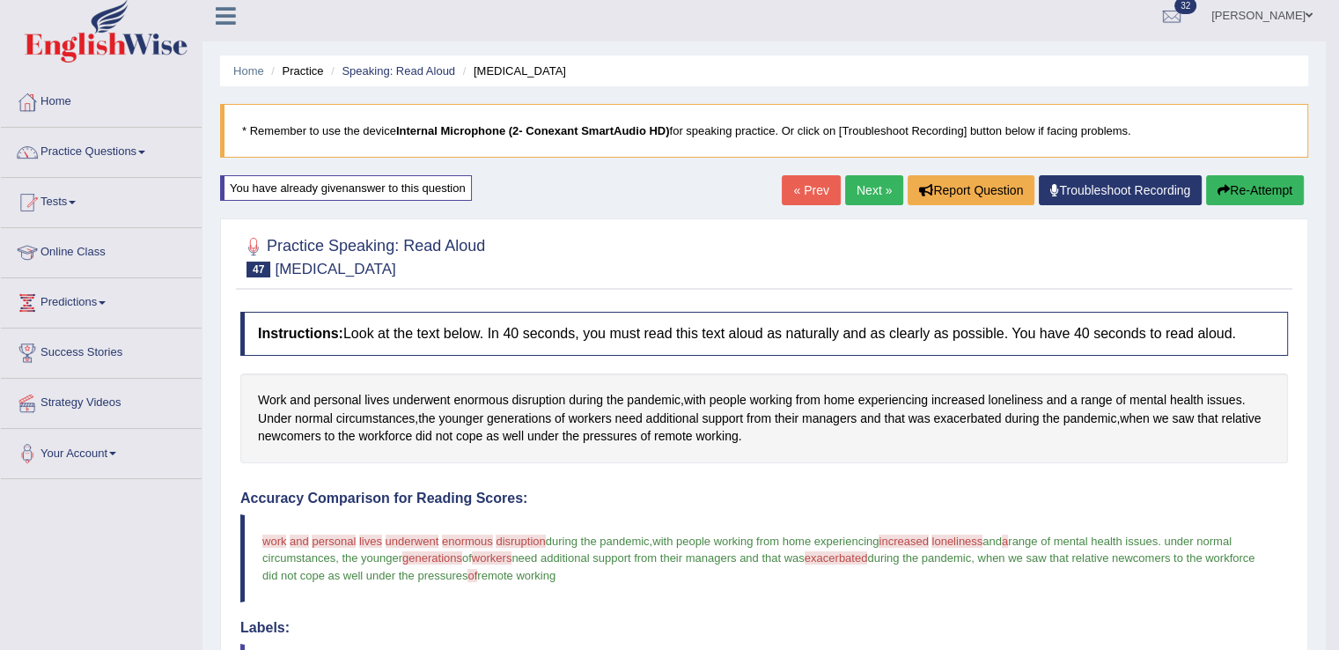
scroll to position [4, 0]
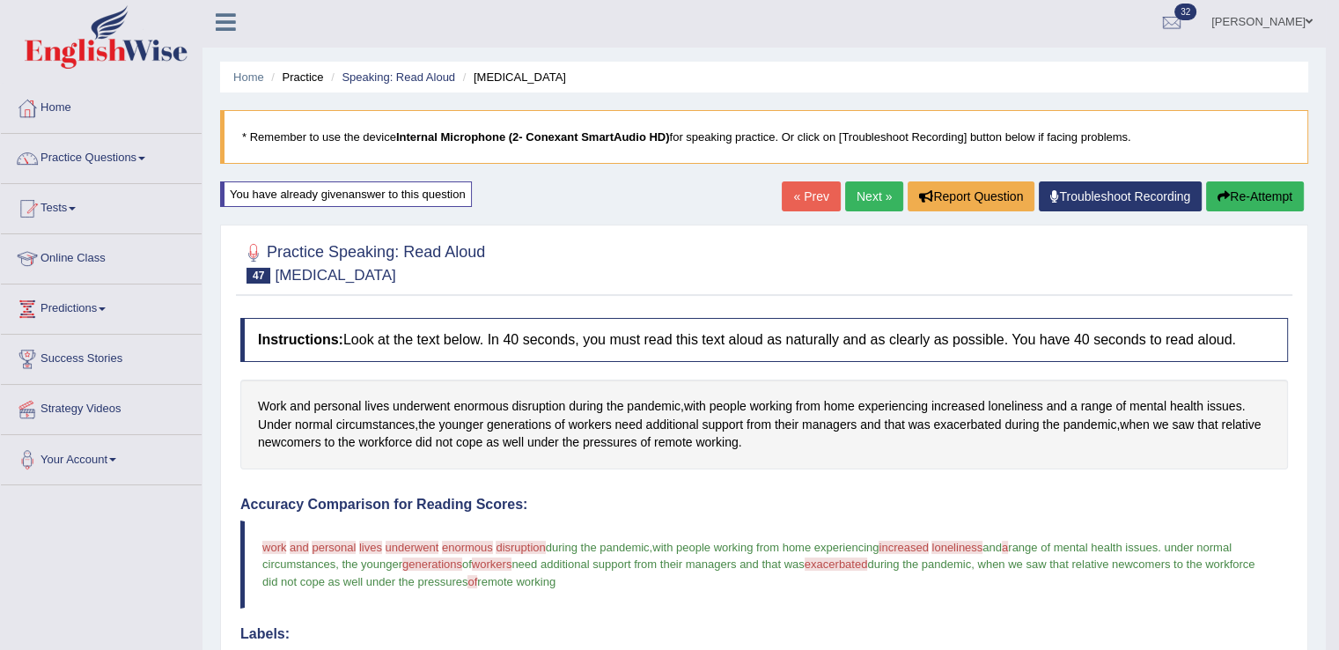
click at [867, 191] on link "Next »" at bounding box center [874, 196] width 58 height 30
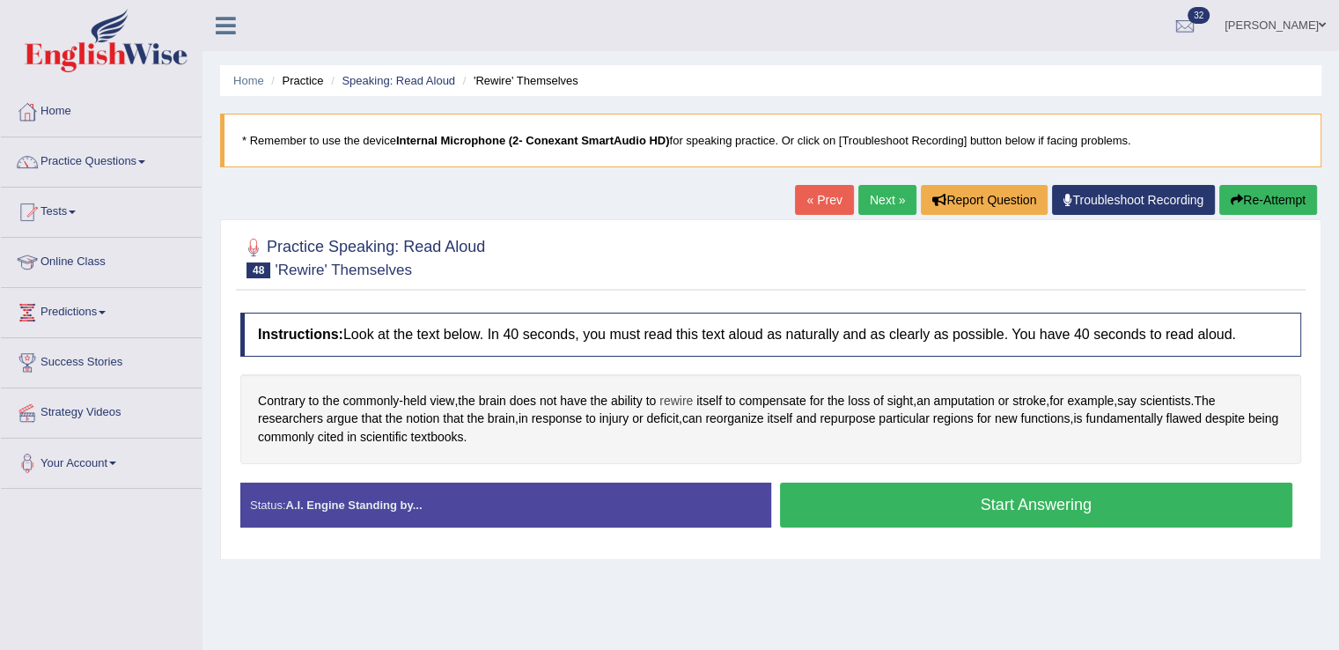
click at [683, 399] on span "rewire" at bounding box center [675, 401] width 33 height 18
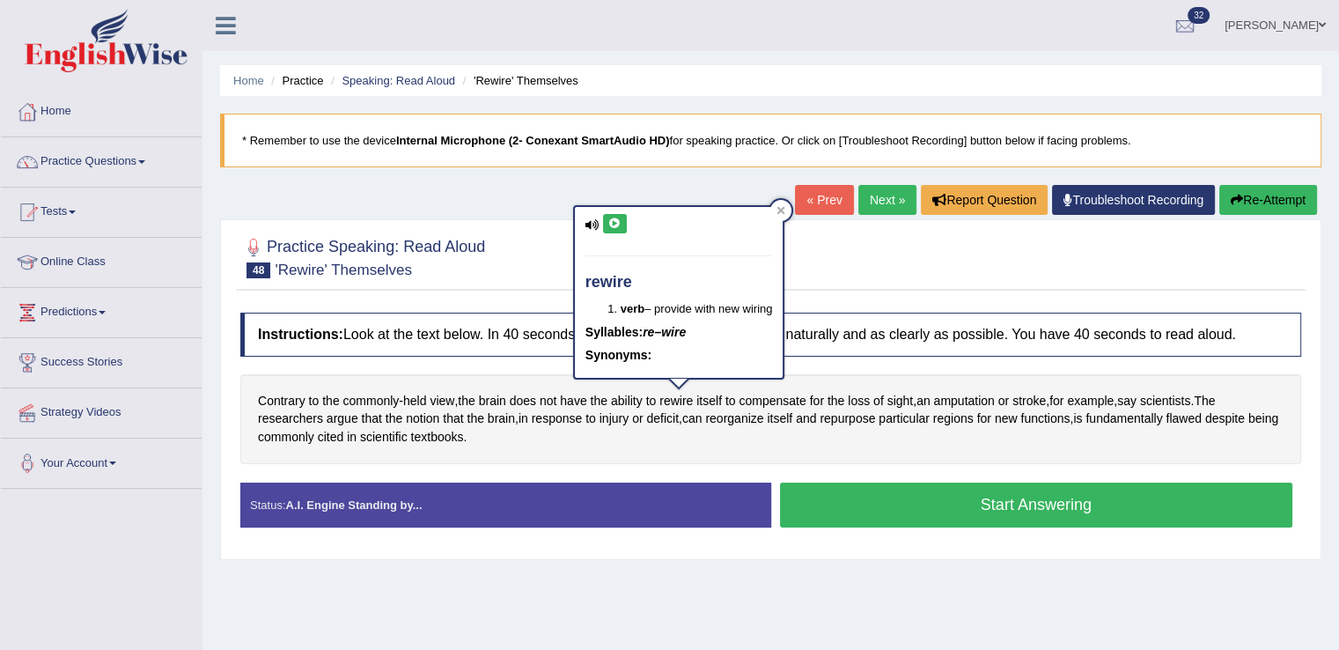
click at [611, 218] on icon at bounding box center [614, 223] width 13 height 11
click at [959, 265] on div at bounding box center [770, 257] width 1061 height 54
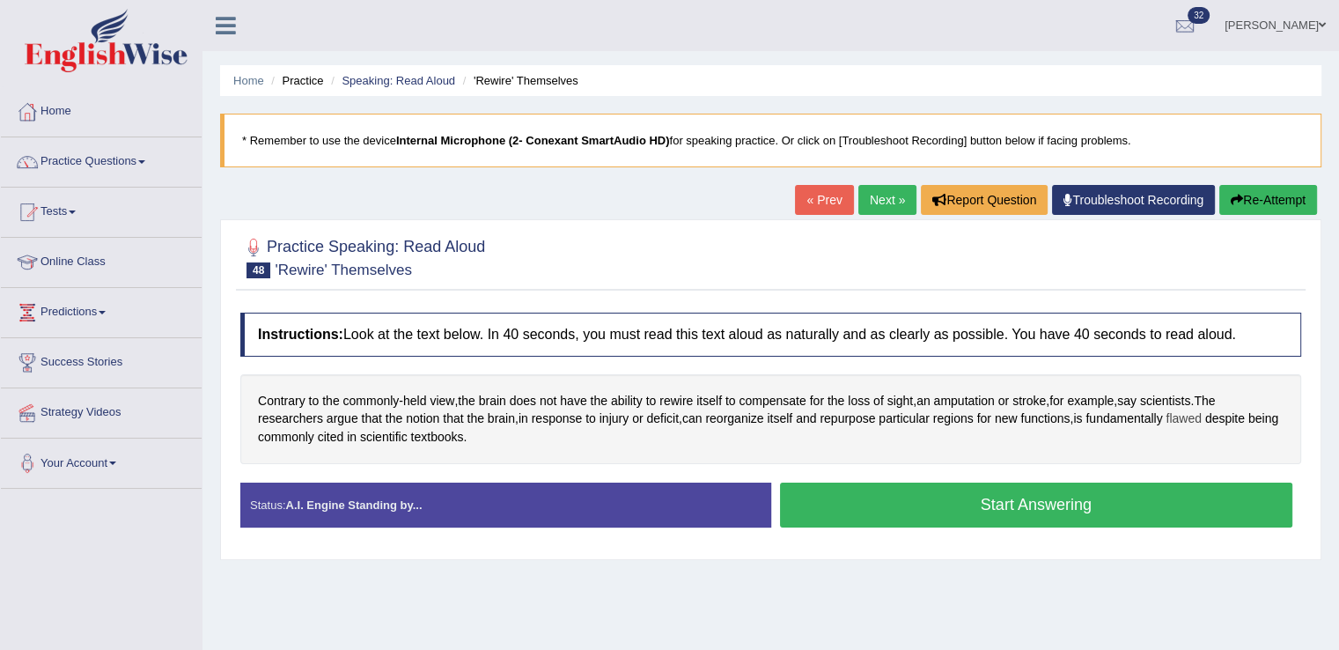
click at [1186, 410] on span "flawed" at bounding box center [1182, 418] width 35 height 18
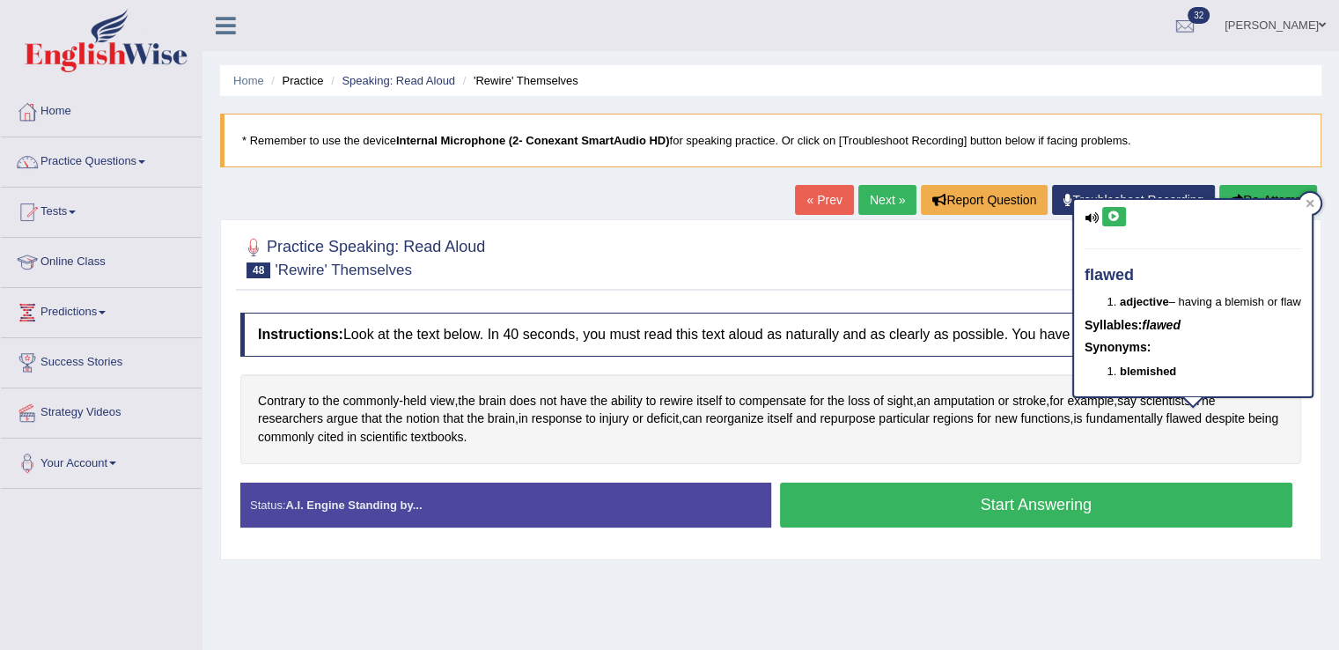
click at [1113, 218] on icon at bounding box center [1113, 216] width 13 height 11
click at [344, 437] on span "cited" at bounding box center [331, 437] width 26 height 18
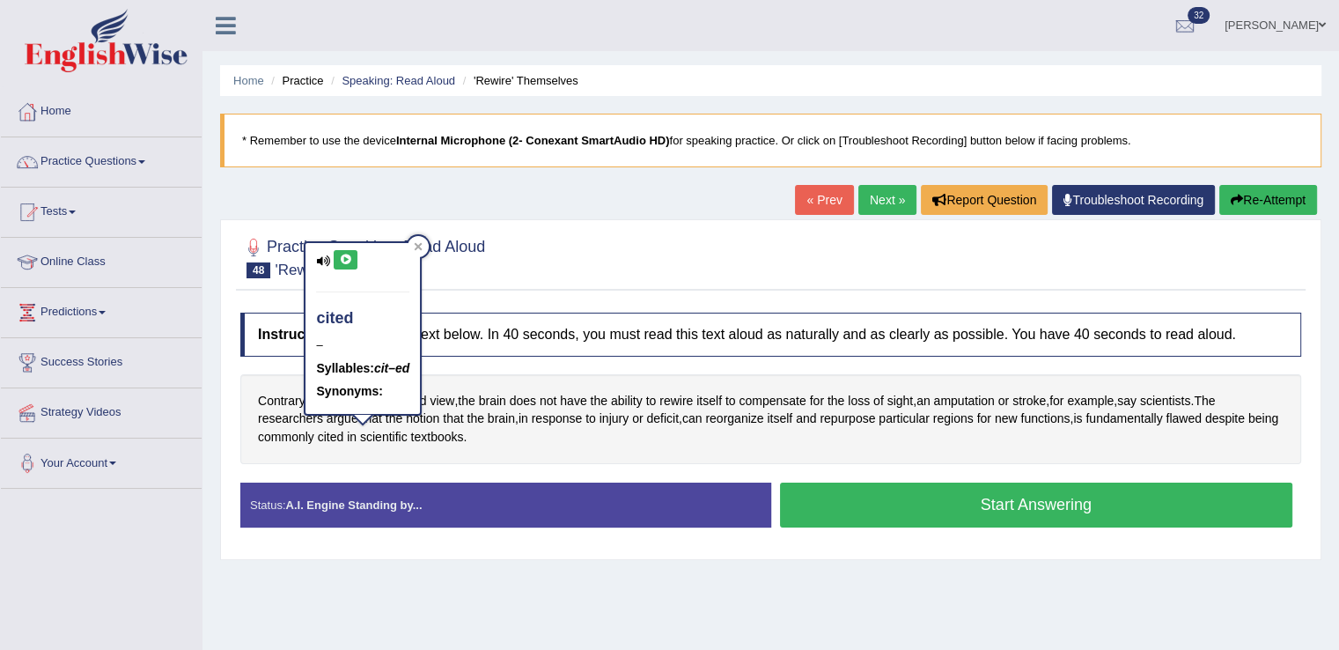
click at [339, 261] on icon at bounding box center [345, 259] width 13 height 11
click at [425, 240] on div at bounding box center [418, 246] width 21 height 21
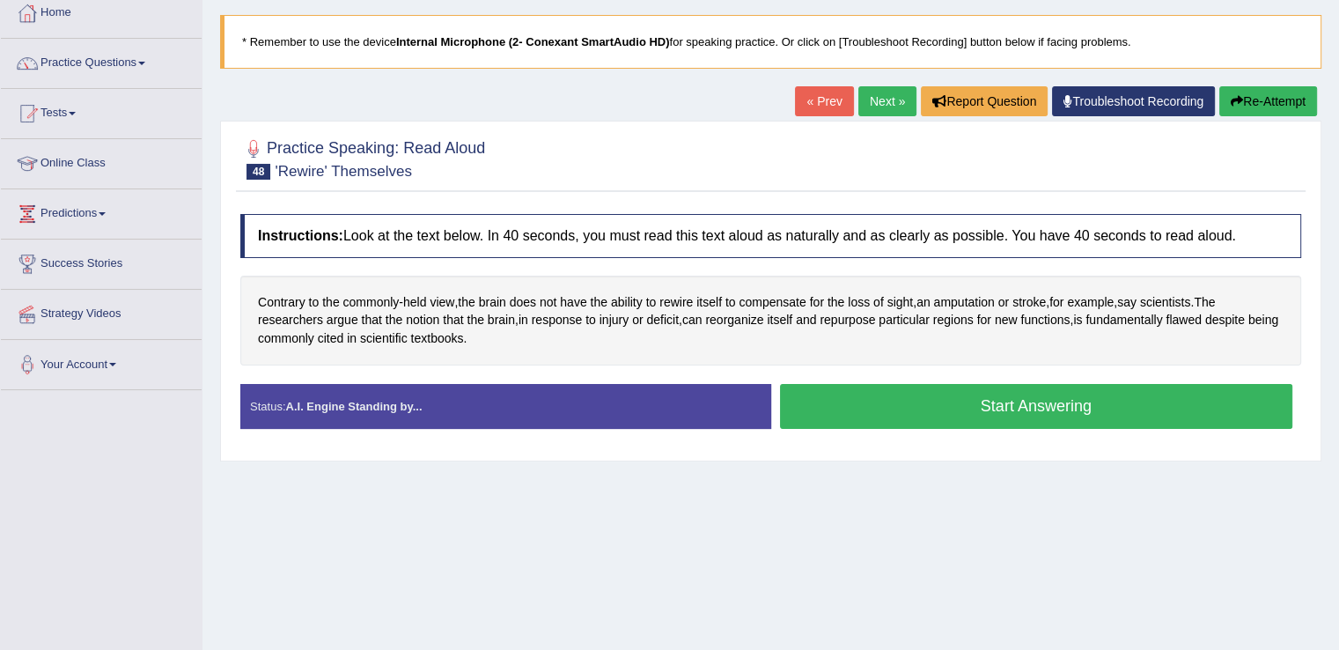
scroll to position [100, 0]
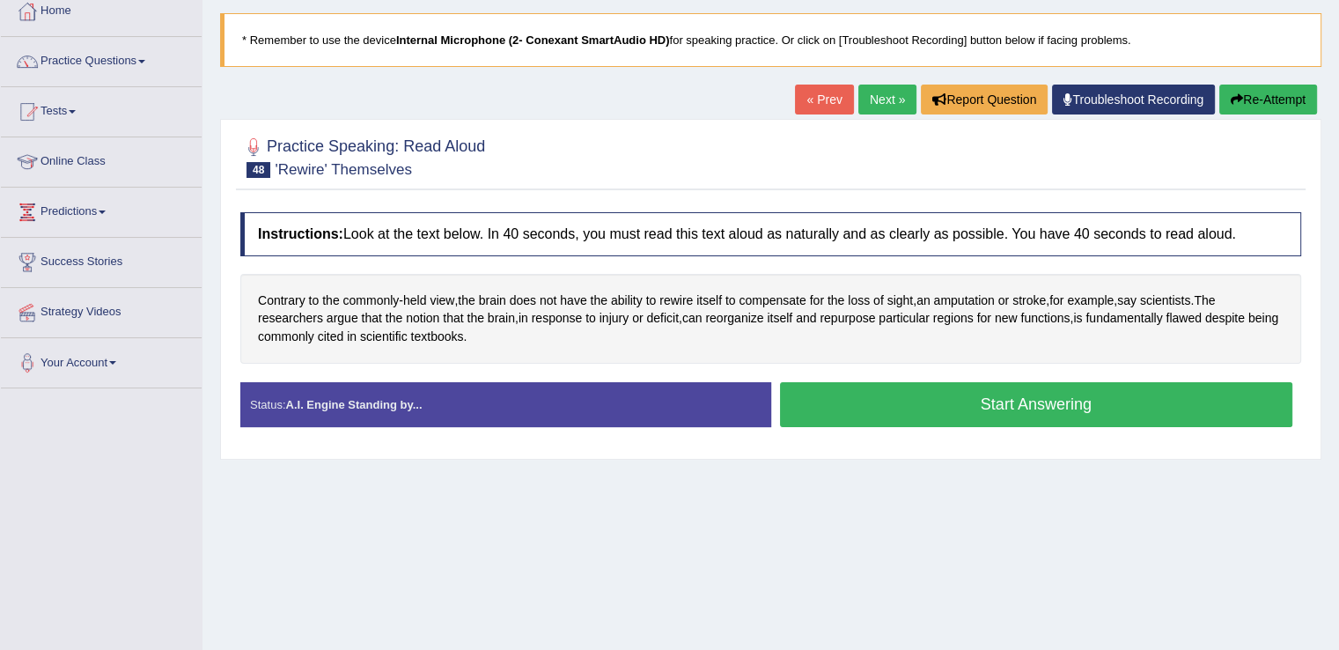
click at [870, 395] on button "Start Answering" at bounding box center [1036, 404] width 513 height 45
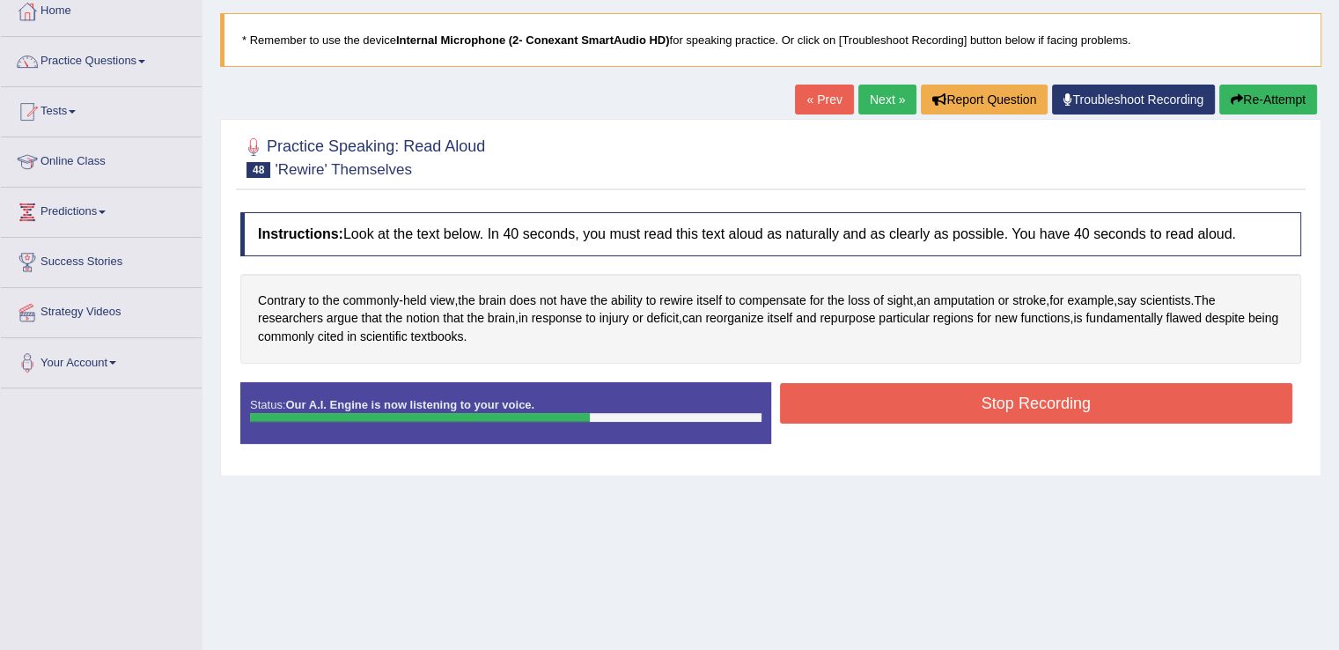
click at [870, 395] on button "Stop Recording" at bounding box center [1036, 403] width 513 height 40
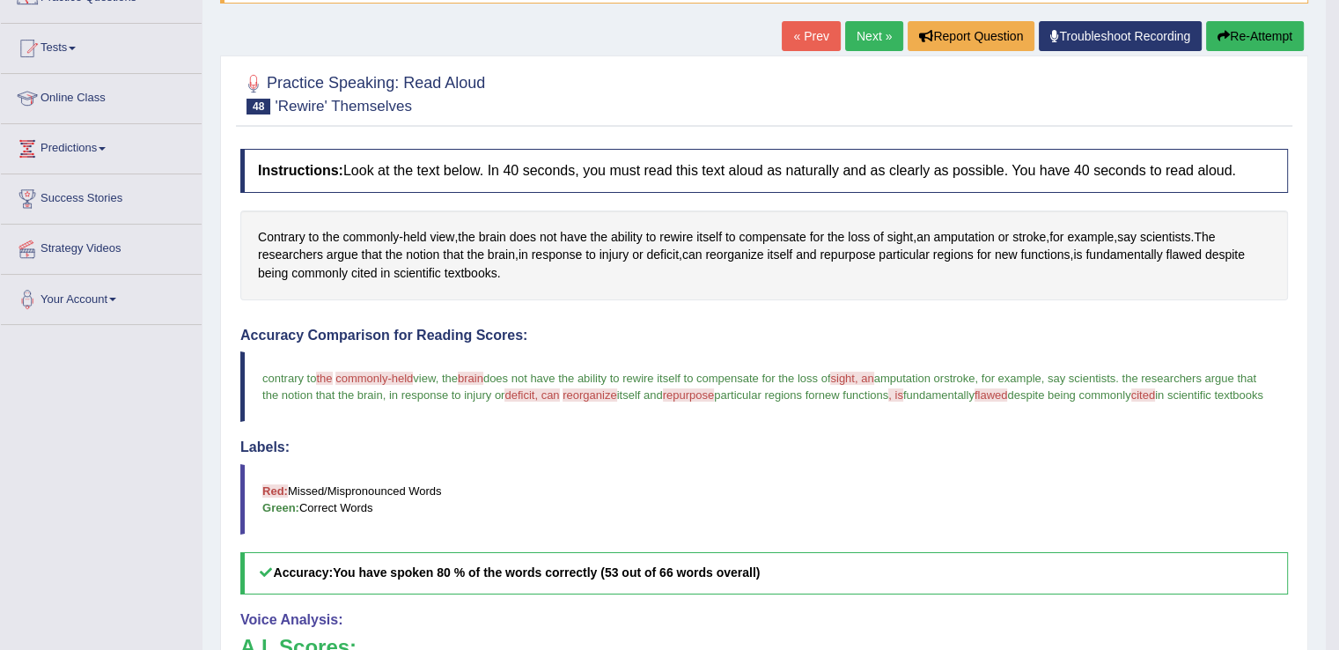
scroll to position [129, 0]
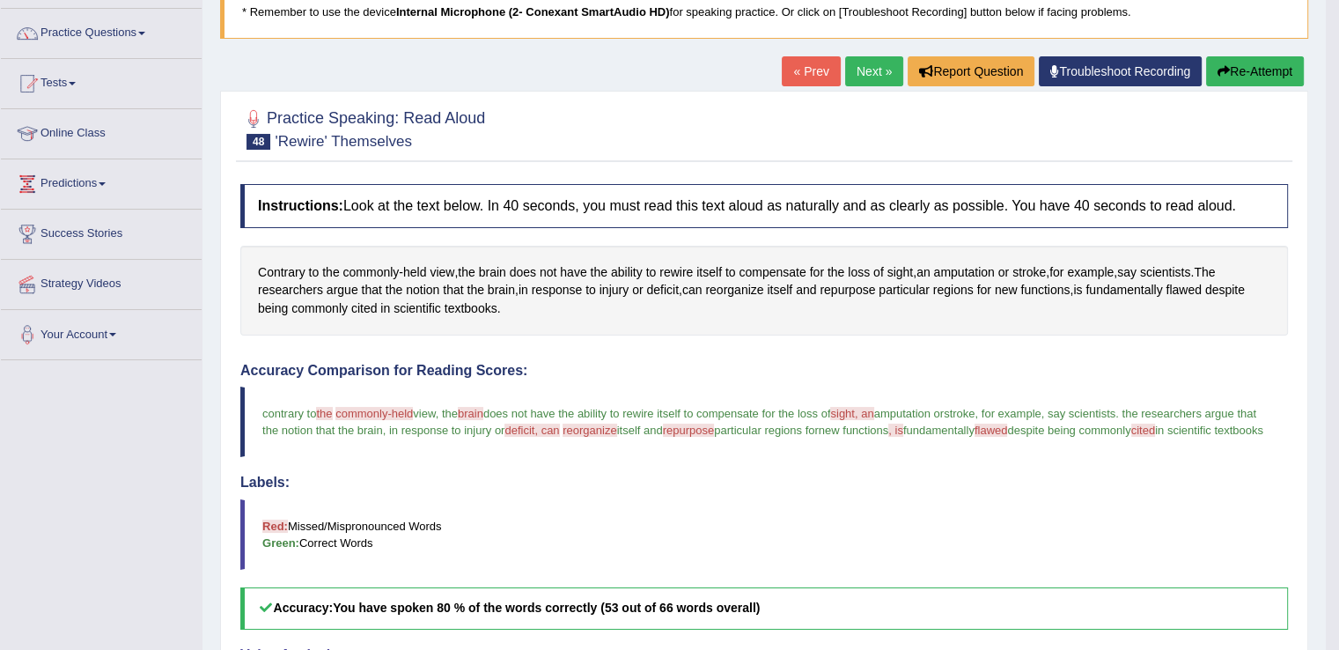
click at [871, 71] on link "Next »" at bounding box center [874, 71] width 58 height 30
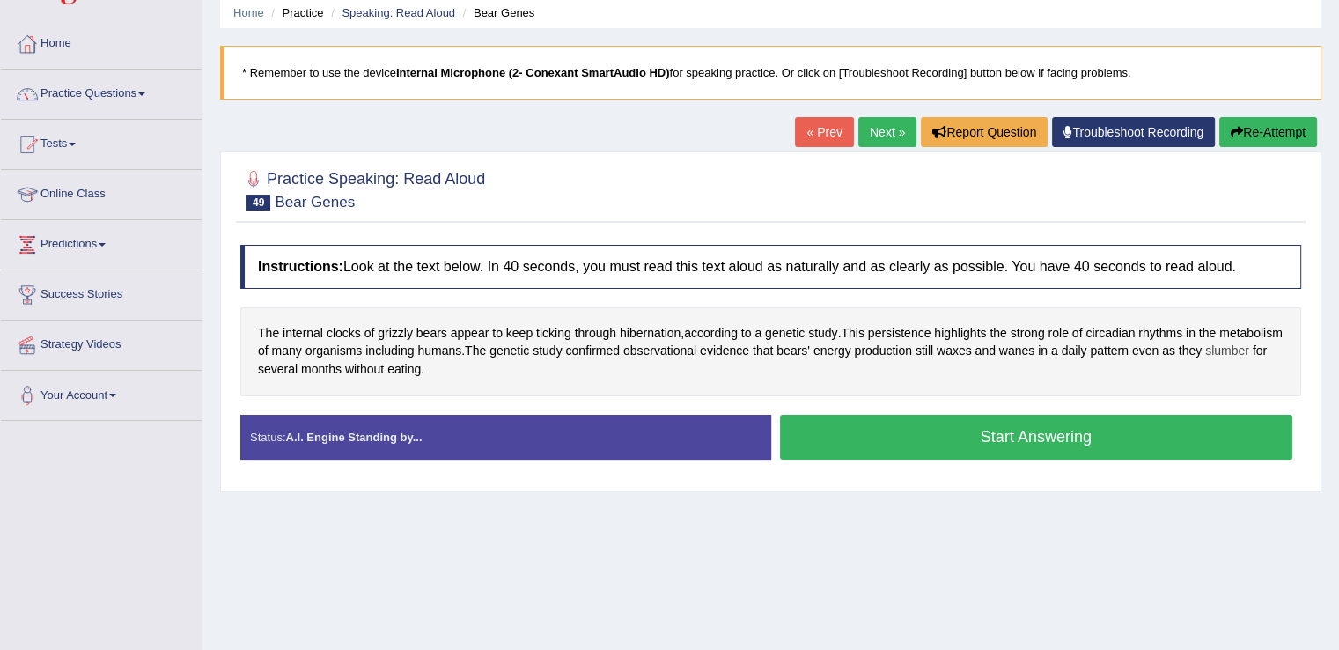
click at [1205, 360] on span "slumber" at bounding box center [1227, 351] width 44 height 18
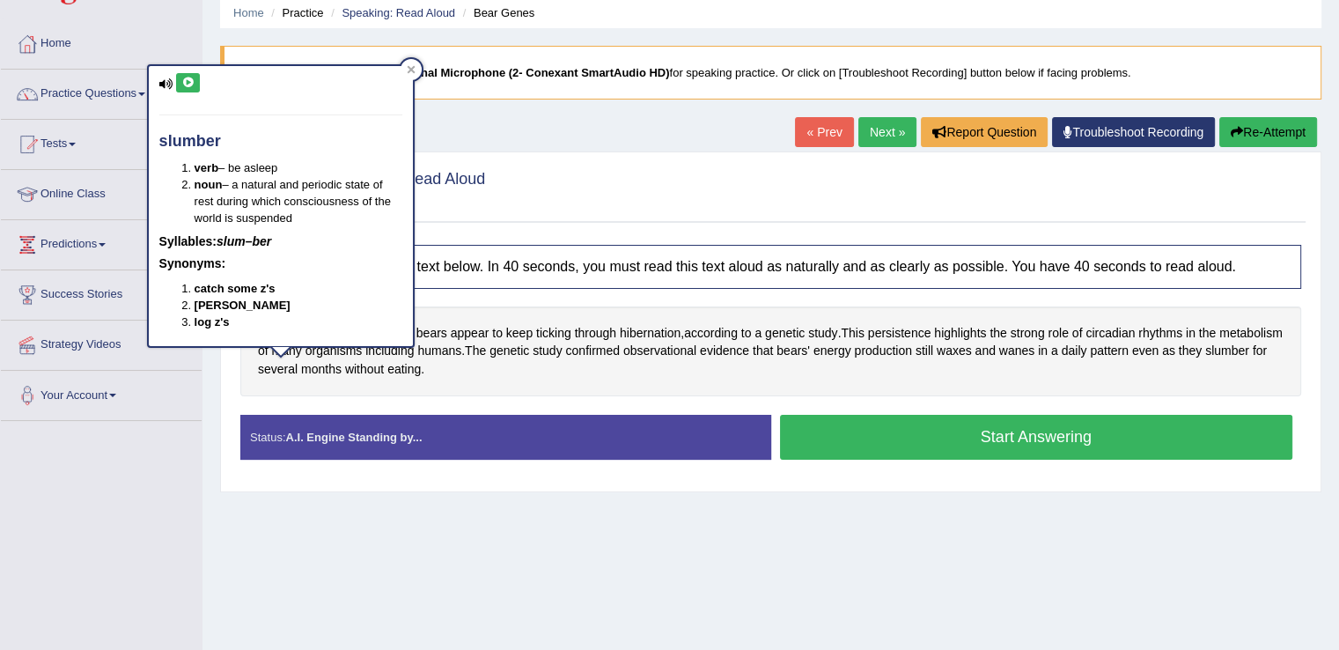
click at [191, 89] on button at bounding box center [188, 82] width 24 height 19
click at [415, 67] on div at bounding box center [410, 69] width 21 height 21
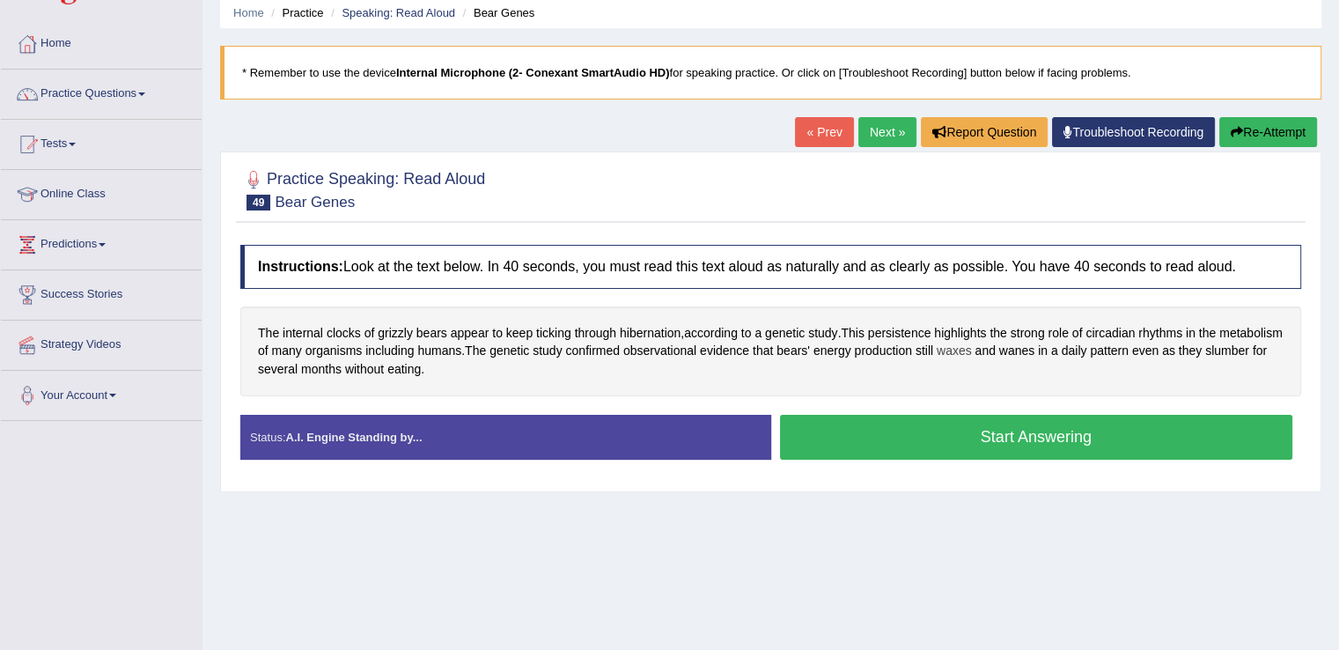
click at [972, 351] on span "waxes" at bounding box center [954, 351] width 35 height 18
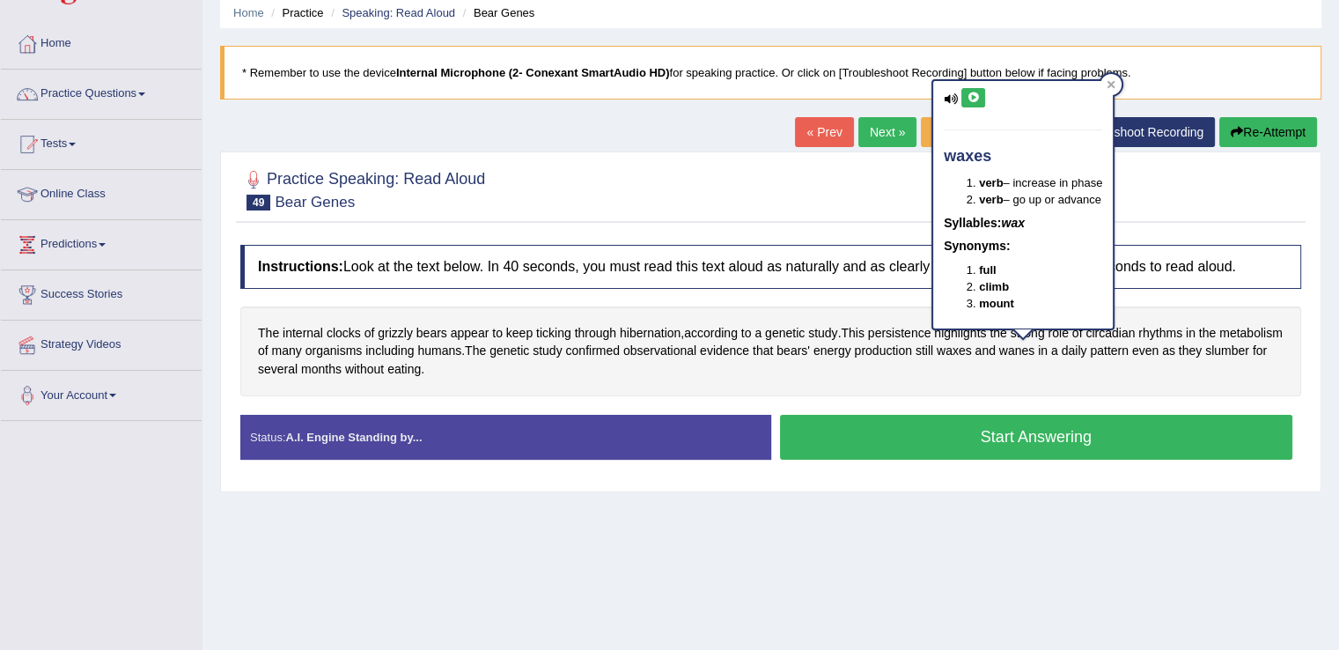
click at [975, 92] on icon at bounding box center [972, 97] width 13 height 11
click at [968, 92] on icon at bounding box center [972, 97] width 13 height 11
click at [1034, 345] on span "wanes" at bounding box center [1016, 351] width 35 height 18
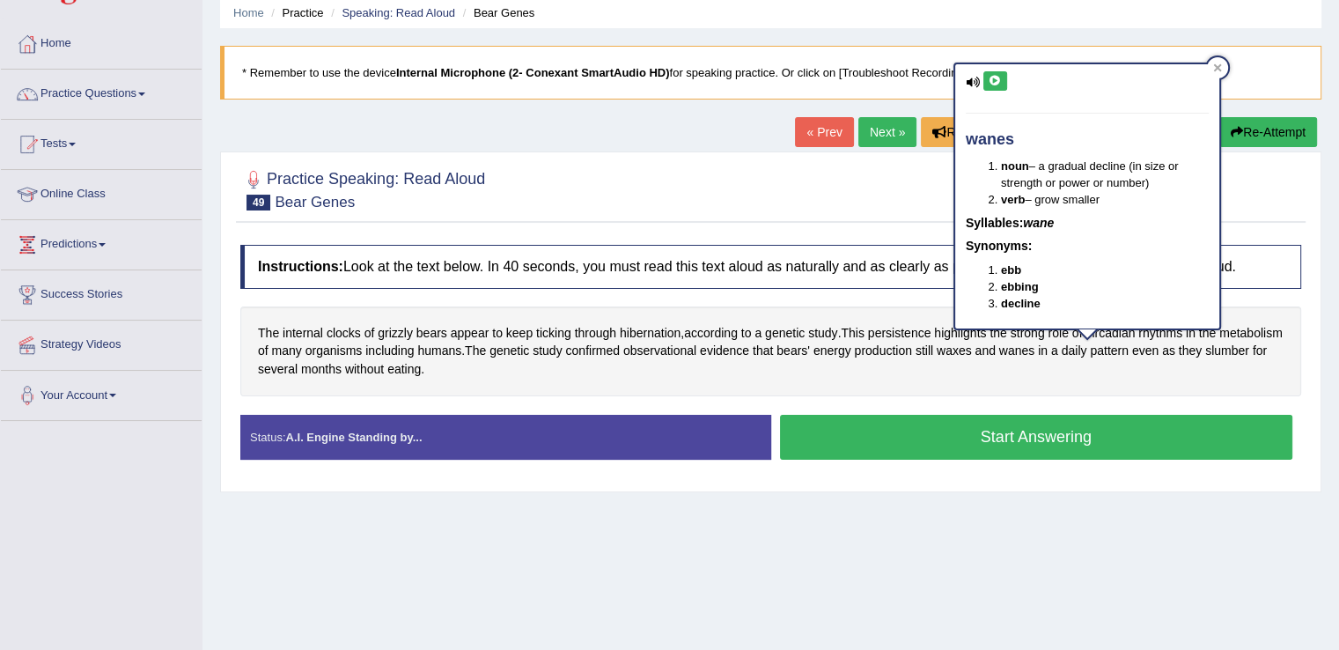
click at [995, 85] on button at bounding box center [995, 80] width 24 height 19
click at [1216, 71] on div at bounding box center [1217, 67] width 21 height 21
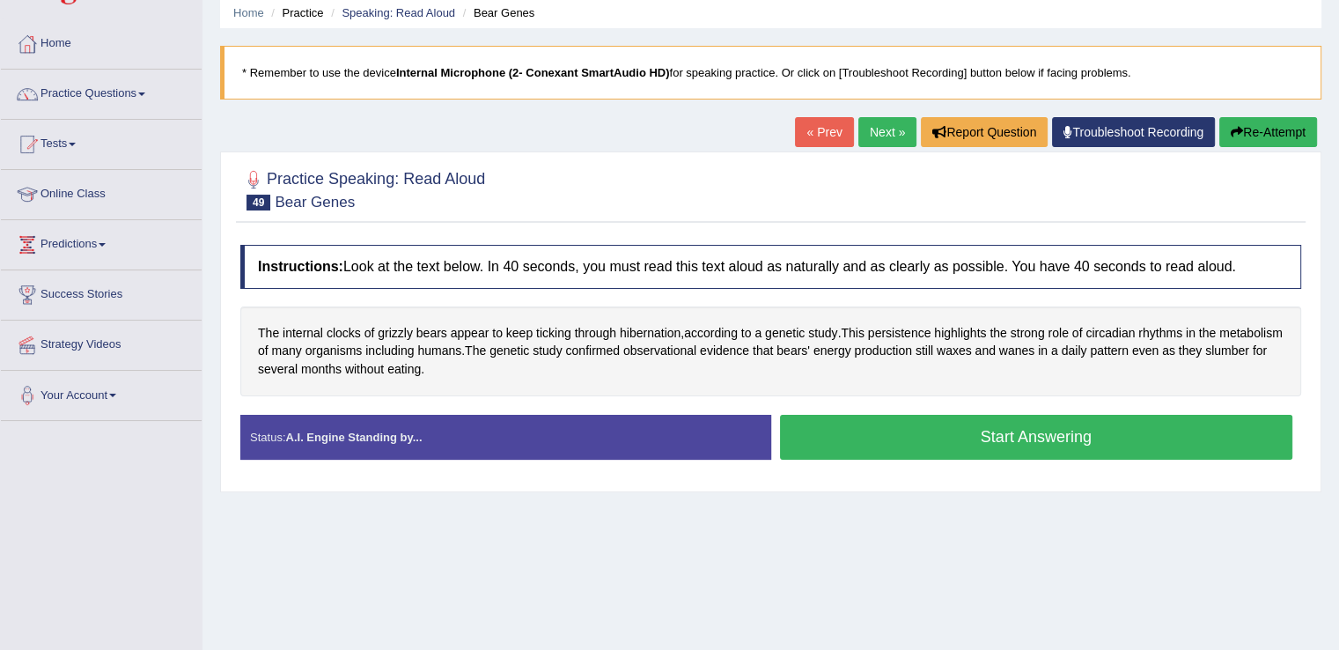
click at [856, 422] on button "Start Answering" at bounding box center [1036, 437] width 513 height 45
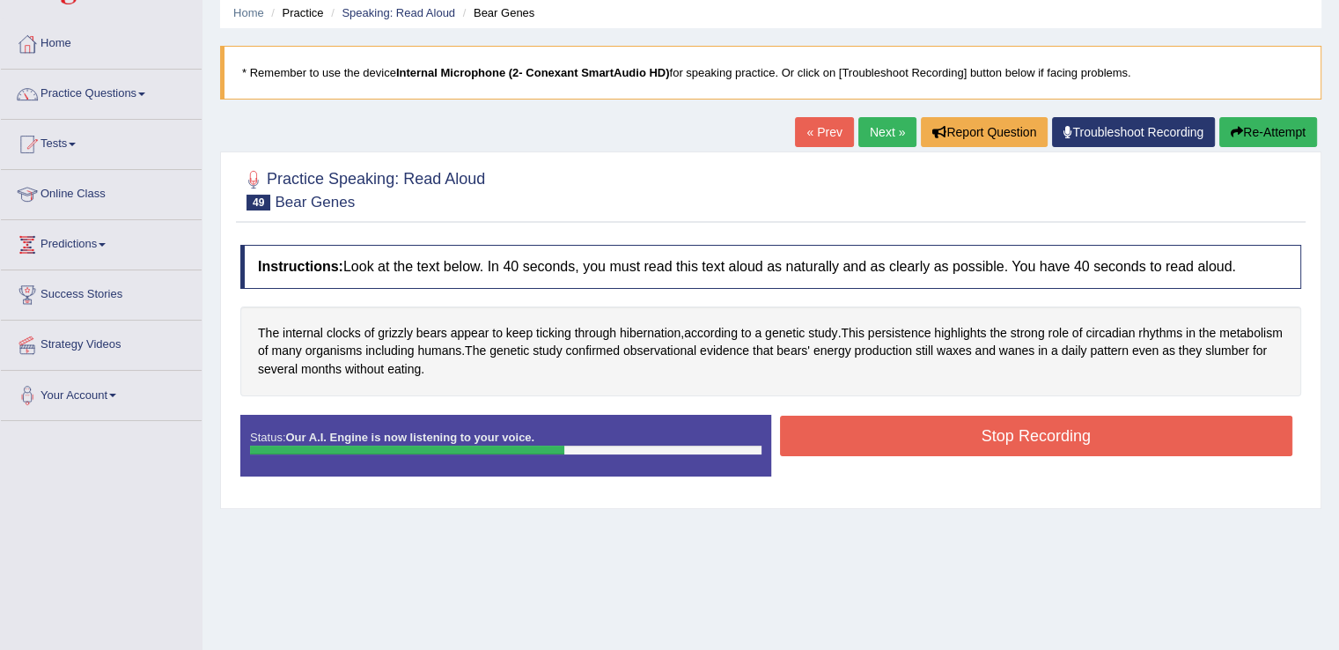
click at [856, 422] on button "Stop Recording" at bounding box center [1036, 435] width 513 height 40
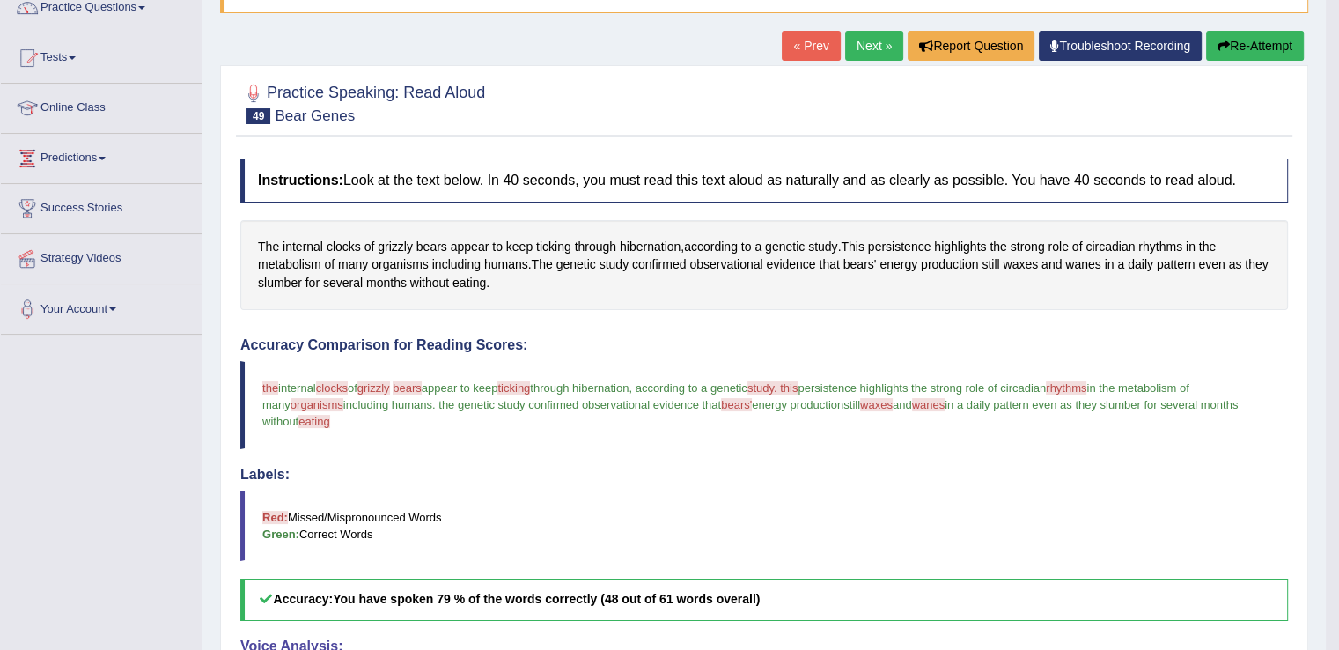
scroll to position [152, 0]
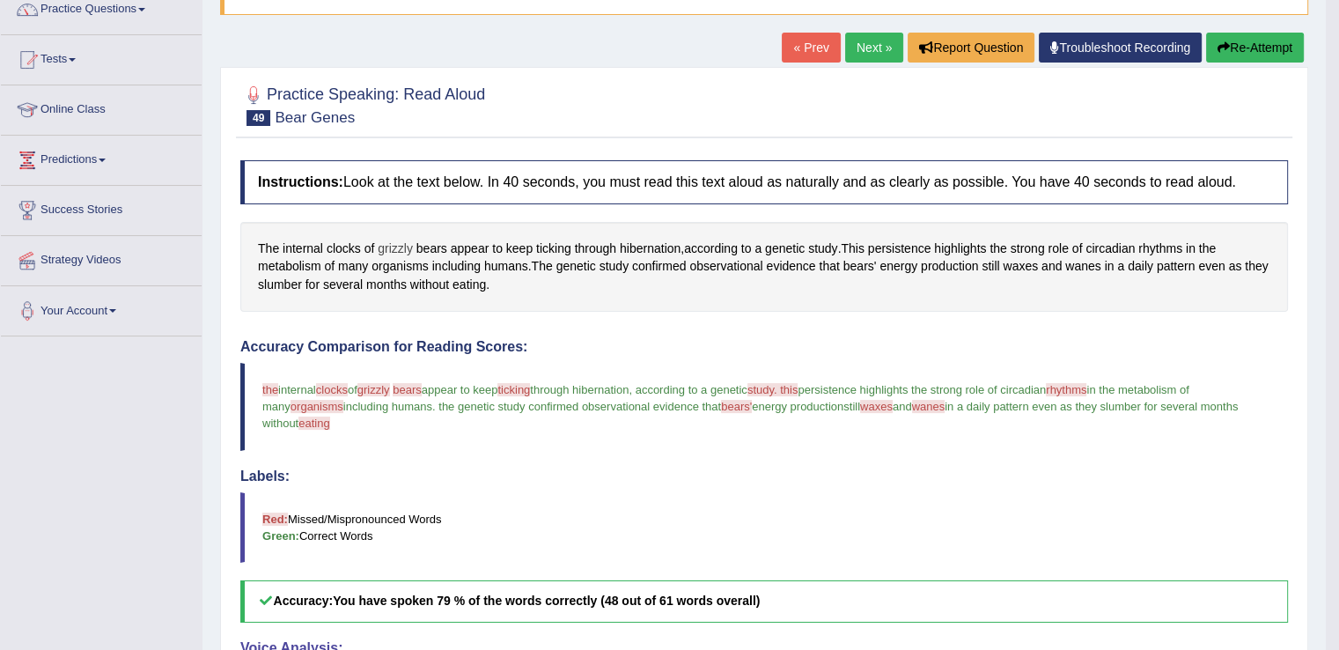
click at [386, 247] on span "grizzly" at bounding box center [395, 248] width 35 height 18
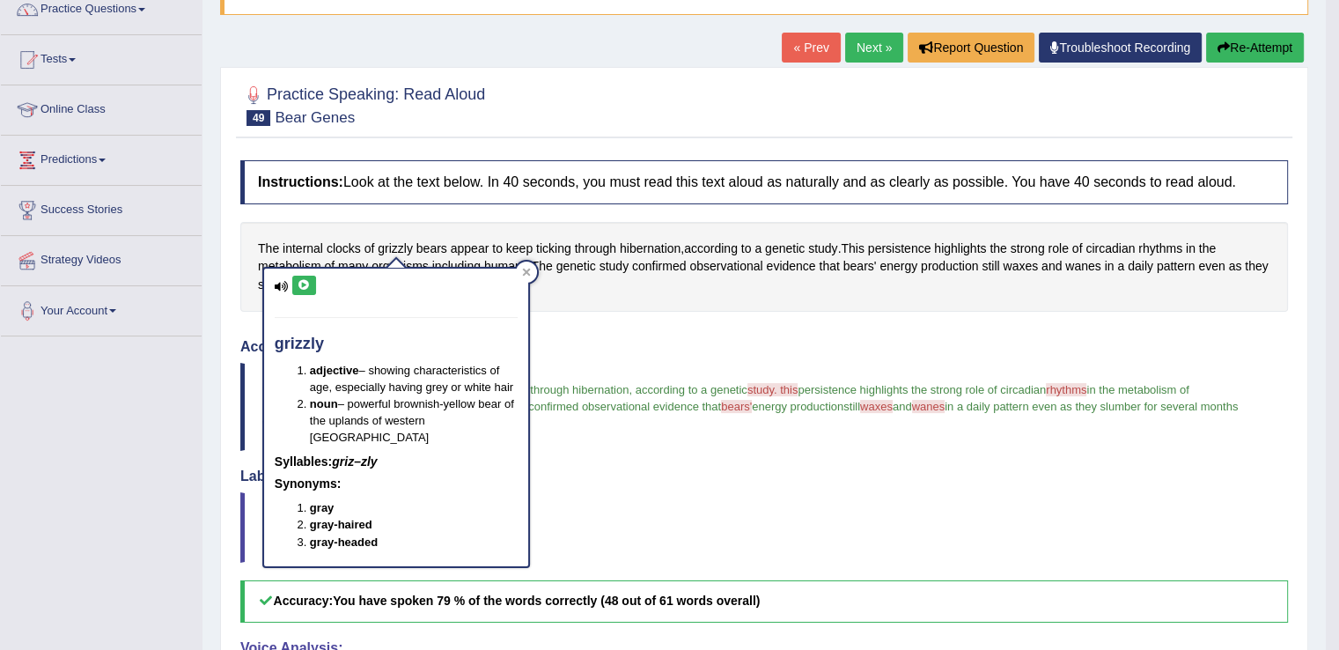
click at [307, 280] on icon at bounding box center [303, 285] width 13 height 11
click at [531, 273] on div at bounding box center [526, 271] width 21 height 21
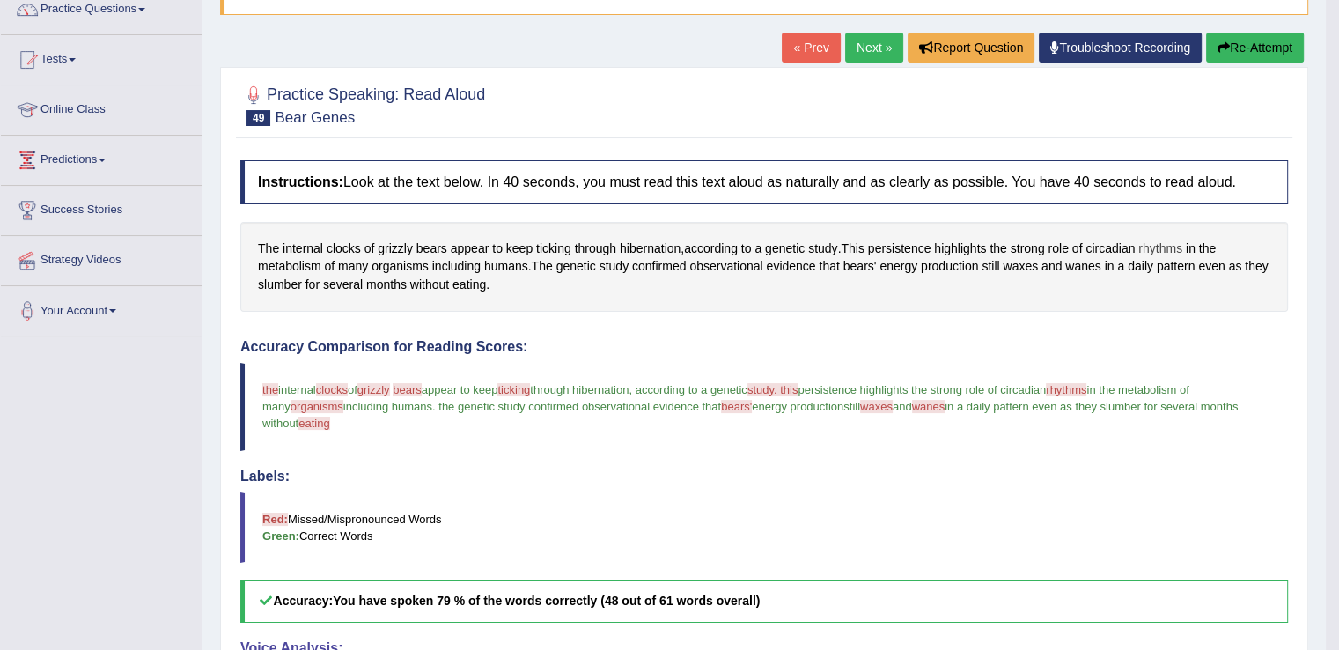
click at [1158, 248] on span "rhythms" at bounding box center [1160, 248] width 44 height 18
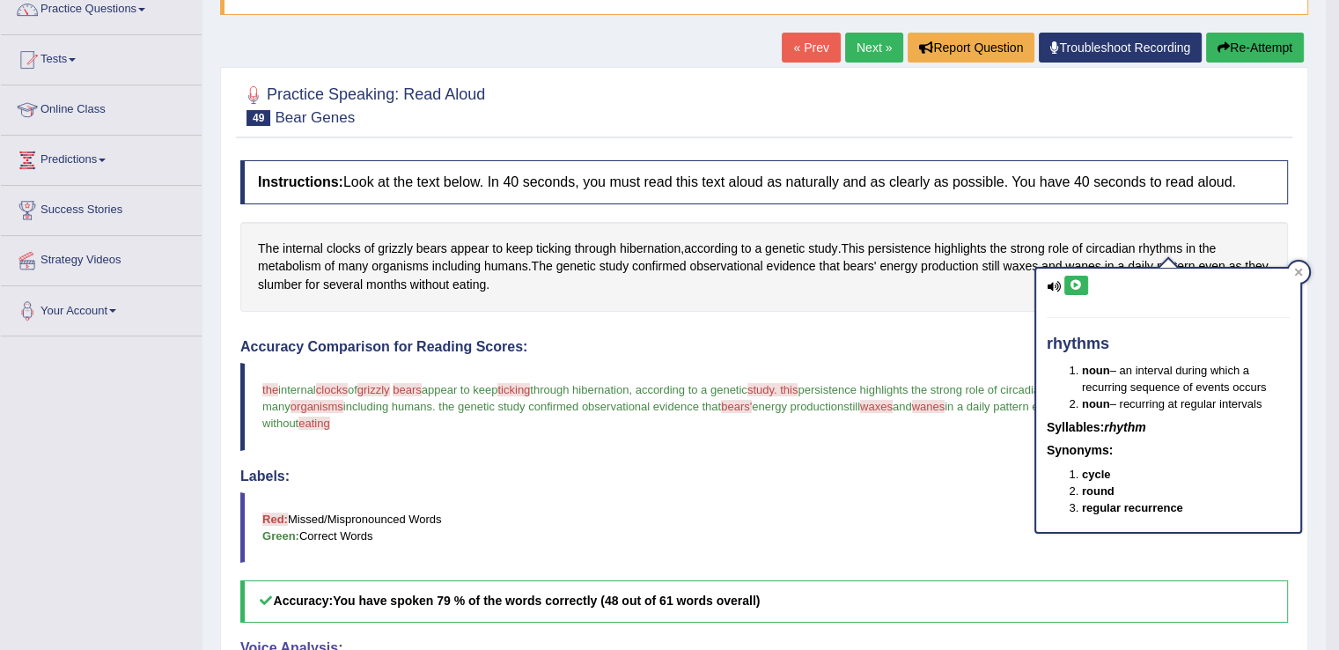
click at [1069, 286] on icon at bounding box center [1075, 285] width 13 height 11
click at [1302, 271] on icon at bounding box center [1298, 272] width 9 height 9
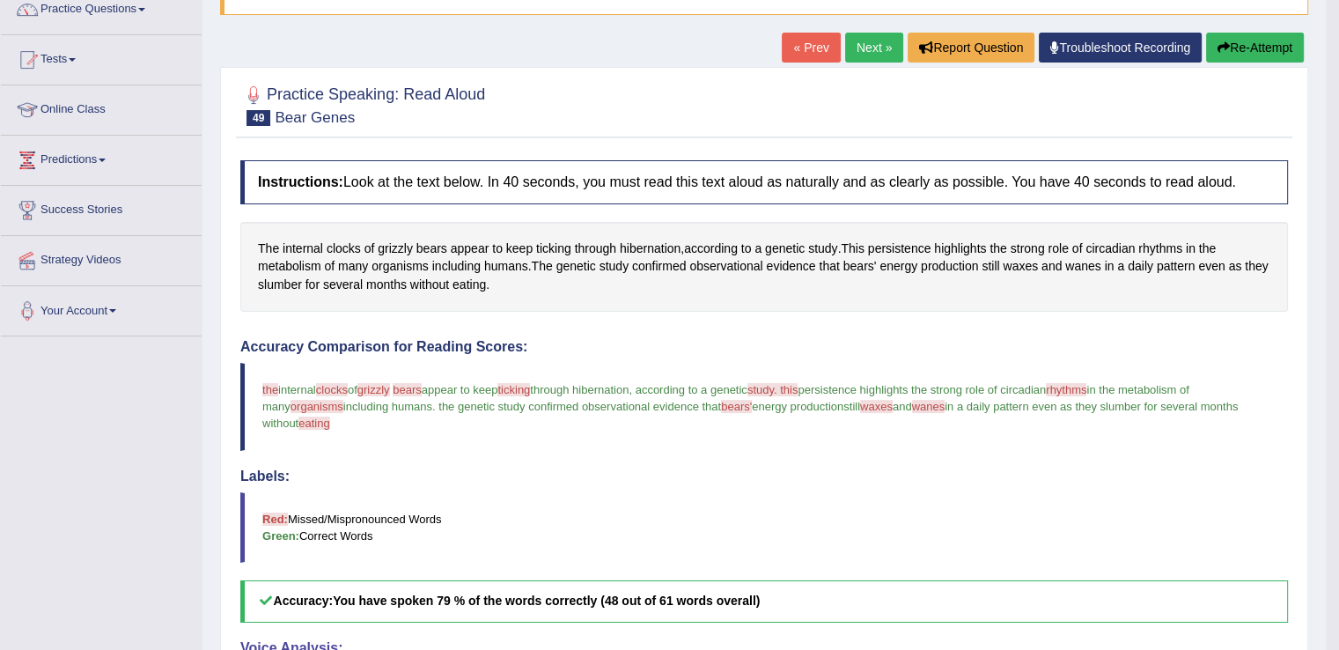
click at [1260, 50] on button "Re-Attempt" at bounding box center [1255, 48] width 98 height 30
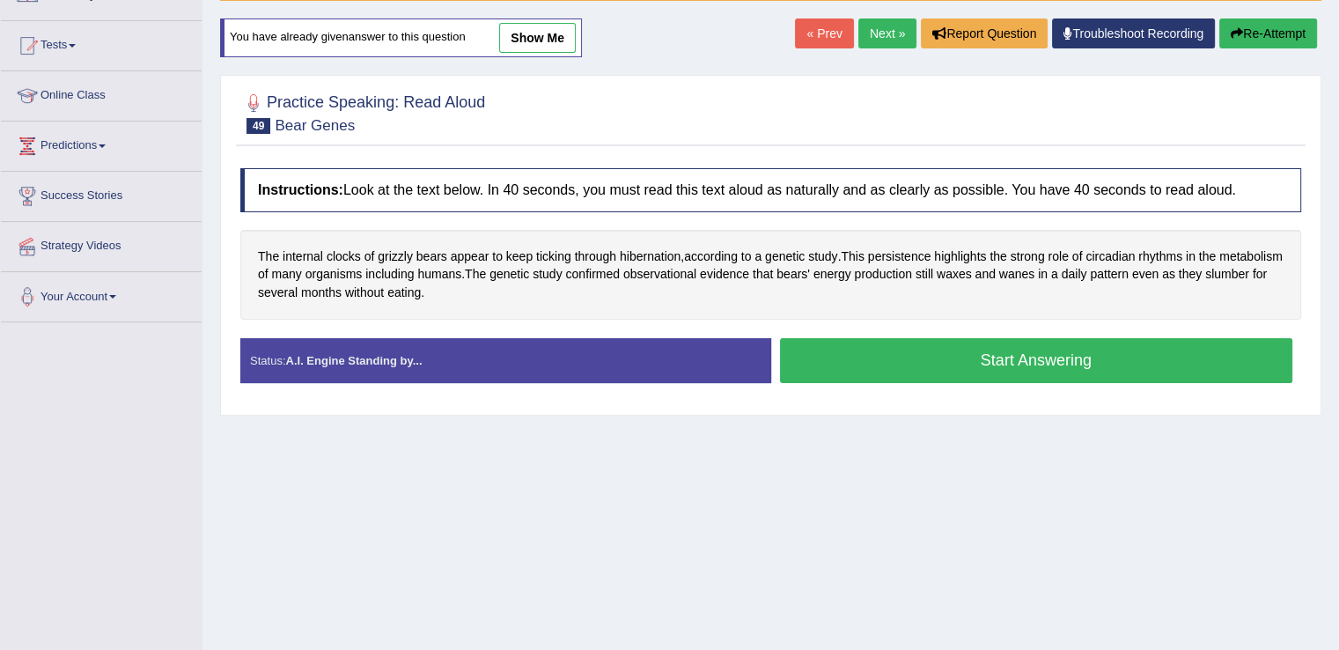
scroll to position [152, 0]
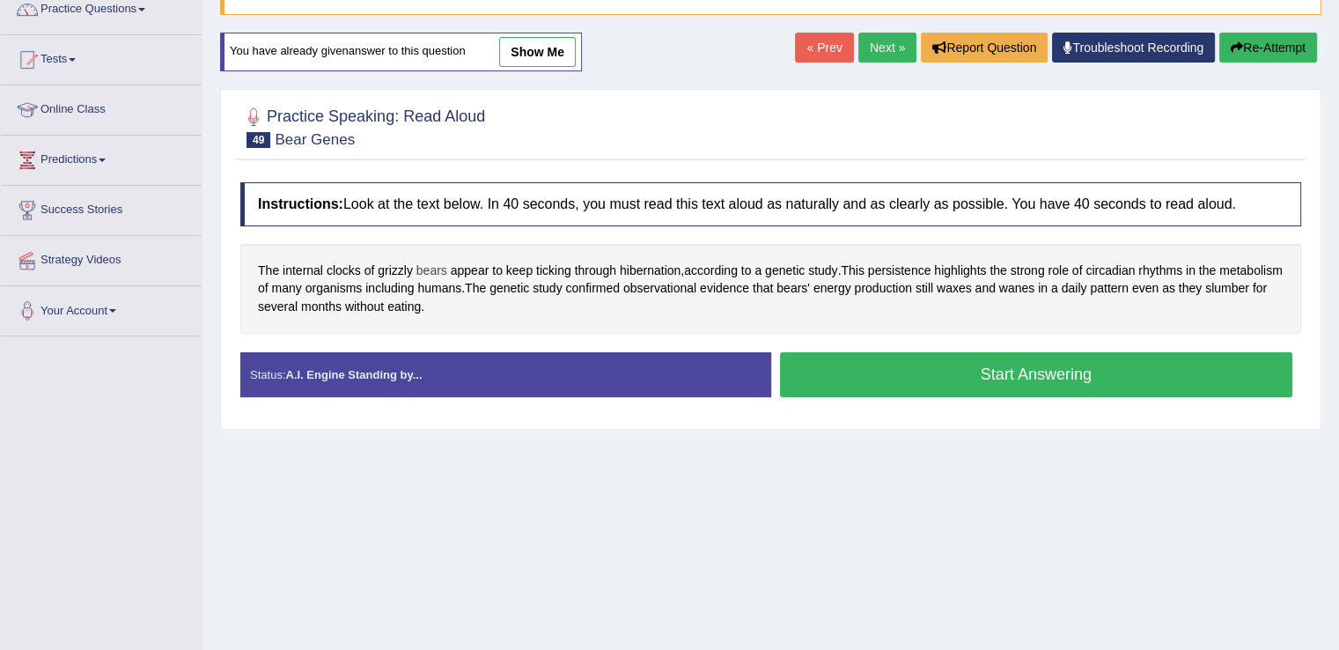
click at [422, 266] on span "bears" at bounding box center [431, 270] width 31 height 18
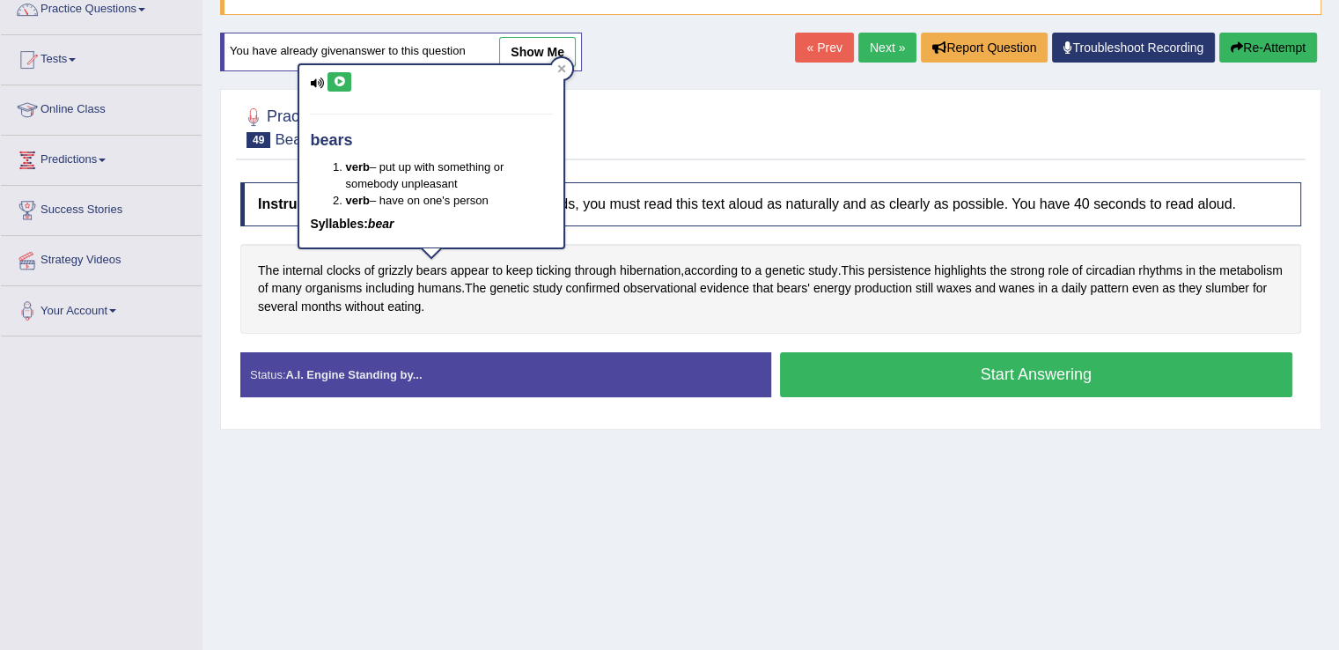
click at [336, 90] on div "bears verb – put up with something or somebody unpleasant verb – have on one's …" at bounding box center [431, 156] width 264 height 182
click at [334, 86] on button at bounding box center [339, 81] width 24 height 19
click at [335, 84] on icon at bounding box center [339, 82] width 13 height 11
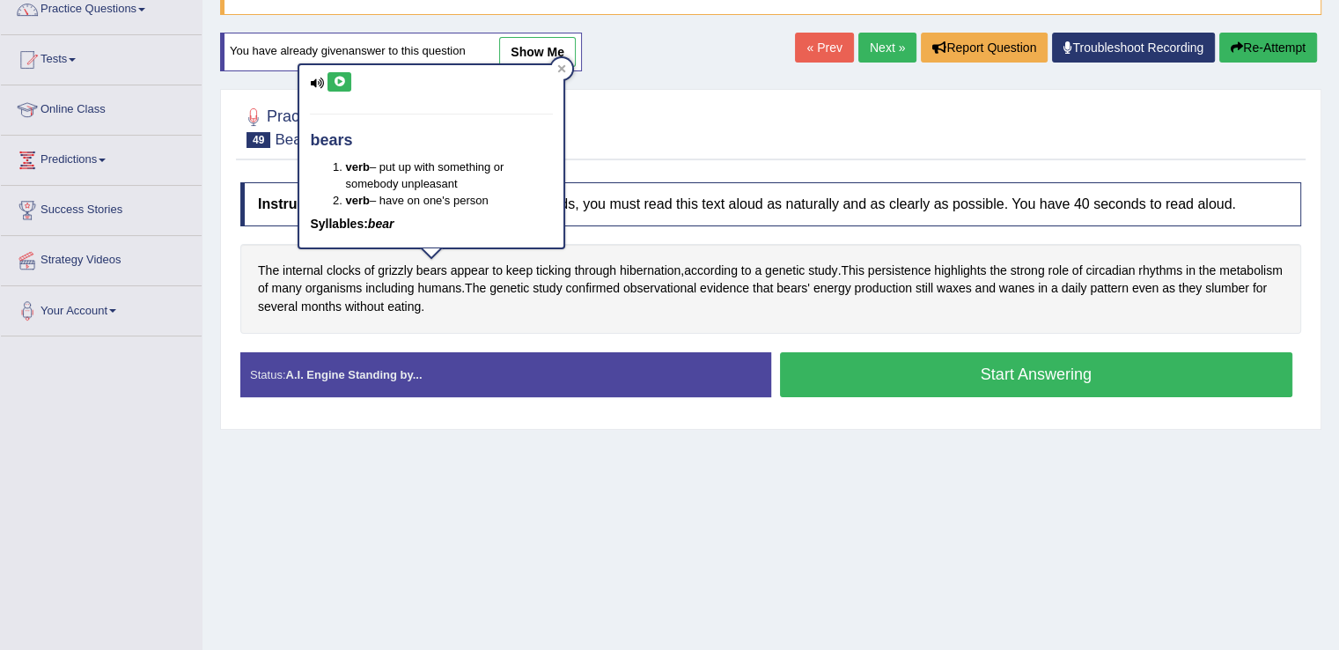
click at [335, 84] on icon at bounding box center [339, 82] width 13 height 11
click at [559, 68] on icon at bounding box center [561, 68] width 9 height 9
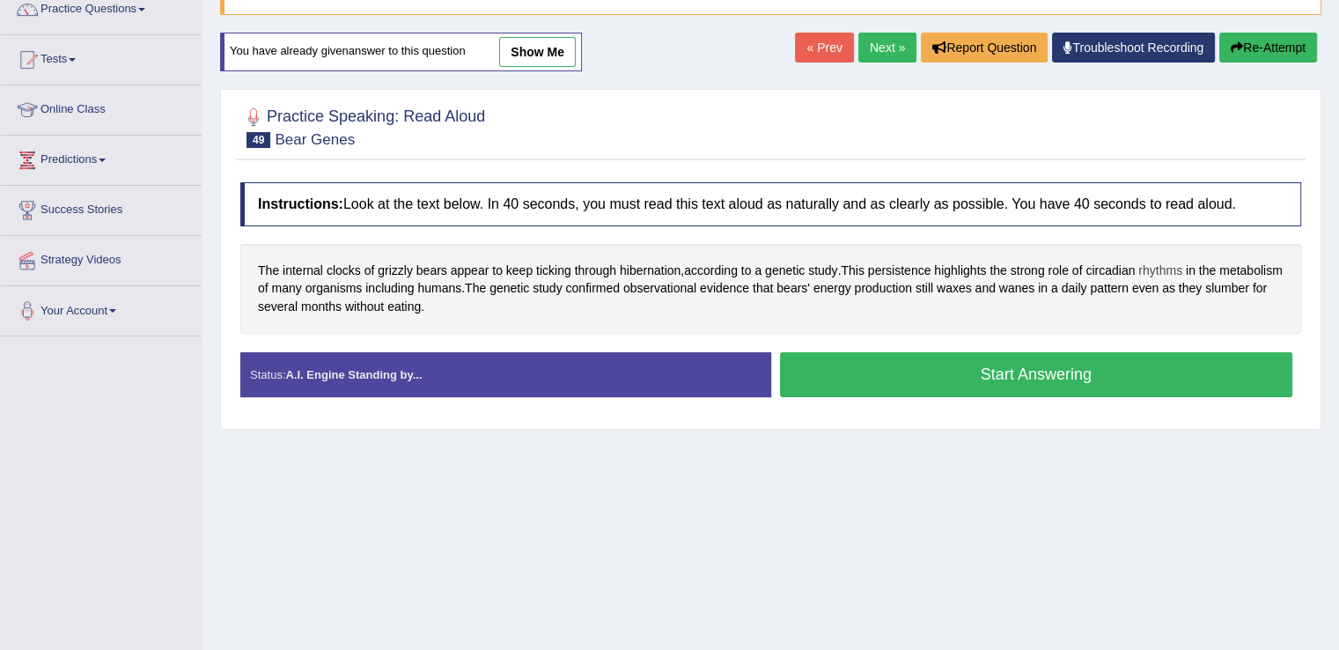
click at [1155, 266] on span "rhythms" at bounding box center [1160, 270] width 44 height 18
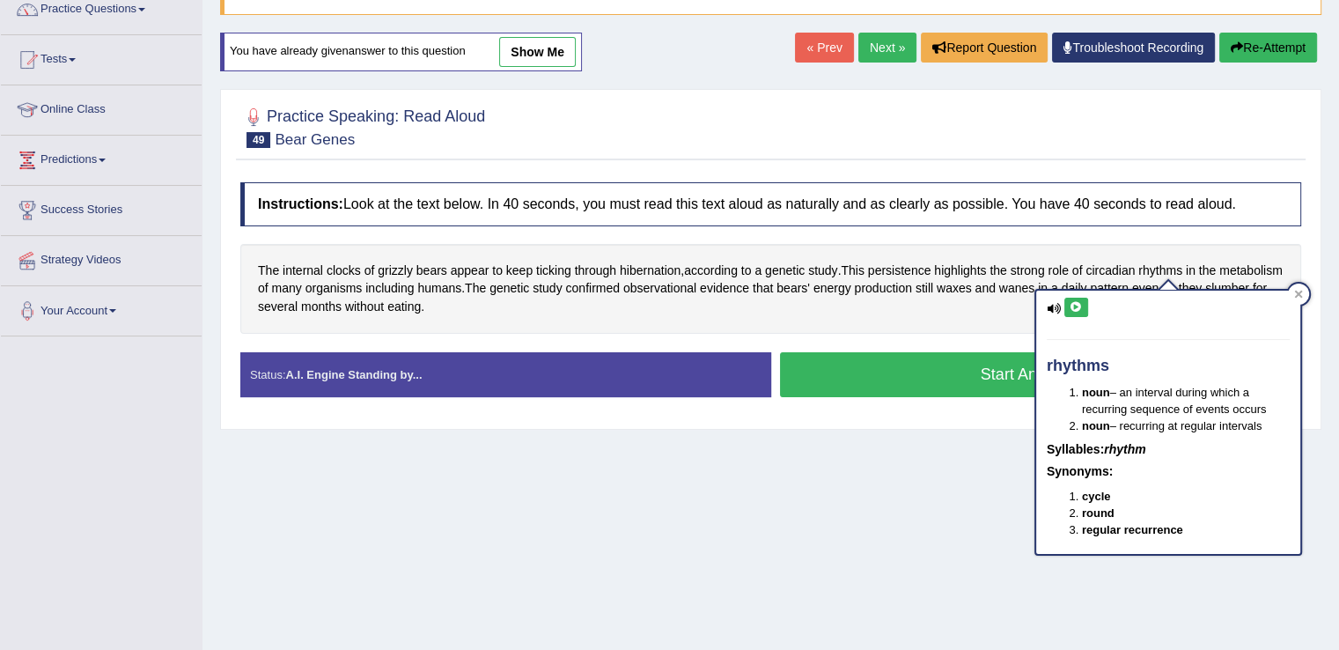
click at [1069, 304] on icon at bounding box center [1075, 307] width 13 height 11
click at [1289, 294] on div at bounding box center [1298, 293] width 21 height 21
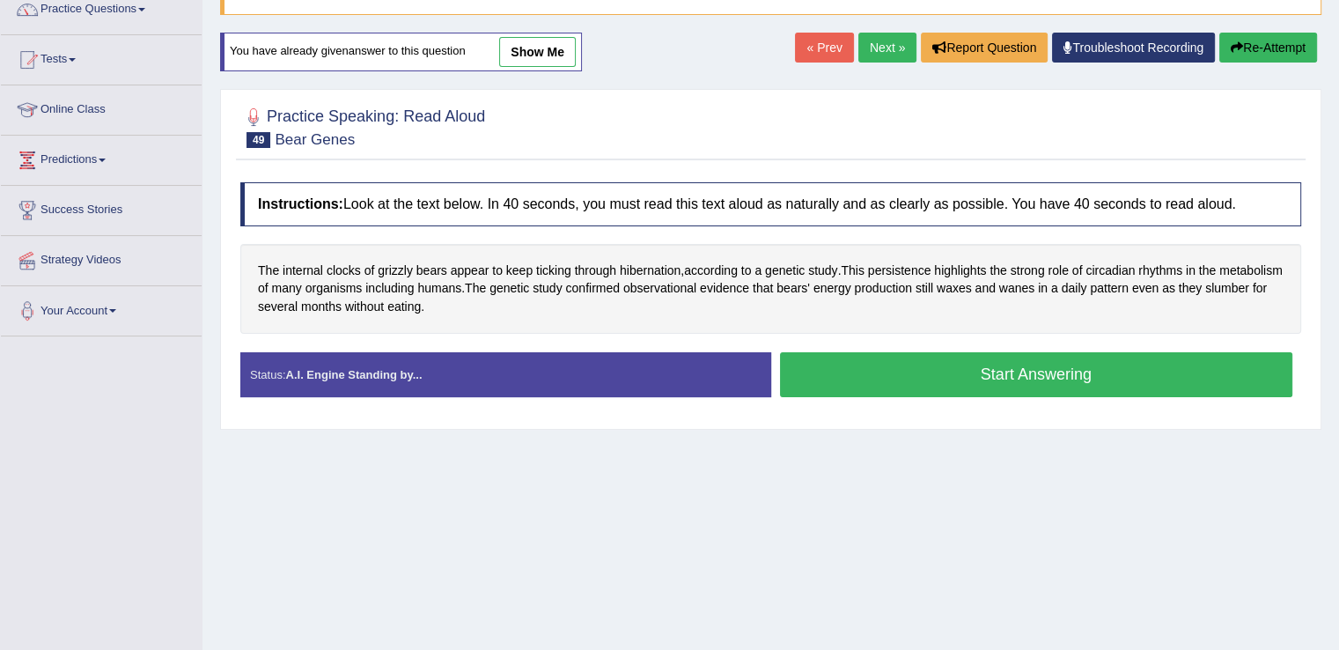
click at [863, 367] on button "Start Answering" at bounding box center [1036, 374] width 513 height 45
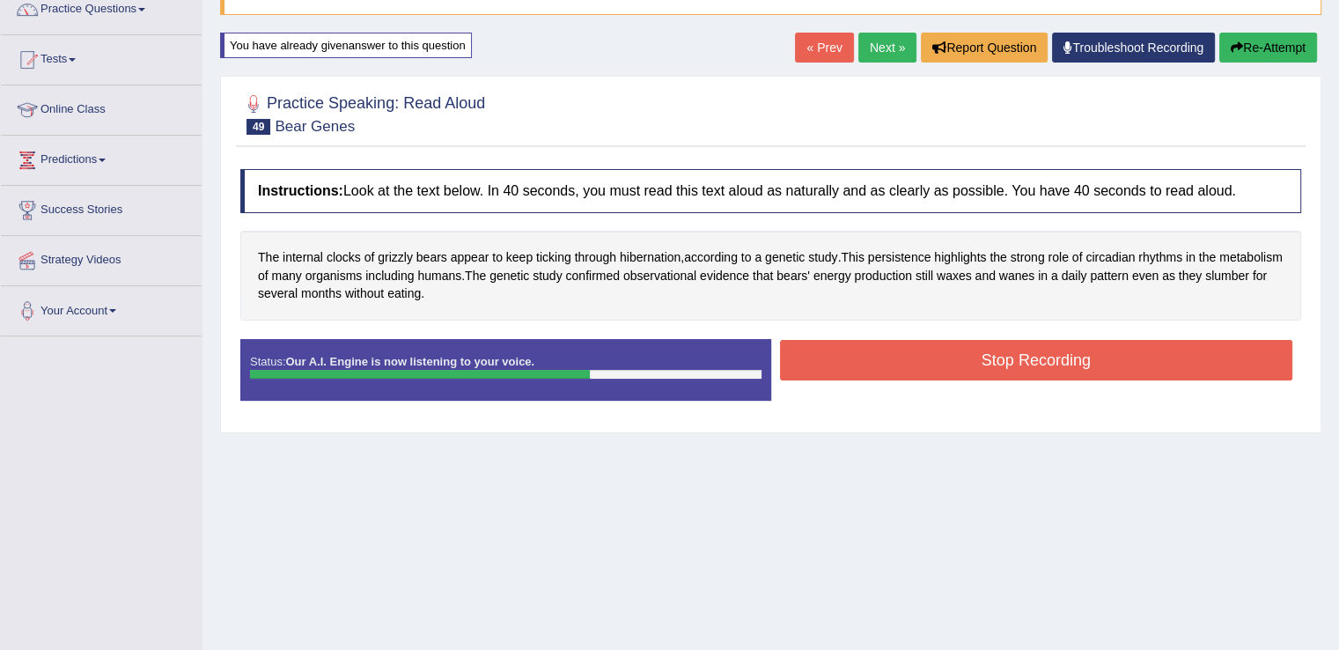
click at [863, 367] on button "Stop Recording" at bounding box center [1036, 360] width 513 height 40
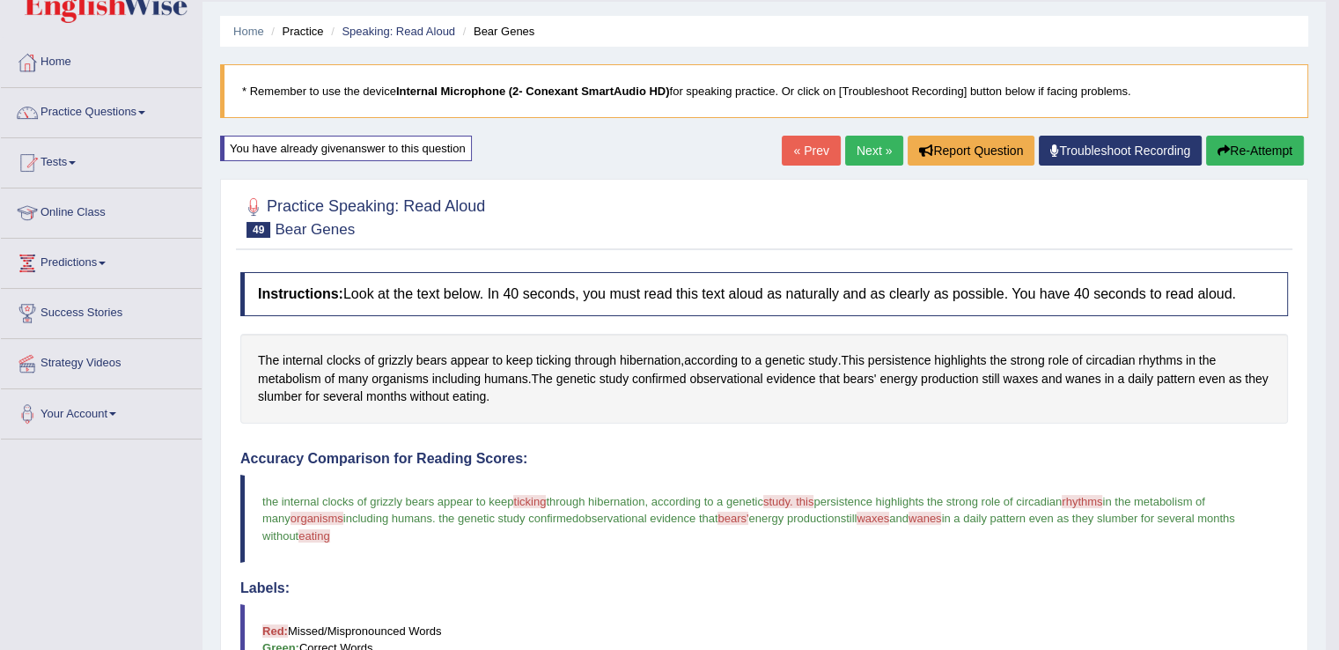
scroll to position [45, 0]
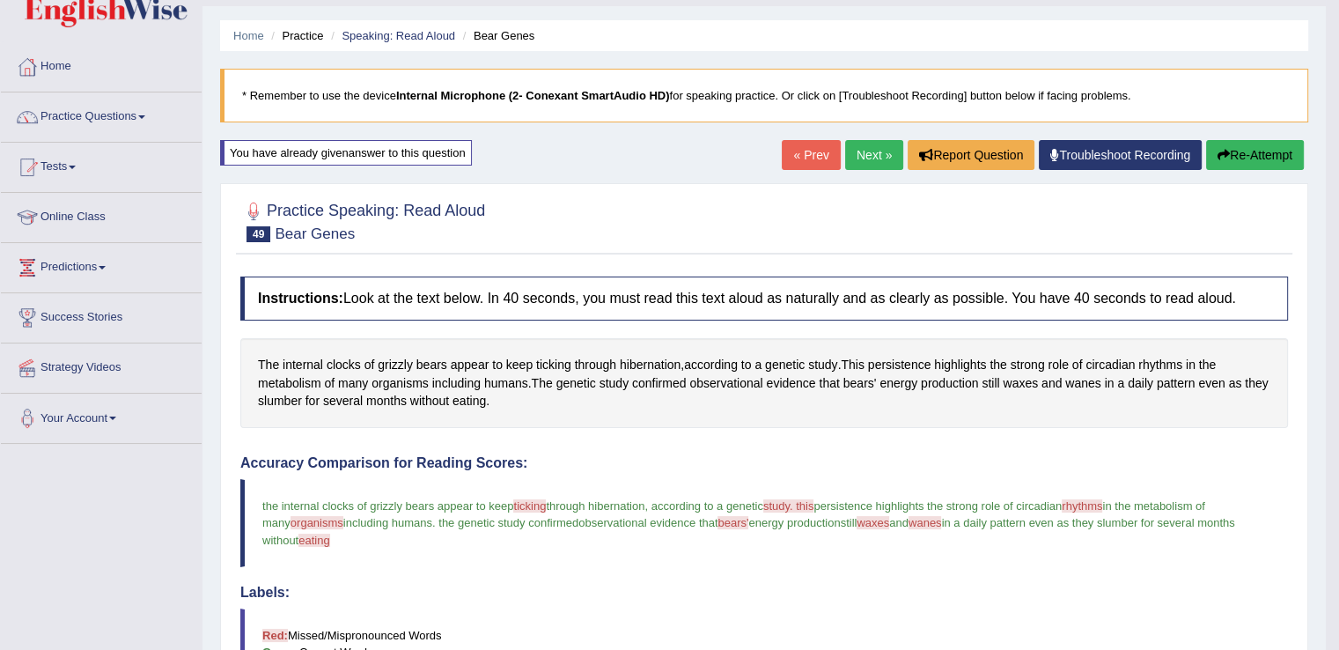
click at [845, 143] on link "Next »" at bounding box center [874, 155] width 58 height 30
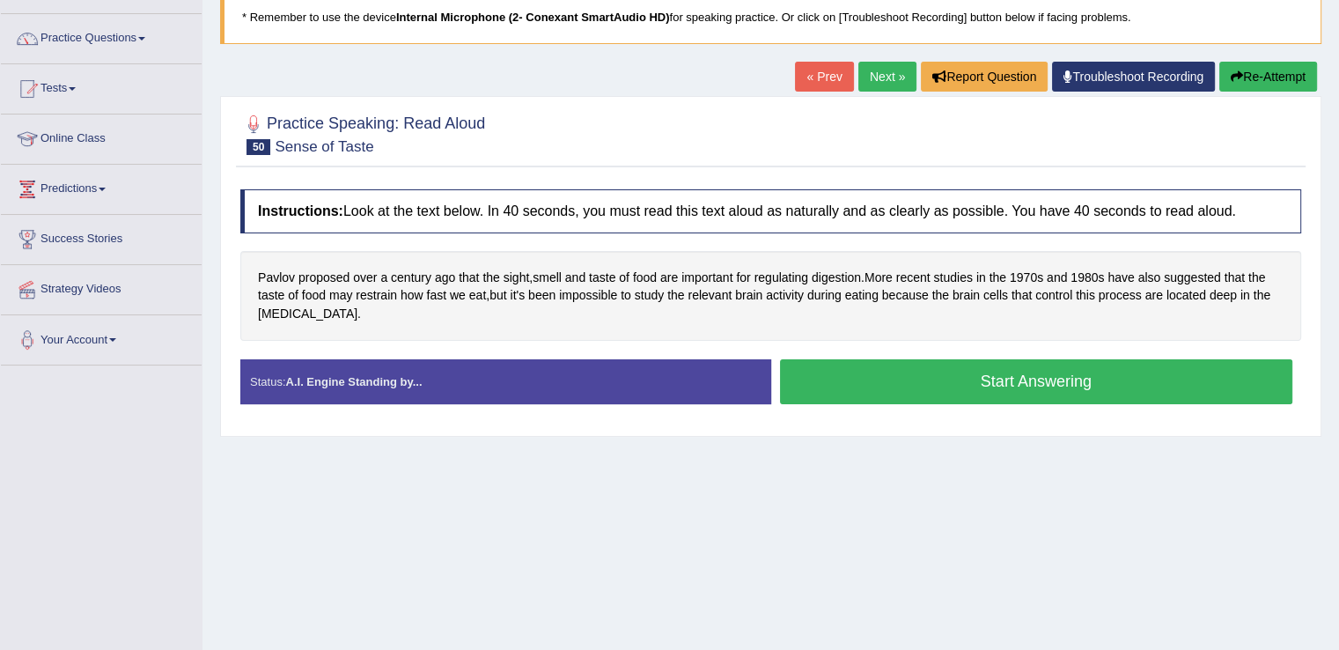
scroll to position [127, 0]
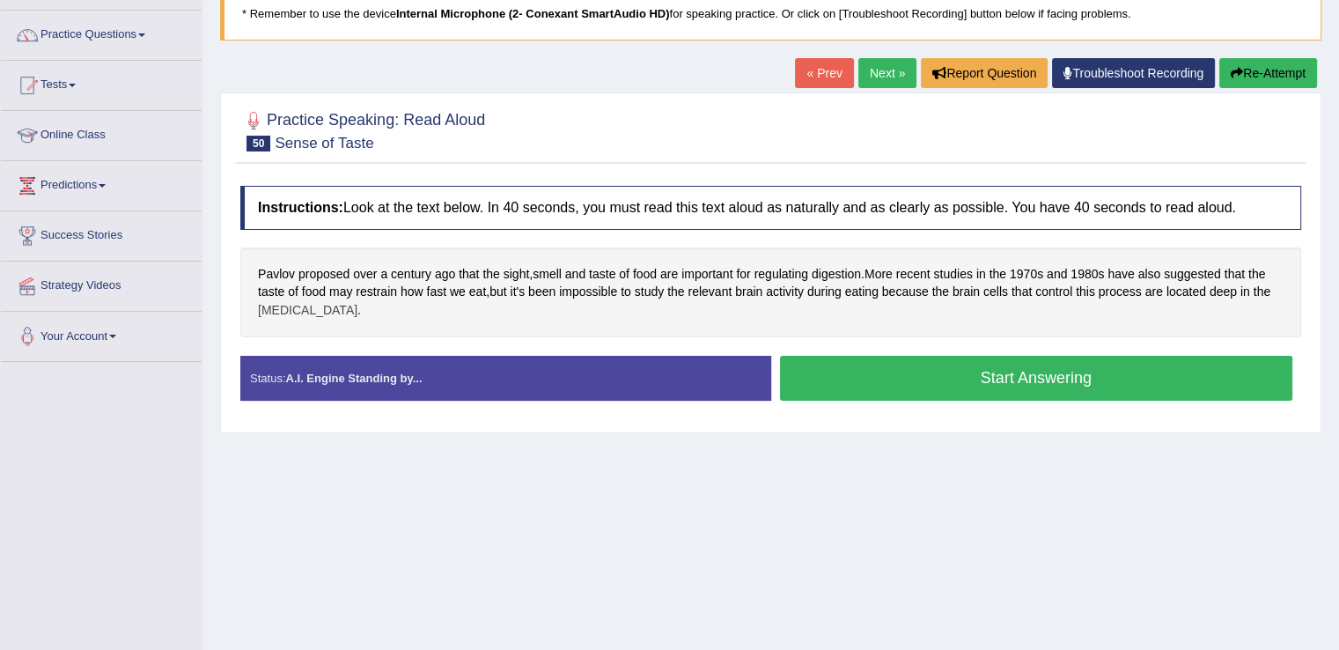
click at [283, 305] on span "[MEDICAL_DATA]" at bounding box center [307, 310] width 99 height 18
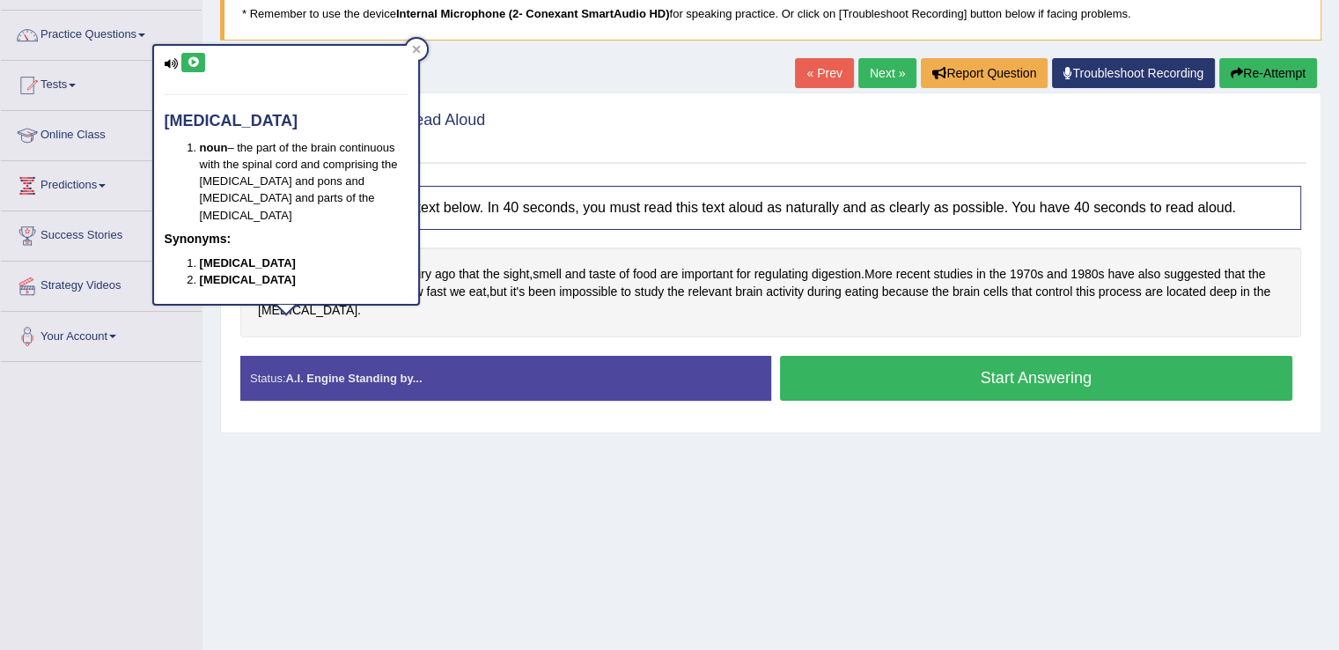
click at [194, 63] on icon at bounding box center [193, 62] width 13 height 11
click at [187, 69] on button at bounding box center [193, 62] width 24 height 19
click at [417, 46] on icon at bounding box center [416, 50] width 8 height 8
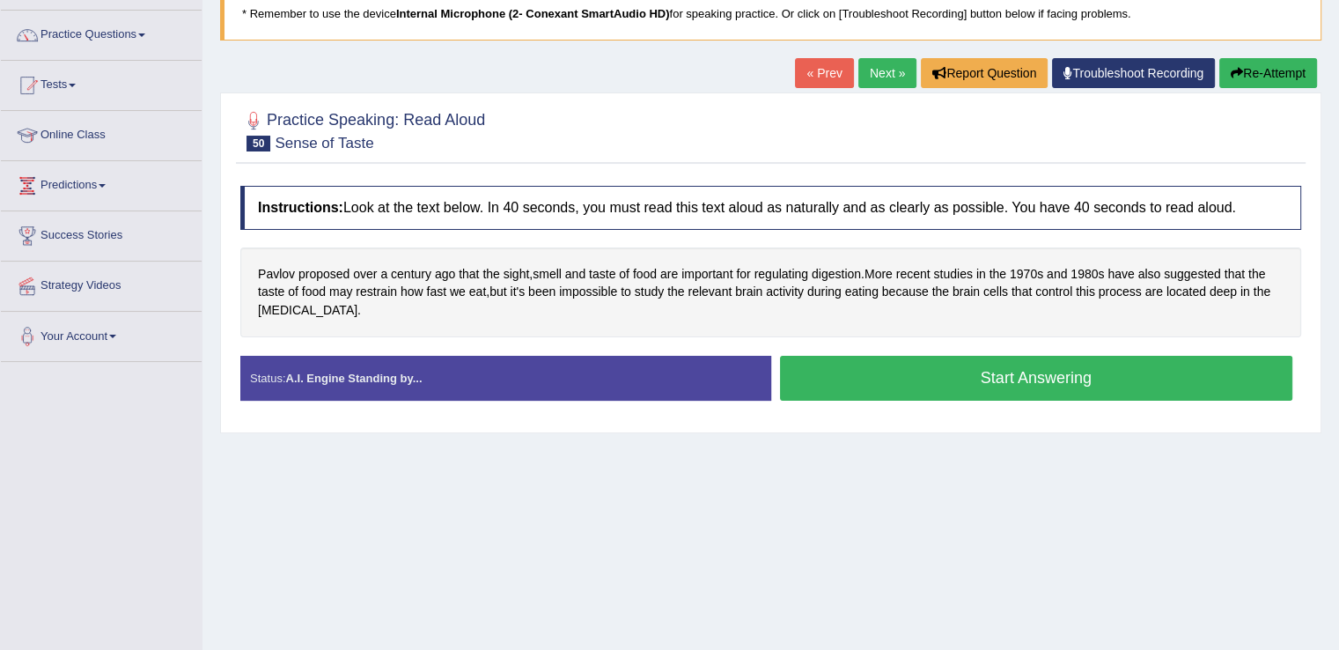
click at [873, 378] on button "Start Answering" at bounding box center [1036, 378] width 513 height 45
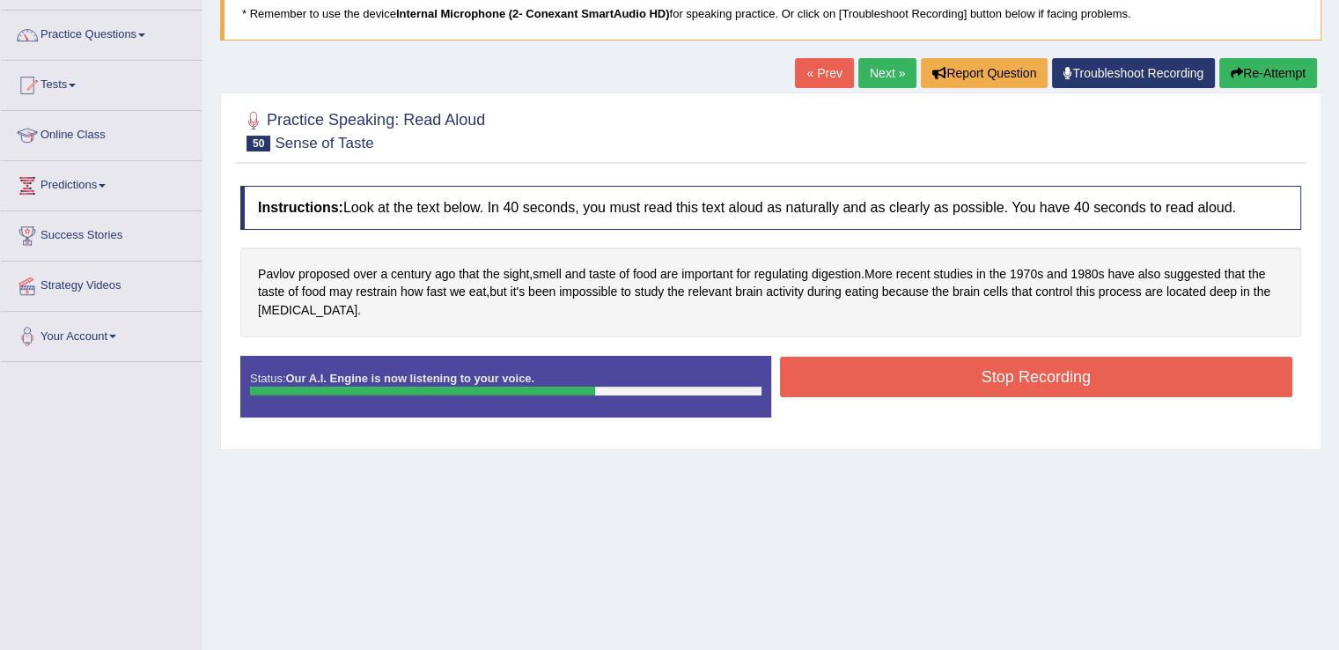
click at [872, 378] on button "Stop Recording" at bounding box center [1036, 376] width 513 height 40
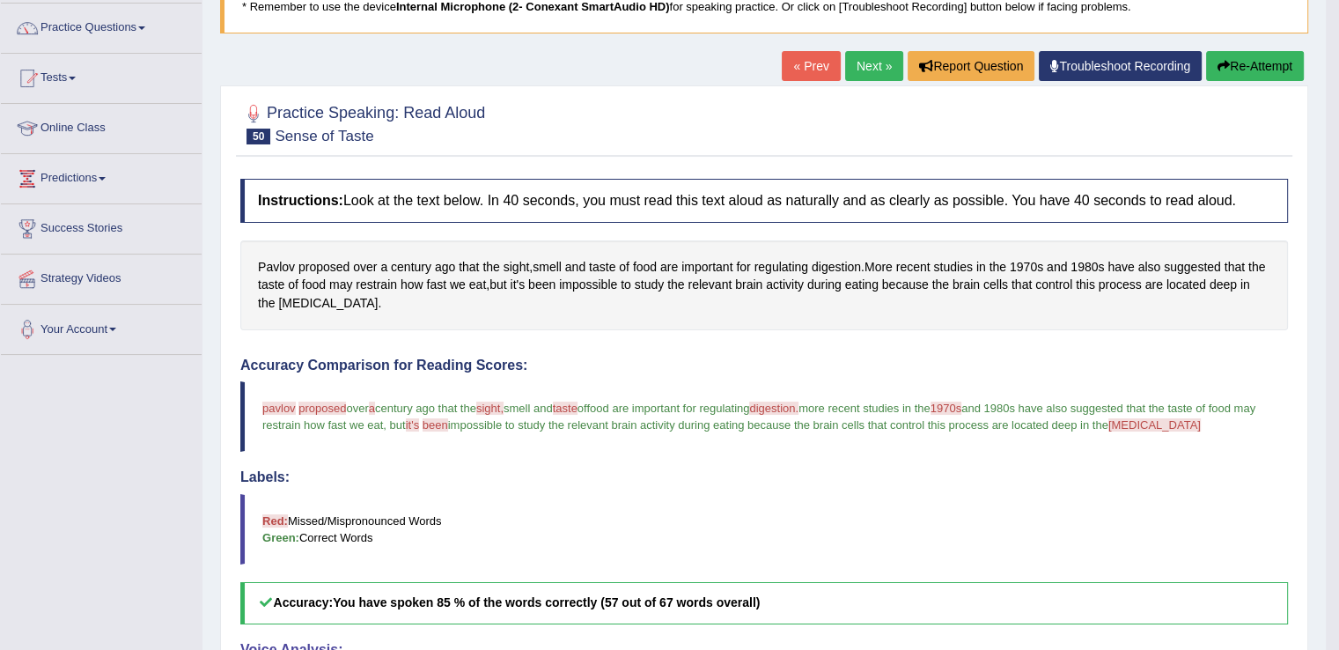
scroll to position [133, 0]
click at [1246, 57] on button "Re-Attempt" at bounding box center [1255, 67] width 98 height 30
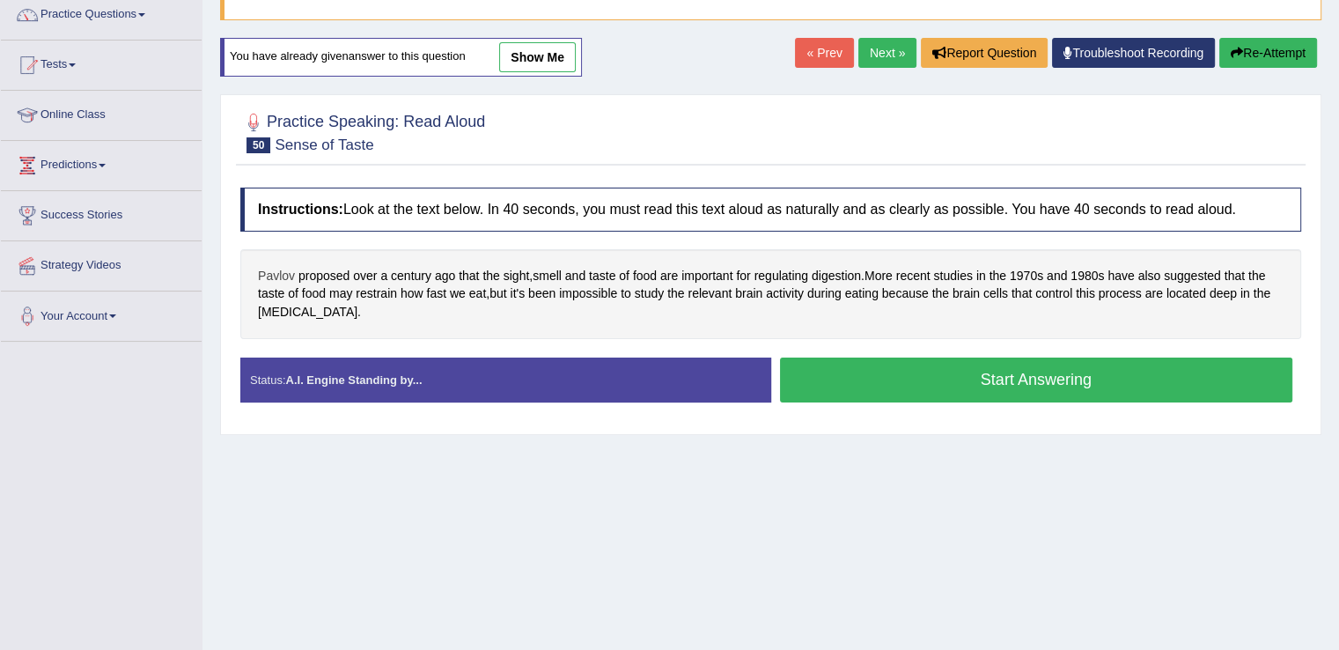
click at [279, 269] on span "Pavlov" at bounding box center [276, 276] width 37 height 18
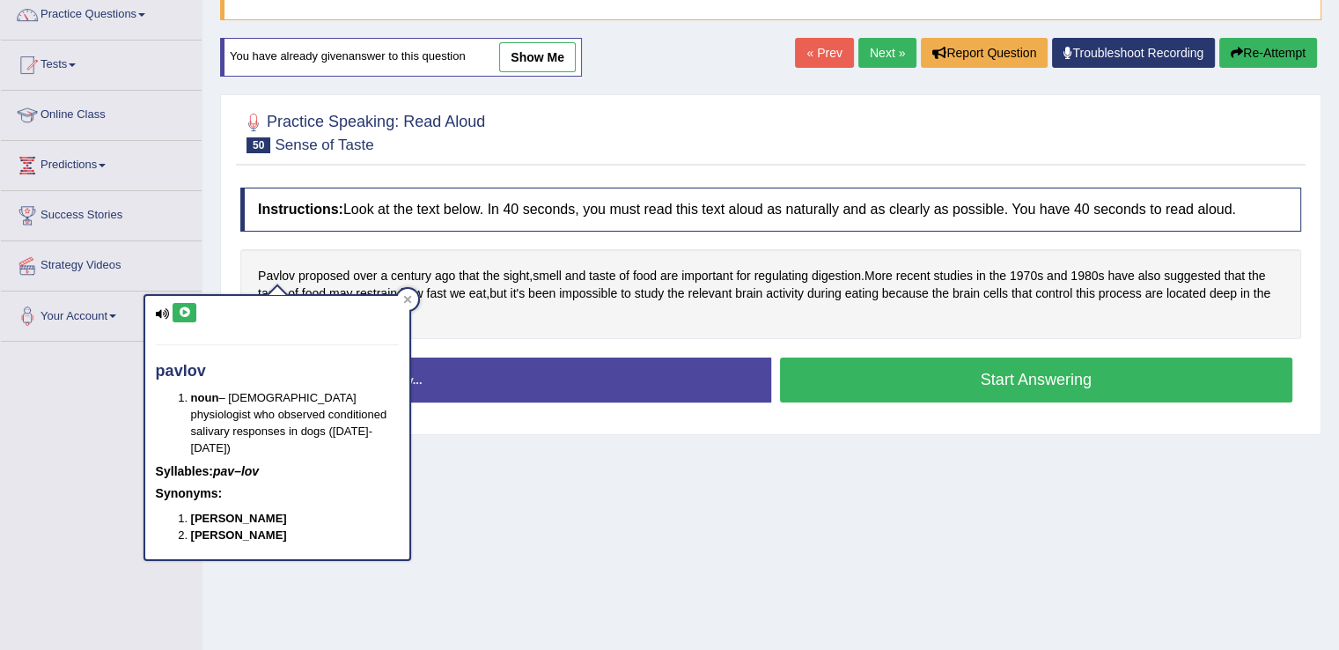
click at [196, 310] on div "pavlov noun – [DEMOGRAPHIC_DATA] physiologist who observed conditioned salivary…" at bounding box center [277, 427] width 264 height 263
click at [187, 313] on icon at bounding box center [184, 312] width 13 height 11
click at [333, 274] on span "proposed" at bounding box center [323, 276] width 51 height 18
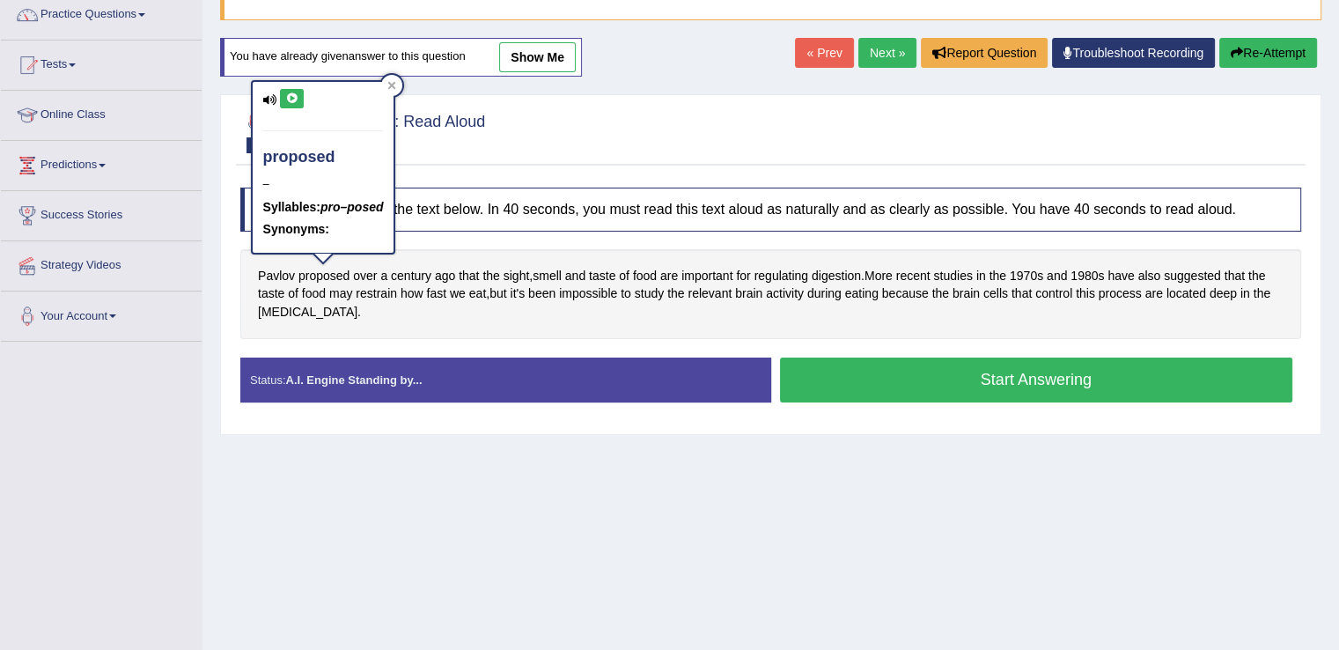
click at [298, 102] on button at bounding box center [292, 98] width 24 height 19
click at [394, 88] on icon at bounding box center [391, 85] width 9 height 9
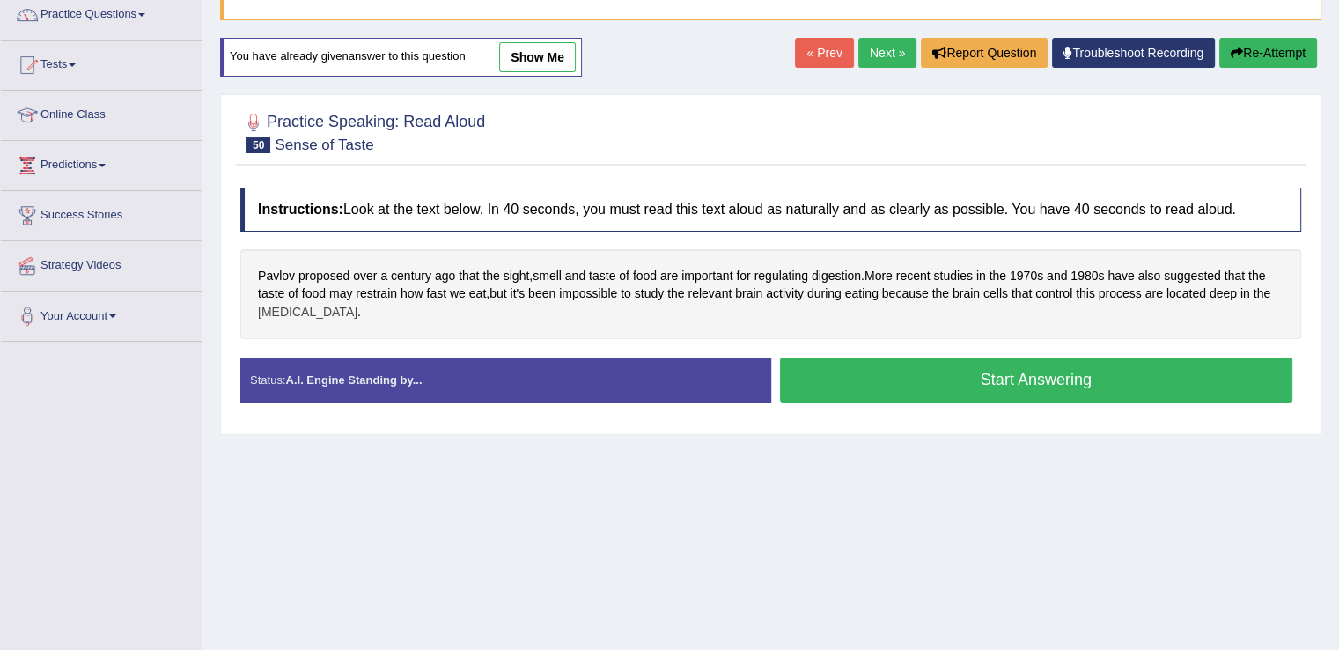
click at [296, 305] on span "brainstem" at bounding box center [307, 312] width 99 height 18
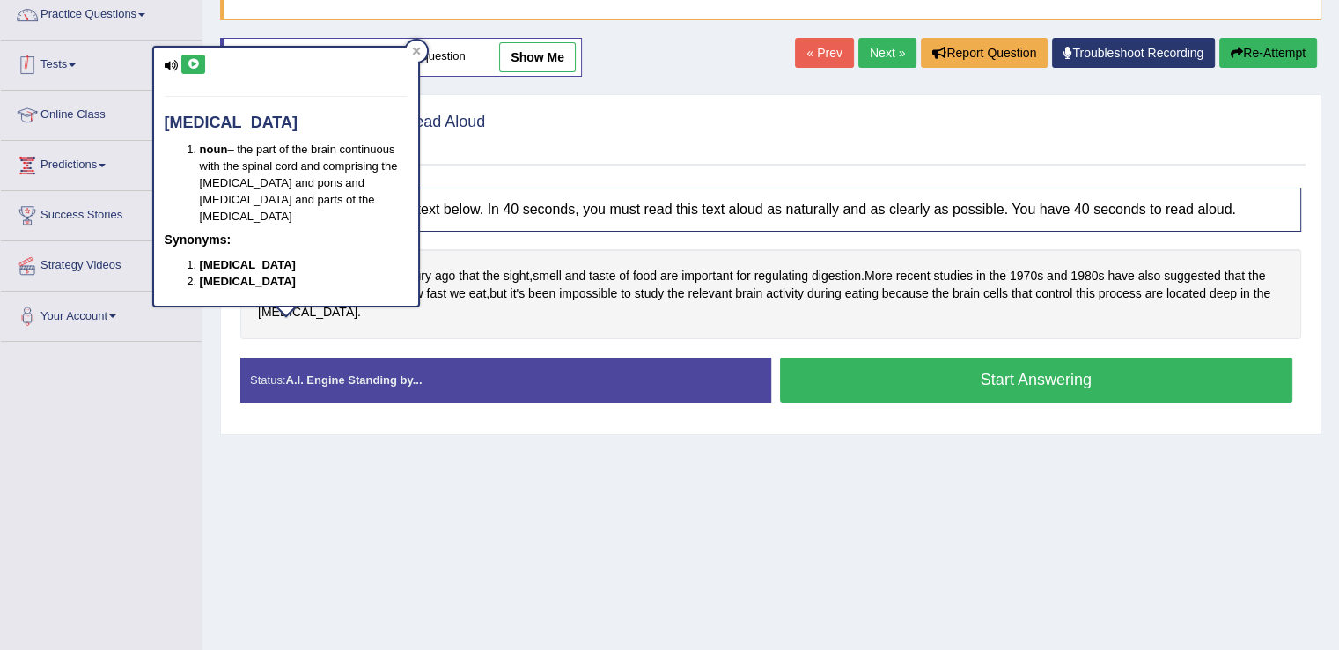
click at [195, 61] on icon at bounding box center [193, 64] width 13 height 11
click at [416, 55] on div at bounding box center [416, 50] width 21 height 21
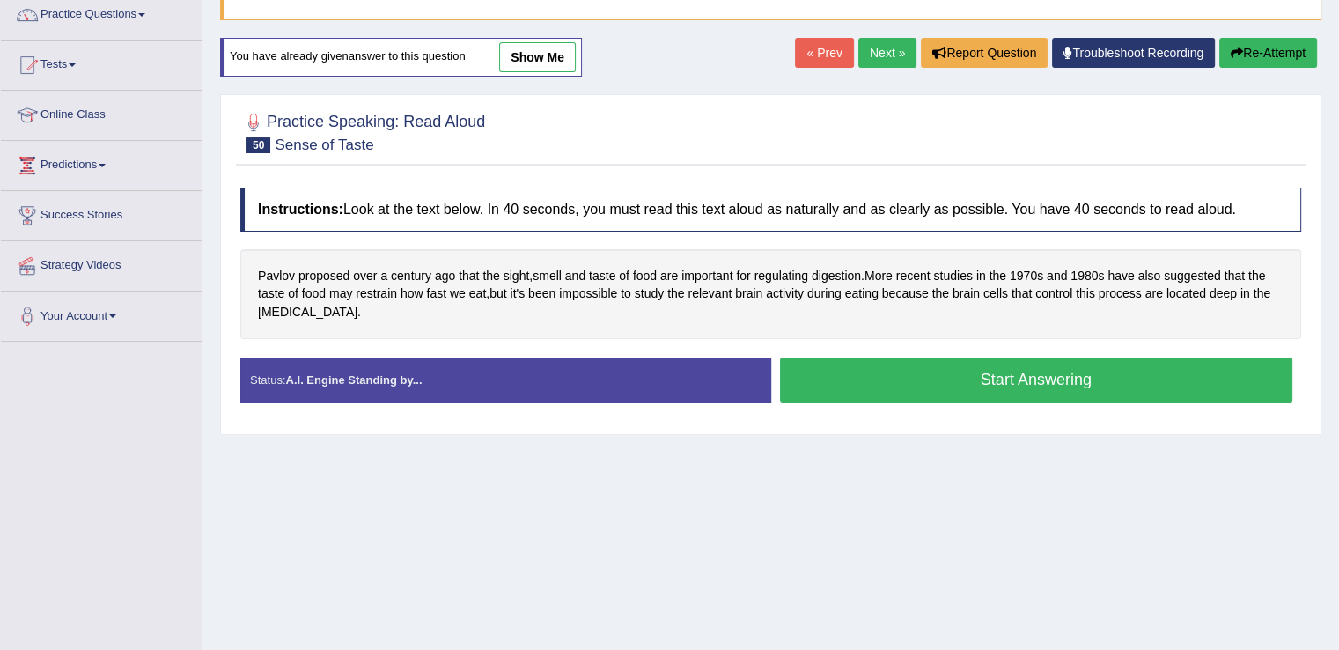
click at [907, 380] on button "Start Answering" at bounding box center [1036, 379] width 513 height 45
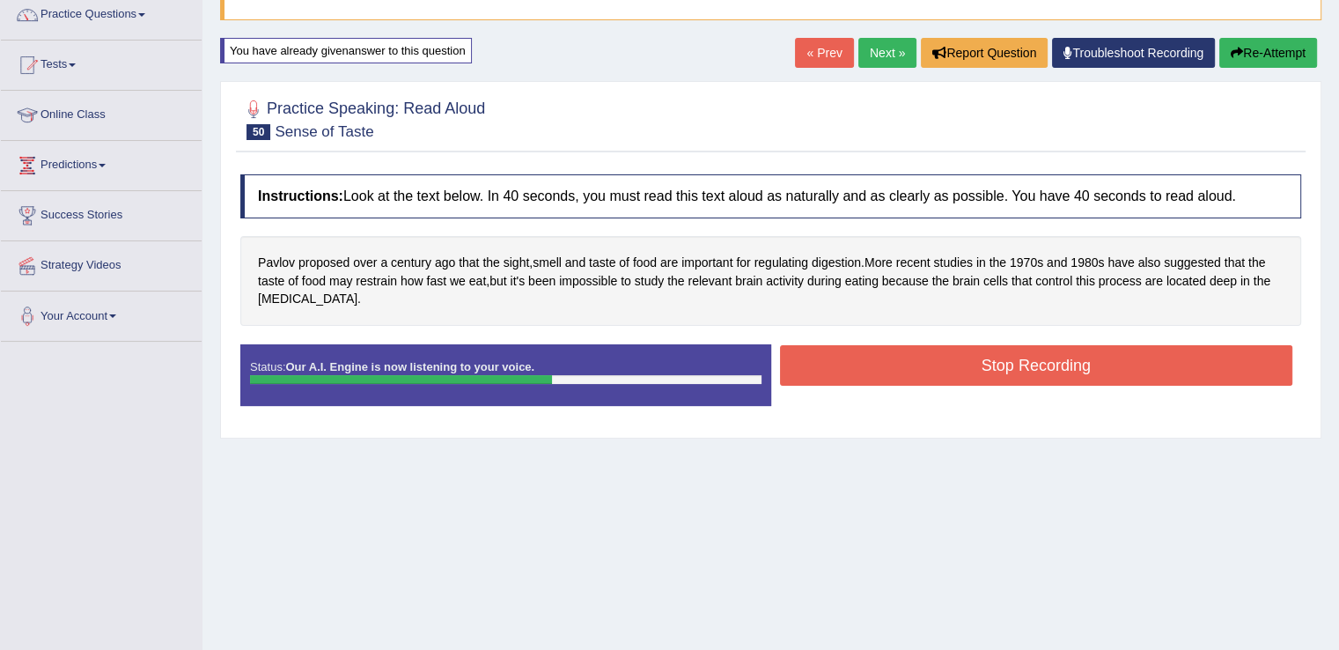
click at [907, 369] on button "Stop Recording" at bounding box center [1036, 365] width 513 height 40
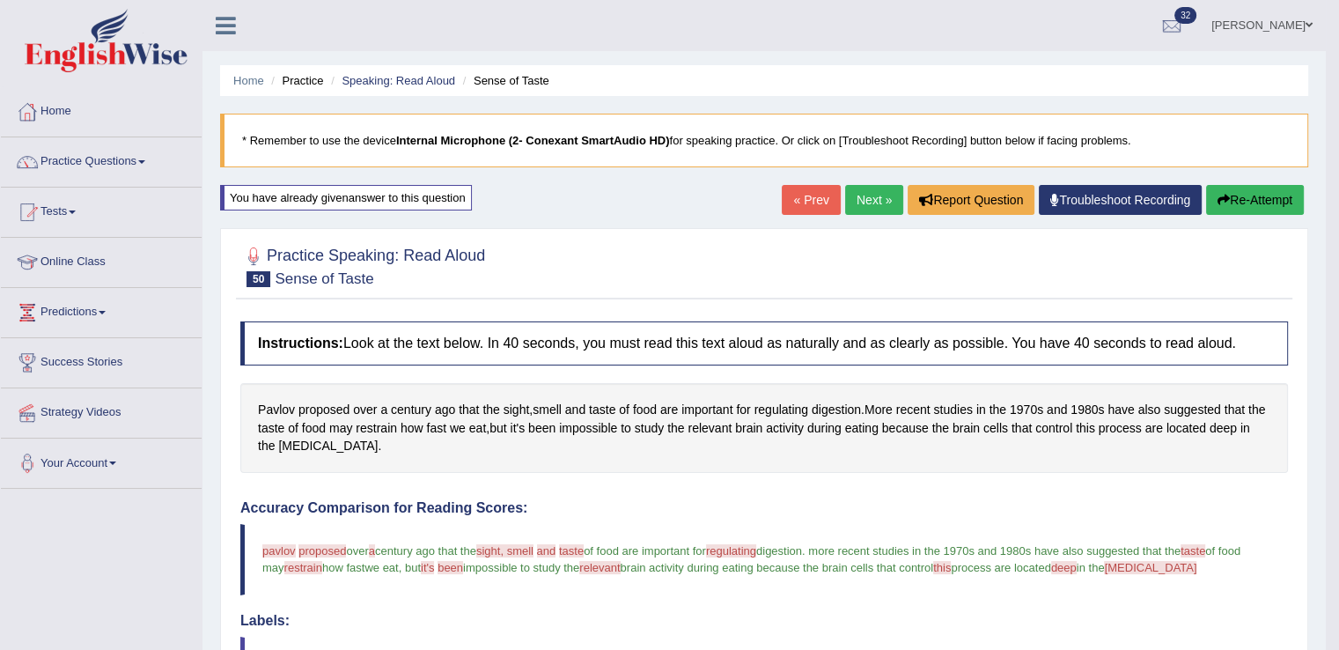
click at [882, 195] on link "Next »" at bounding box center [874, 200] width 58 height 30
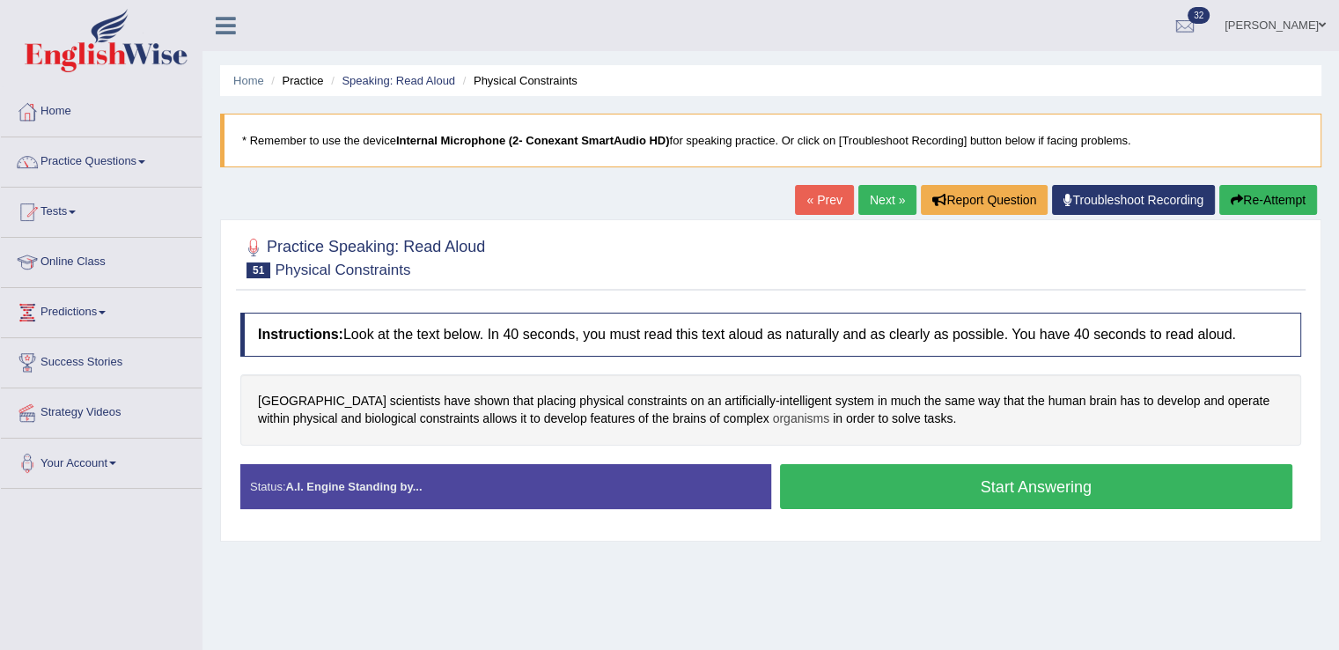
click at [776, 420] on span "organisms" at bounding box center [801, 418] width 57 height 18
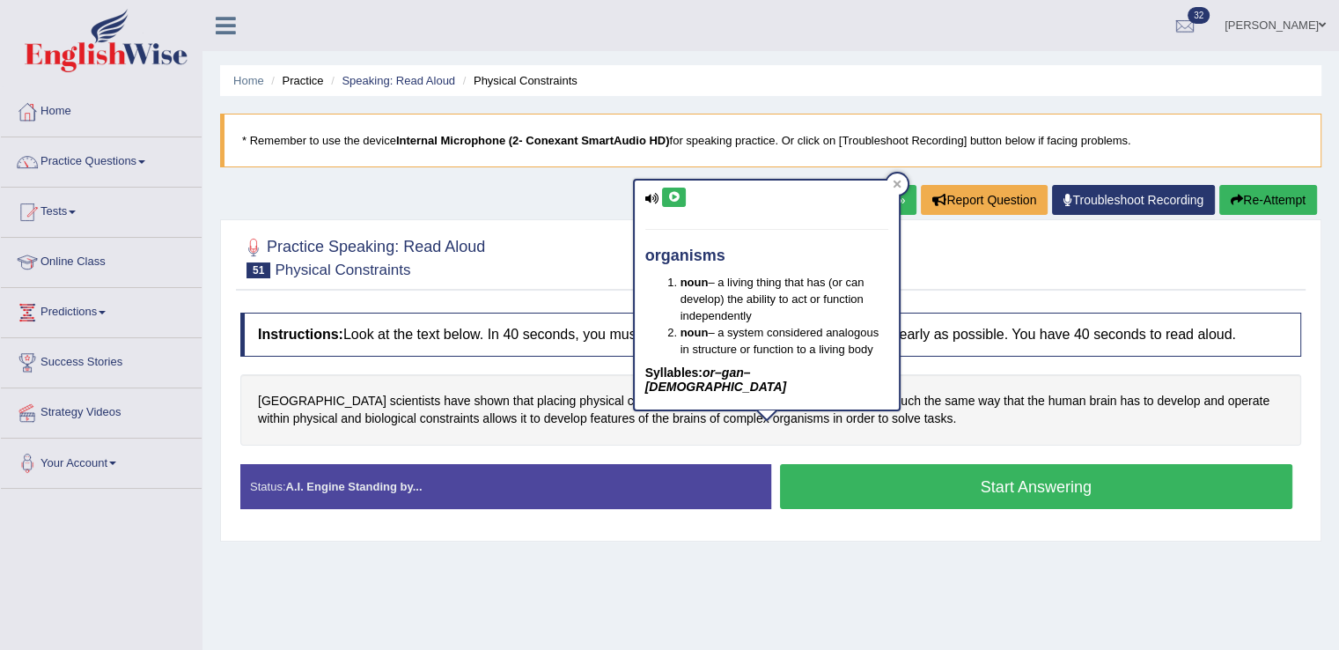
click at [678, 196] on icon at bounding box center [673, 197] width 13 height 11
click at [898, 187] on icon at bounding box center [896, 184] width 9 height 9
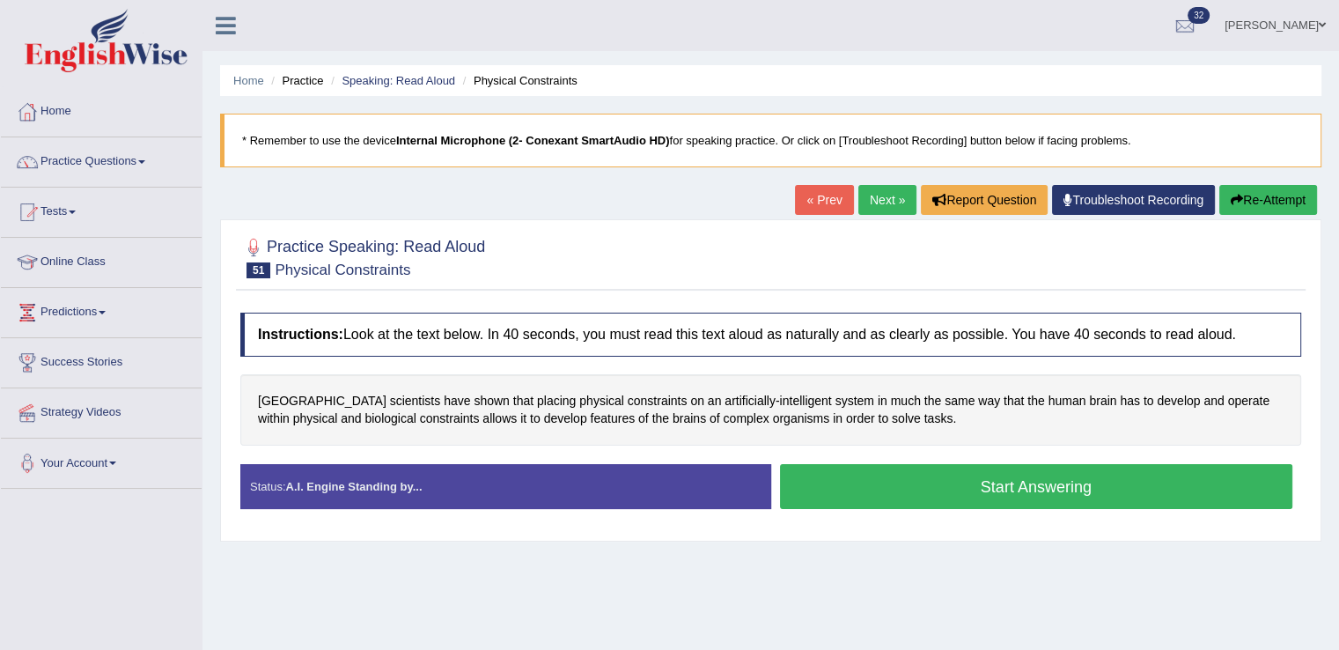
click at [884, 478] on button "Start Answering" at bounding box center [1036, 486] width 513 height 45
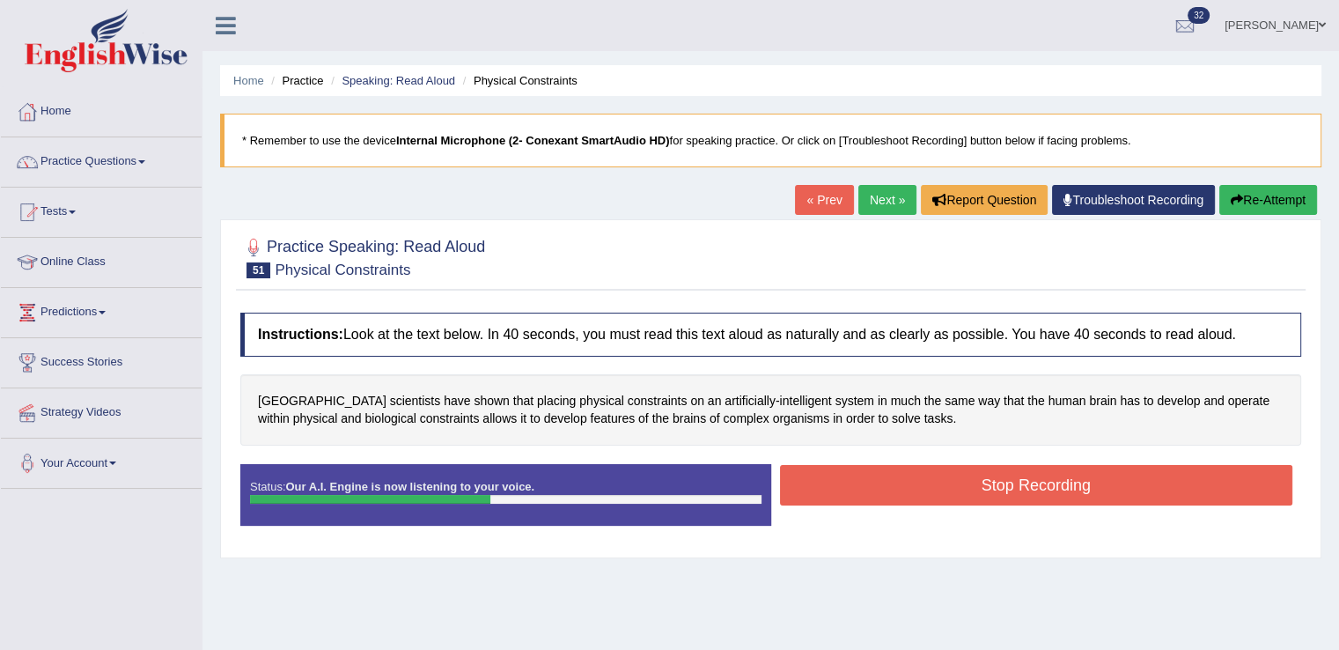
click at [884, 478] on button "Stop Recording" at bounding box center [1036, 485] width 513 height 40
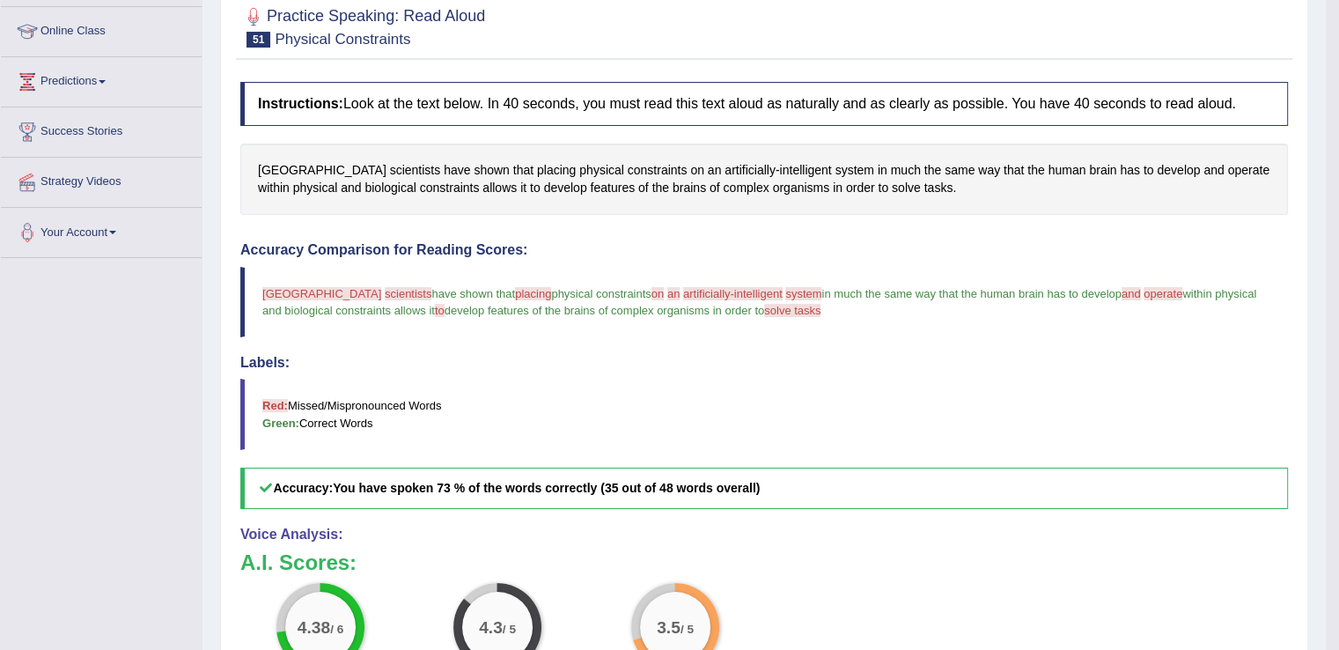
scroll to position [225, 0]
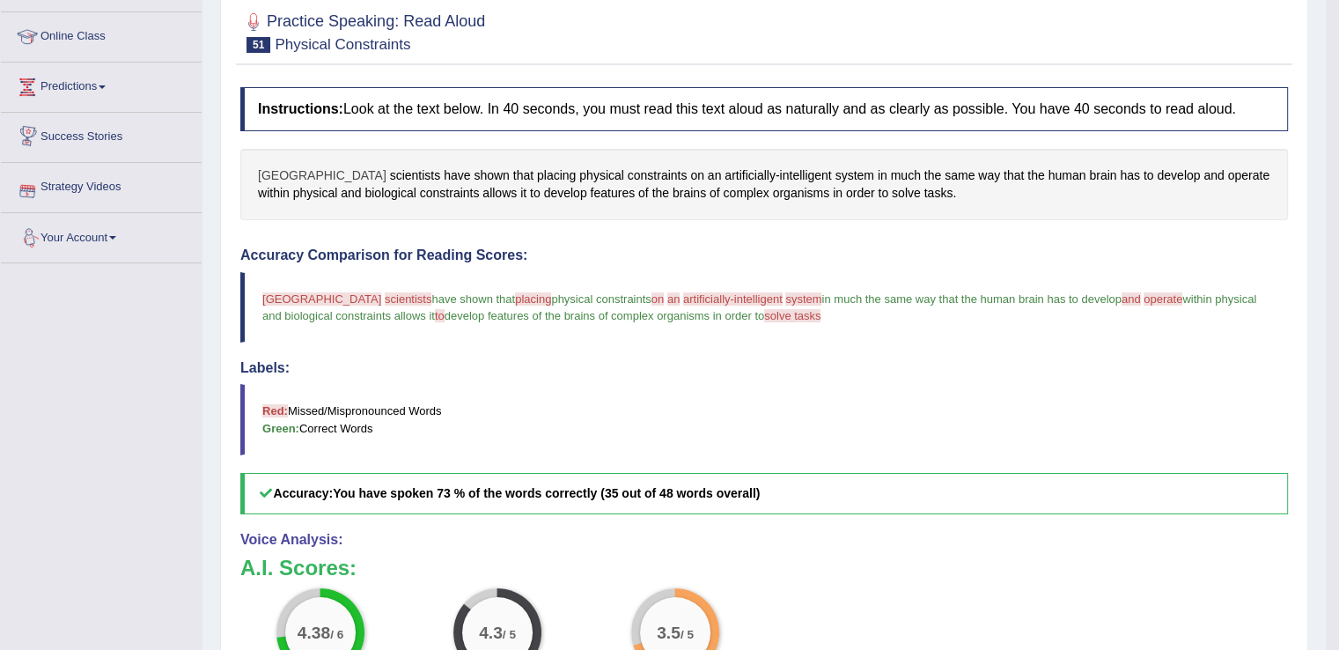
click at [283, 171] on span "[GEOGRAPHIC_DATA]" at bounding box center [322, 175] width 129 height 18
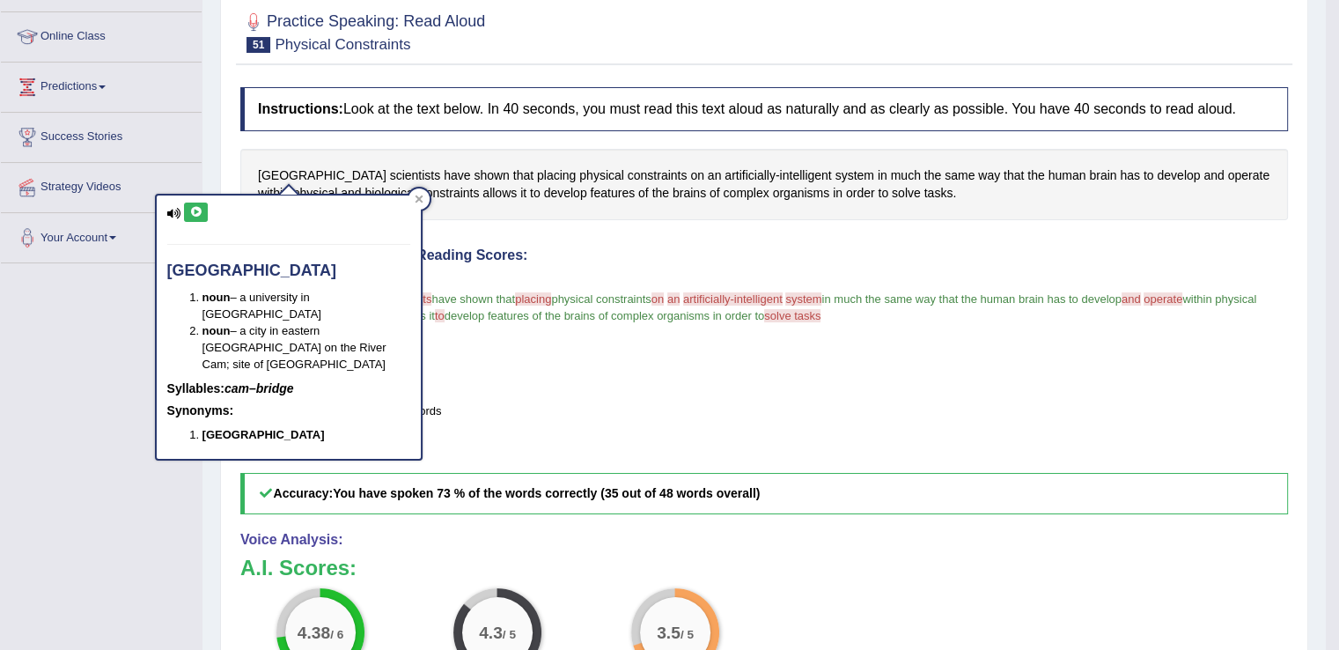
click at [206, 210] on button at bounding box center [196, 211] width 24 height 19
click at [422, 191] on div at bounding box center [418, 198] width 21 height 21
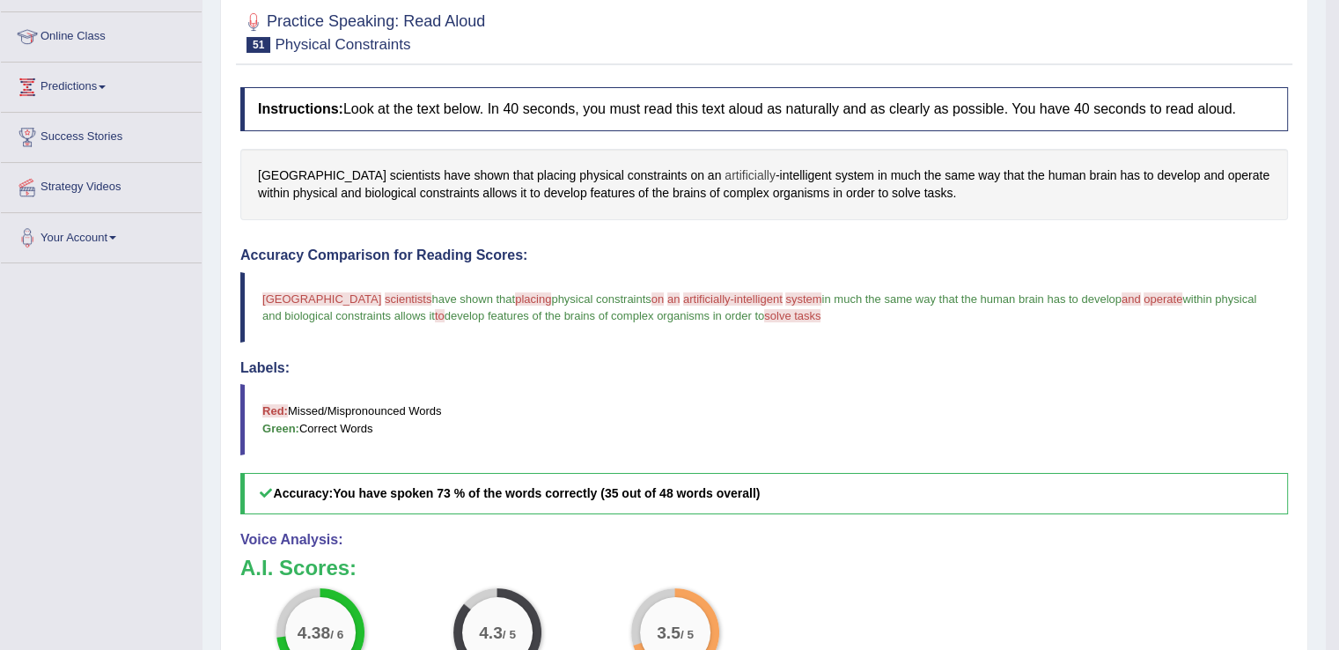
click at [724, 172] on span "artificially" at bounding box center [749, 175] width 51 height 18
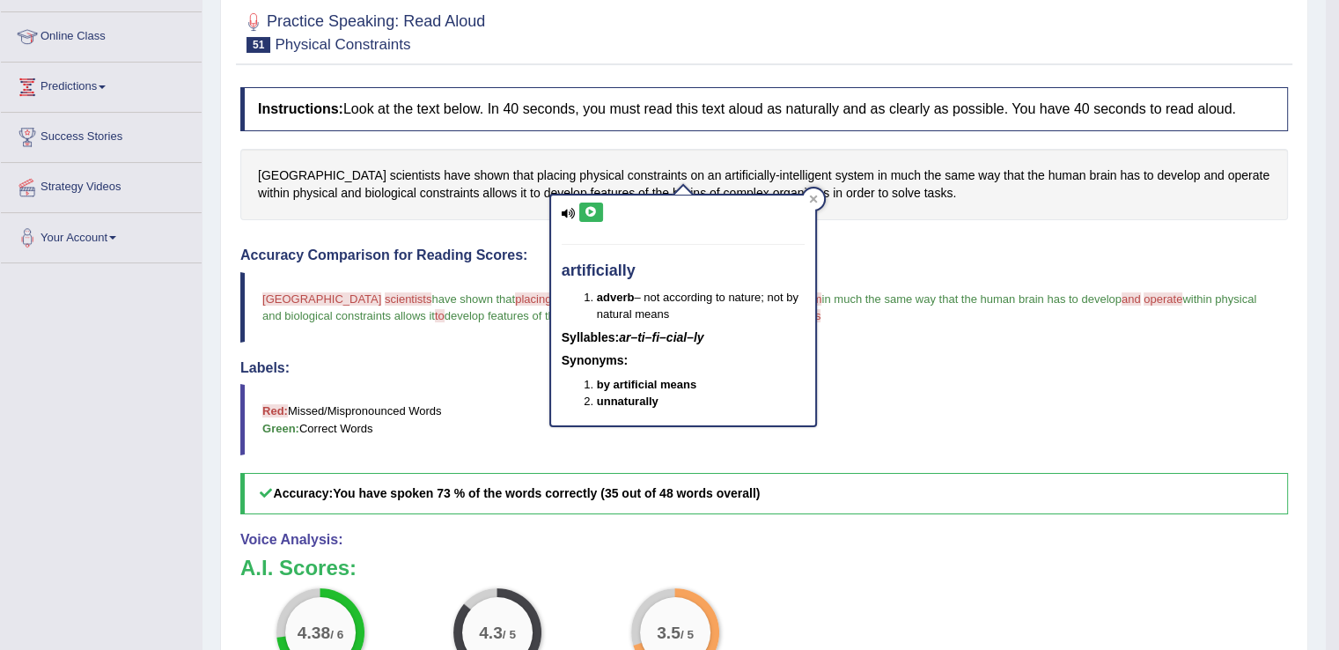
click at [587, 212] on icon at bounding box center [590, 212] width 13 height 11
click at [779, 169] on span "intelligent" at bounding box center [805, 175] width 52 height 18
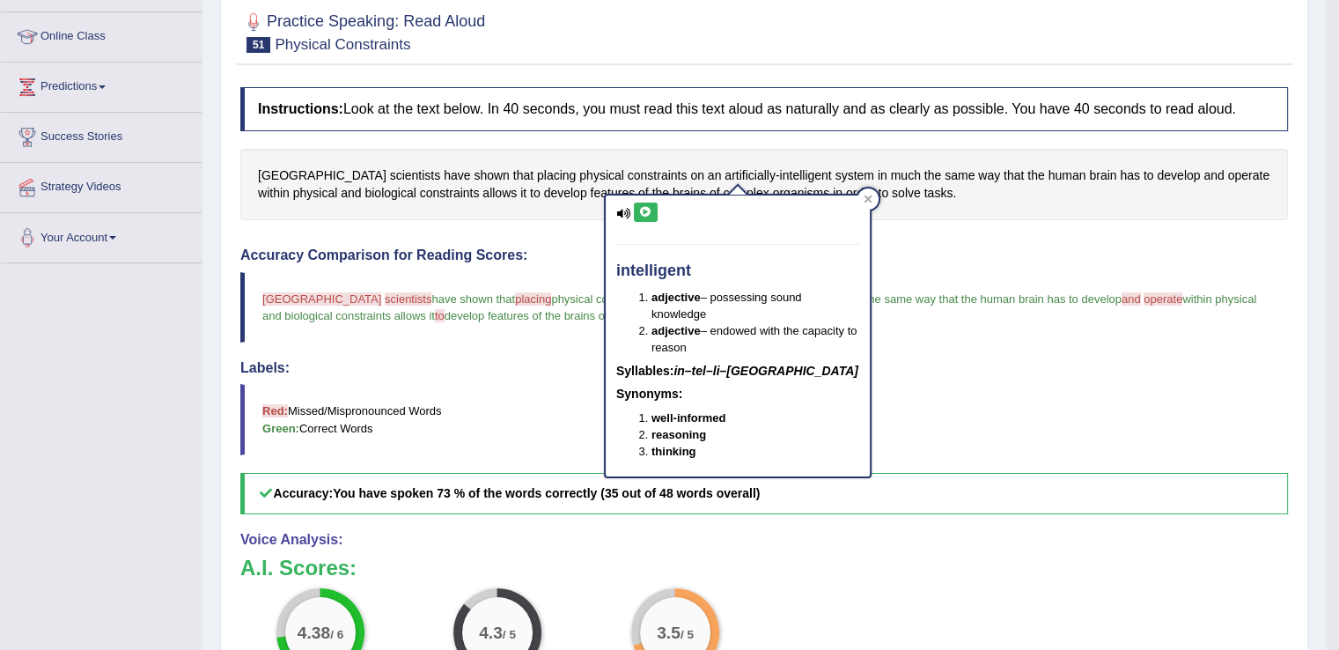
click at [644, 210] on icon at bounding box center [645, 212] width 13 height 11
click at [871, 199] on icon at bounding box center [867, 199] width 9 height 9
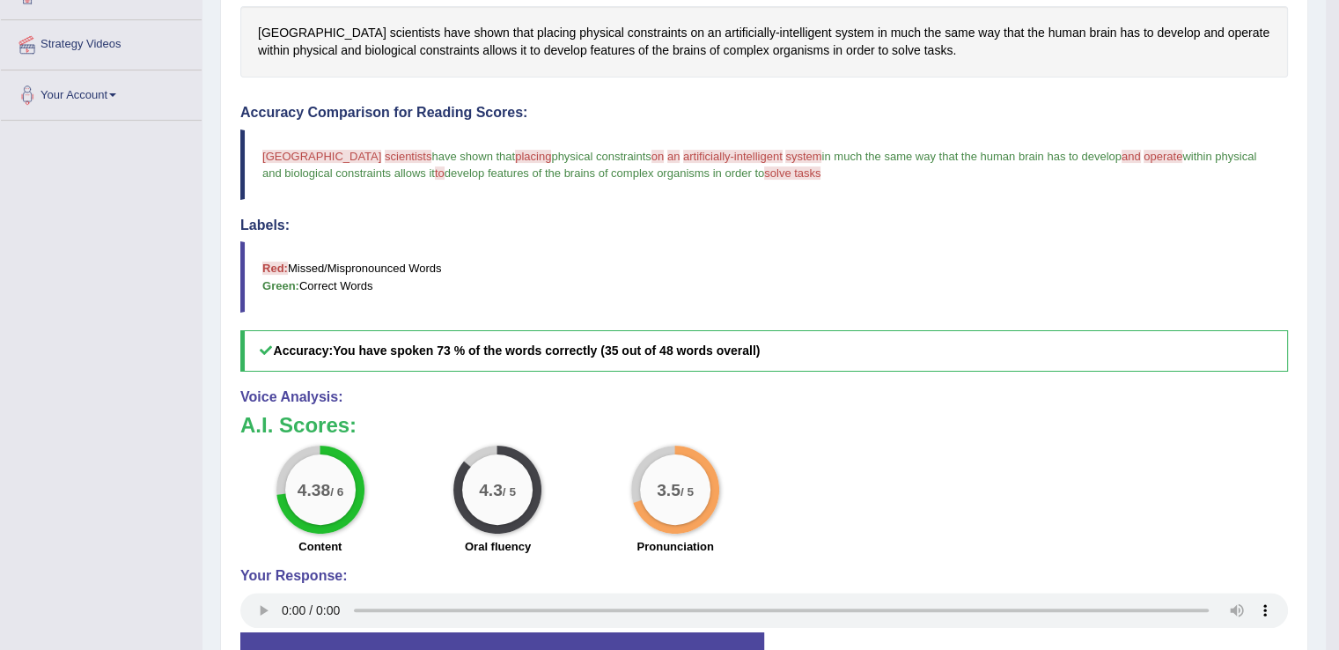
scroll to position [108, 0]
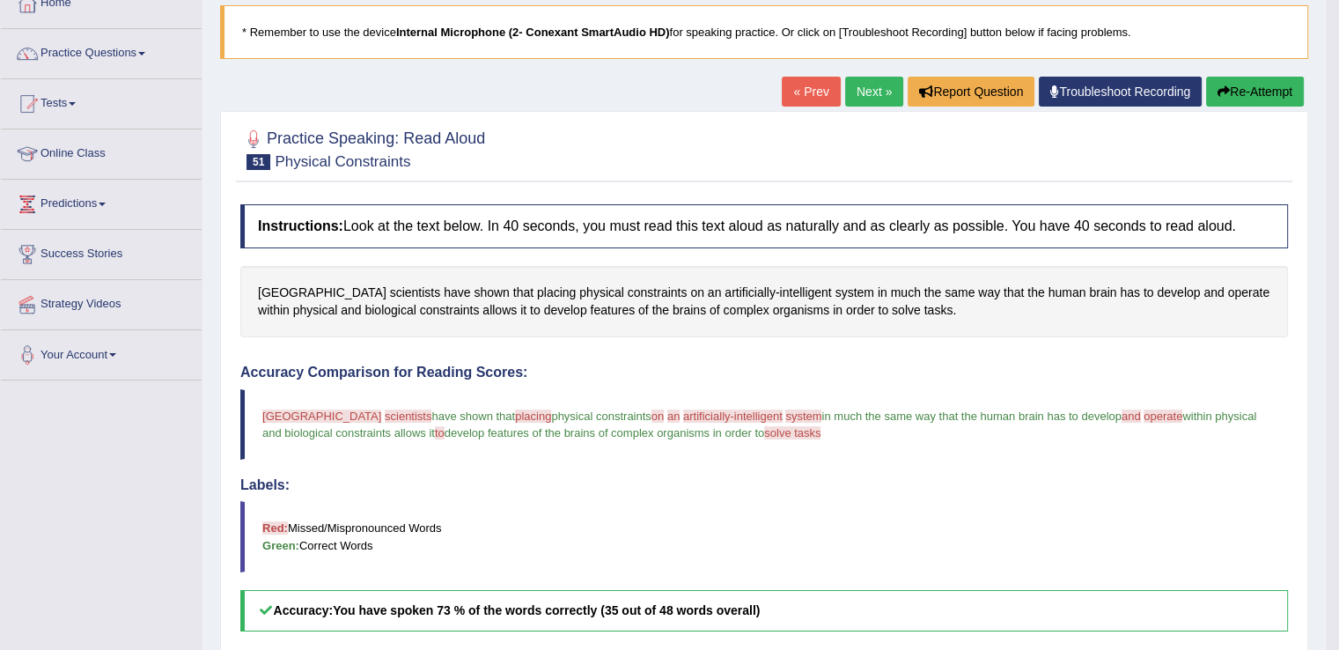
click at [1267, 88] on button "Re-Attempt" at bounding box center [1255, 92] width 98 height 30
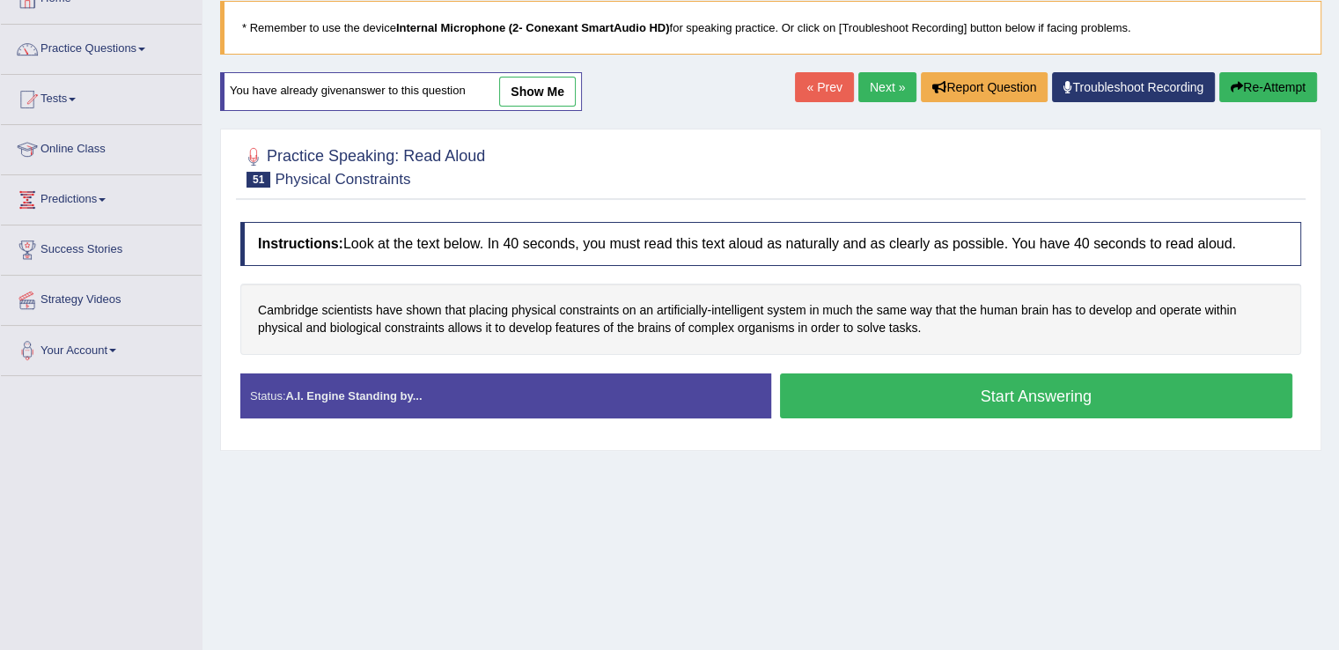
scroll to position [108, 0]
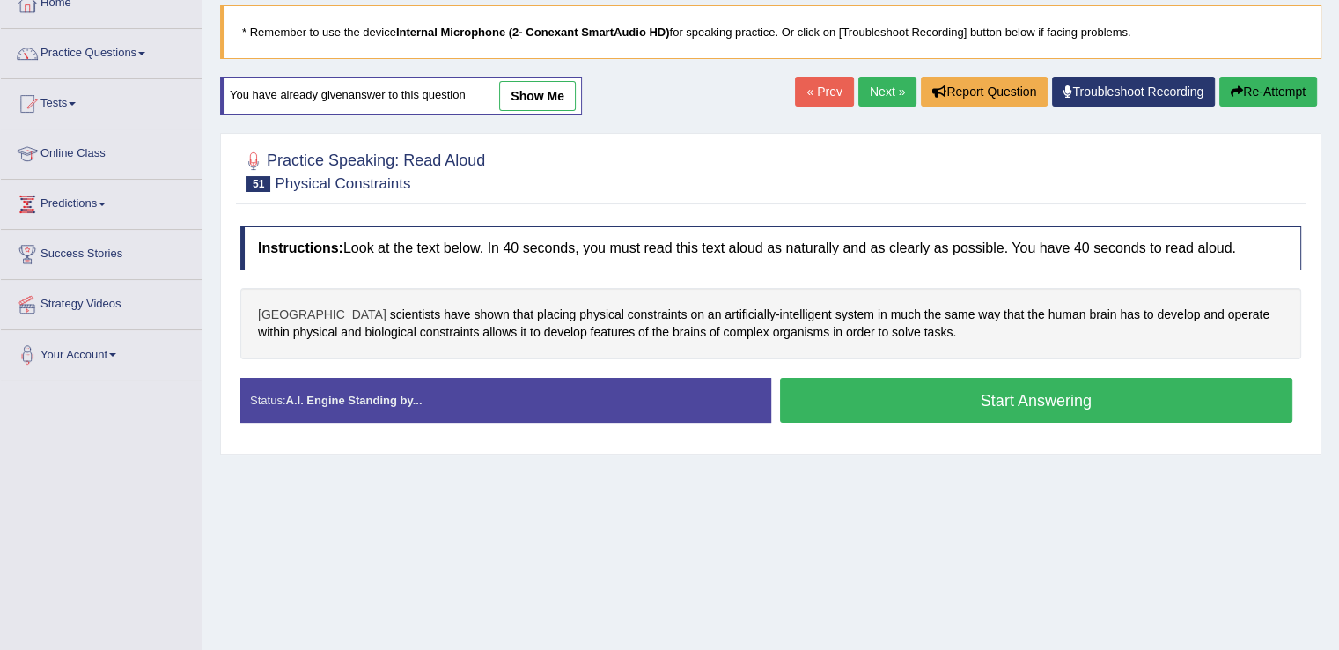
click at [294, 307] on span "Cambridge" at bounding box center [322, 314] width 129 height 18
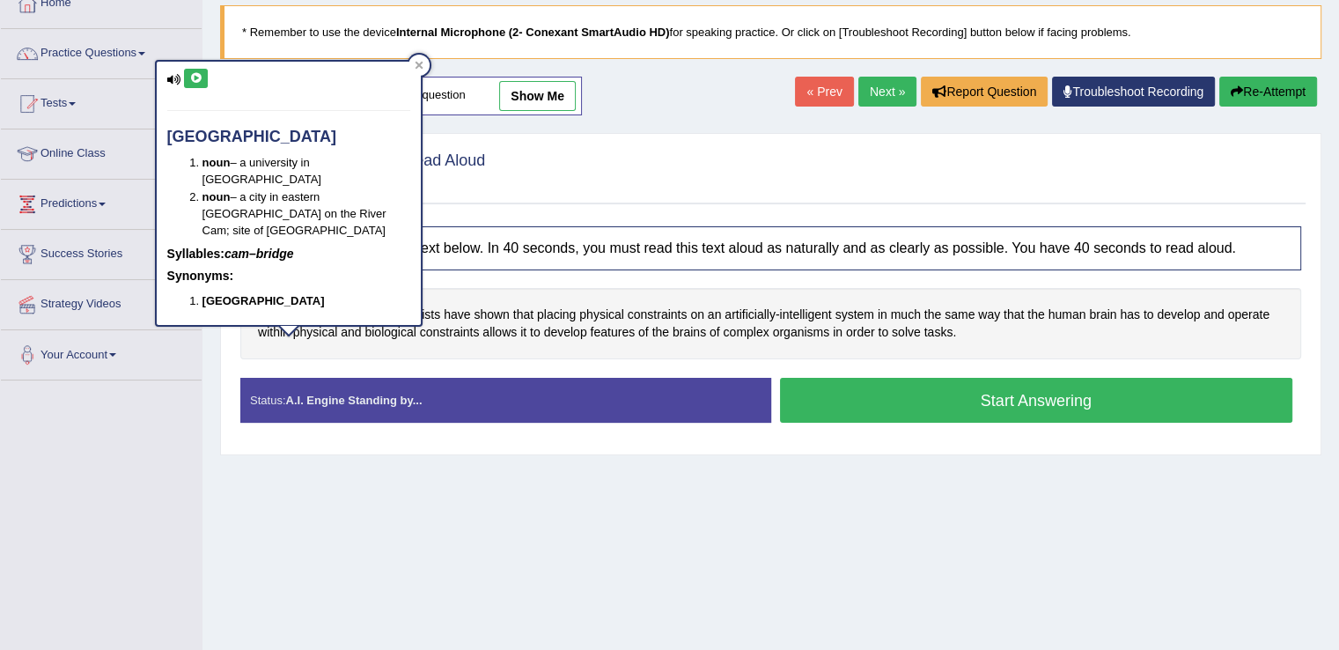
click at [195, 77] on icon at bounding box center [195, 78] width 13 height 11
click at [415, 62] on icon at bounding box center [419, 65] width 9 height 9
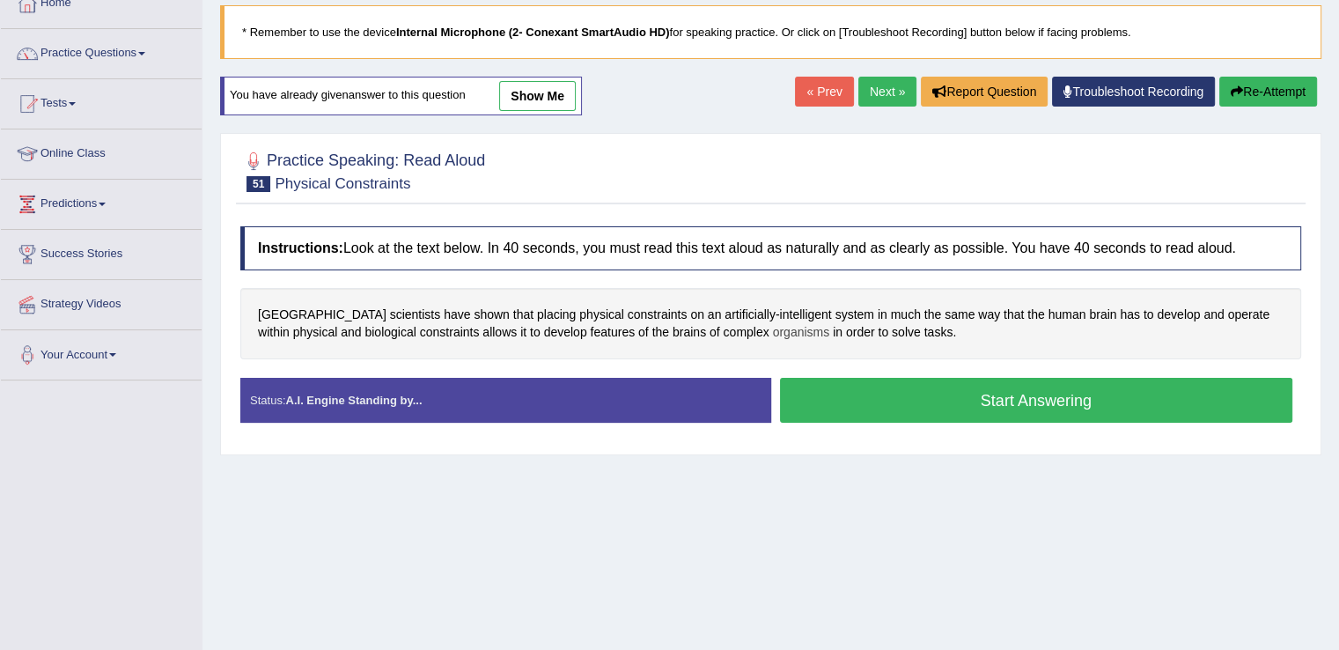
click at [773, 329] on span "organisms" at bounding box center [801, 332] width 57 height 18
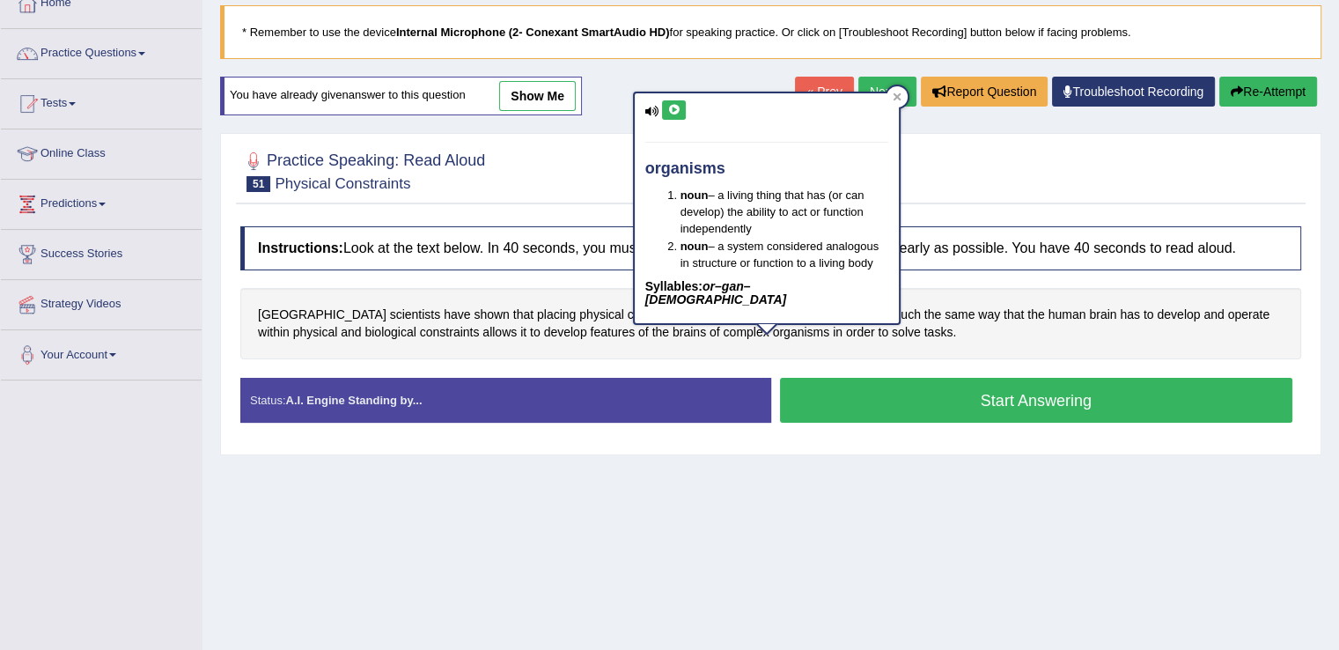
click at [679, 103] on button at bounding box center [674, 109] width 24 height 19
click at [895, 99] on icon at bounding box center [896, 96] width 9 height 9
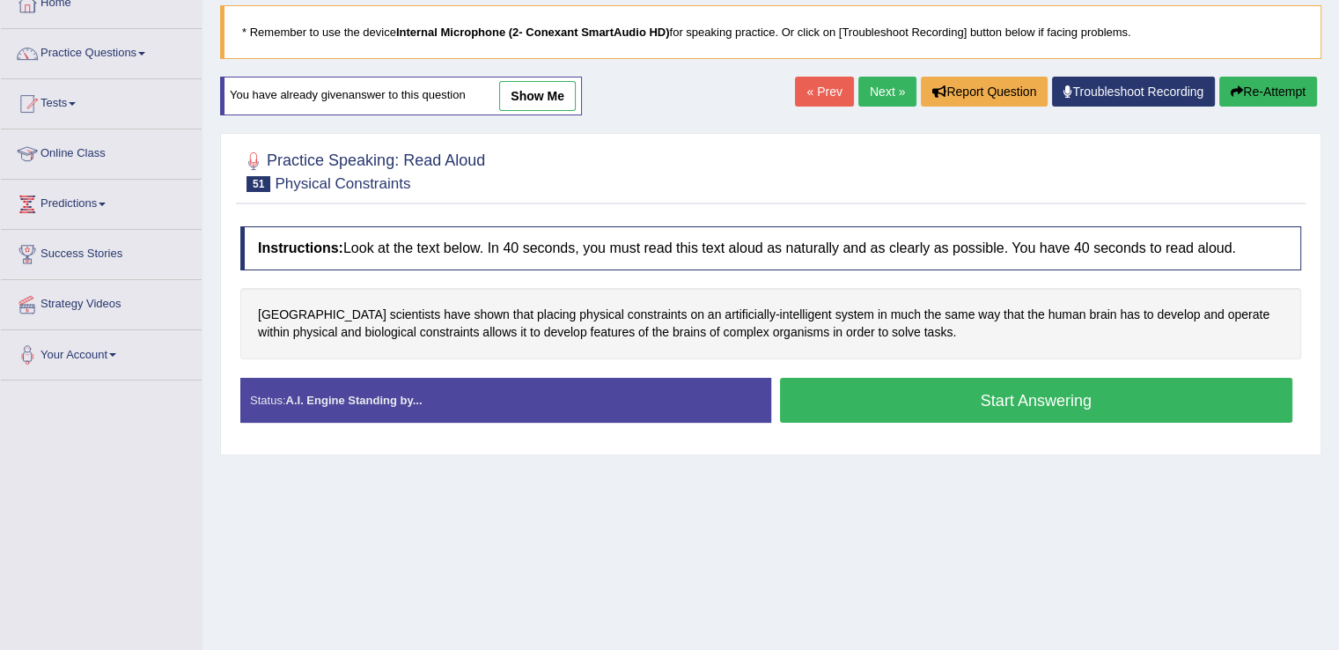
click at [845, 392] on button "Start Answering" at bounding box center [1036, 400] width 513 height 45
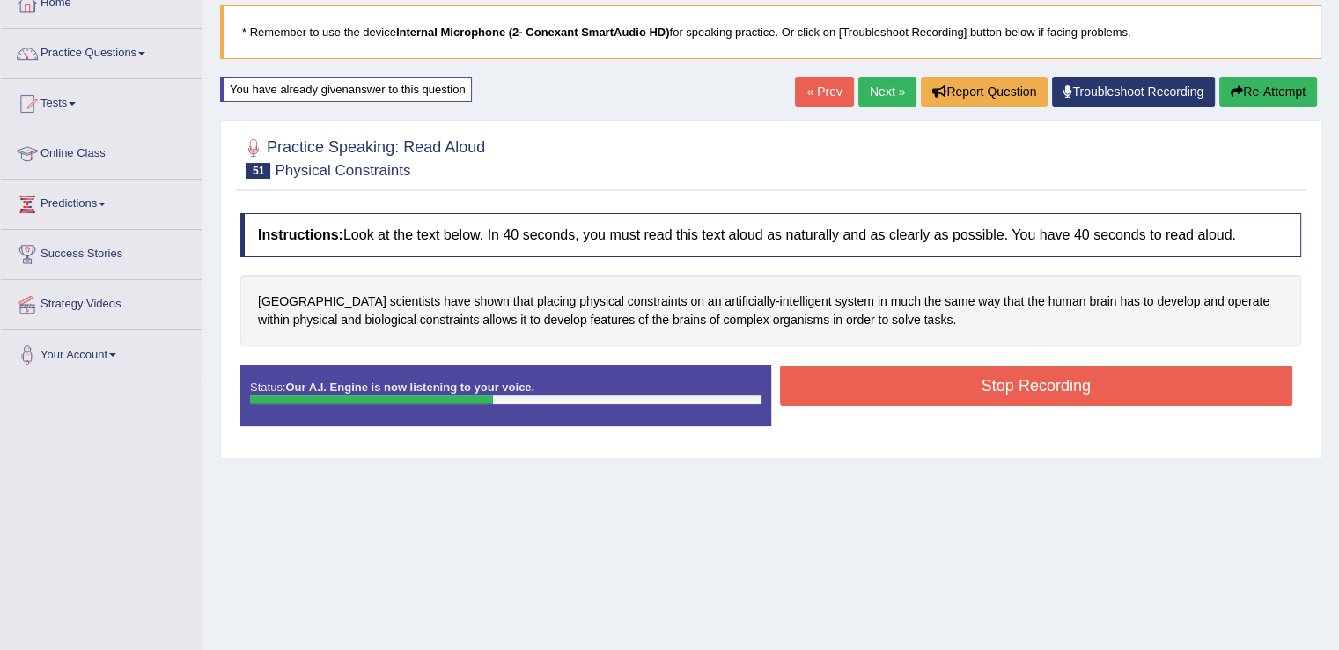
click at [845, 392] on button "Stop Recording" at bounding box center [1036, 385] width 513 height 40
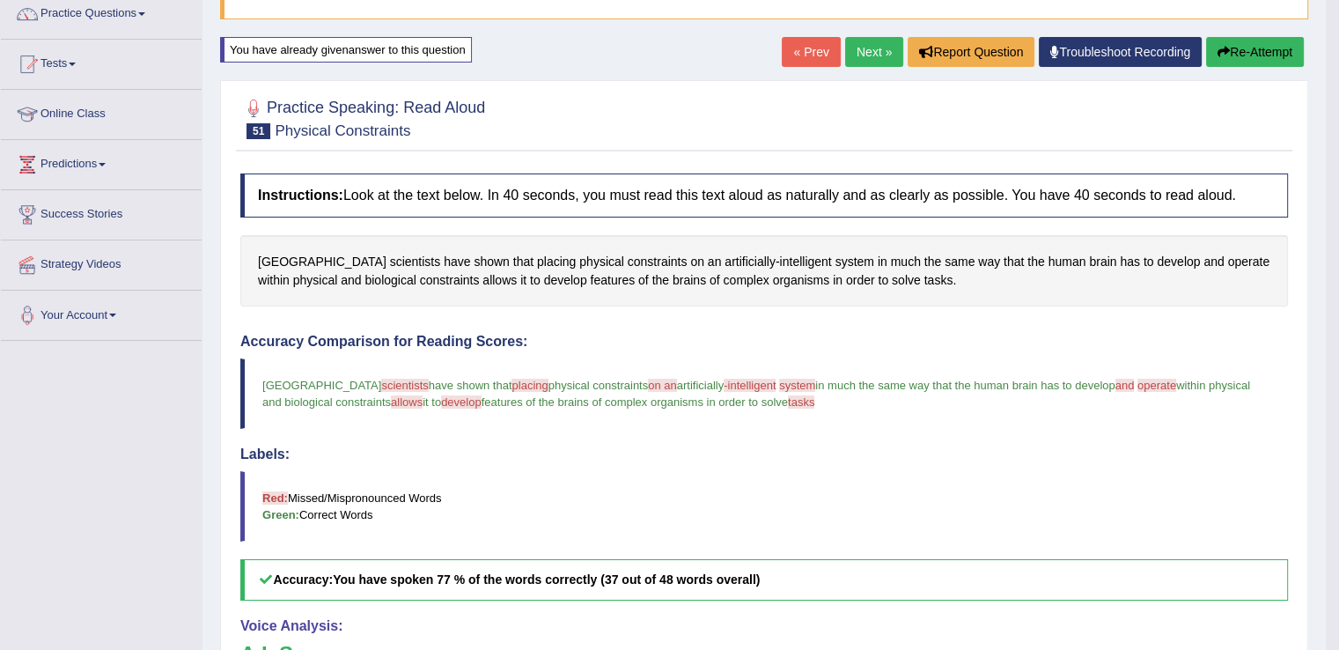
scroll to position [130, 0]
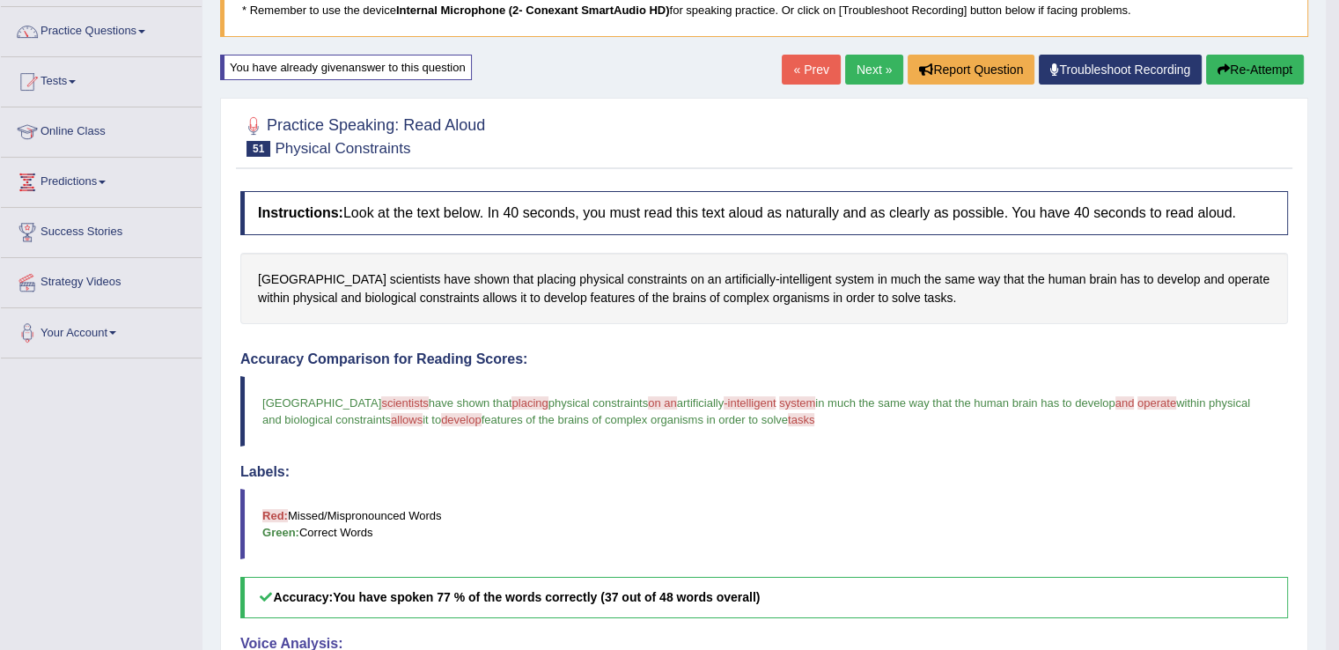
click at [873, 70] on link "Next »" at bounding box center [874, 70] width 58 height 30
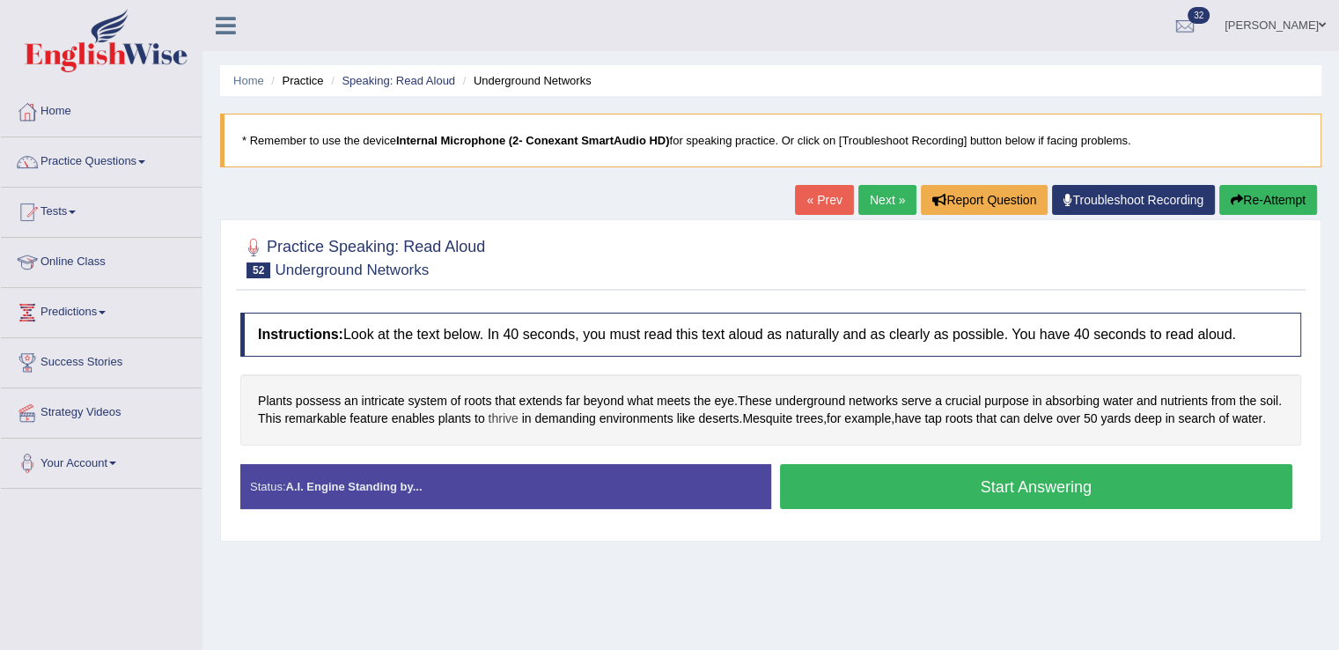
click at [513, 409] on span "thrive" at bounding box center [503, 418] width 30 height 18
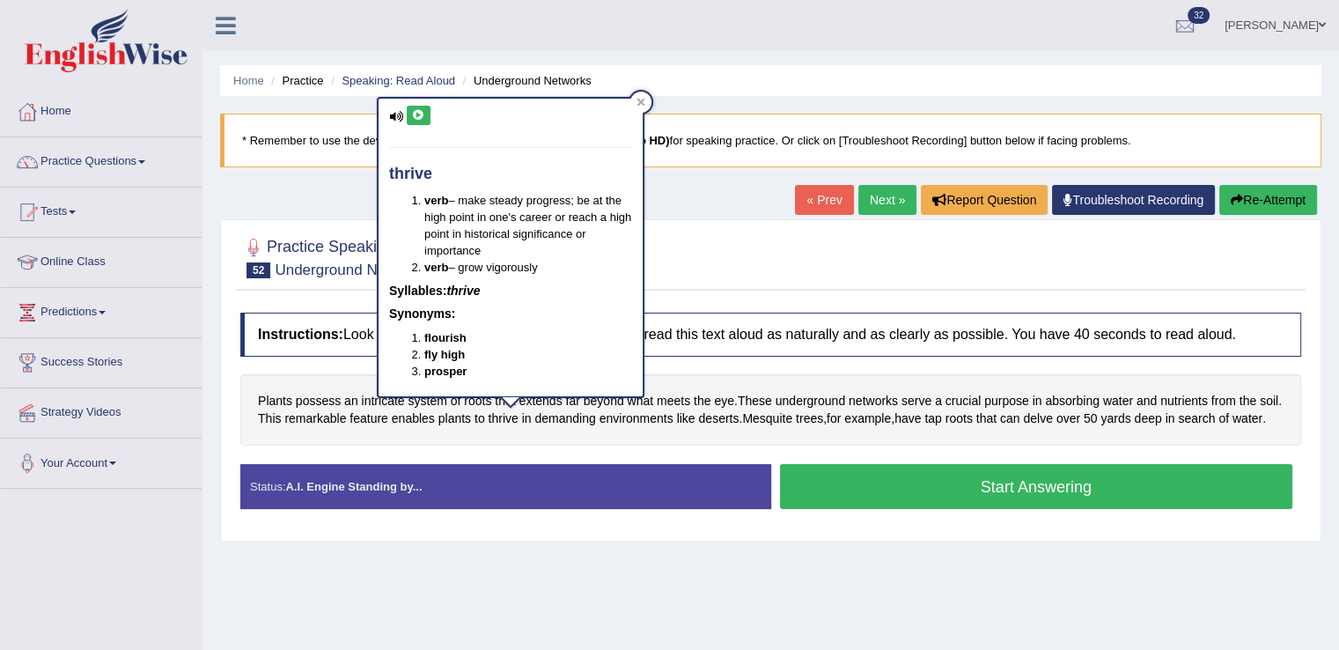
click at [424, 115] on button at bounding box center [419, 115] width 24 height 19
click at [418, 121] on button at bounding box center [419, 115] width 24 height 19
click at [643, 100] on icon at bounding box center [640, 102] width 9 height 9
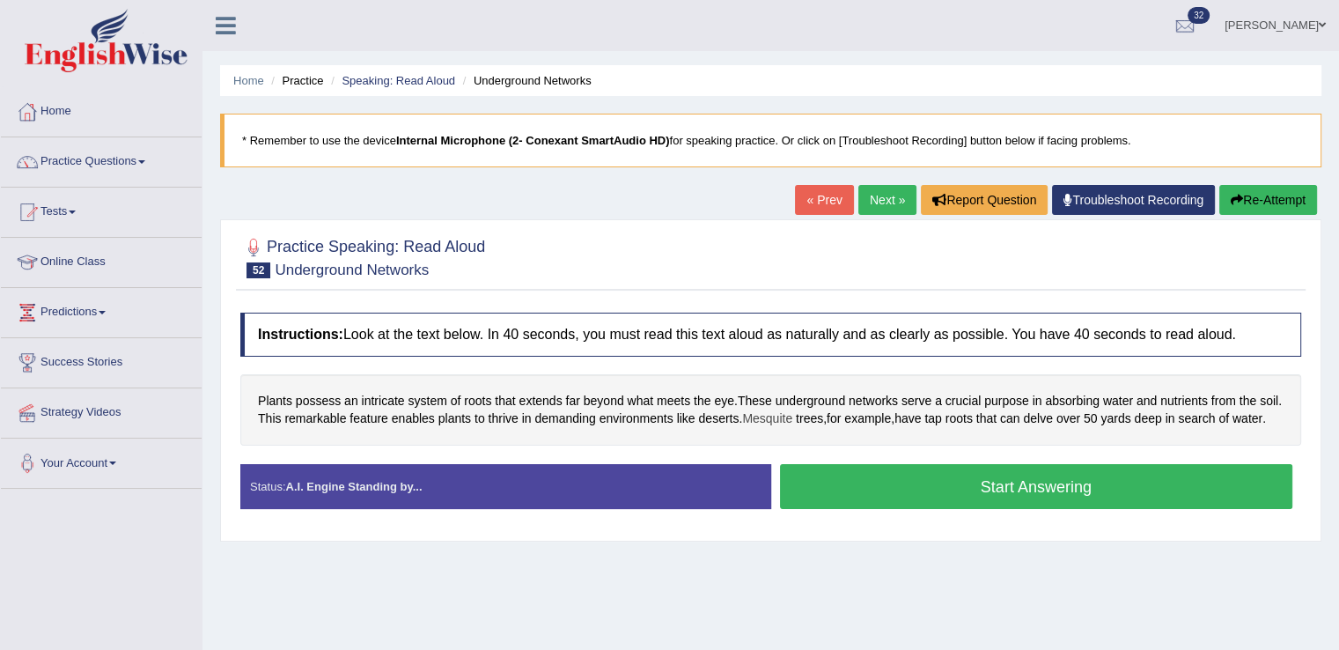
click at [771, 424] on span "Mesquite" at bounding box center [767, 418] width 50 height 18
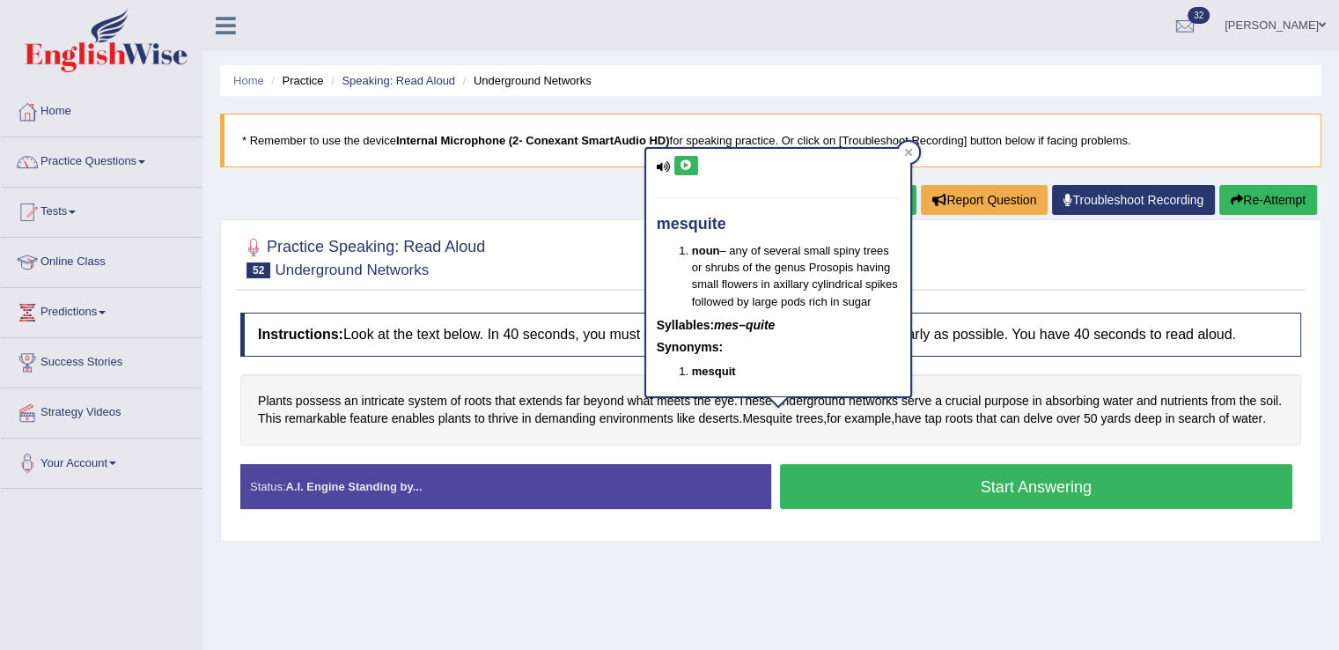
click at [684, 163] on icon at bounding box center [685, 165] width 13 height 11
click at [905, 154] on icon at bounding box center [908, 153] width 8 height 8
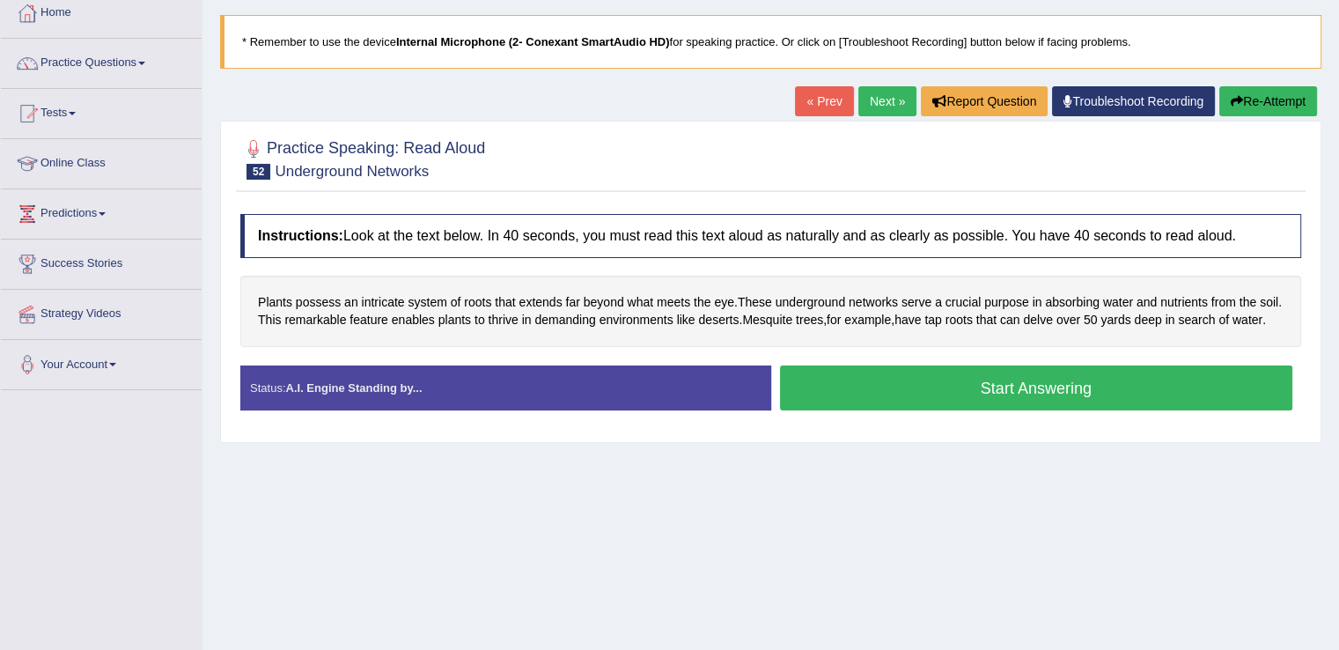
scroll to position [105, 0]
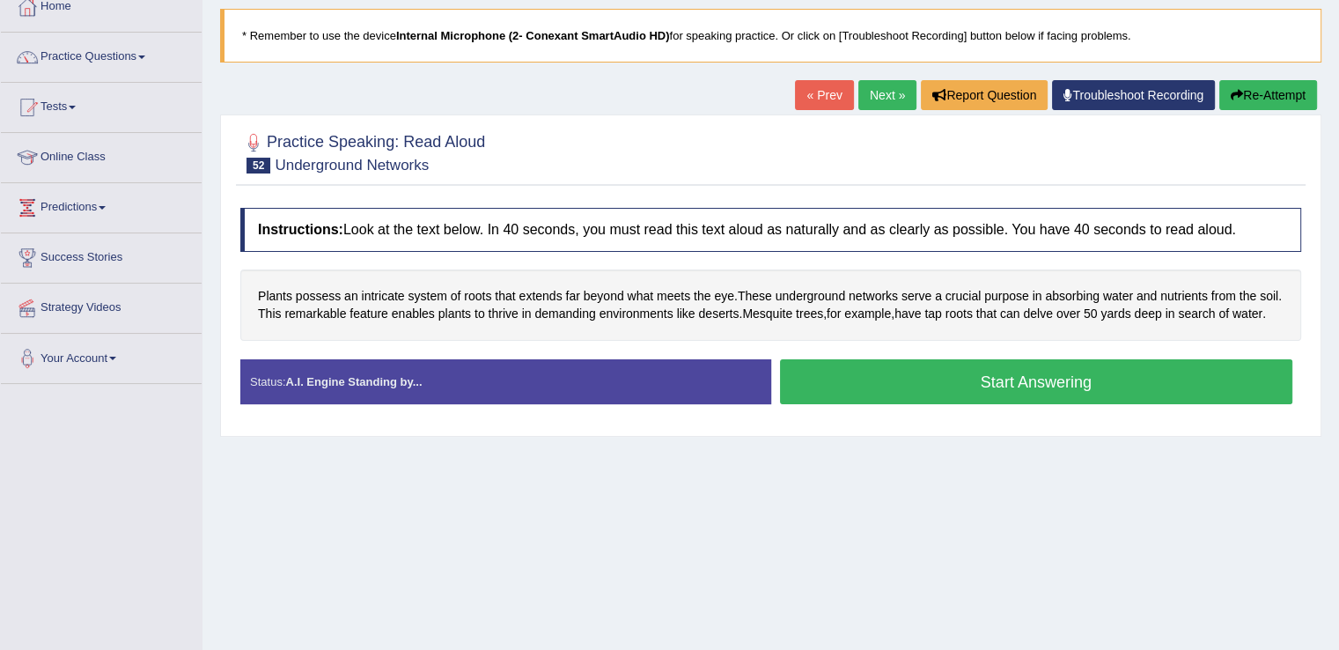
click at [831, 388] on button "Start Answering" at bounding box center [1036, 381] width 513 height 45
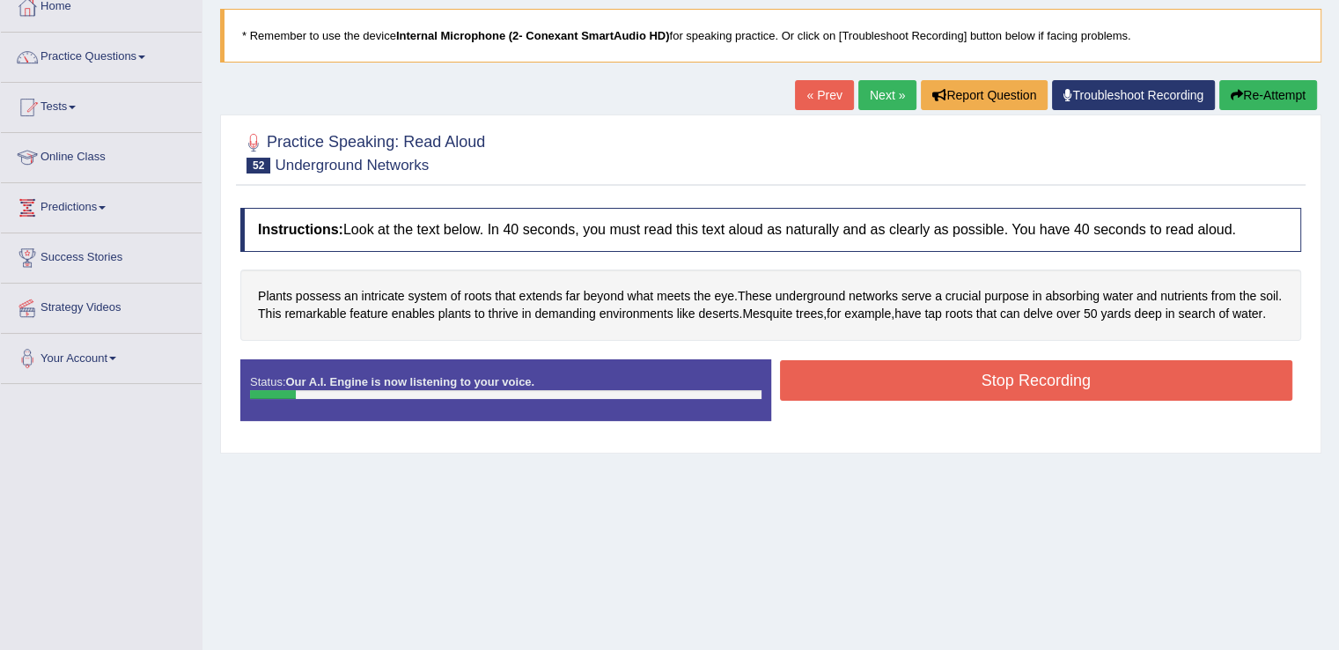
click at [831, 388] on button "Stop Recording" at bounding box center [1036, 380] width 513 height 40
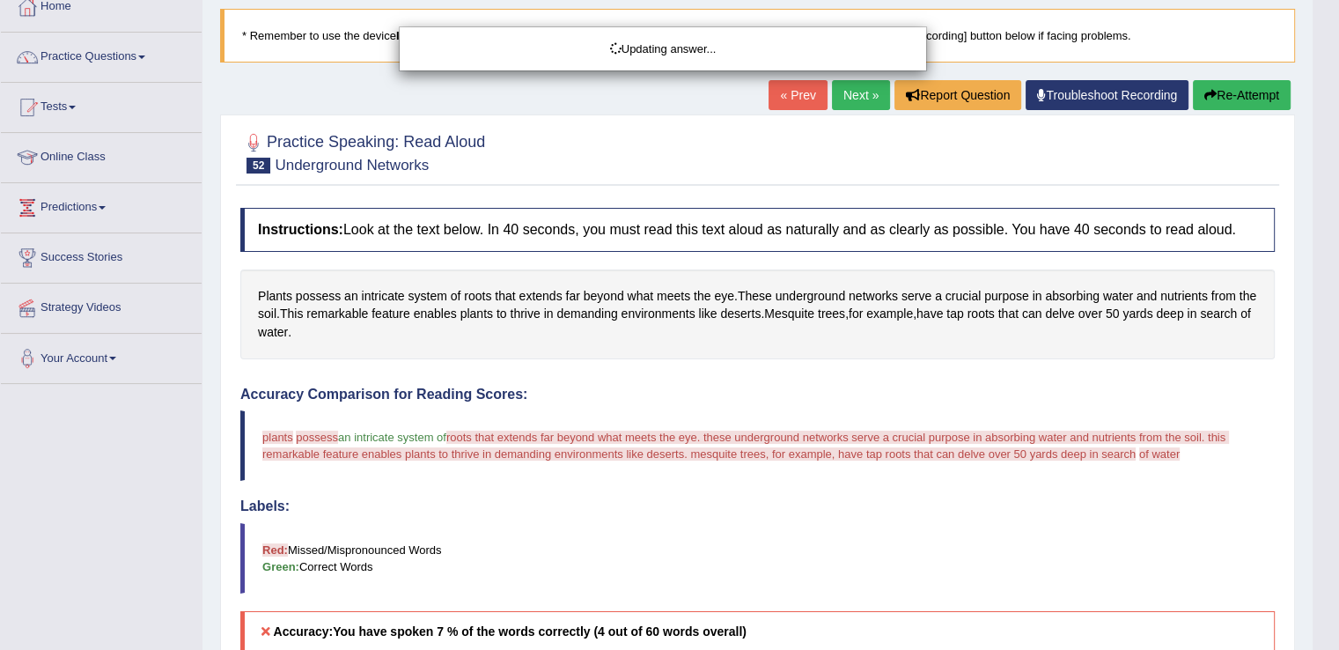
click at [1260, 97] on div "Updating answer..." at bounding box center [669, 325] width 1339 height 650
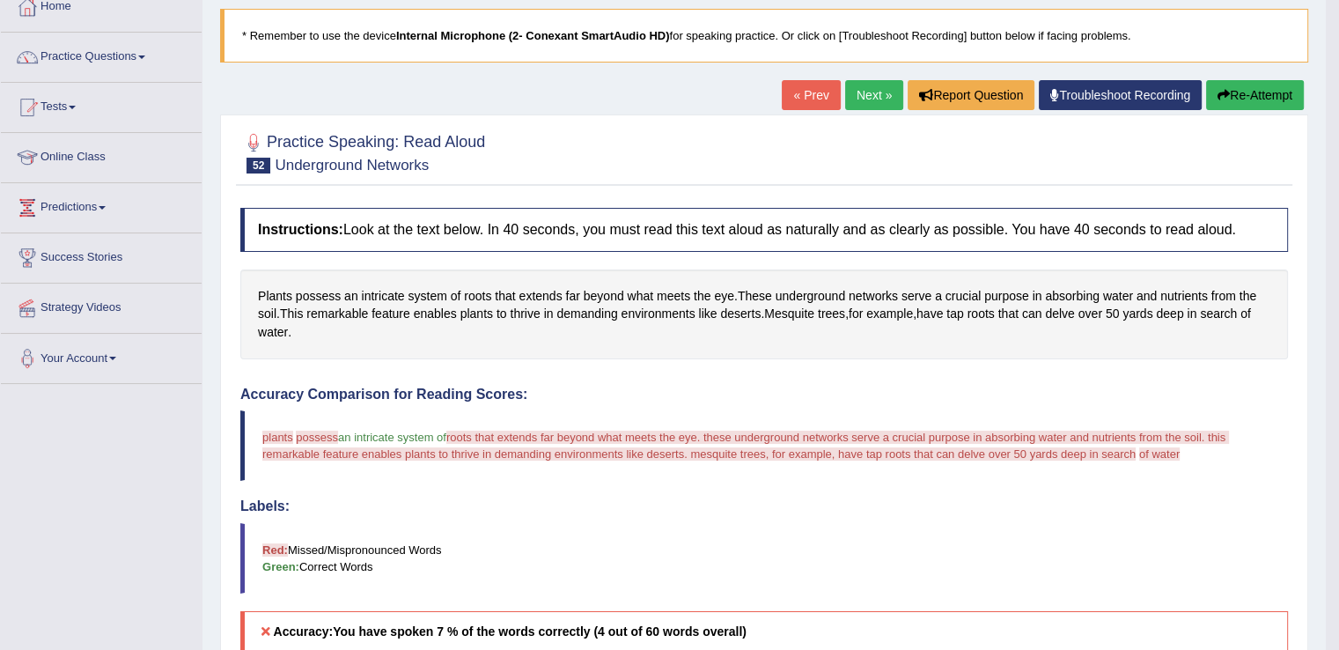
click at [1260, 97] on button "Re-Attempt" at bounding box center [1255, 95] width 98 height 30
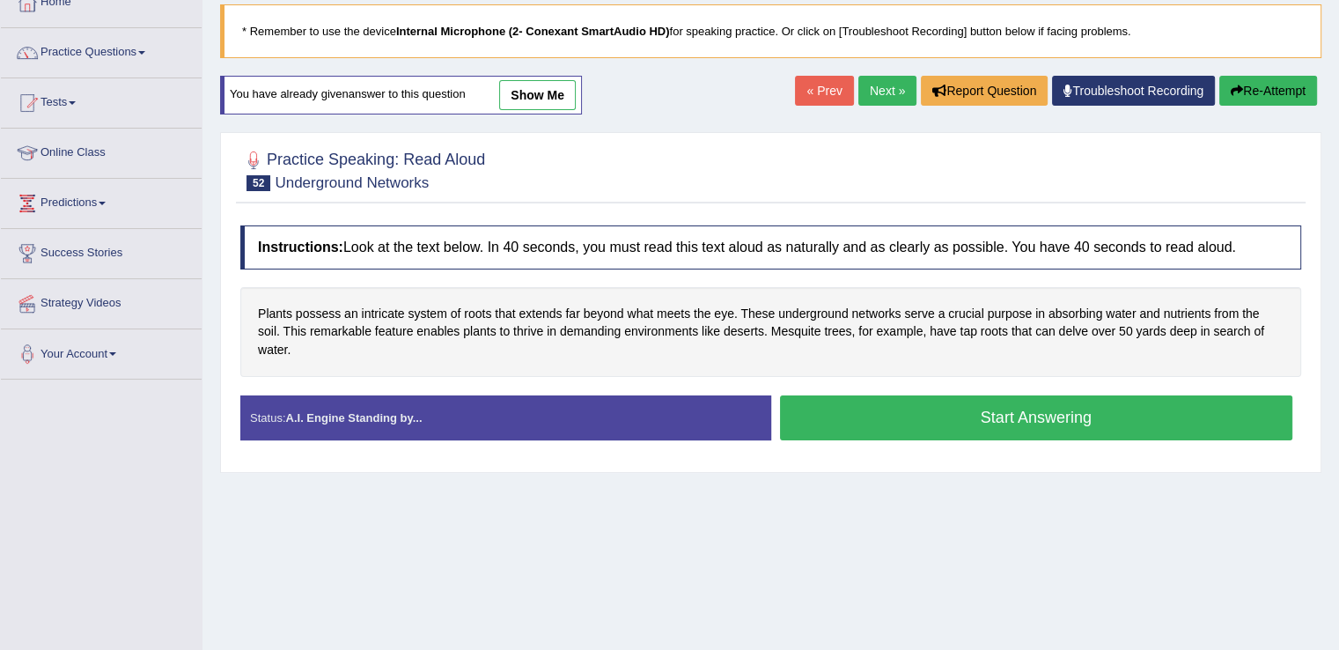
scroll to position [105, 0]
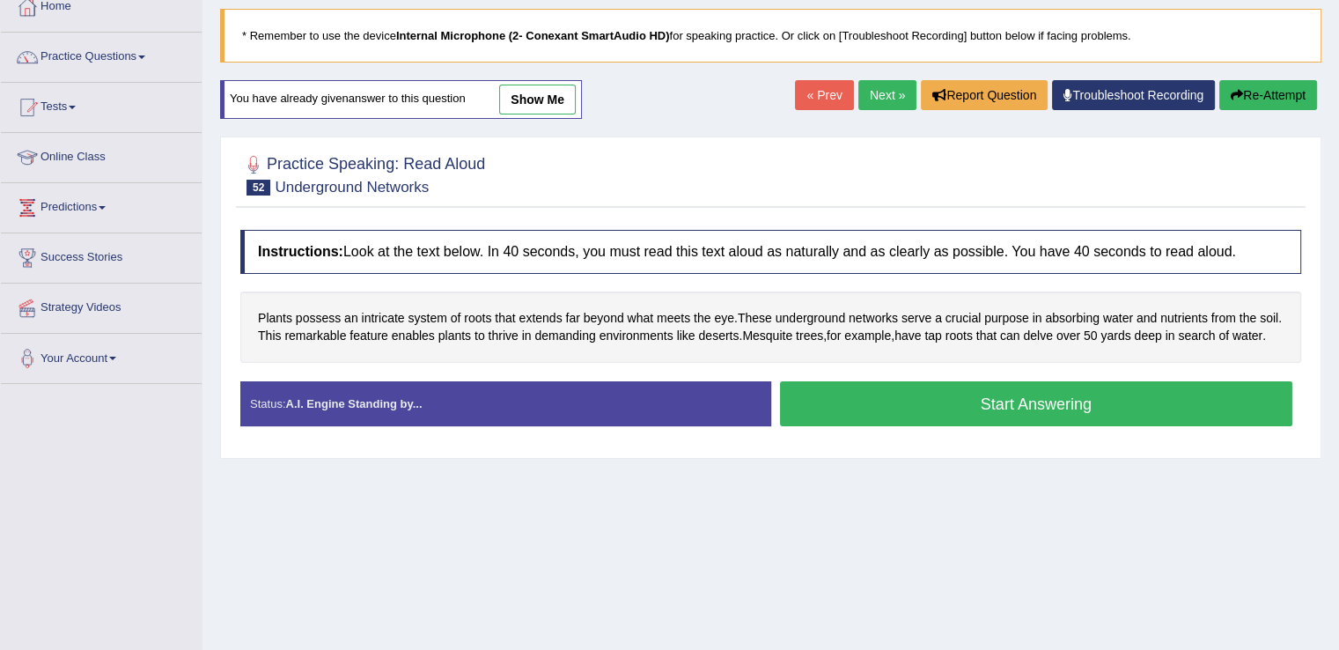
click at [825, 392] on button "Start Answering" at bounding box center [1036, 403] width 513 height 45
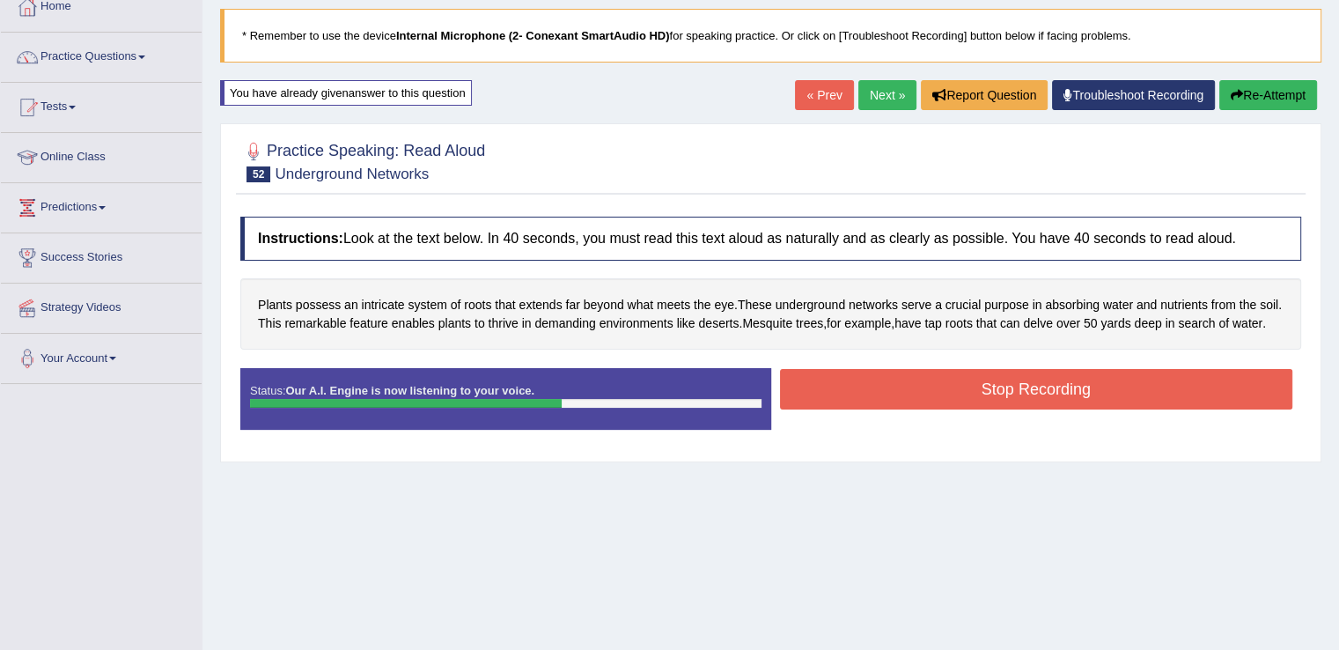
click at [825, 392] on button "Stop Recording" at bounding box center [1036, 389] width 513 height 40
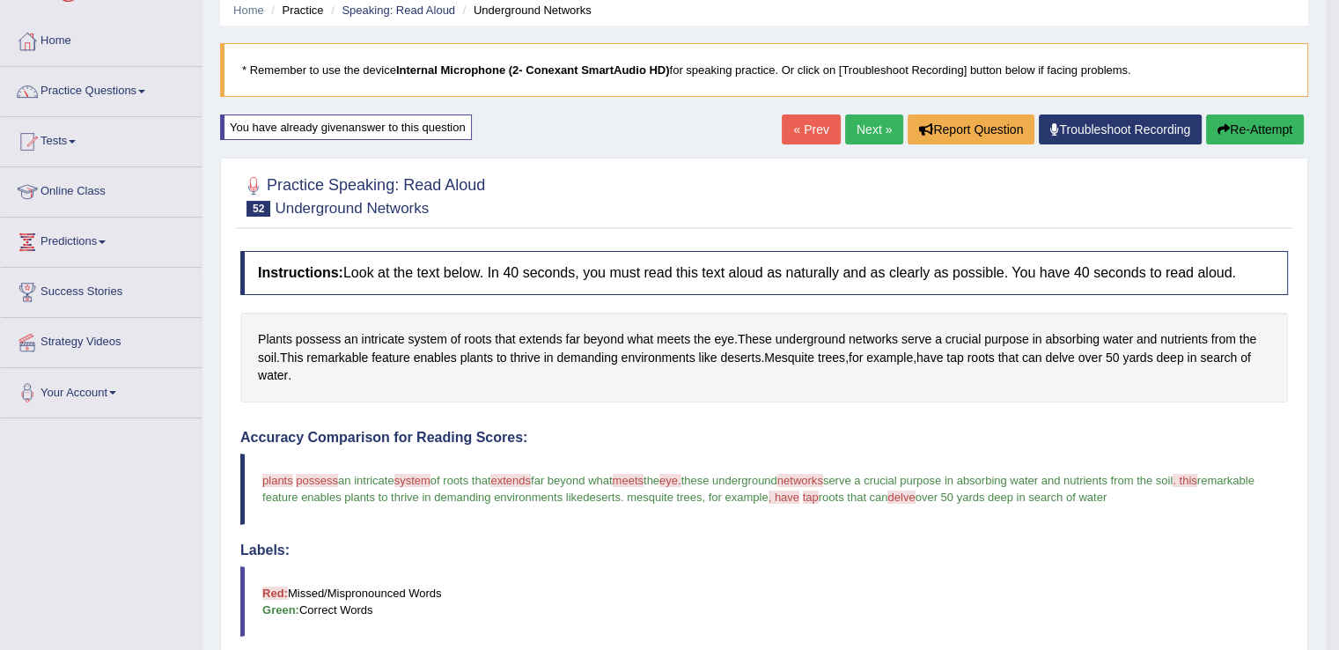
scroll to position [60, 0]
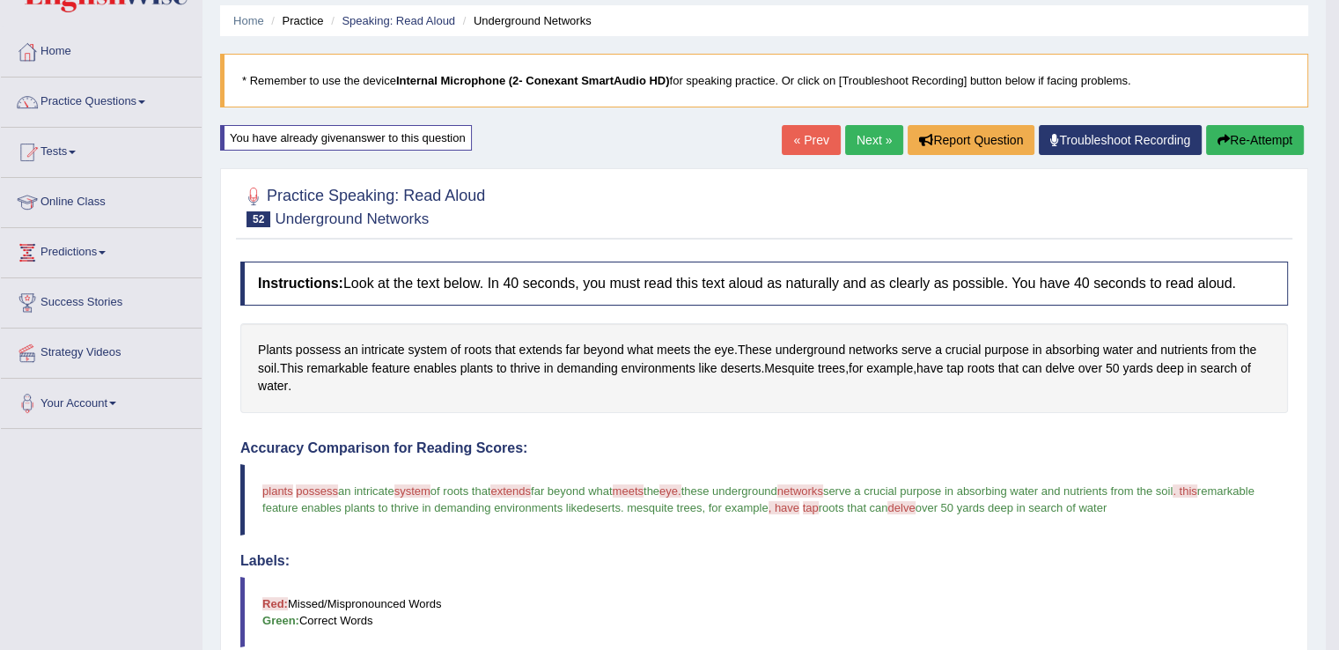
click at [870, 137] on link "Next »" at bounding box center [874, 140] width 58 height 30
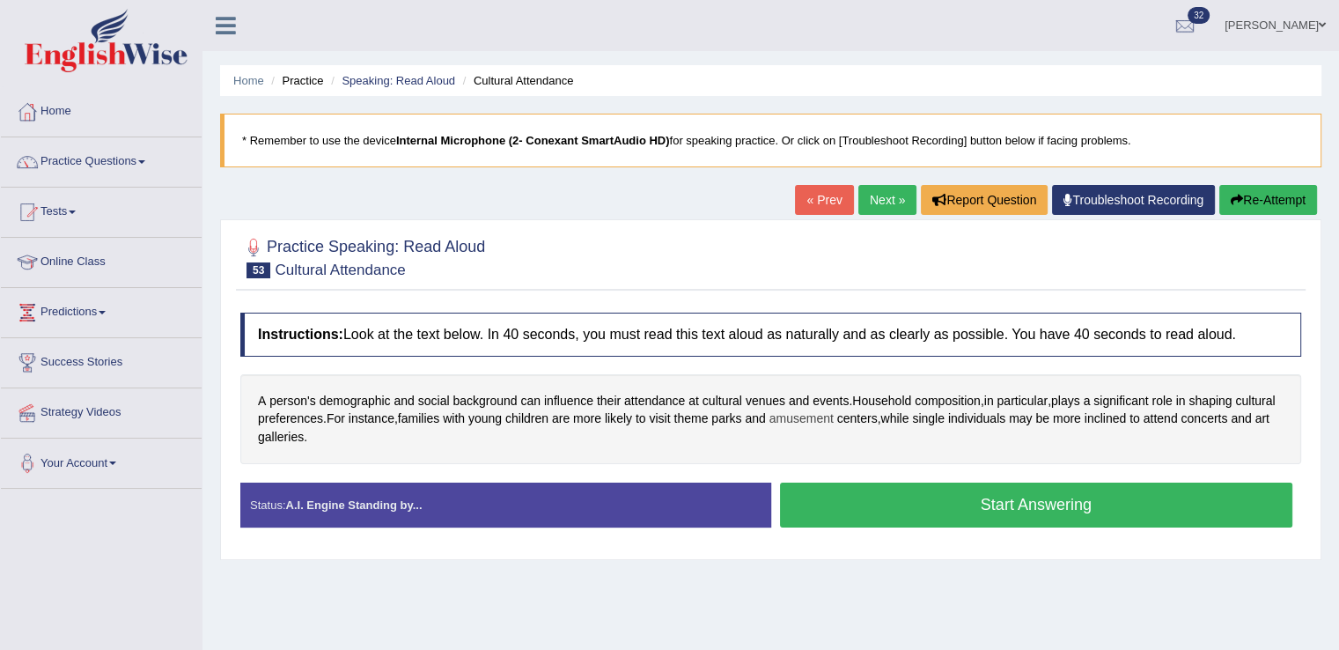
click at [834, 420] on span "amusement" at bounding box center [801, 418] width 64 height 18
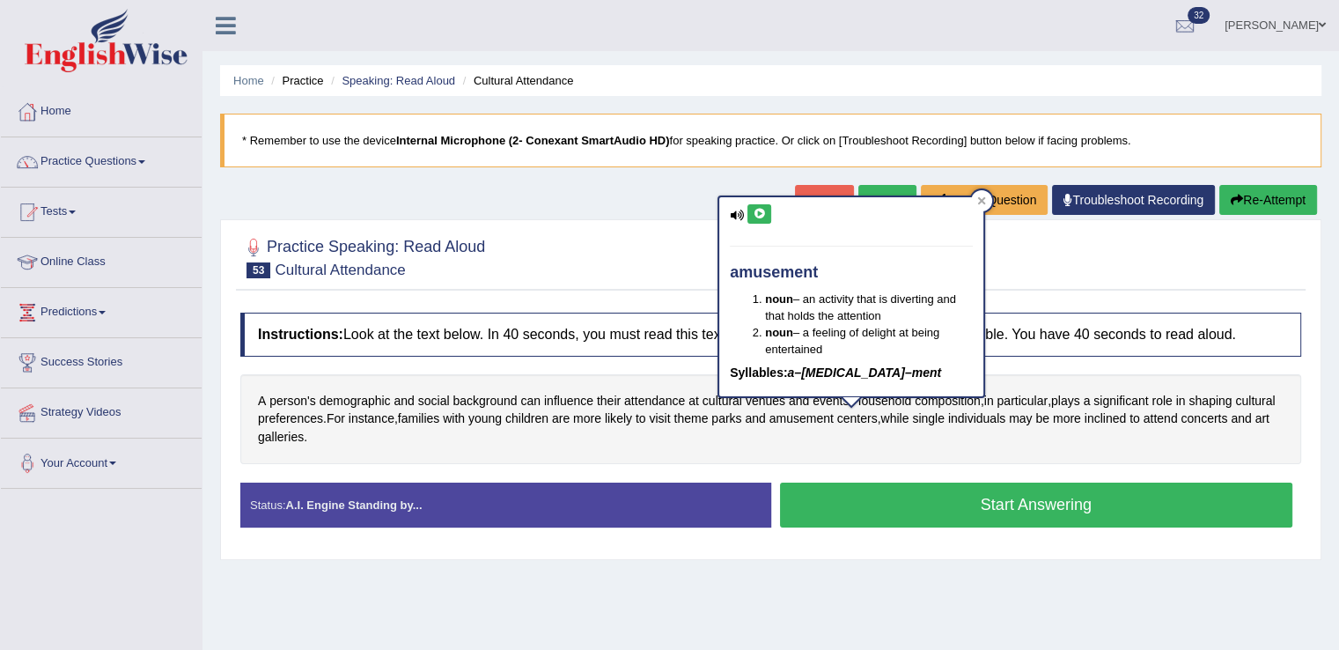
click at [757, 216] on icon at bounding box center [759, 214] width 13 height 11
click at [980, 203] on icon at bounding box center [981, 200] width 9 height 9
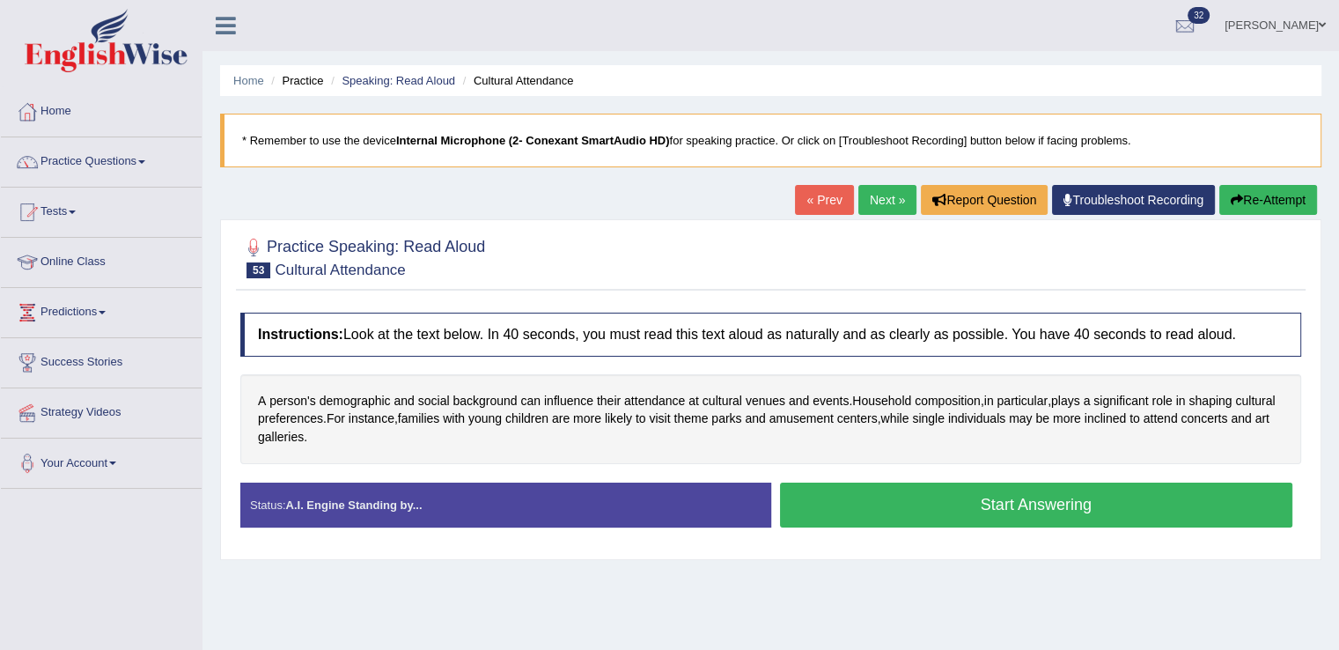
click at [885, 490] on button "Start Answering" at bounding box center [1036, 504] width 513 height 45
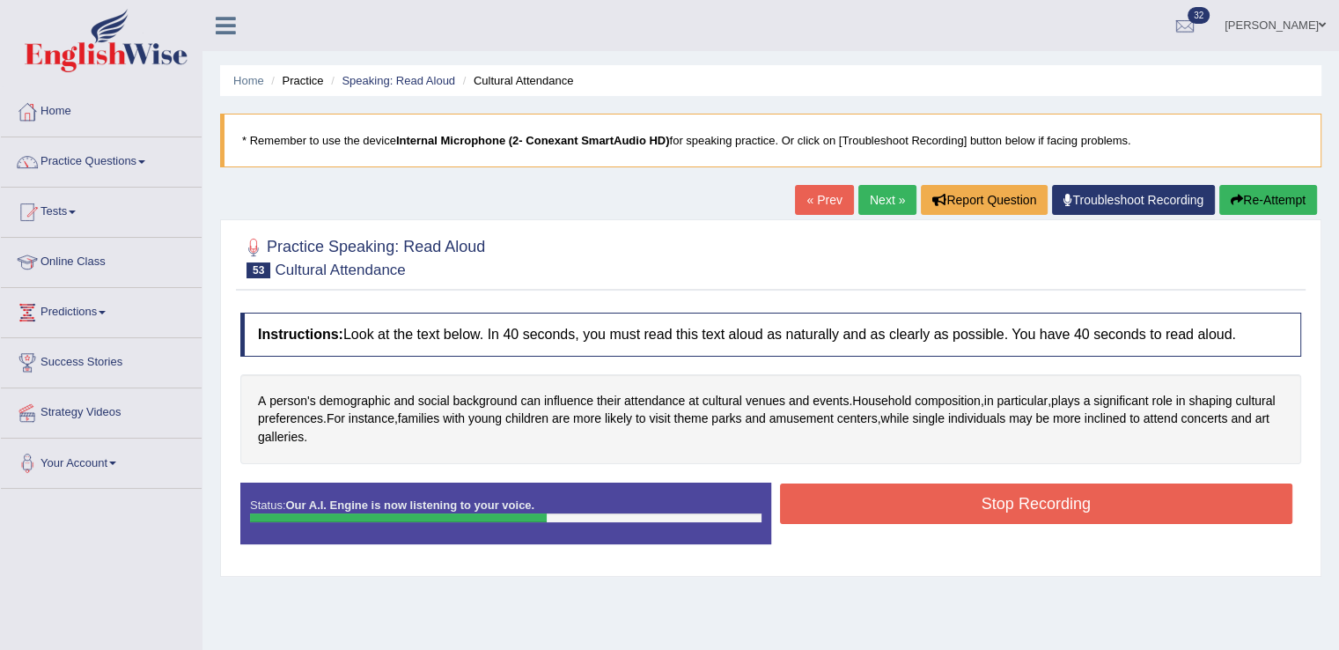
click at [885, 490] on button "Stop Recording" at bounding box center [1036, 503] width 513 height 40
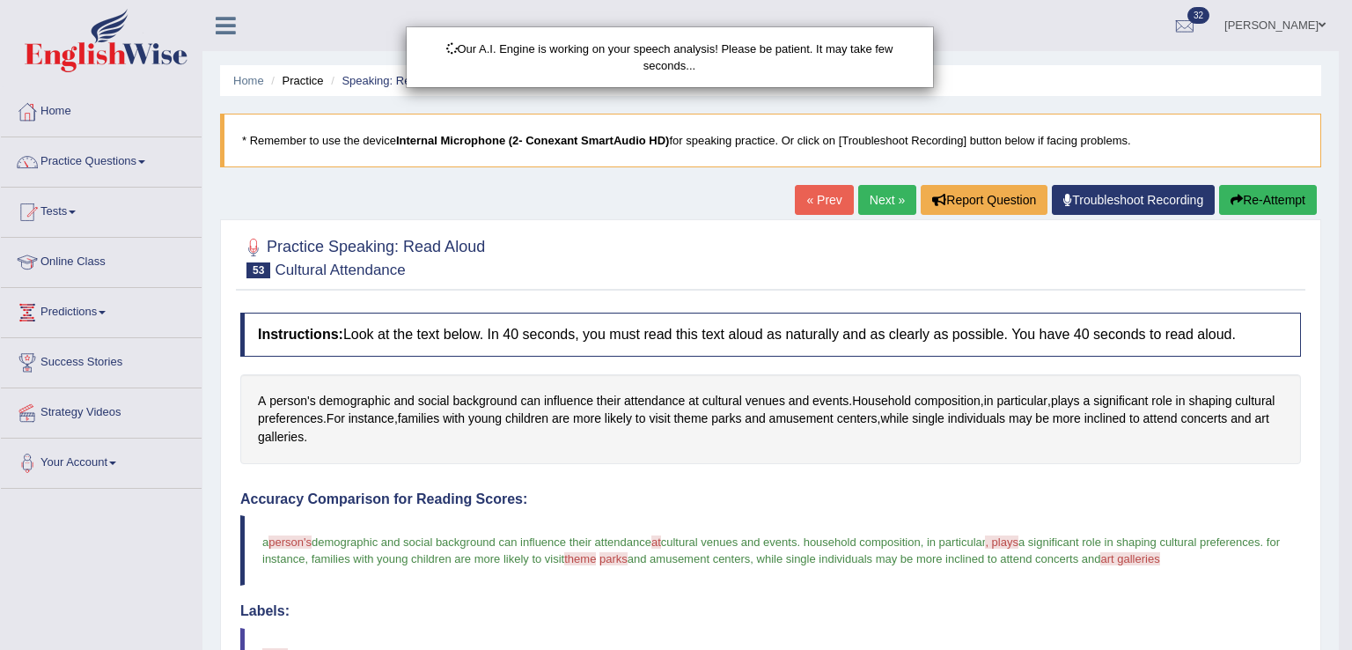
drag, startPoint x: 1351, startPoint y: 237, endPoint x: 1349, endPoint y: 305, distance: 67.8
click at [1349, 305] on div "Our A.I. Engine is working on your speech analysis! Please be patient. It may t…" at bounding box center [676, 325] width 1352 height 650
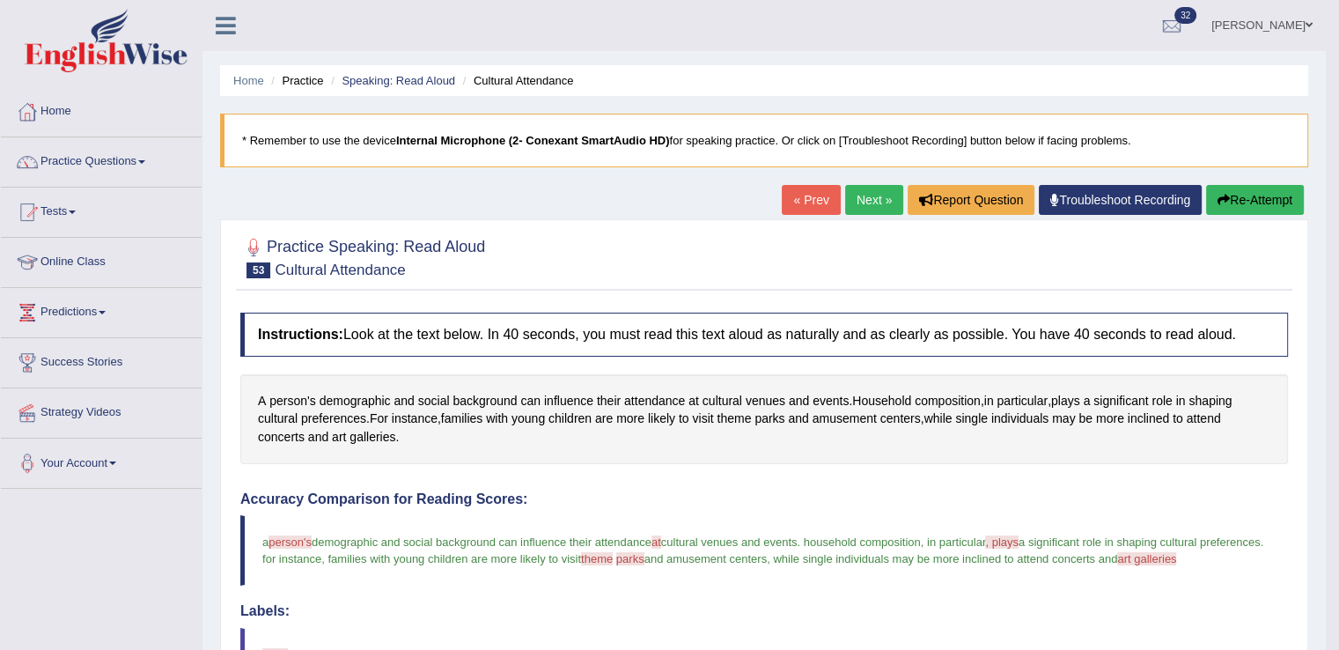
click at [874, 201] on link "Next »" at bounding box center [874, 200] width 58 height 30
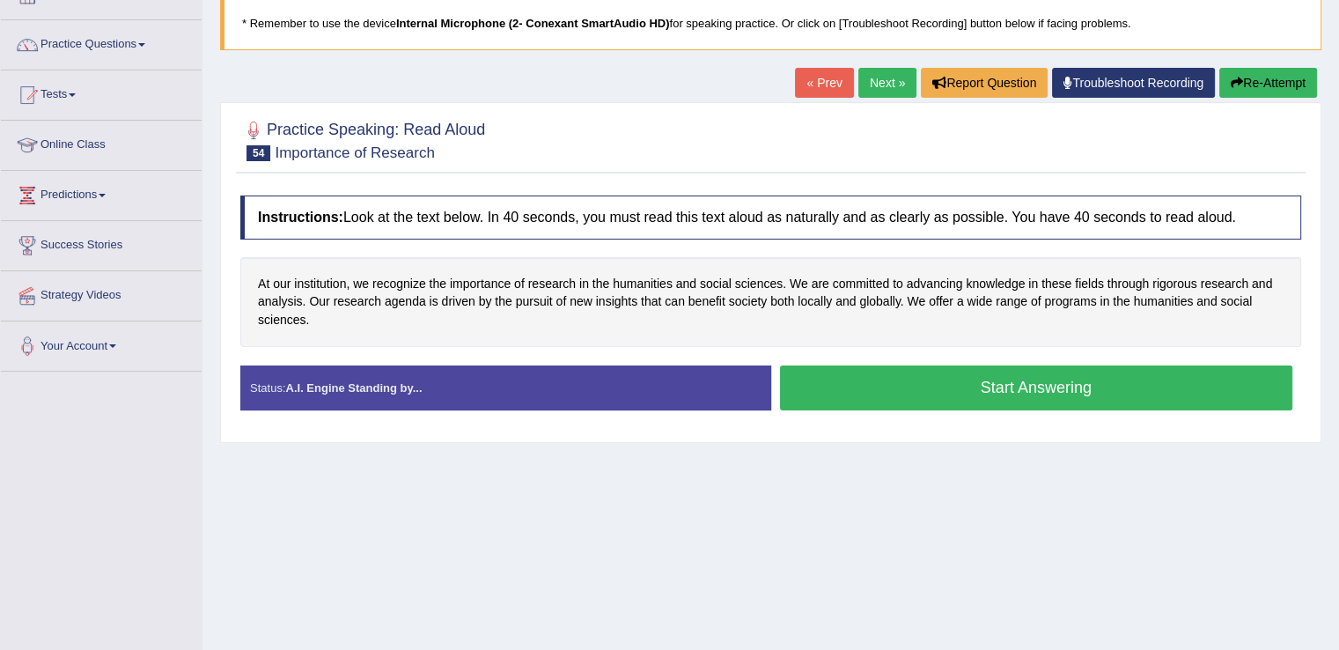
drag, startPoint x: 1351, startPoint y: 202, endPoint x: 1347, endPoint y: 284, distance: 82.0
click at [1339, 284] on html "Toggle navigation Home Practice Questions Speaking Practice Read Aloud Repeat S…" at bounding box center [669, 208] width 1339 height 650
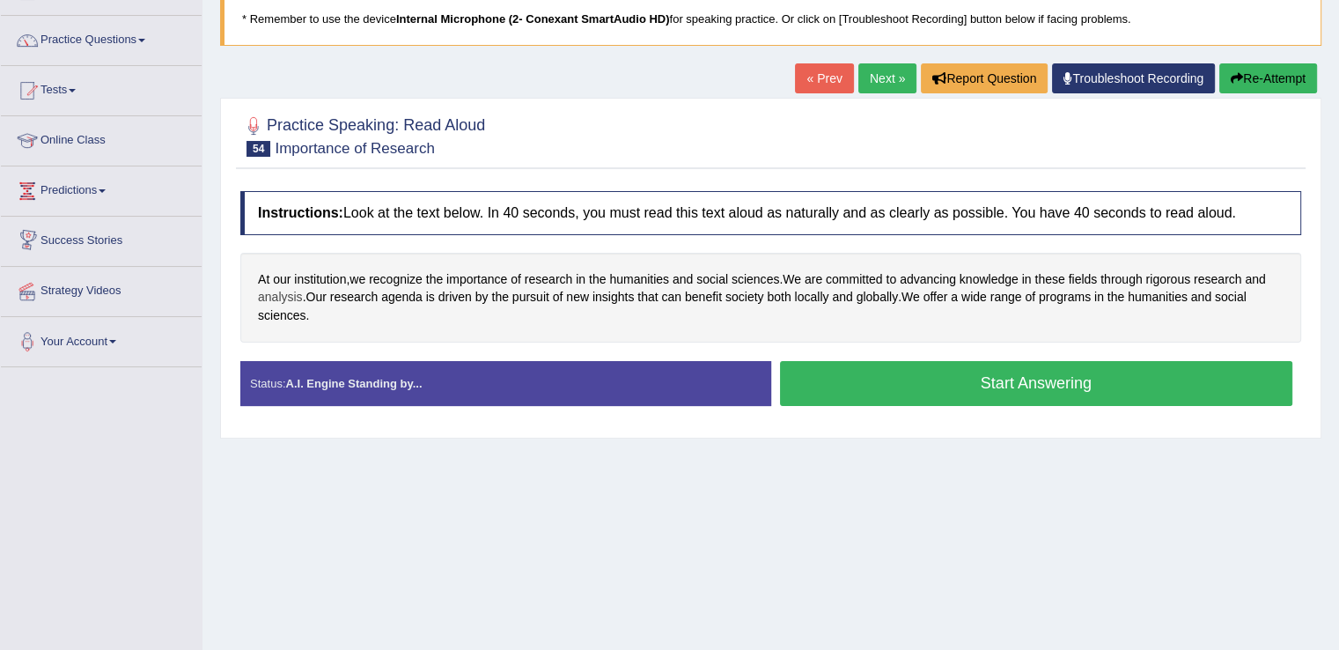
click at [292, 299] on span "analysis" at bounding box center [280, 297] width 45 height 18
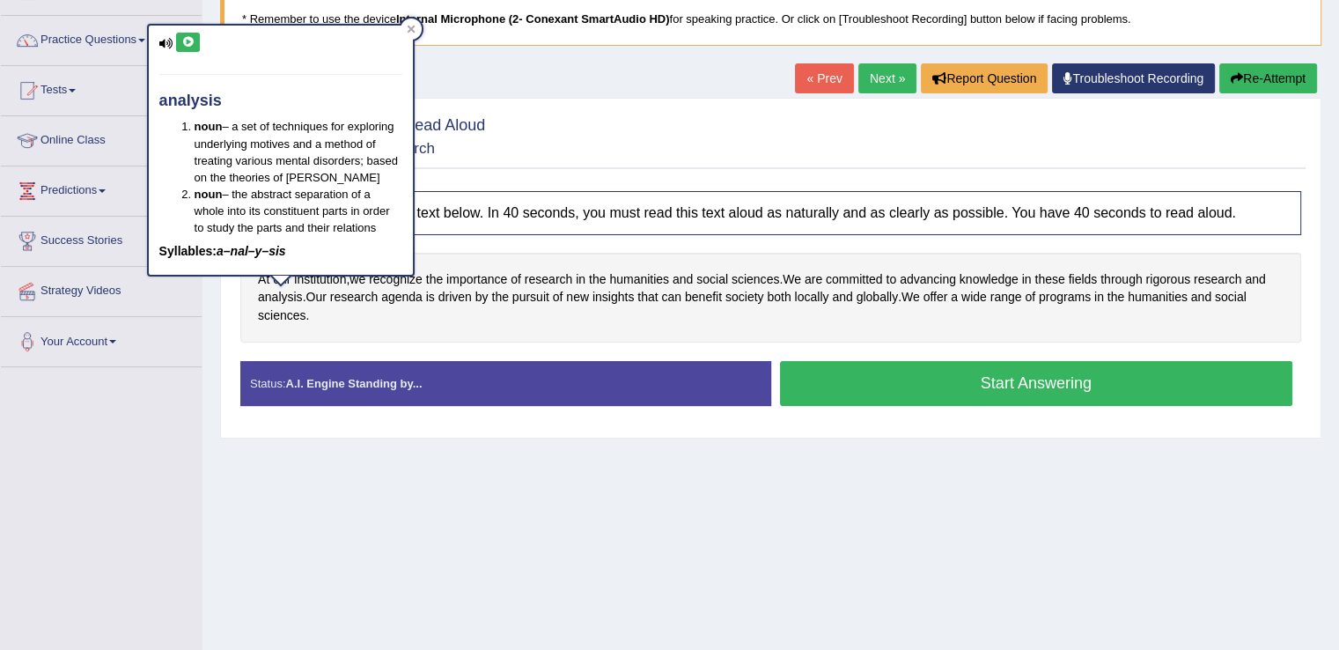
click at [182, 37] on icon at bounding box center [187, 42] width 13 height 11
click at [411, 34] on div at bounding box center [410, 28] width 21 height 21
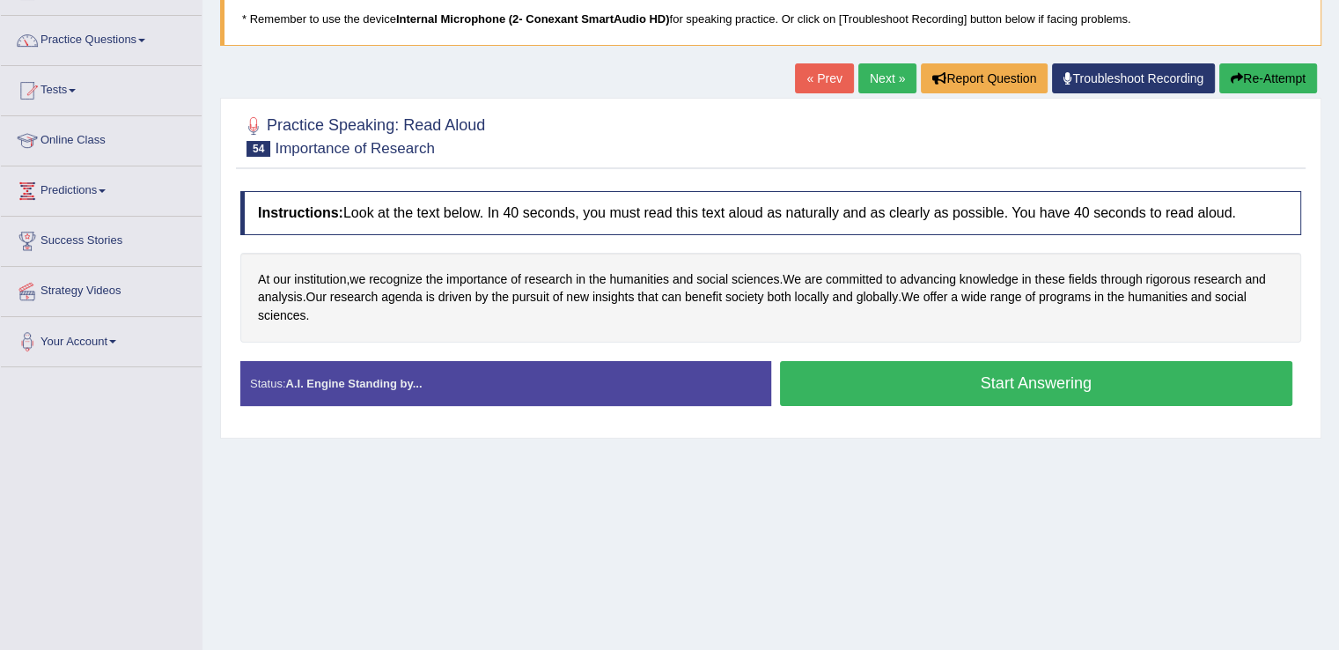
click at [841, 387] on button "Start Answering" at bounding box center [1036, 383] width 513 height 45
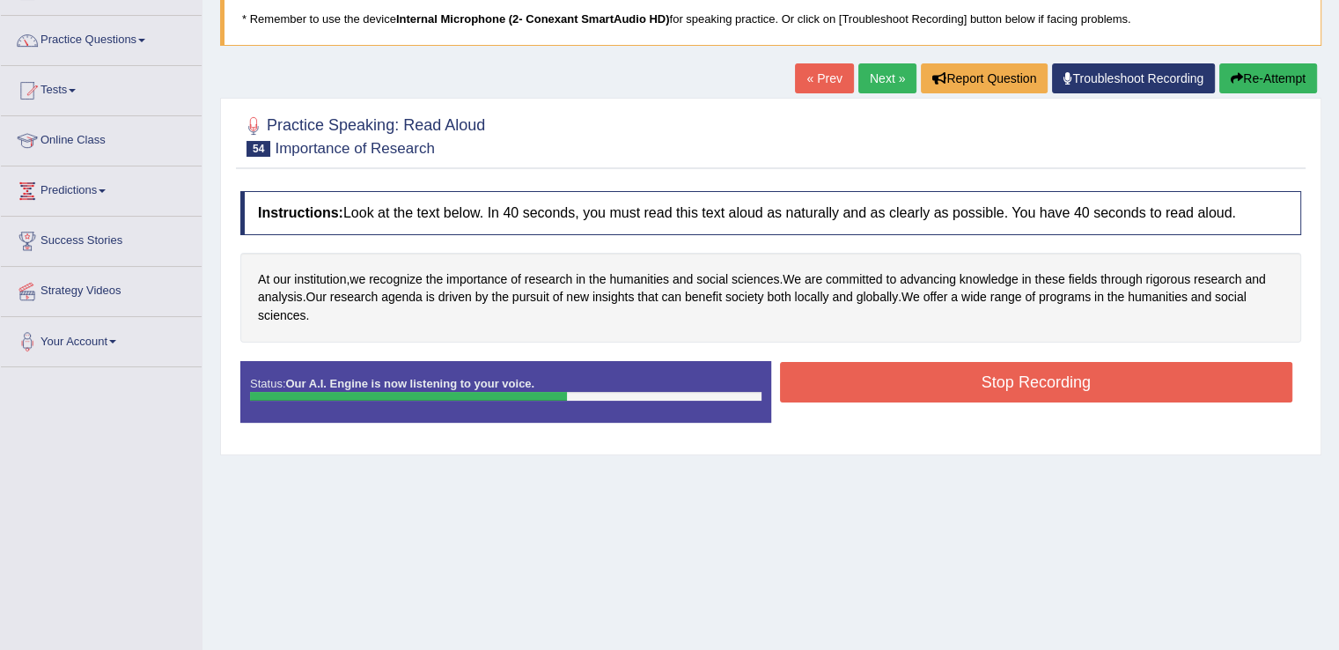
click at [841, 387] on button "Stop Recording" at bounding box center [1036, 382] width 513 height 40
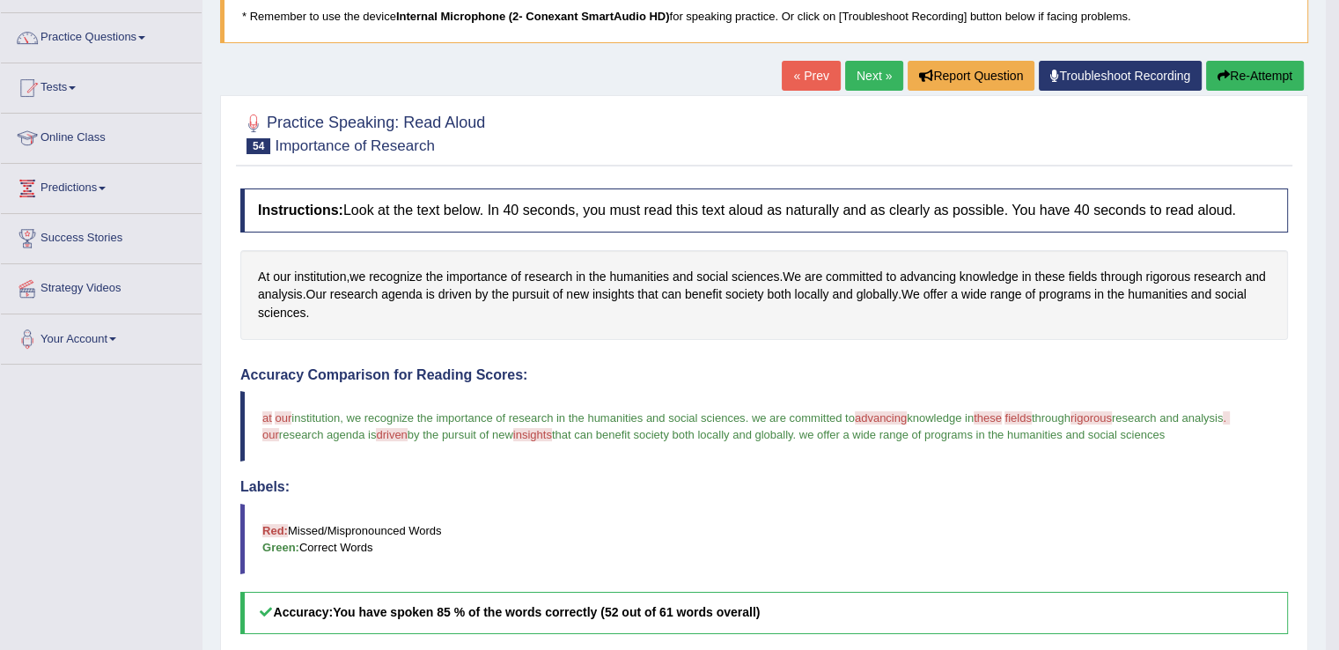
scroll to position [120, 0]
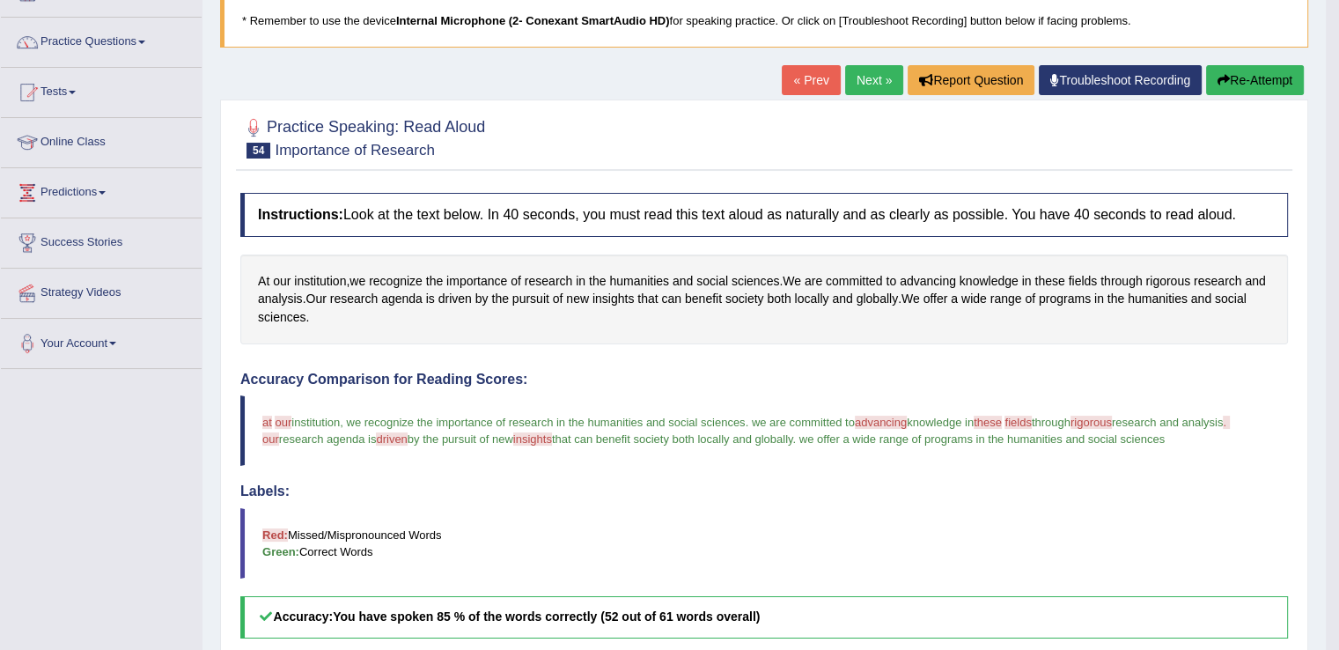
click at [863, 76] on link "Next »" at bounding box center [874, 80] width 58 height 30
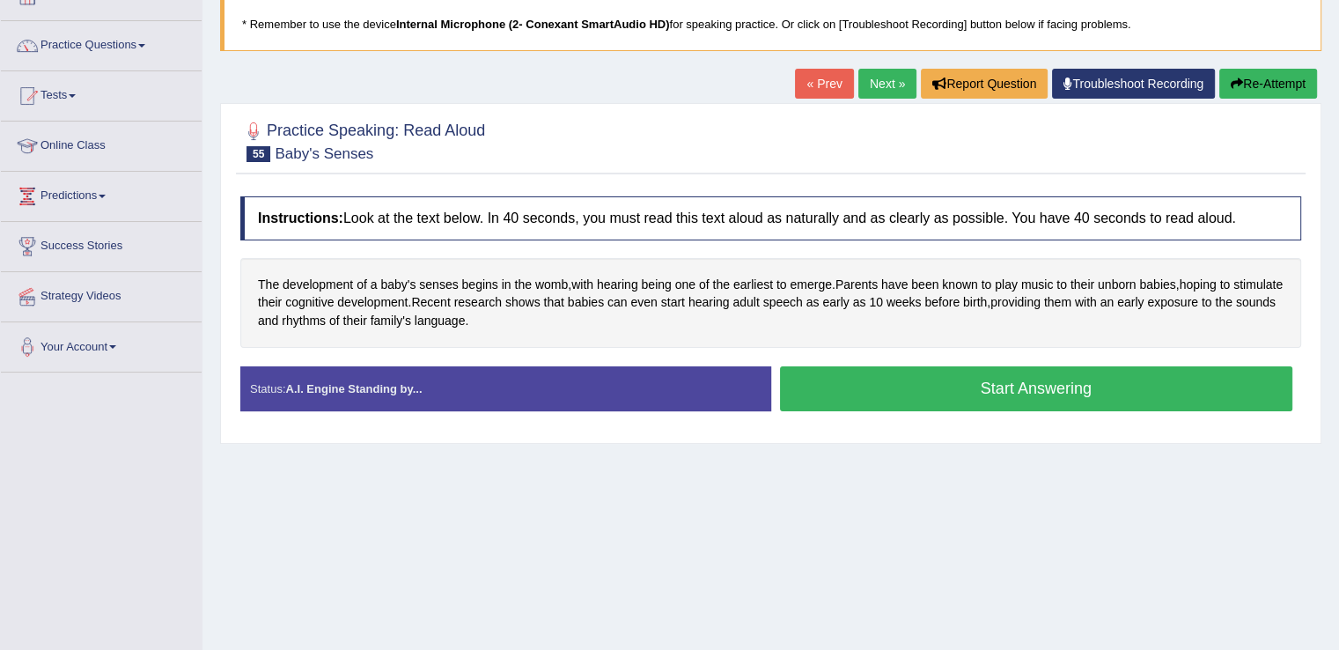
scroll to position [146, 0]
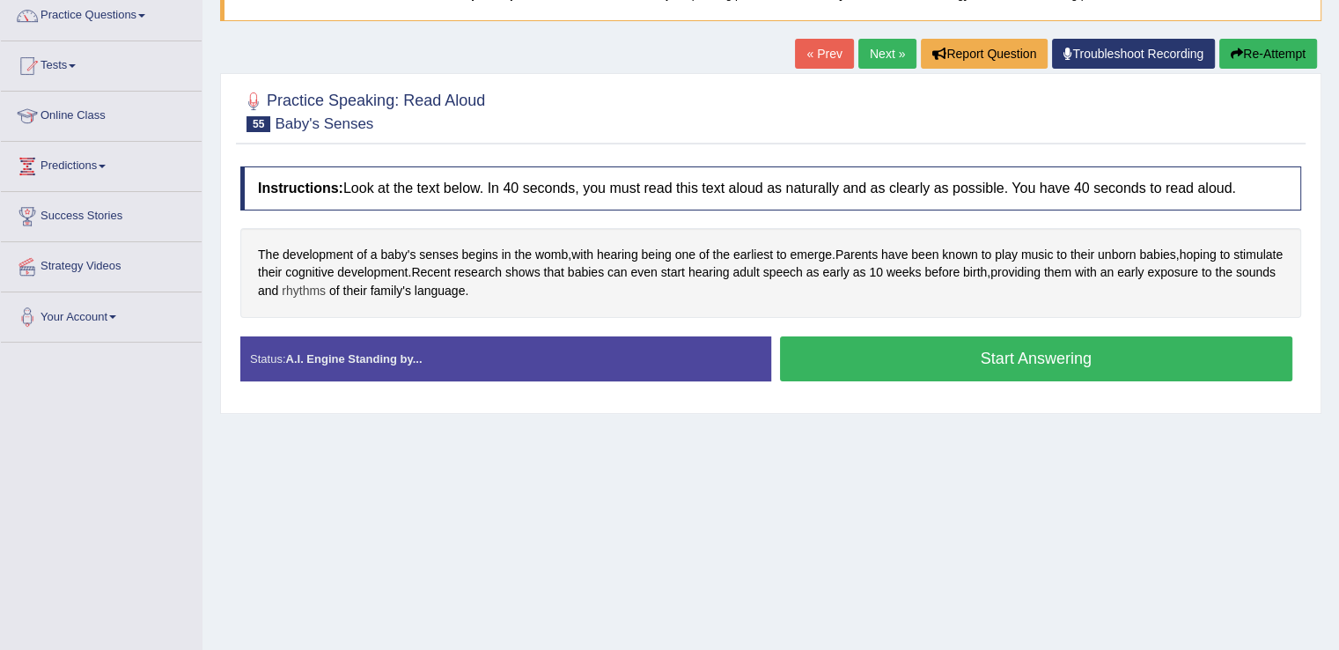
click at [326, 290] on span "rhythms" at bounding box center [304, 291] width 44 height 18
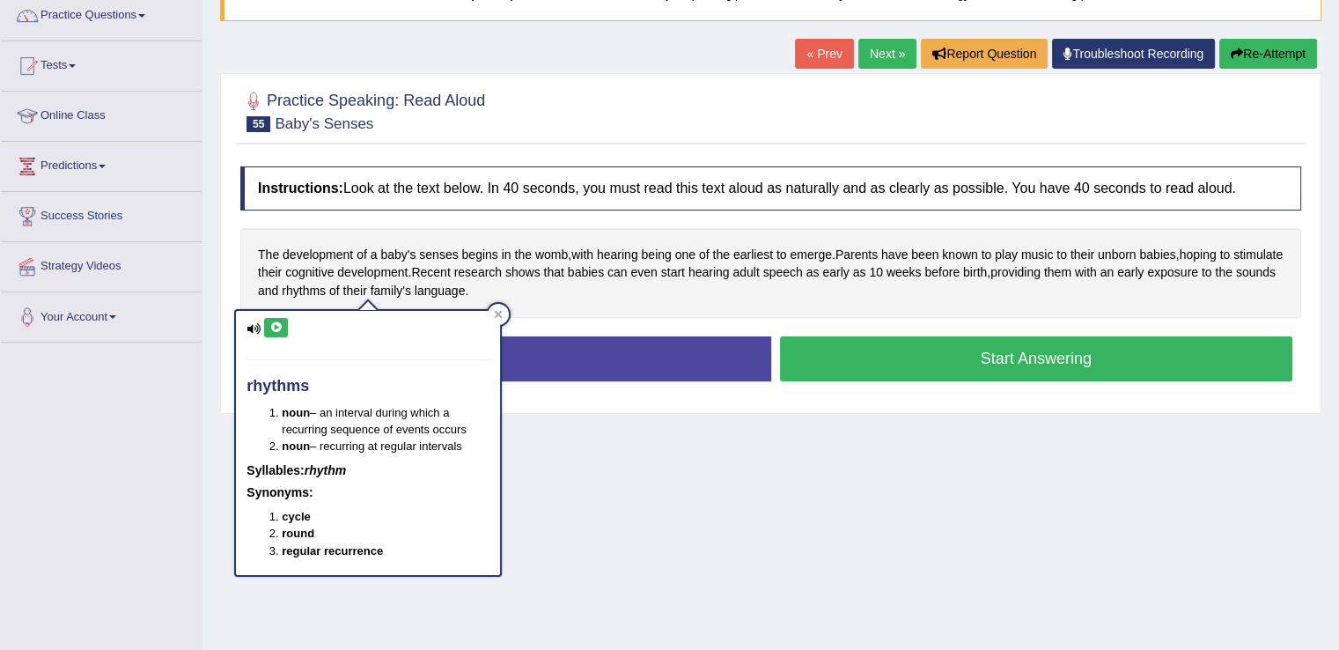
click at [271, 335] on button at bounding box center [276, 327] width 24 height 19
click at [494, 311] on icon at bounding box center [498, 314] width 9 height 9
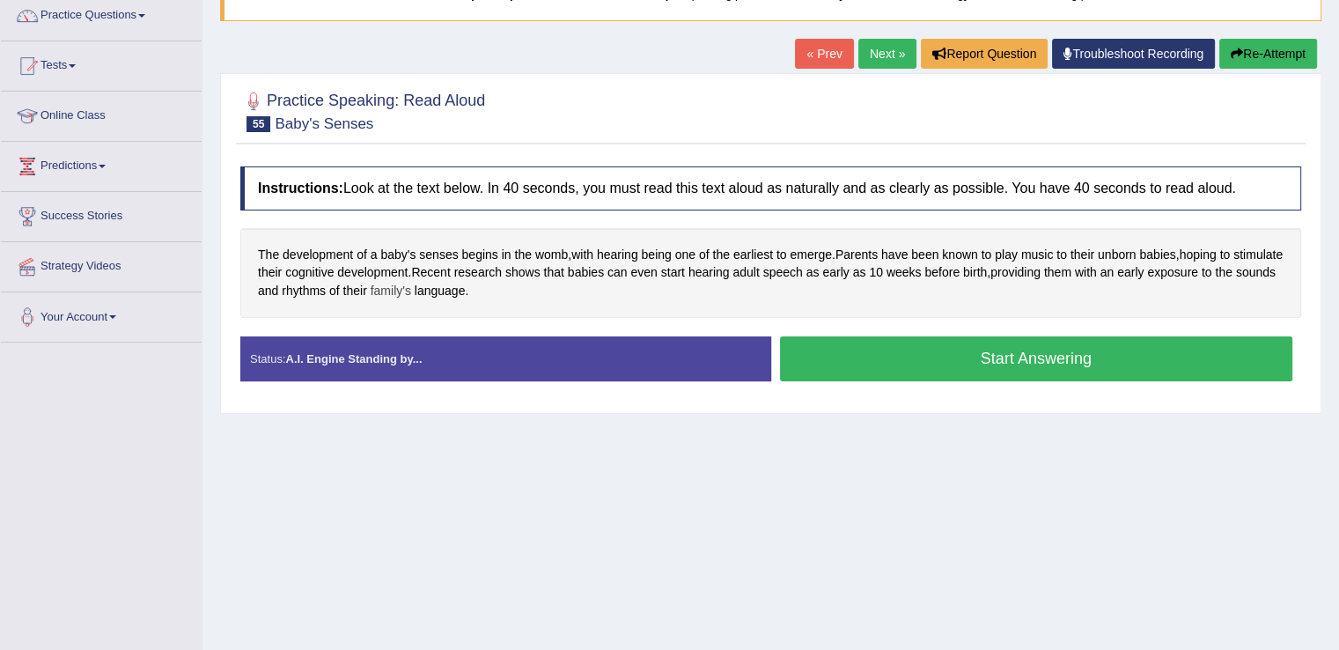
click at [411, 289] on span "family's" at bounding box center [391, 291] width 40 height 18
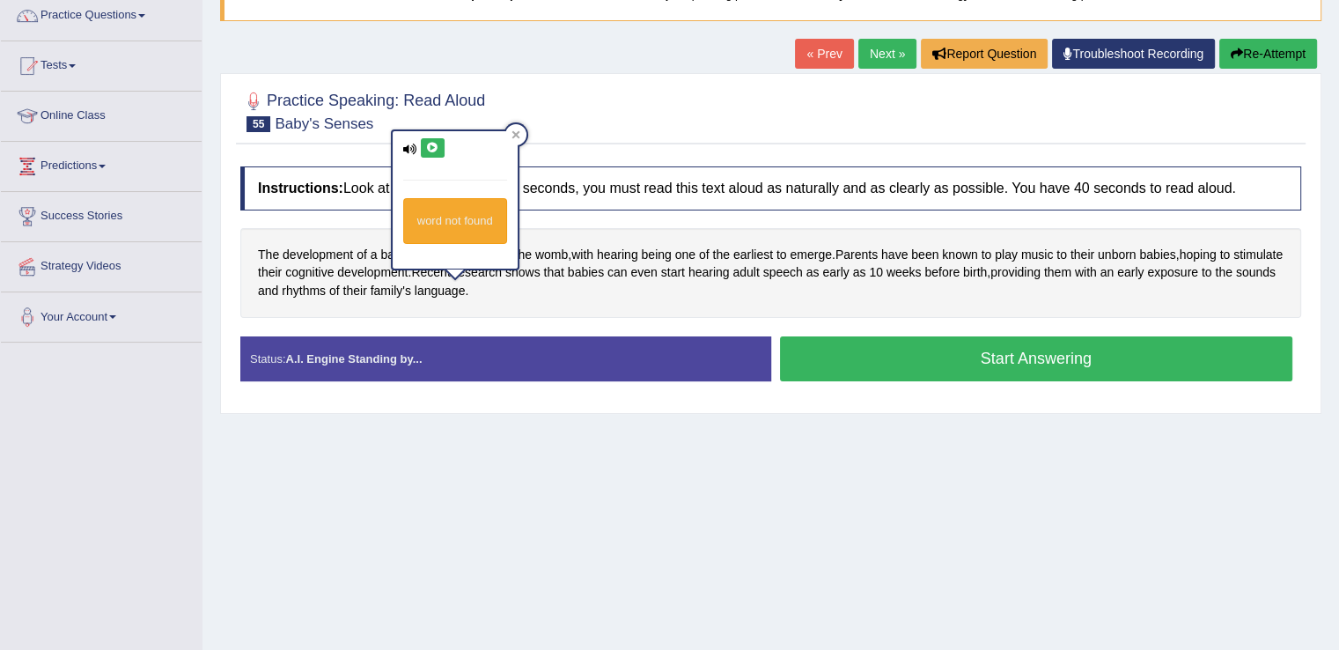
click at [428, 151] on icon at bounding box center [432, 148] width 13 height 11
click at [428, 145] on icon at bounding box center [432, 148] width 13 height 11
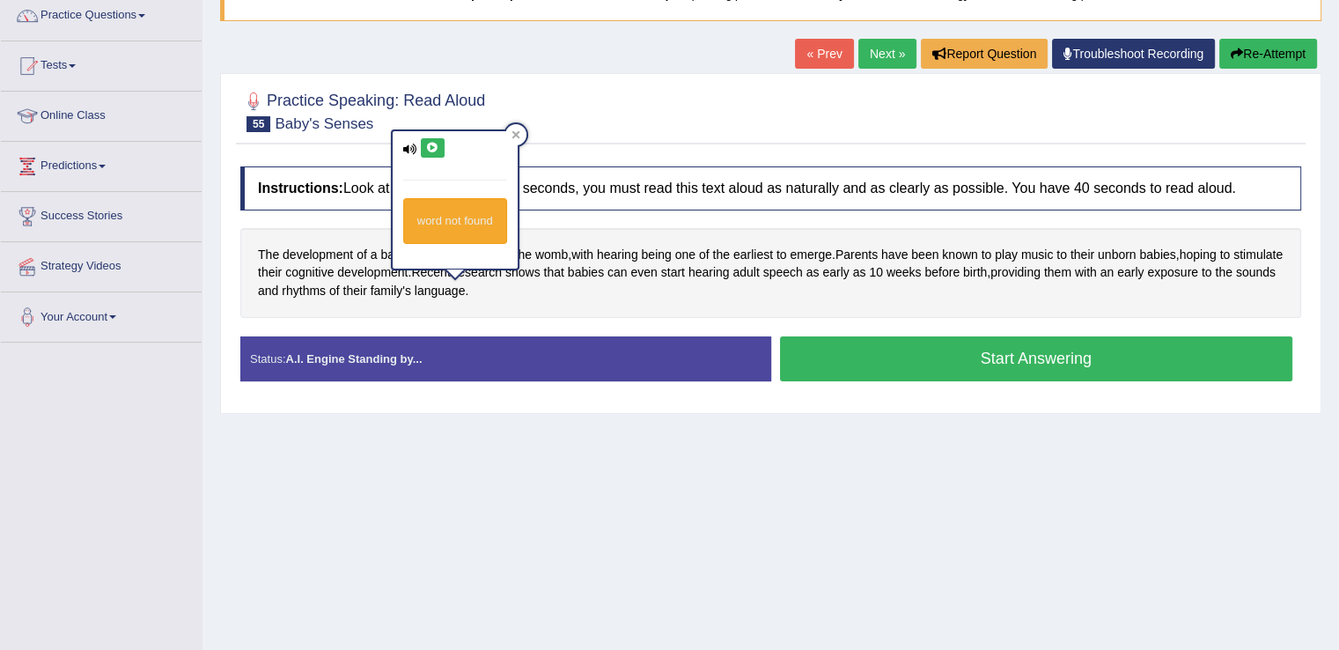
click at [428, 145] on icon at bounding box center [432, 148] width 13 height 11
click at [431, 151] on icon at bounding box center [432, 148] width 13 height 11
click at [431, 150] on icon at bounding box center [432, 148] width 13 height 11
click at [518, 131] on icon at bounding box center [515, 134] width 9 height 9
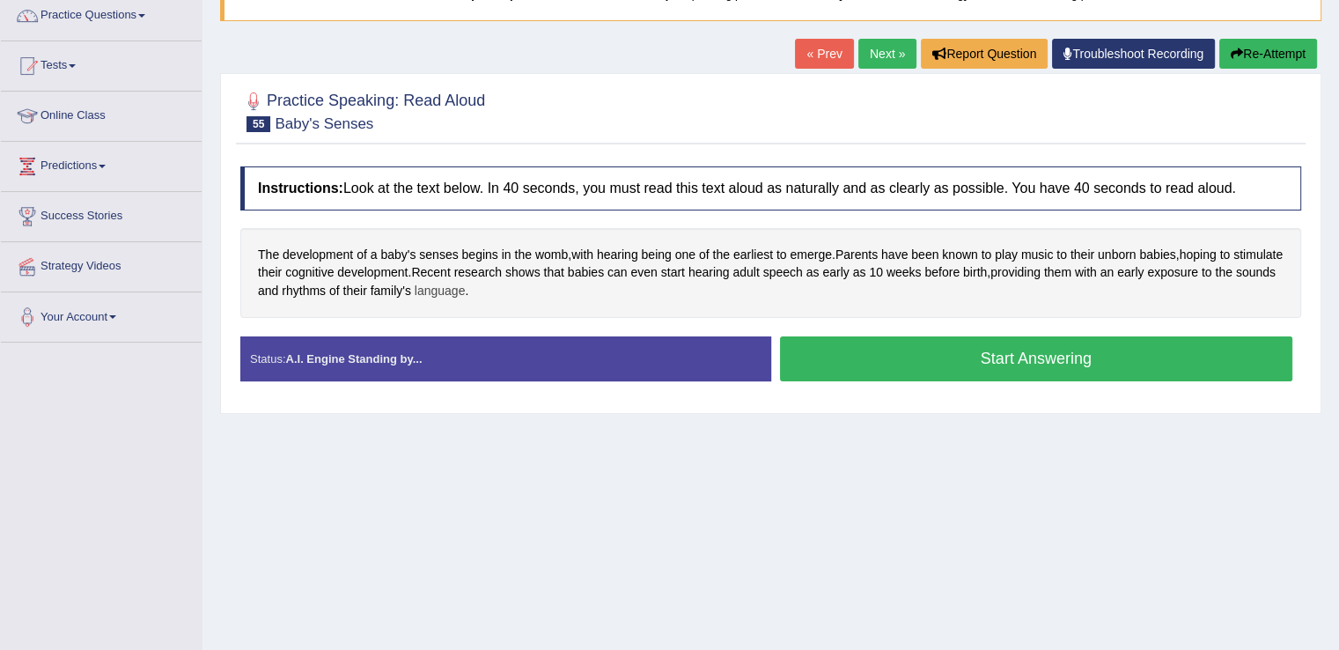
click at [466, 290] on span "language" at bounding box center [440, 291] width 51 height 18
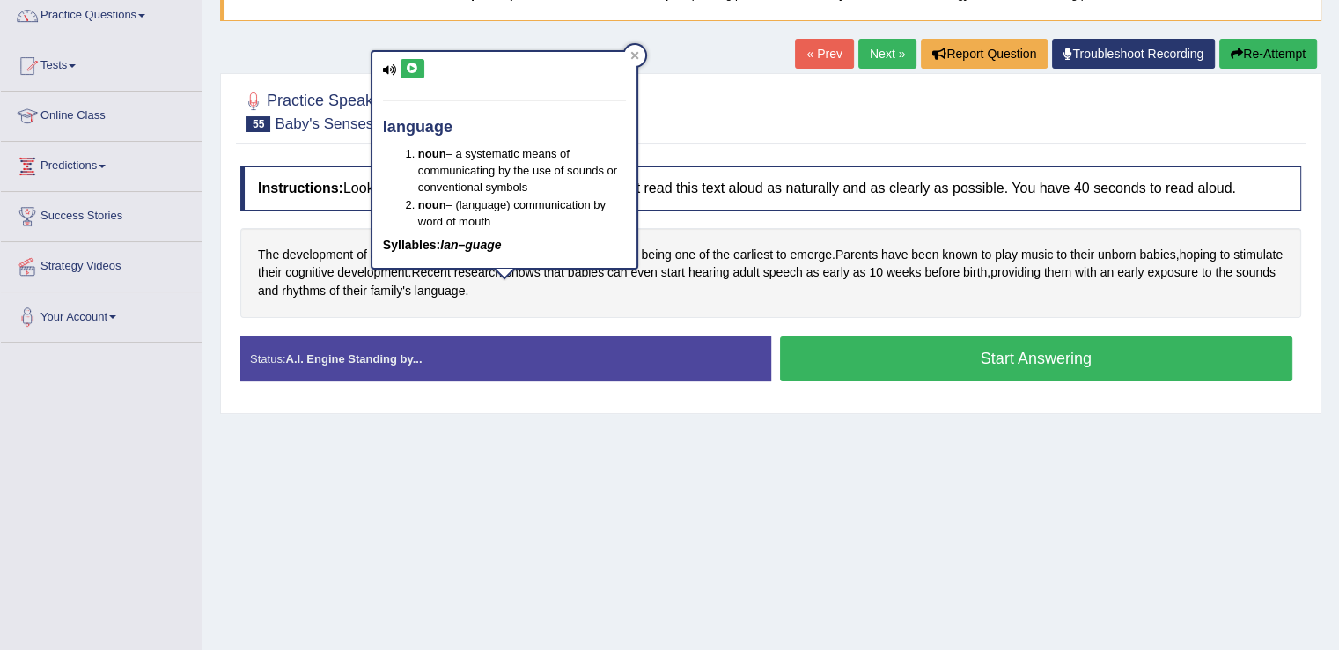
click at [412, 71] on icon at bounding box center [412, 68] width 13 height 11
click at [635, 48] on div at bounding box center [634, 55] width 21 height 21
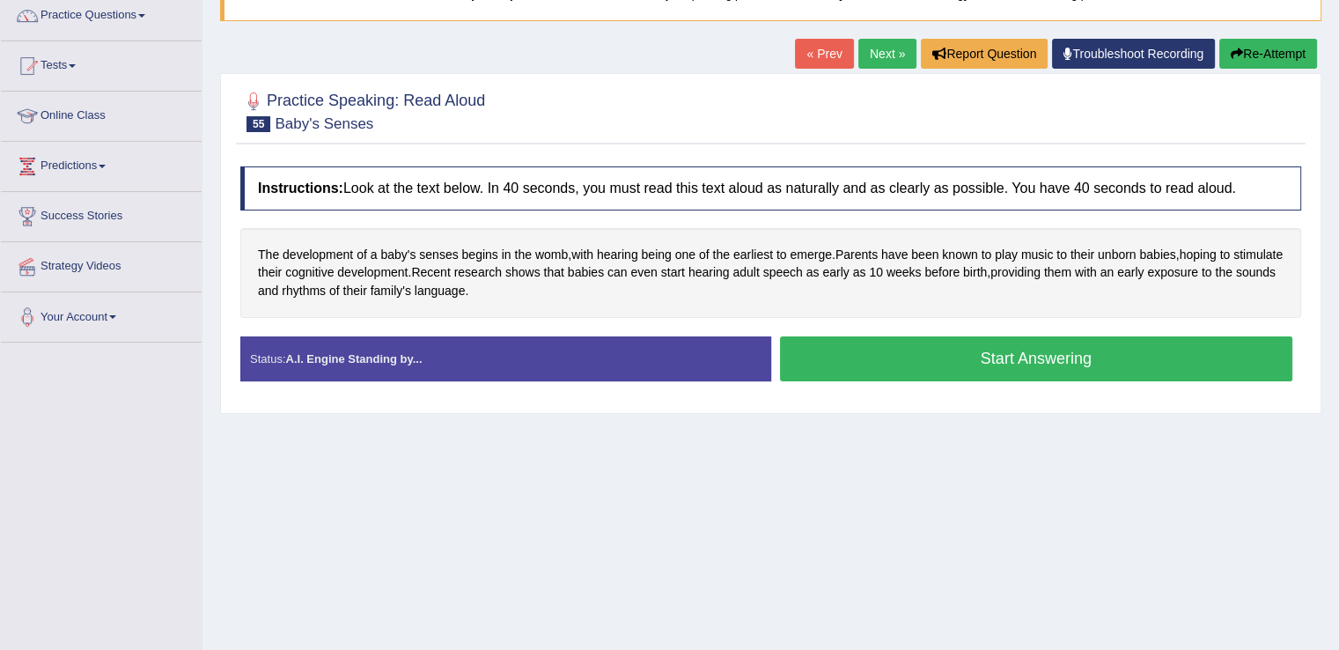
click at [892, 356] on button "Start Answering" at bounding box center [1036, 358] width 513 height 45
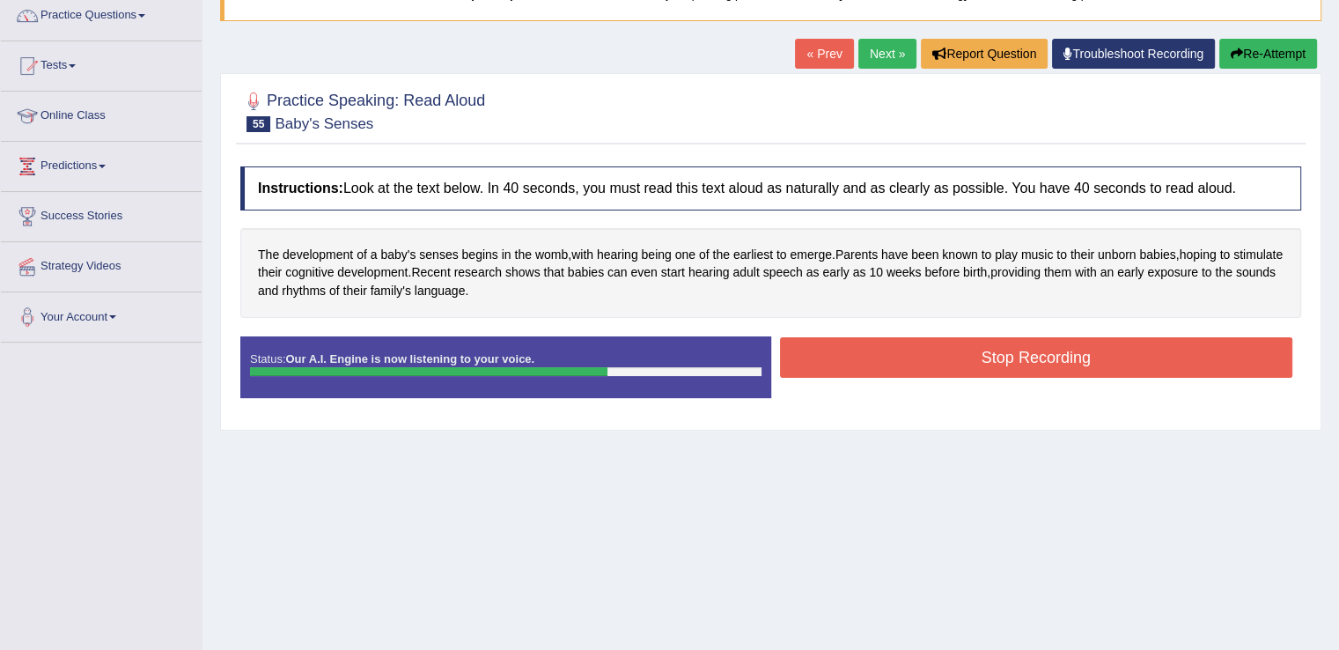
click at [891, 356] on button "Stop Recording" at bounding box center [1036, 357] width 513 height 40
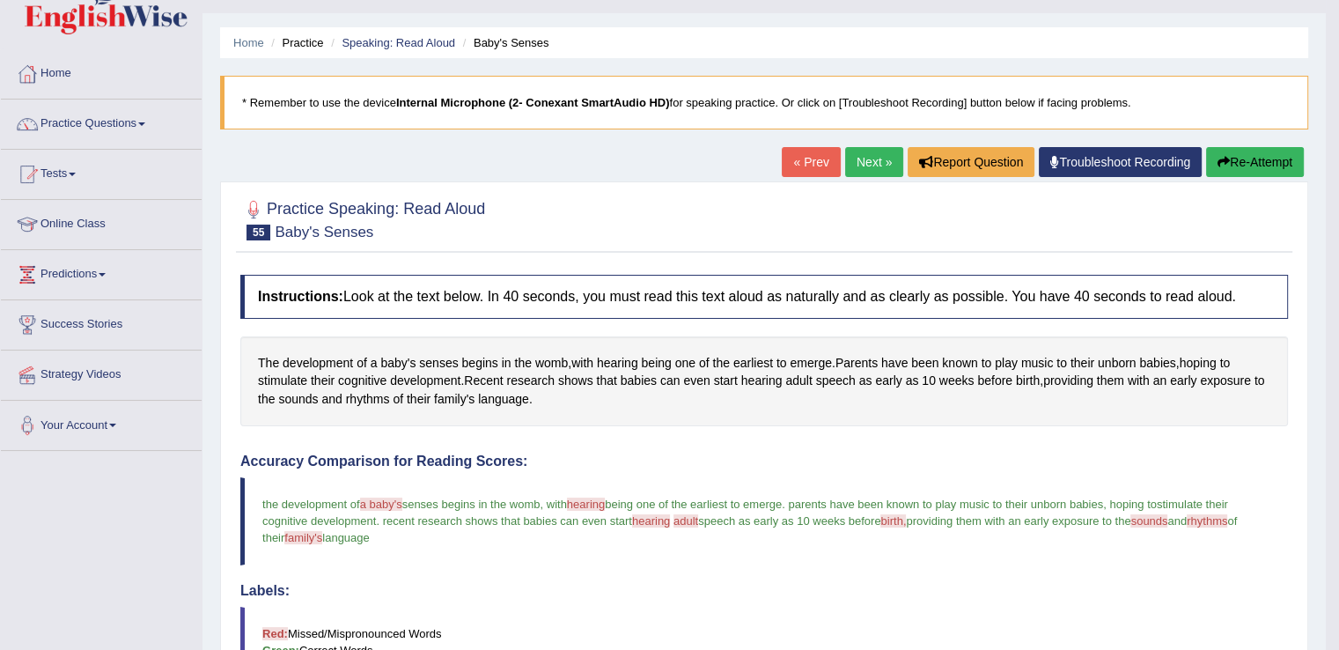
scroll to position [0, 0]
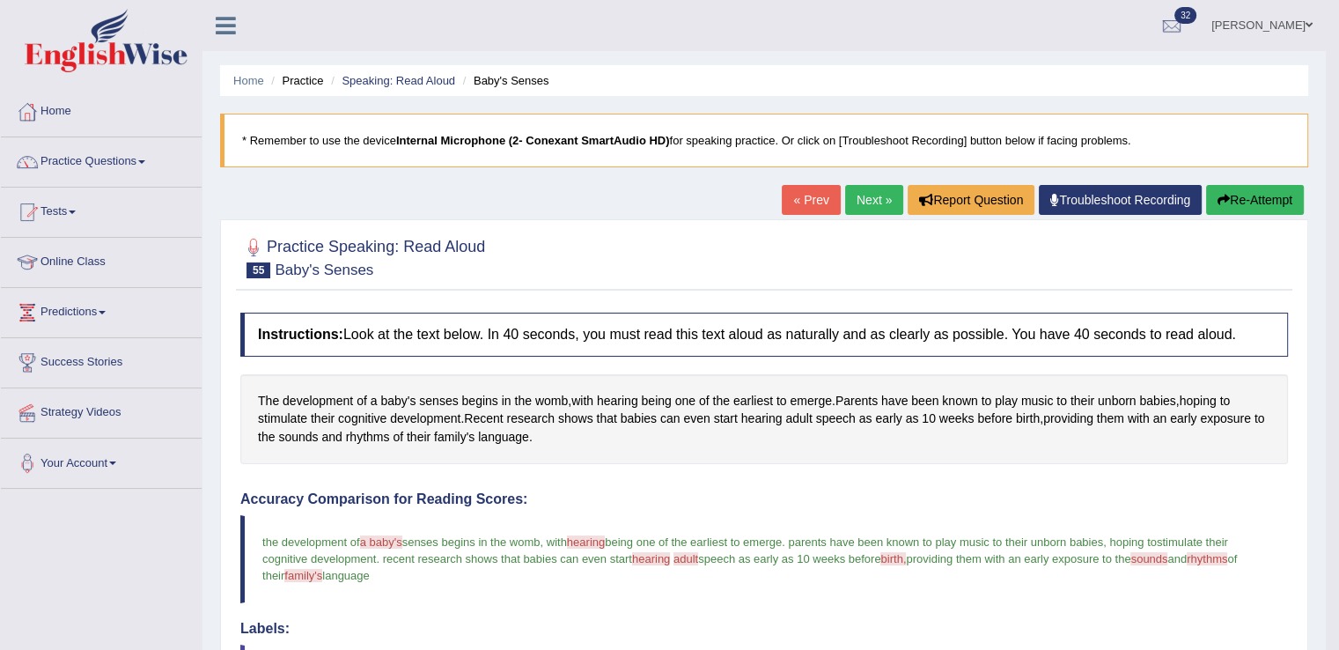
click at [863, 195] on link "Next »" at bounding box center [874, 200] width 58 height 30
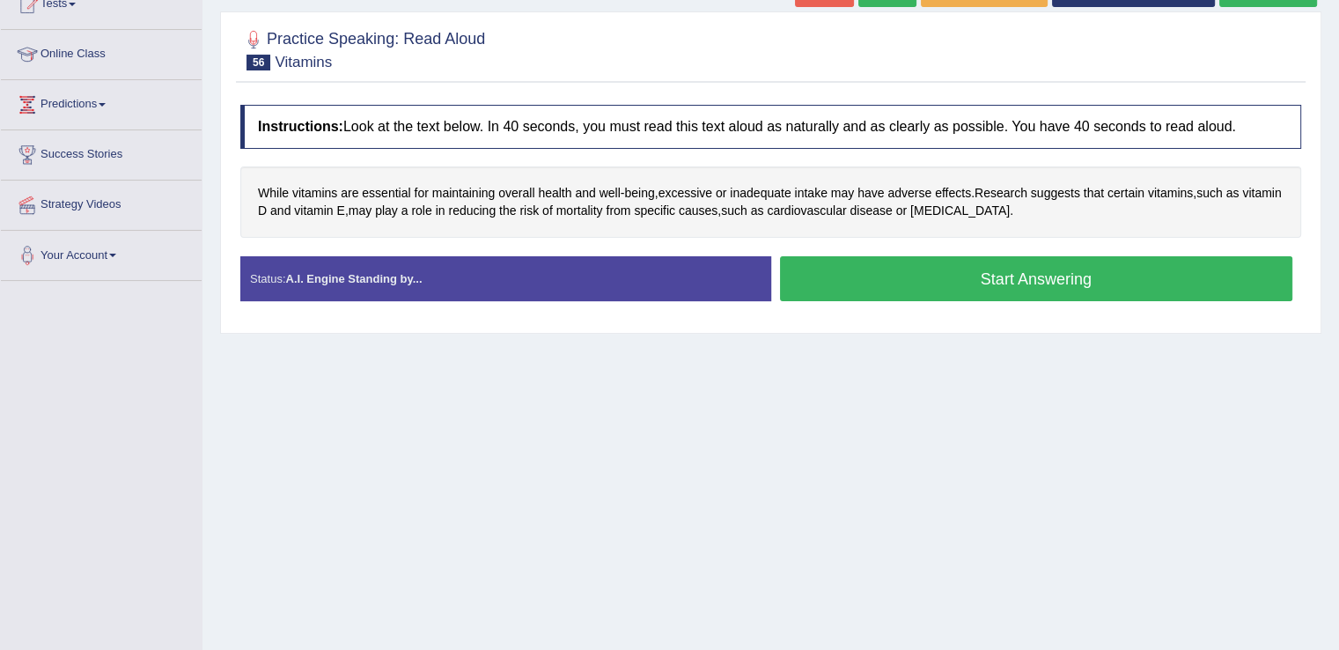
scroll to position [227, 0]
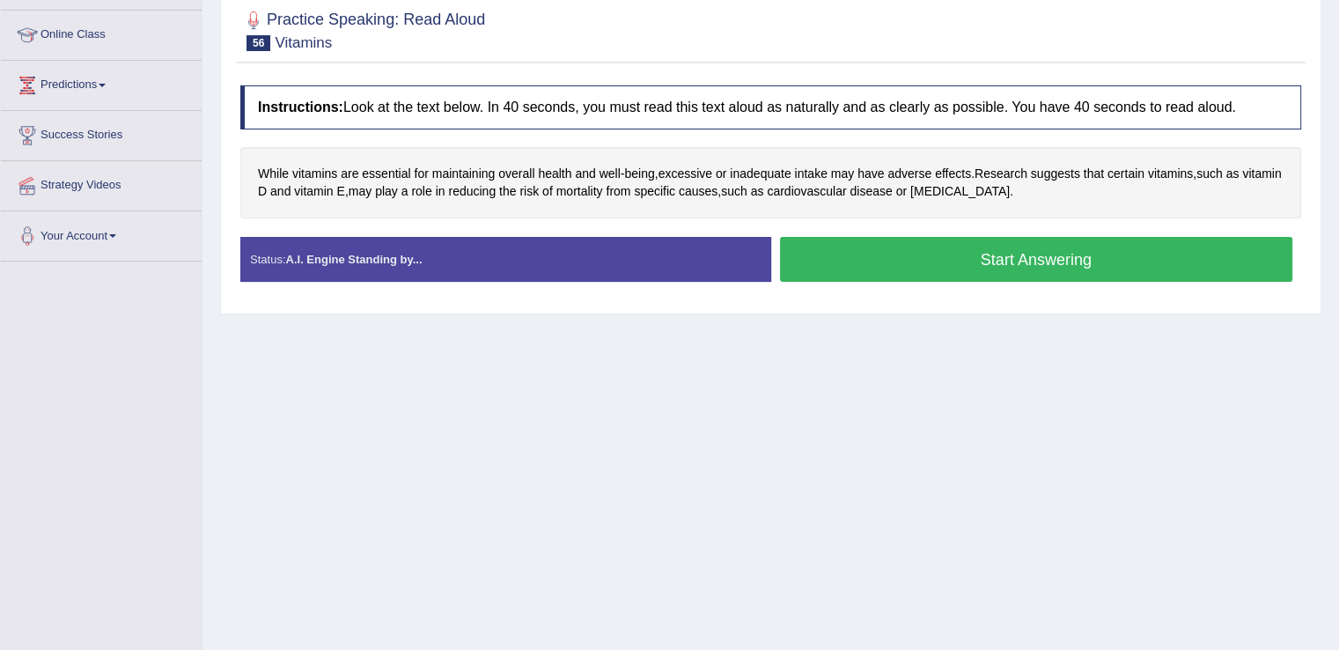
click at [862, 256] on button "Start Answering" at bounding box center [1036, 259] width 513 height 45
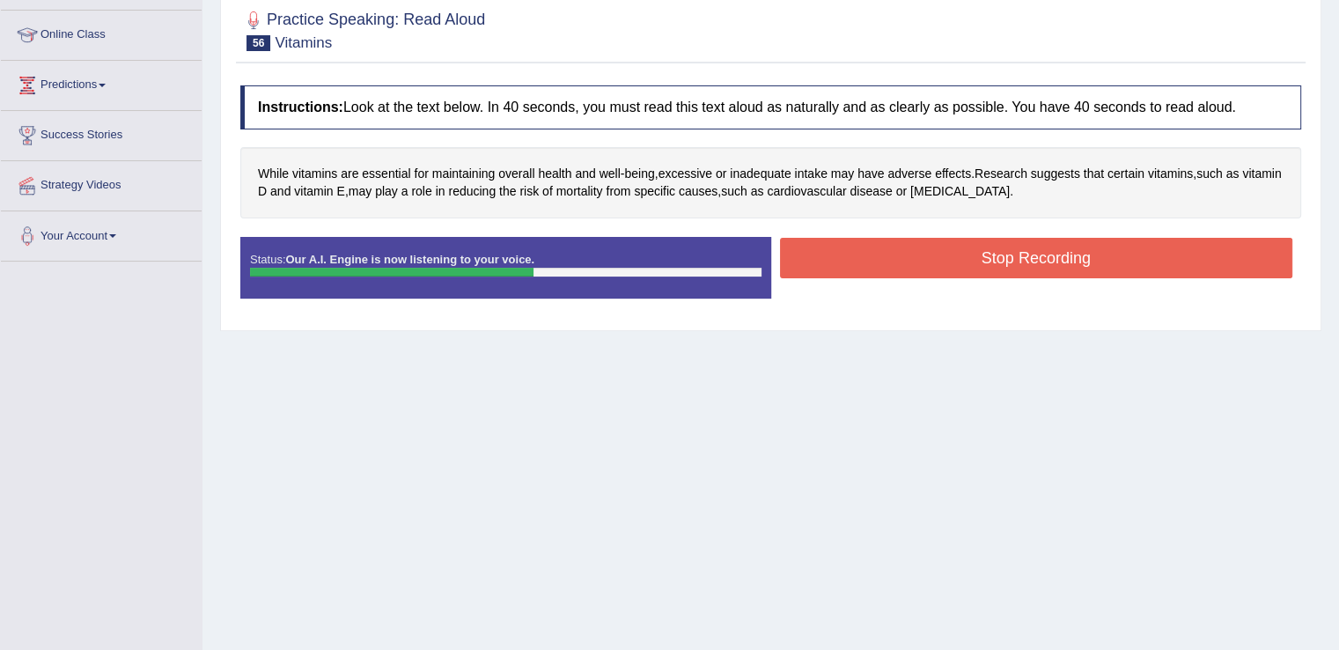
click at [862, 256] on button "Stop Recording" at bounding box center [1036, 258] width 513 height 40
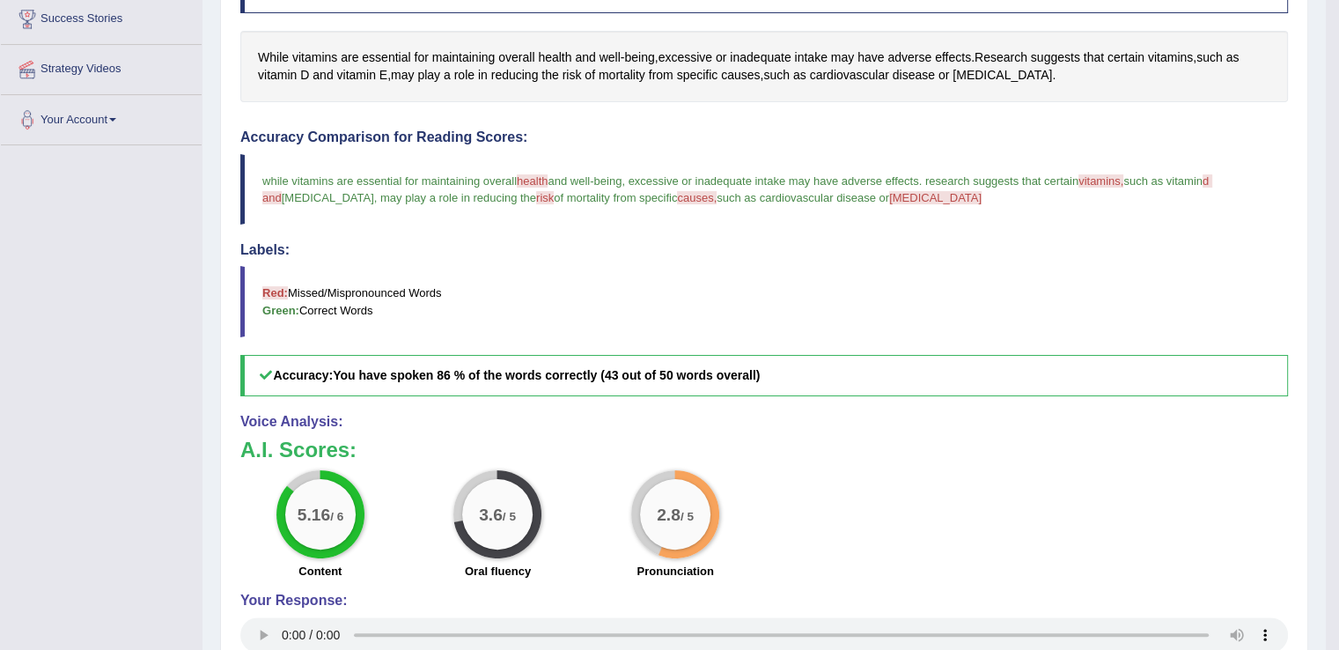
scroll to position [350, 0]
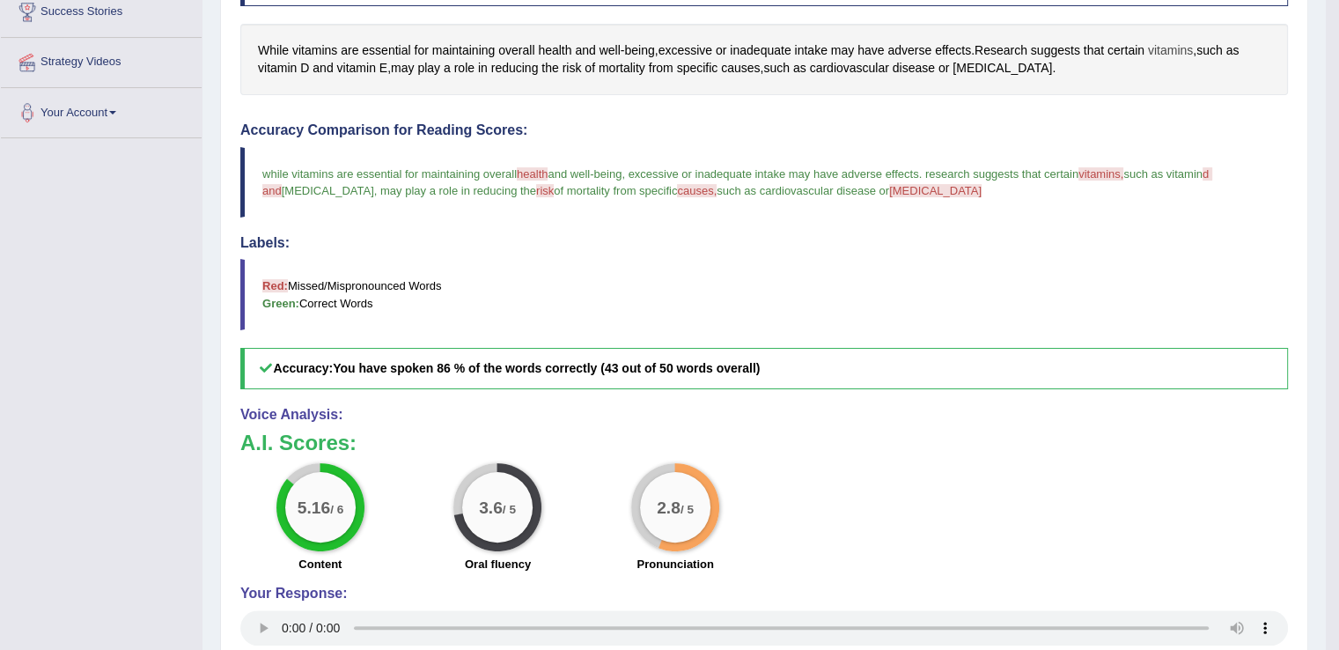
click at [1161, 44] on span "vitamins" at bounding box center [1170, 50] width 45 height 18
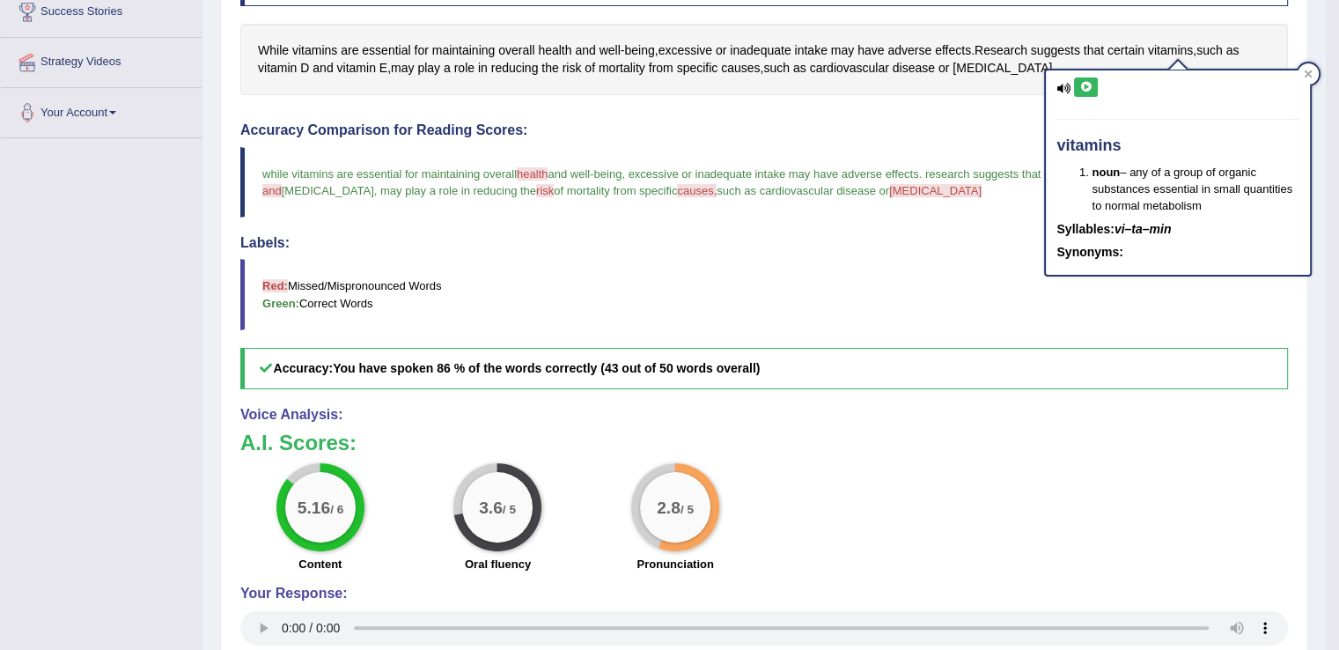
click at [1088, 92] on button at bounding box center [1086, 86] width 24 height 19
click at [1084, 89] on icon at bounding box center [1085, 87] width 13 height 11
click at [739, 62] on span "causes" at bounding box center [740, 68] width 39 height 18
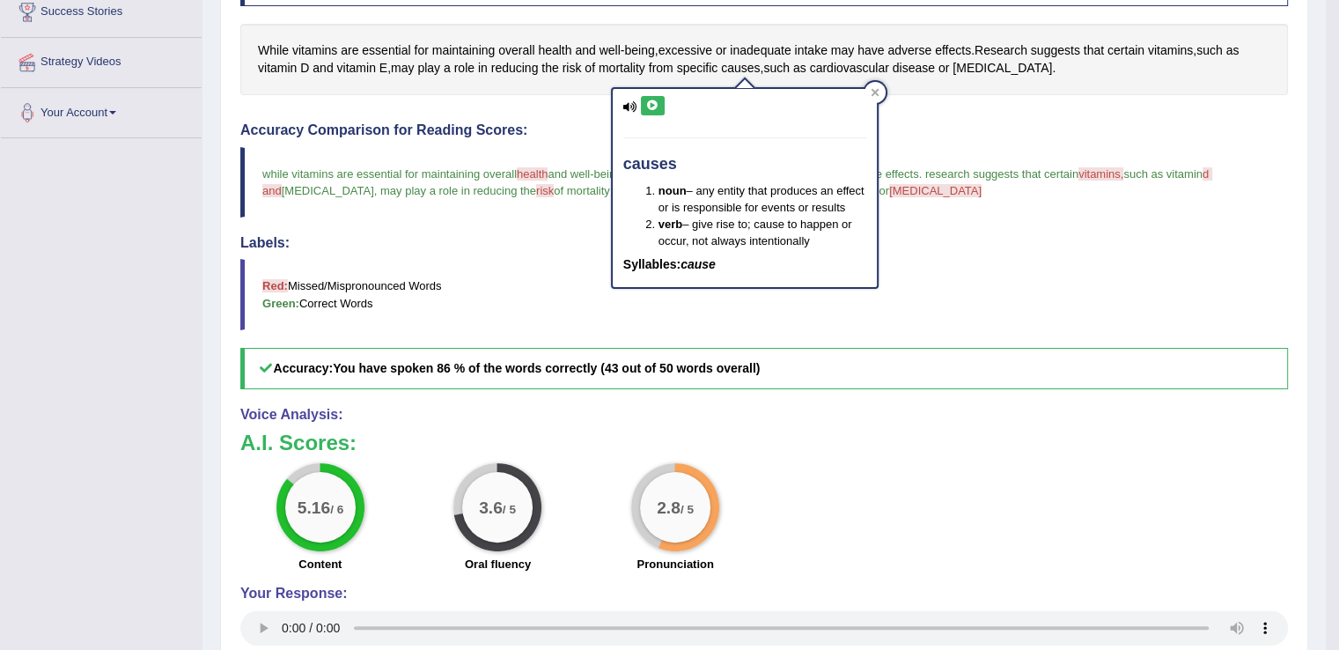
click at [650, 113] on button at bounding box center [653, 105] width 24 height 19
click at [877, 93] on icon at bounding box center [874, 92] width 8 height 8
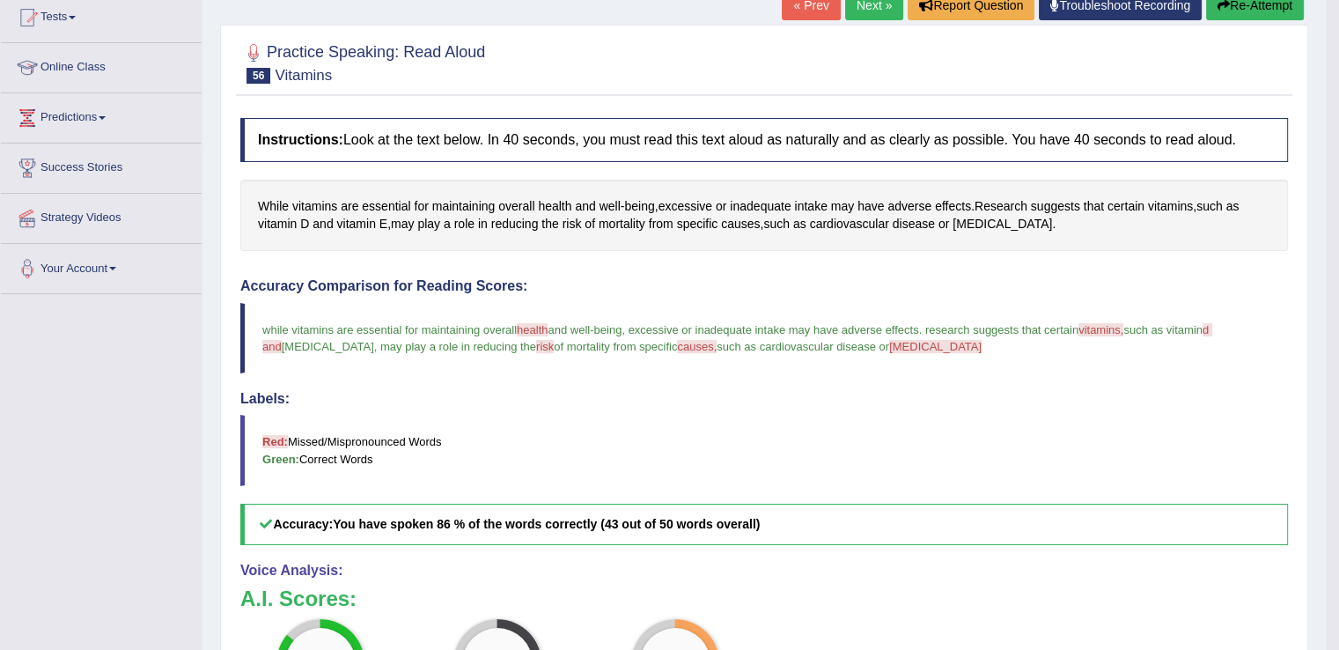
scroll to position [178, 0]
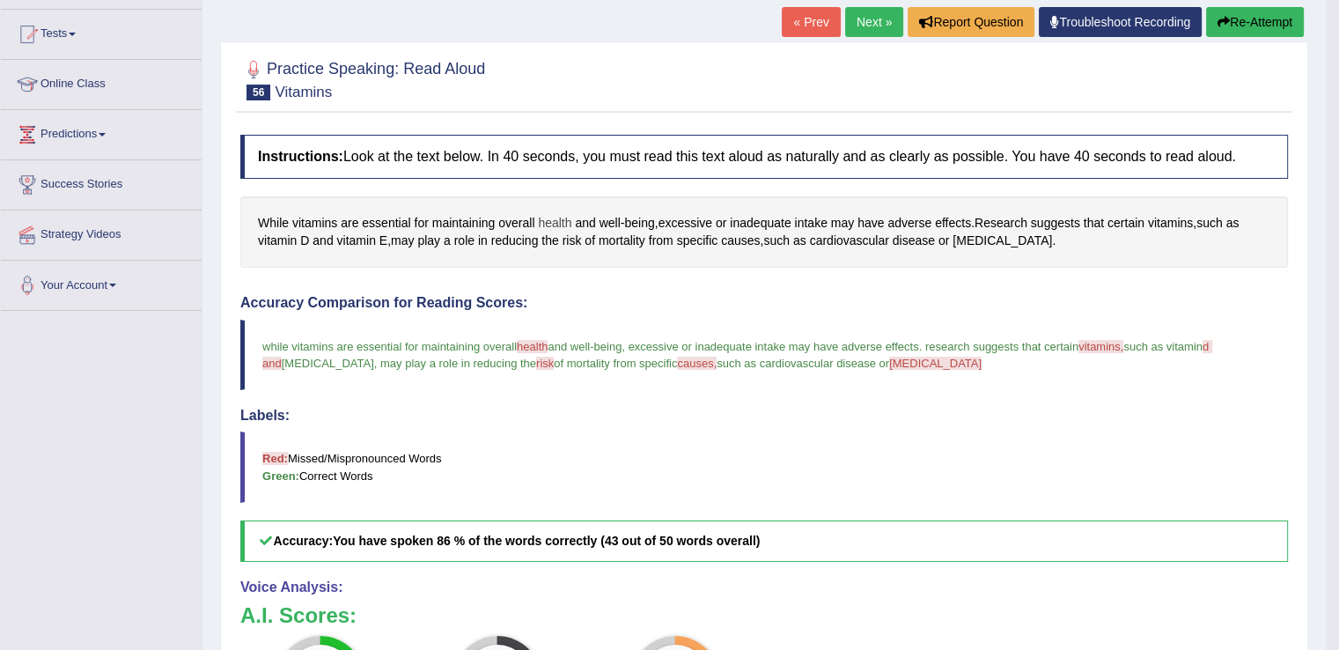
click at [559, 220] on span "health" at bounding box center [554, 223] width 33 height 18
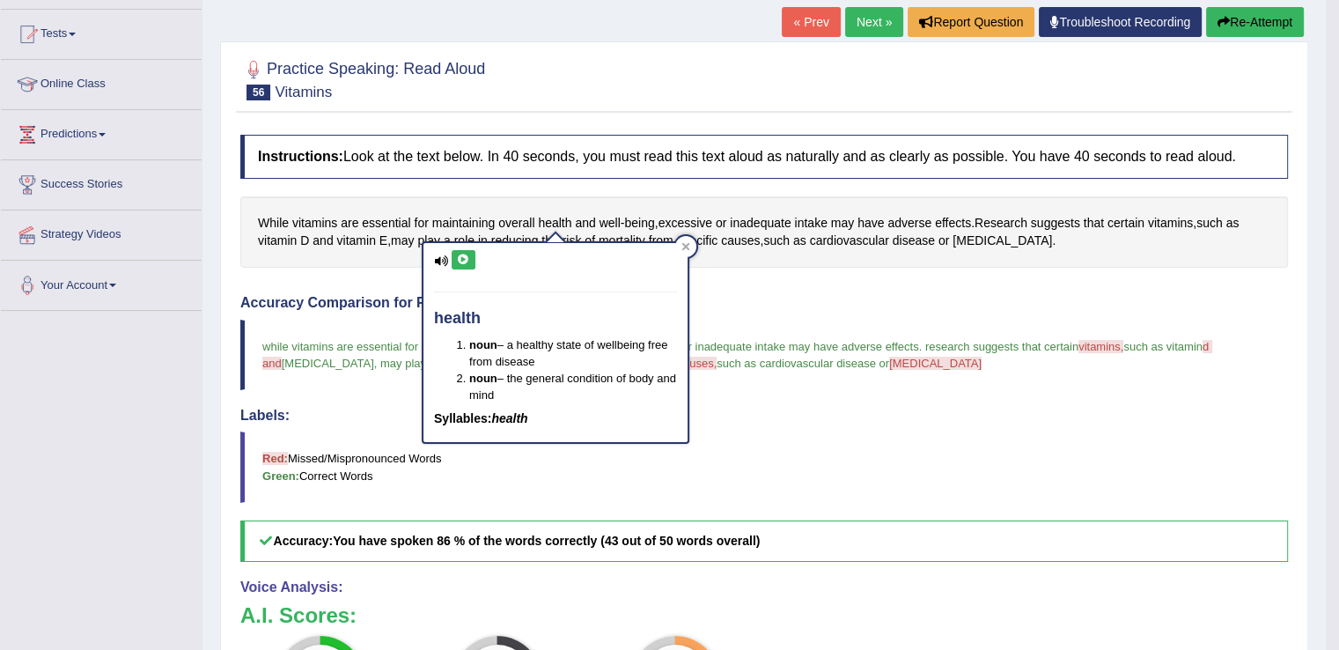
click at [468, 258] on icon at bounding box center [463, 259] width 13 height 11
click at [459, 261] on icon at bounding box center [463, 259] width 13 height 11
click at [683, 246] on icon at bounding box center [685, 246] width 9 height 9
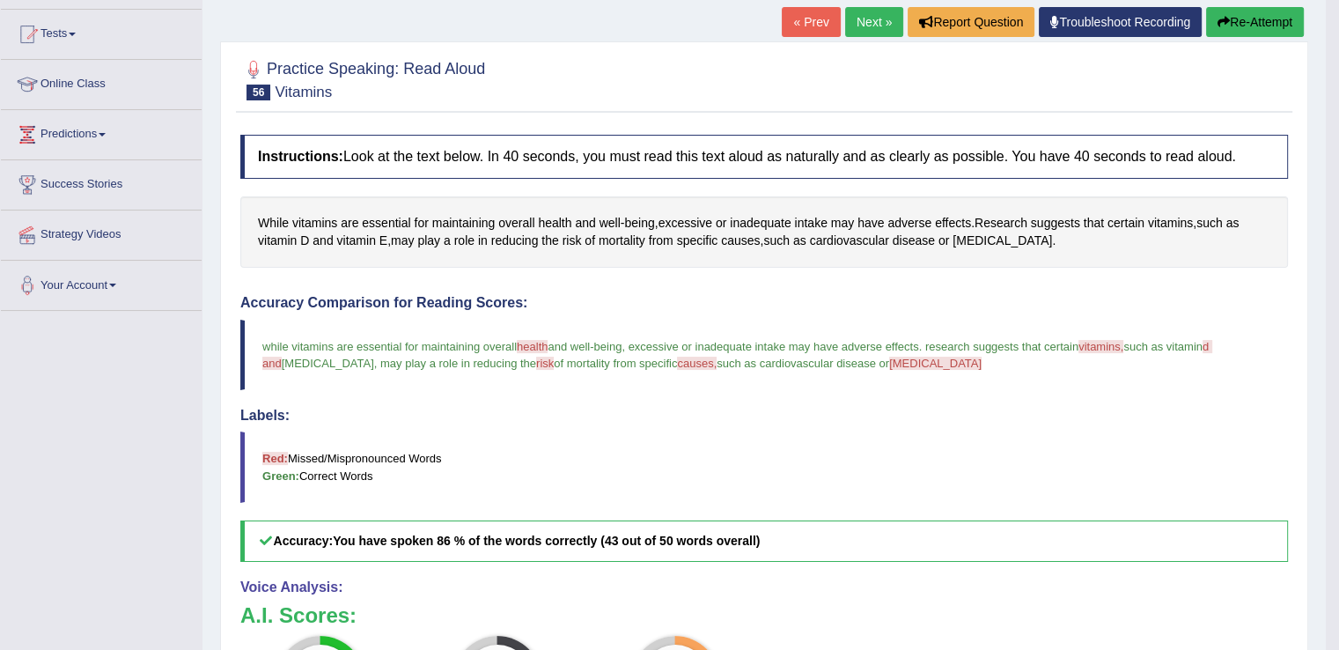
click at [1263, 14] on button "Re-Attempt" at bounding box center [1255, 22] width 98 height 30
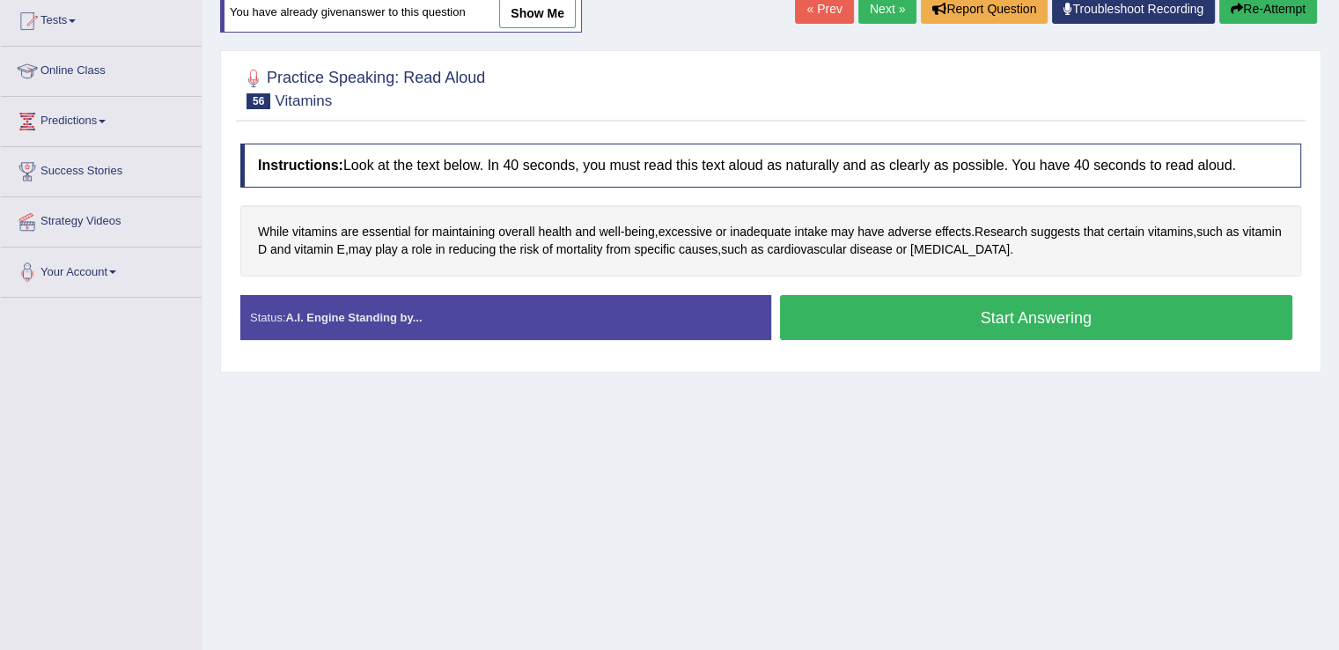
click at [937, 321] on button "Start Answering" at bounding box center [1036, 317] width 513 height 45
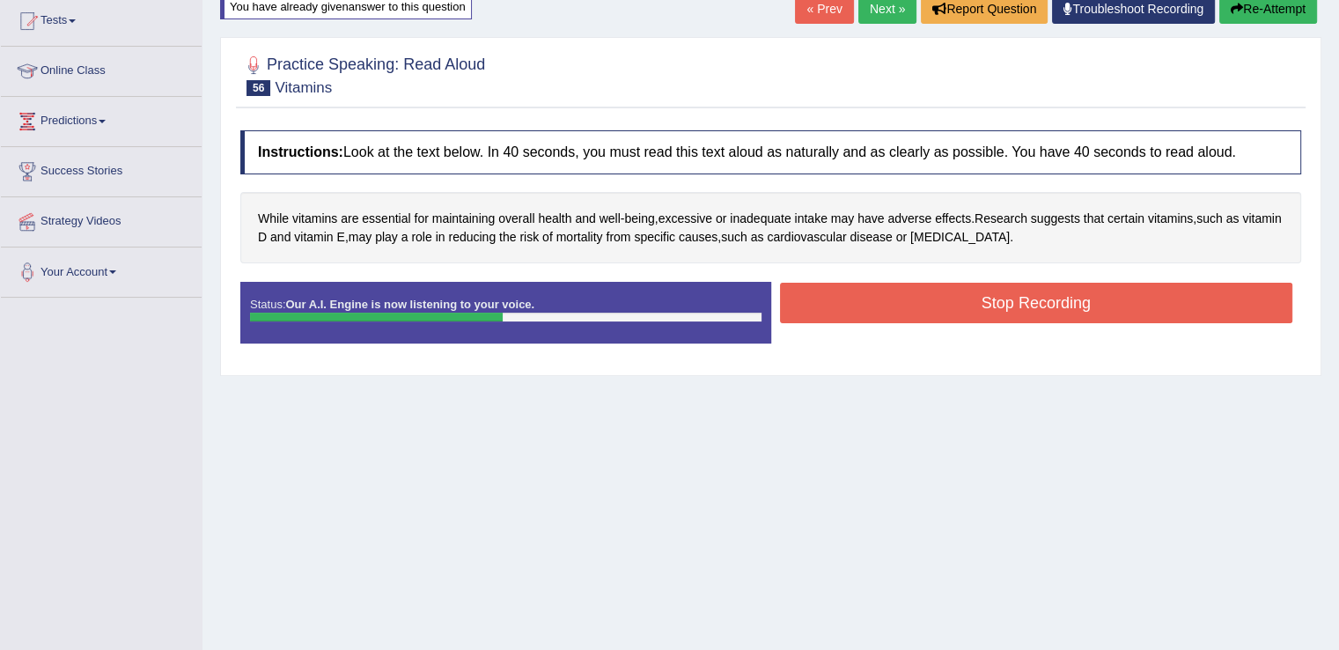
click at [929, 304] on button "Stop Recording" at bounding box center [1036, 303] width 513 height 40
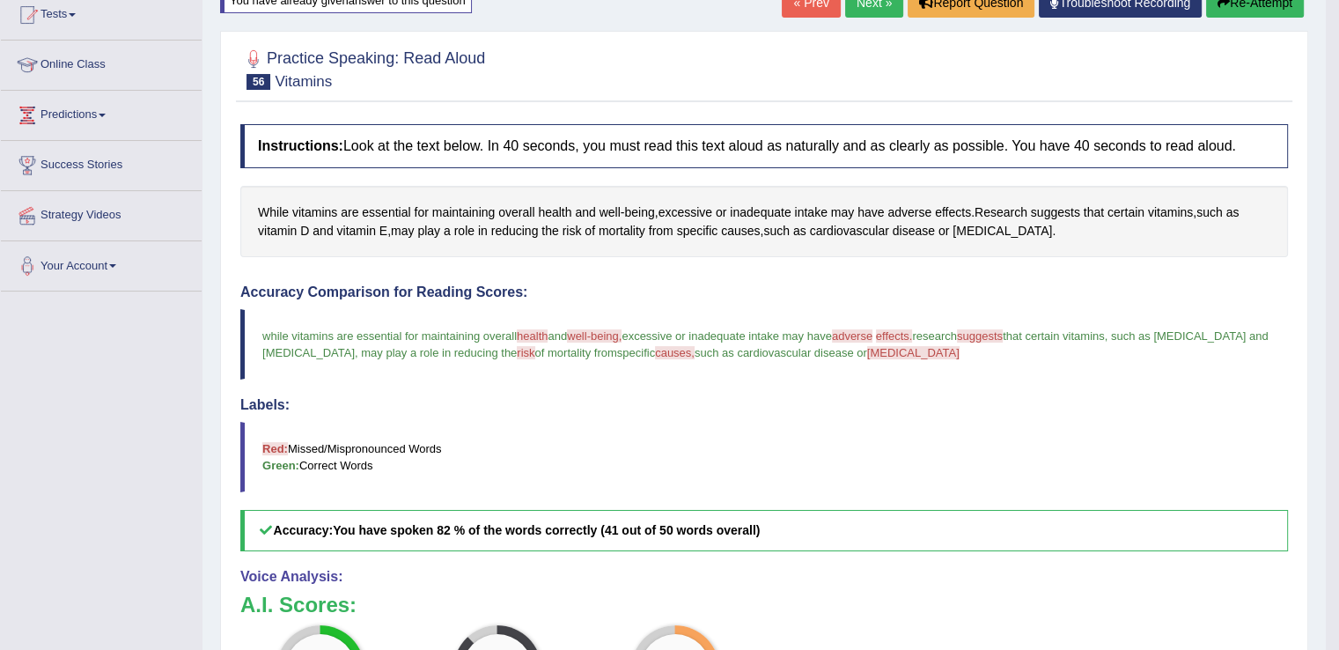
scroll to position [180, 0]
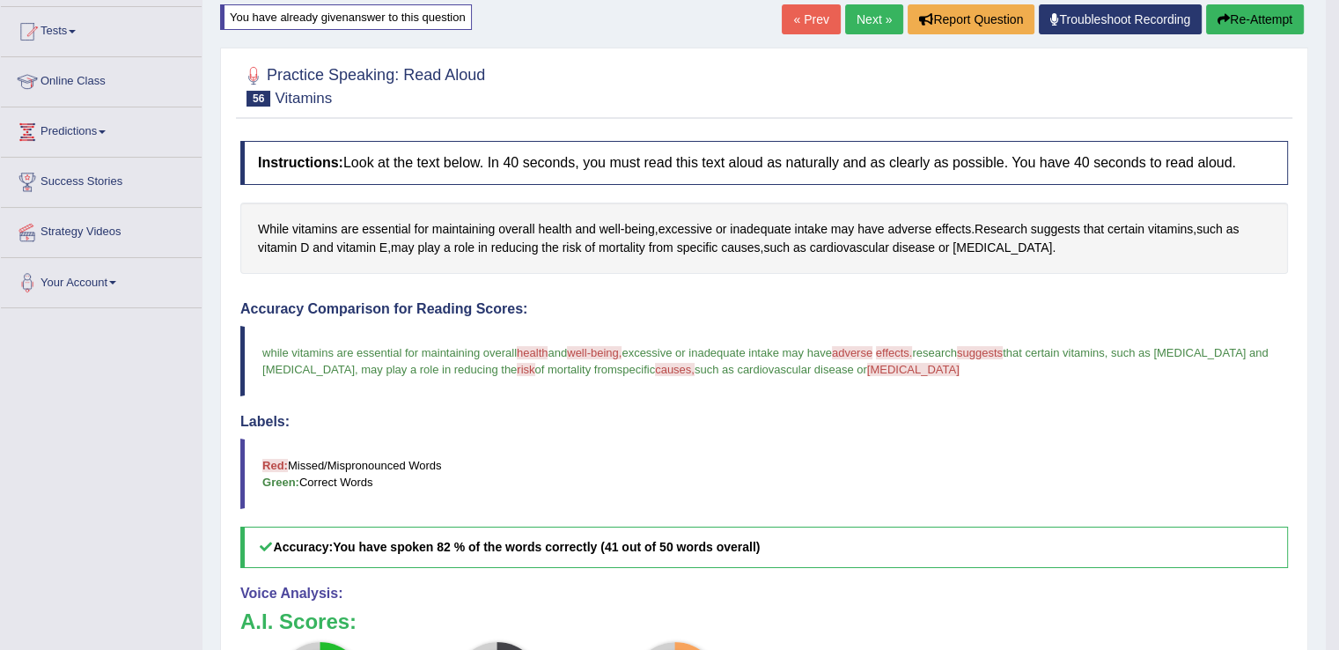
click at [871, 24] on link "Next »" at bounding box center [874, 19] width 58 height 30
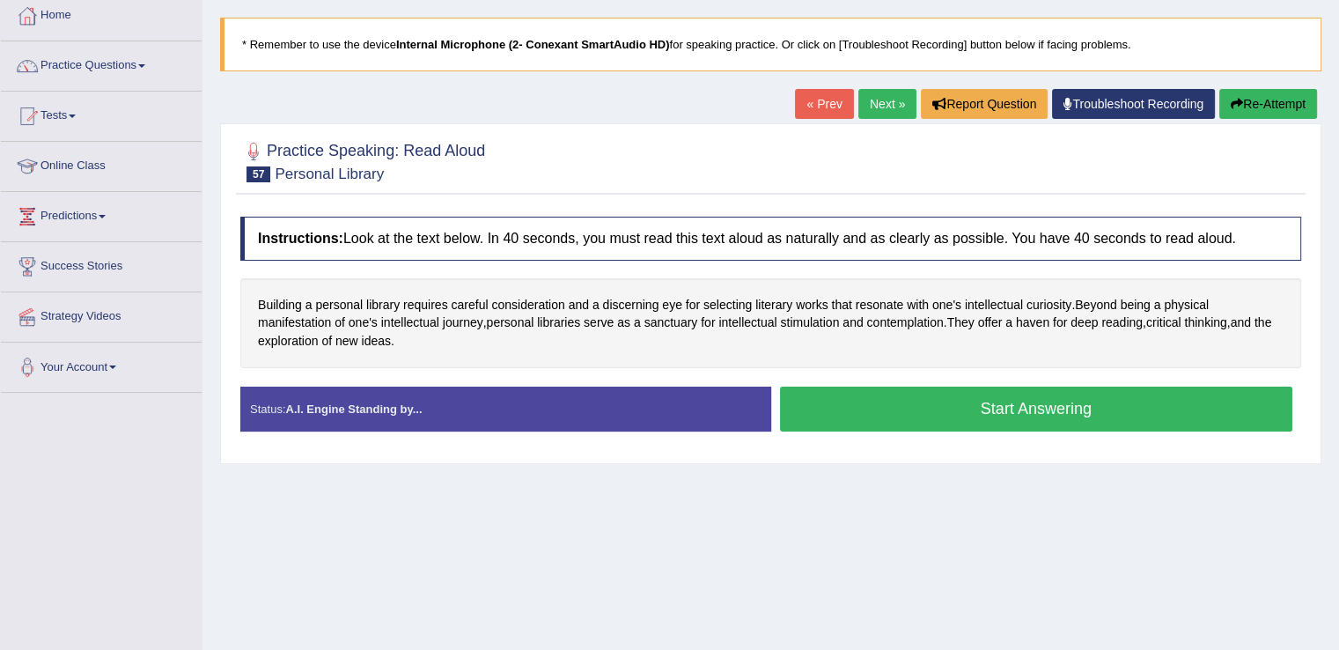
scroll to position [99, 0]
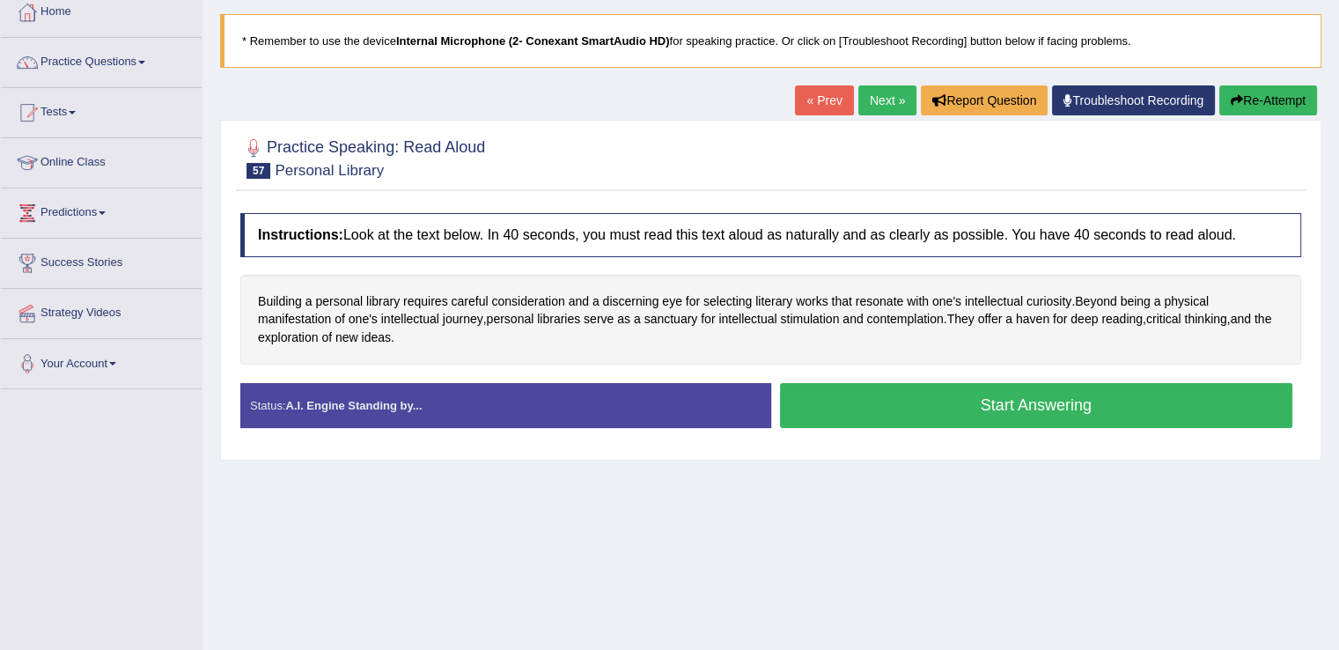
click at [848, 402] on button "Start Answering" at bounding box center [1036, 405] width 513 height 45
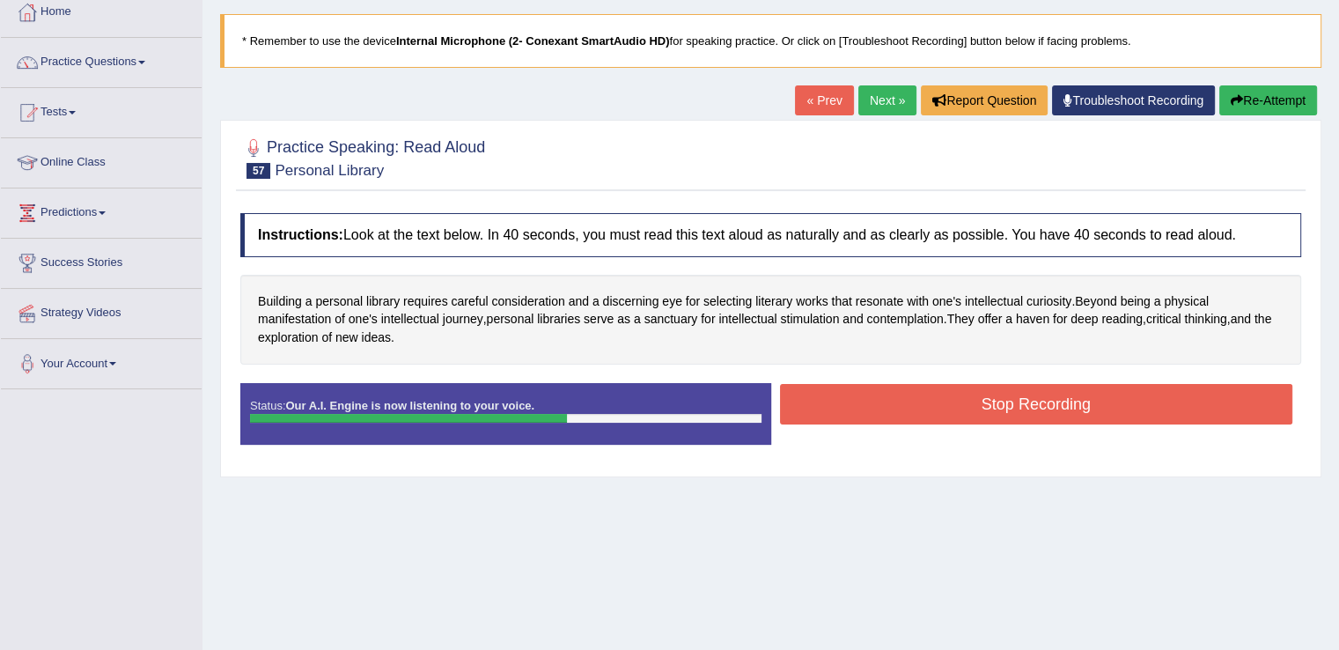
click at [848, 402] on button "Stop Recording" at bounding box center [1036, 404] width 513 height 40
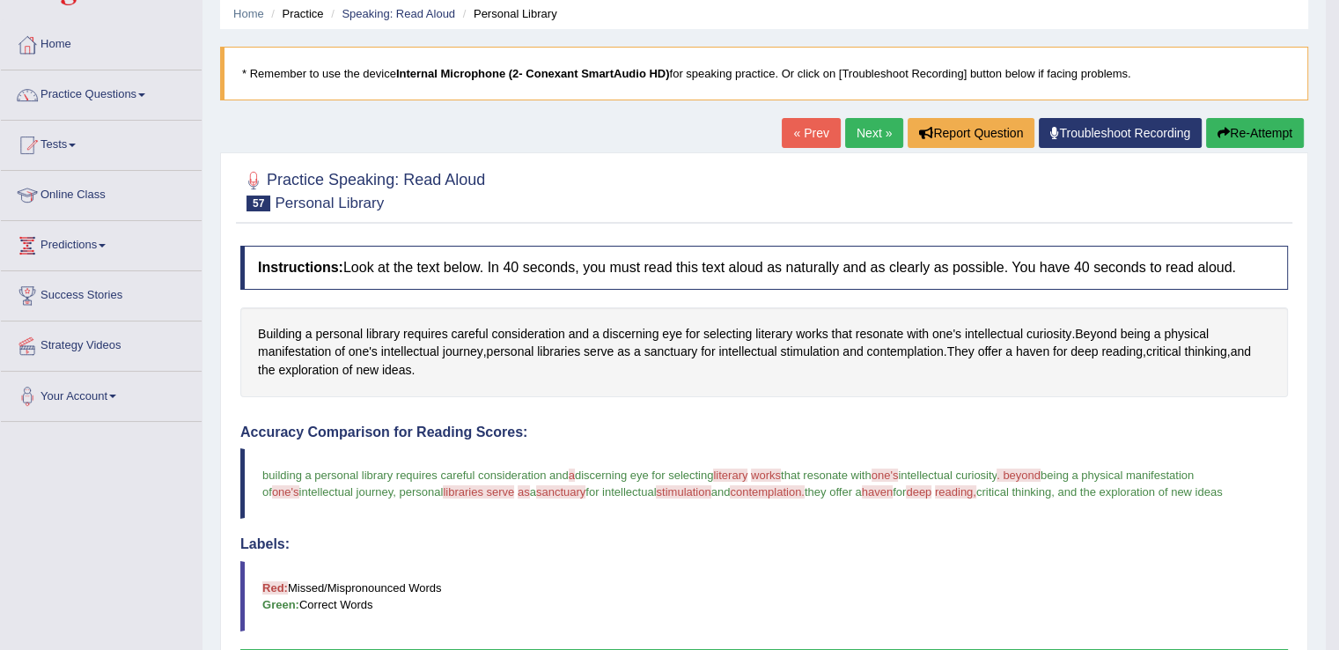
scroll to position [54, 0]
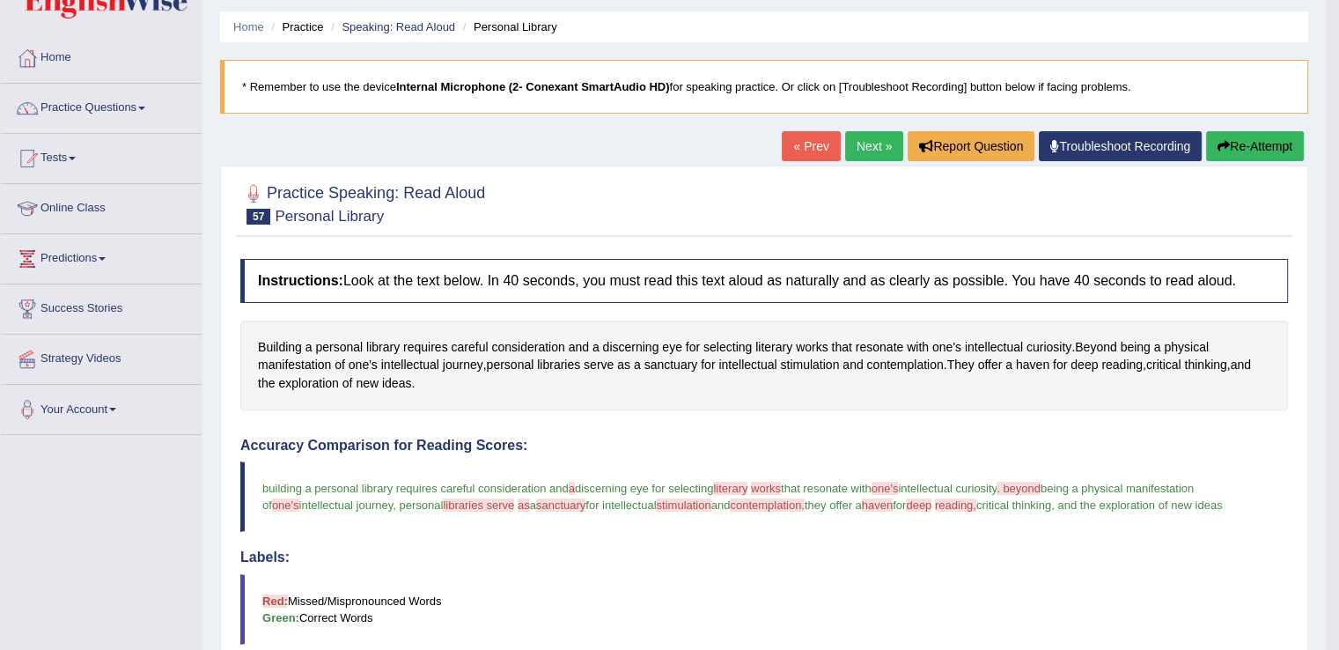
click at [1253, 143] on button "Re-Attempt" at bounding box center [1255, 146] width 98 height 30
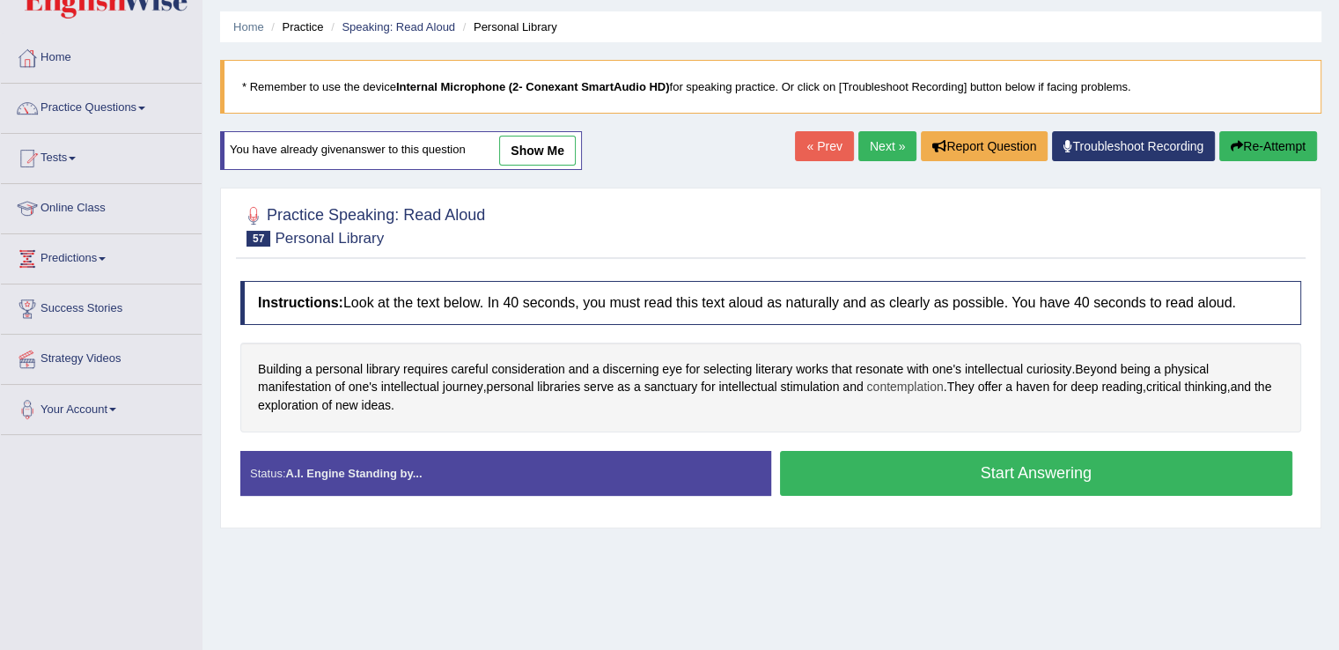
click at [878, 388] on span "contemplation" at bounding box center [904, 387] width 77 height 18
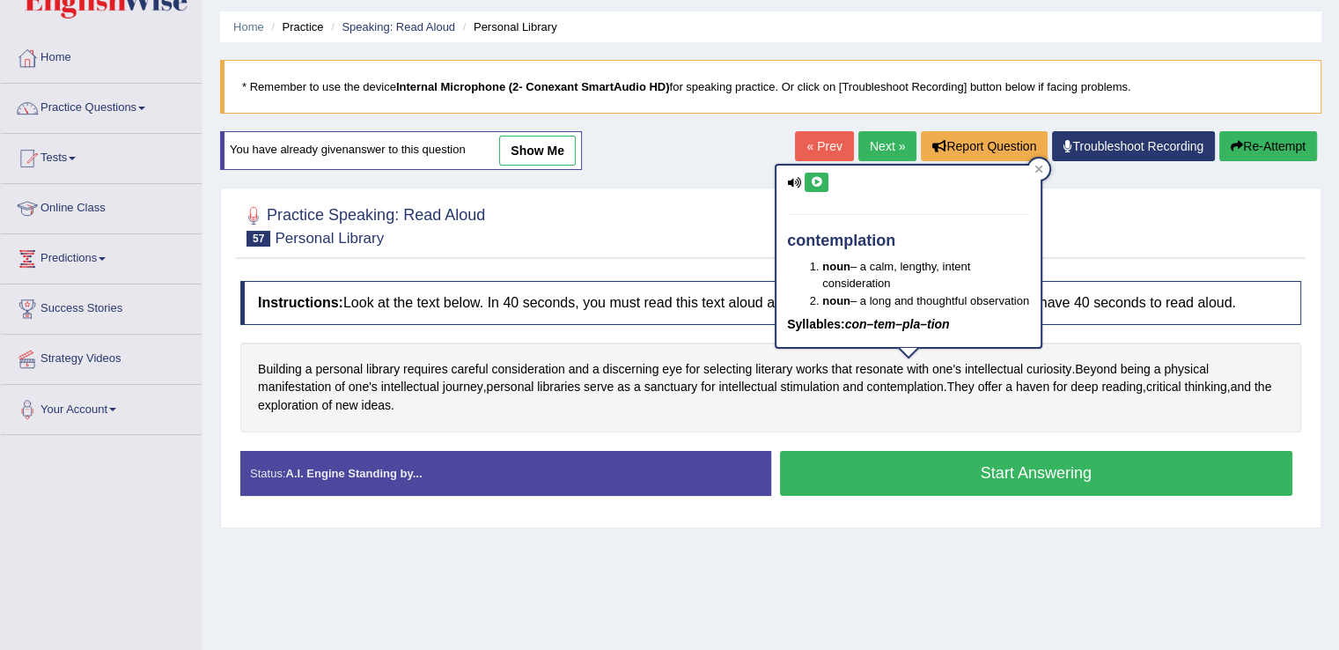
click at [813, 180] on icon at bounding box center [816, 182] width 13 height 11
click at [1040, 165] on icon at bounding box center [1039, 169] width 8 height 8
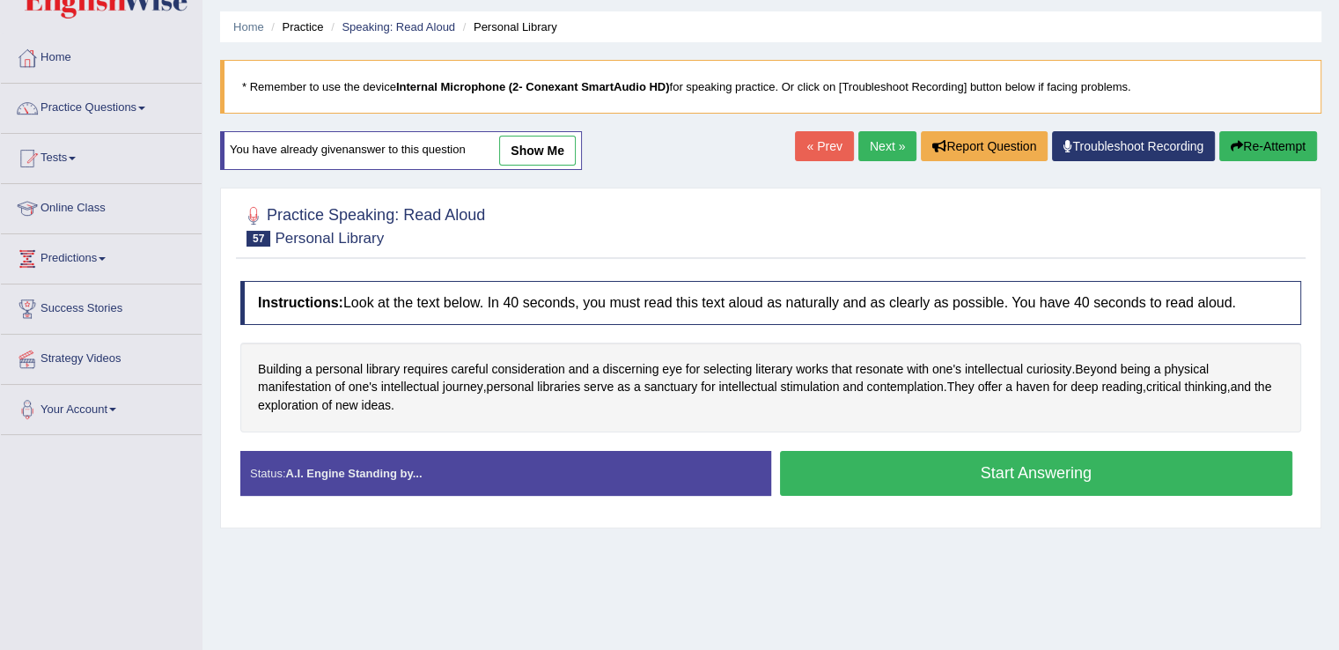
click at [916, 466] on button "Start Answering" at bounding box center [1036, 473] width 513 height 45
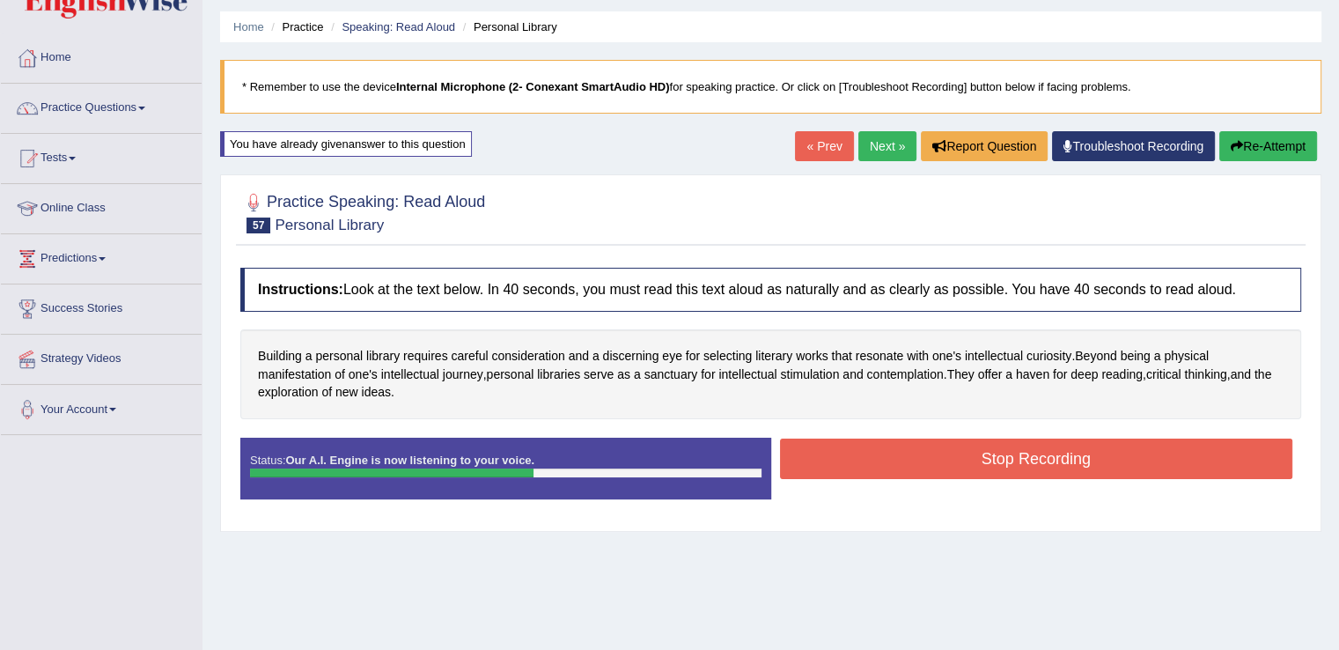
click at [916, 466] on button "Stop Recording" at bounding box center [1036, 458] width 513 height 40
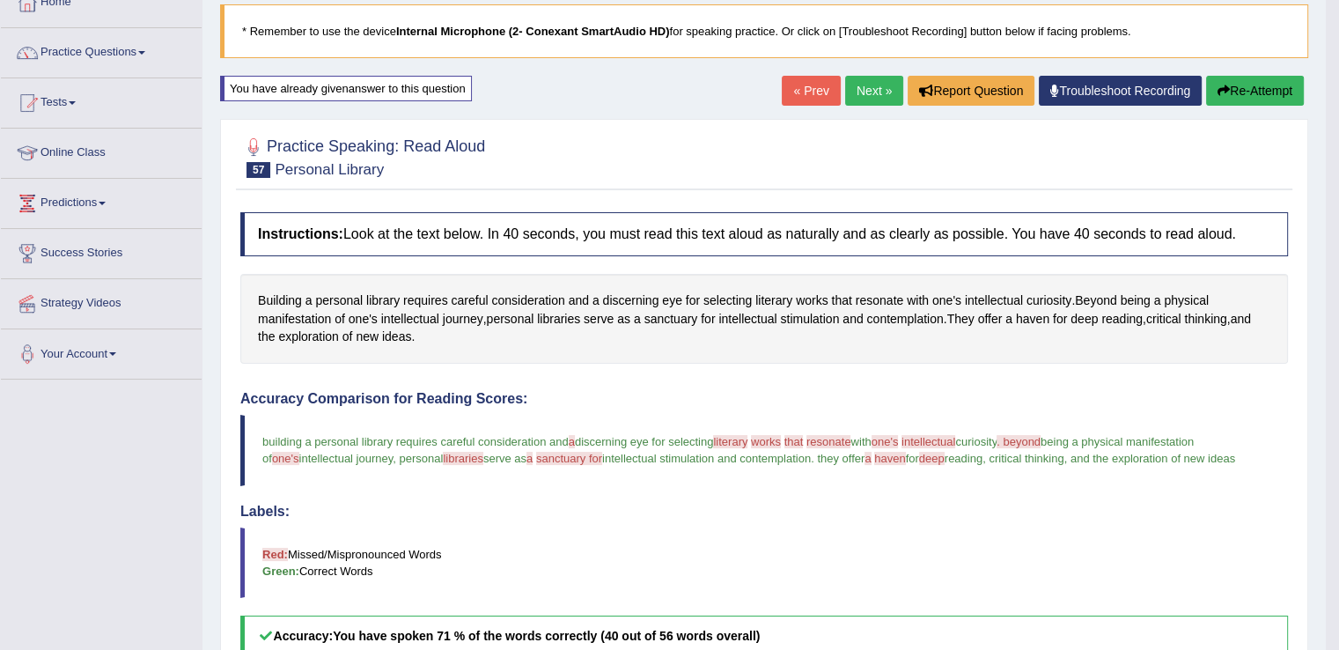
scroll to position [105, 0]
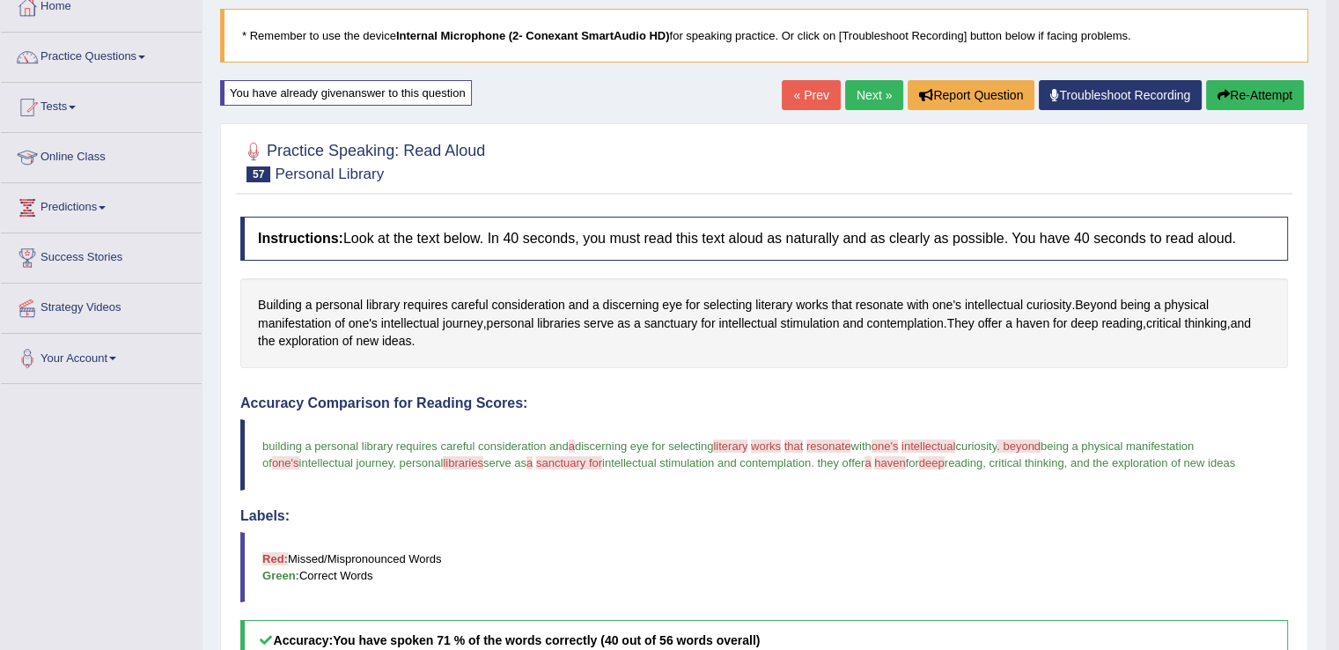
click at [873, 104] on link "Next »" at bounding box center [874, 95] width 58 height 30
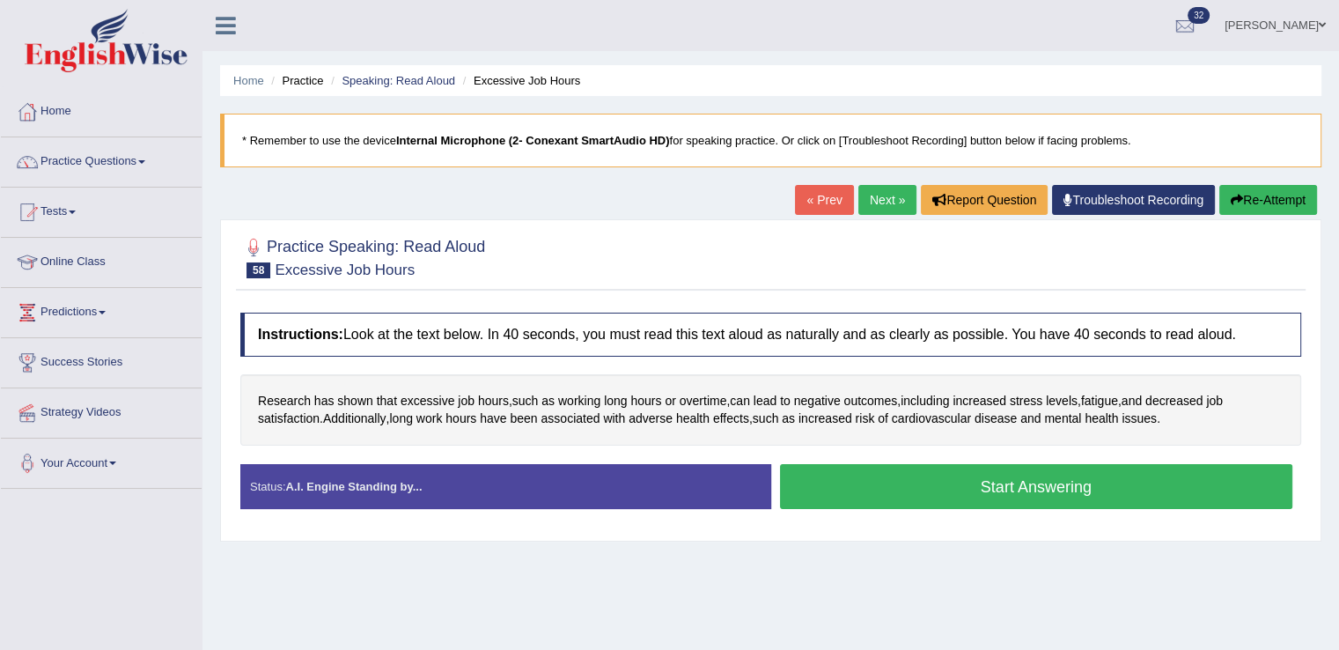
scroll to position [116, 0]
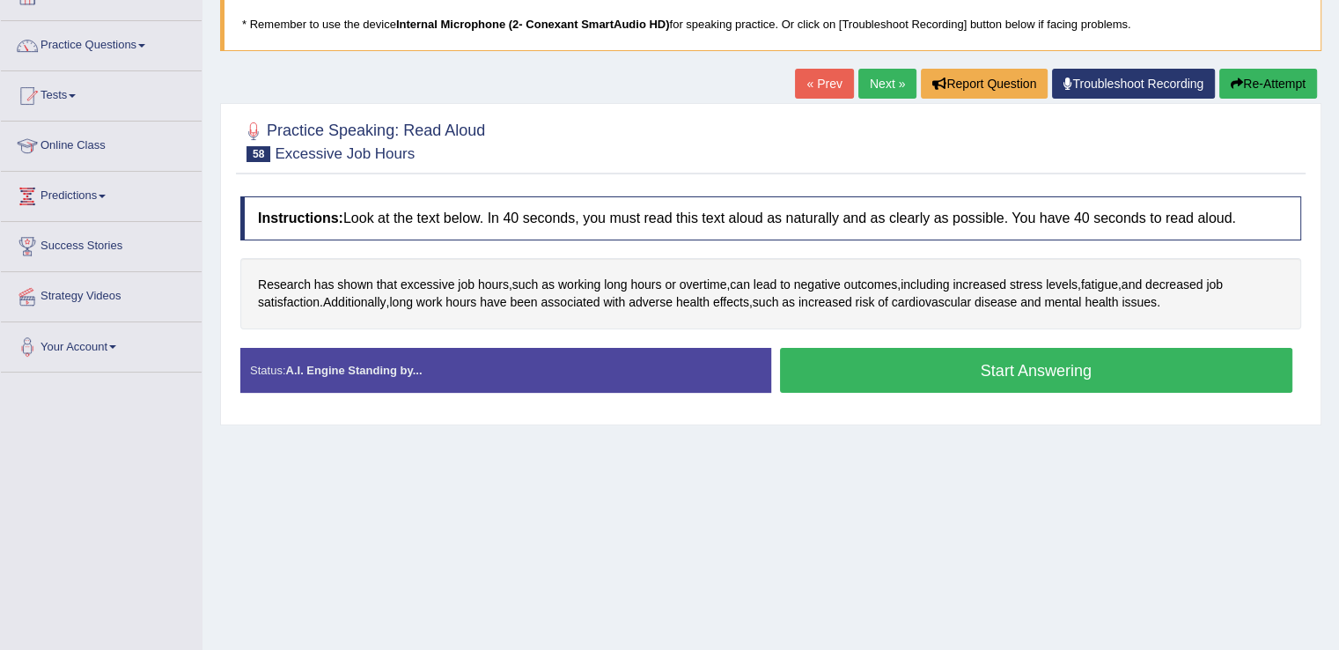
click at [869, 372] on button "Start Answering" at bounding box center [1036, 370] width 513 height 45
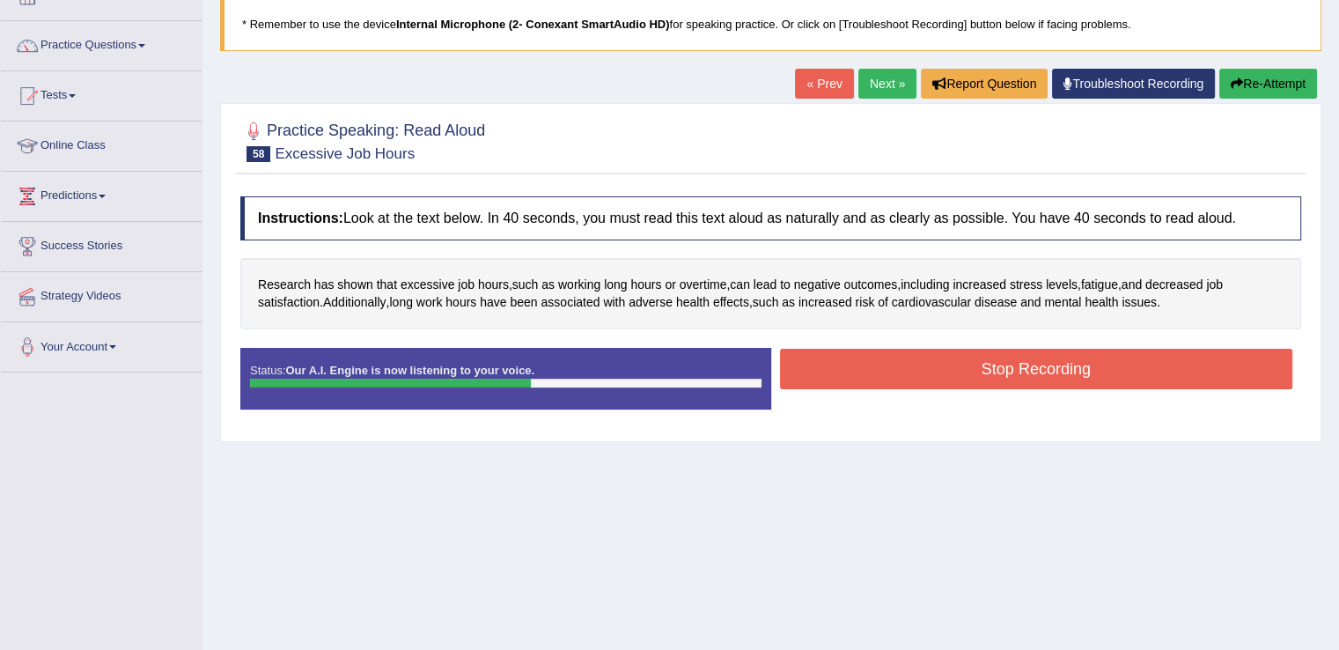
click at [868, 372] on button "Stop Recording" at bounding box center [1036, 369] width 513 height 40
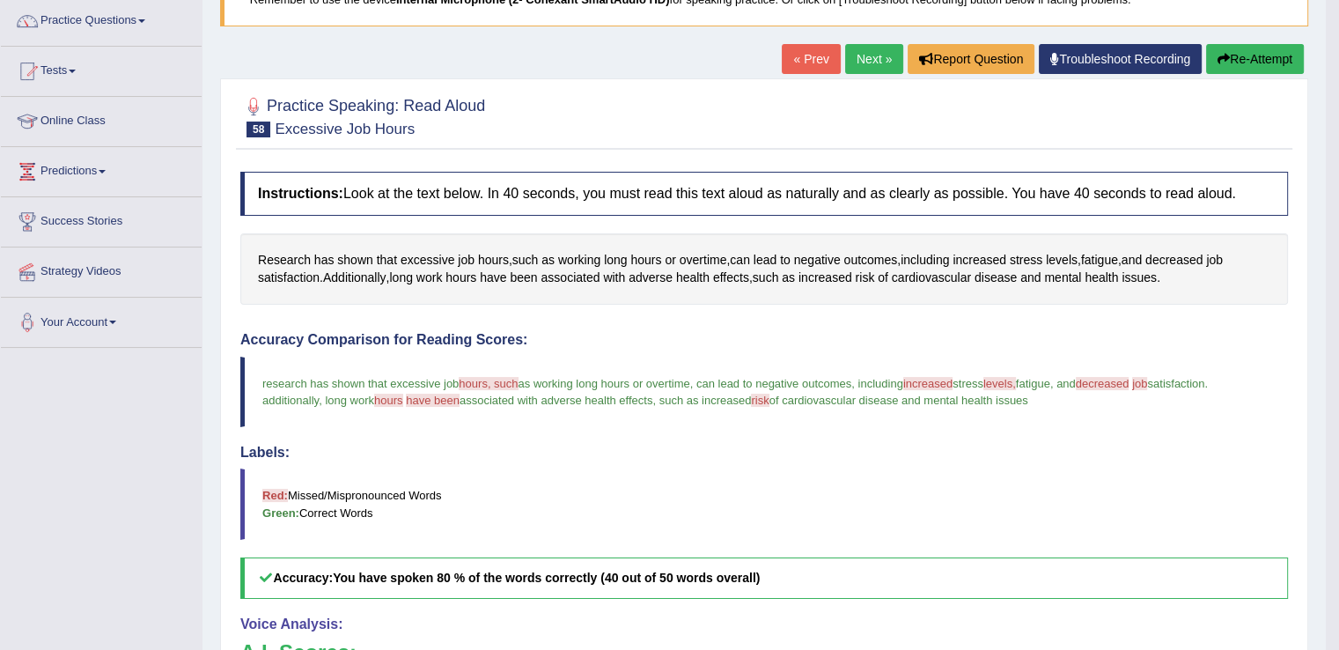
scroll to position [21, 0]
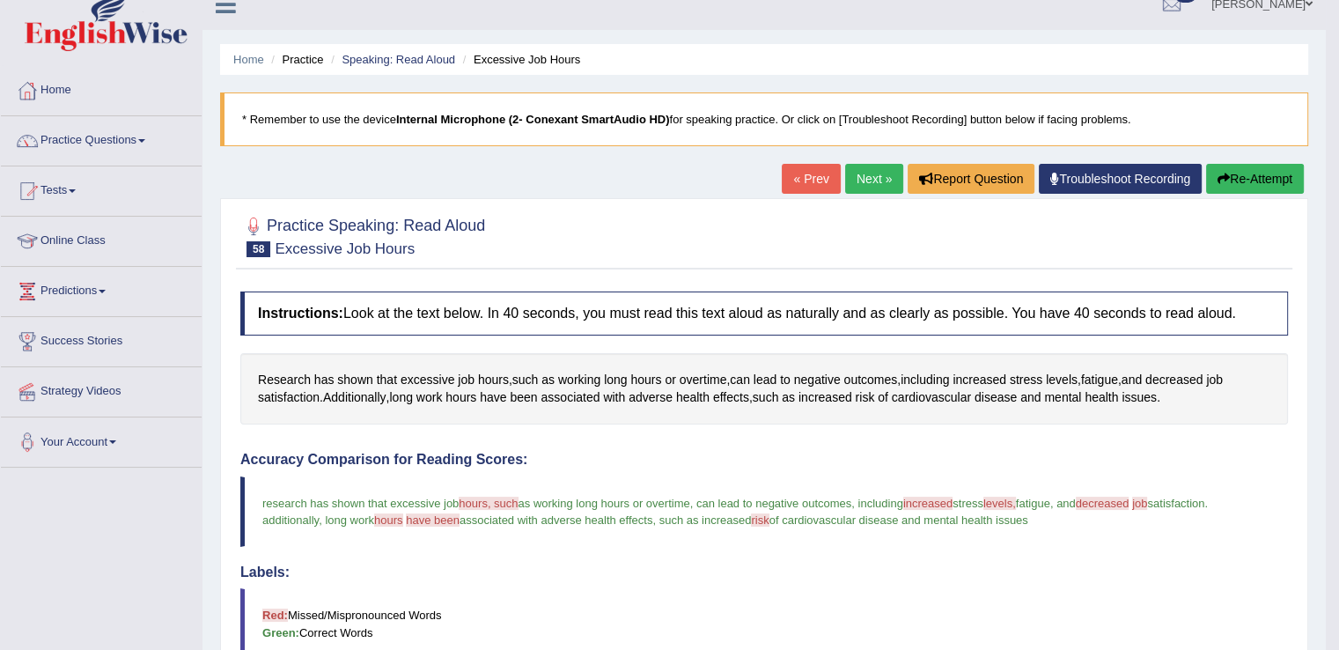
click at [873, 173] on link "Next »" at bounding box center [874, 179] width 58 height 30
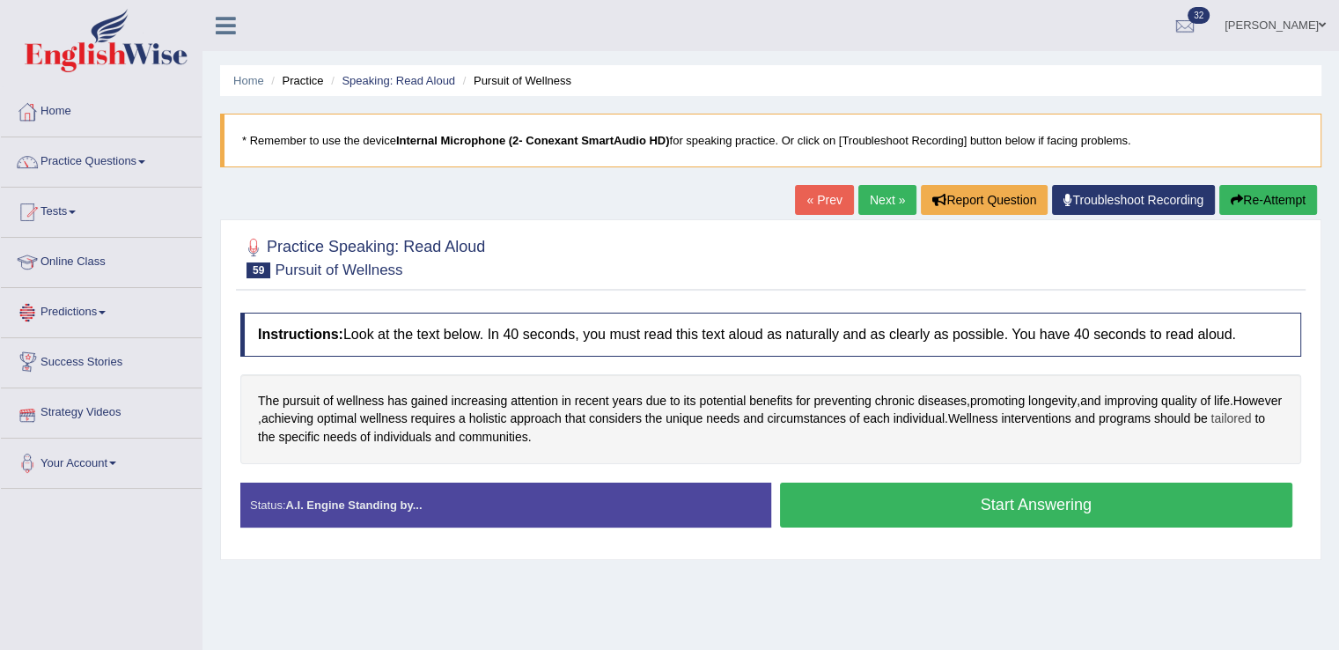
click at [1210, 428] on span "tailored" at bounding box center [1230, 418] width 40 height 18
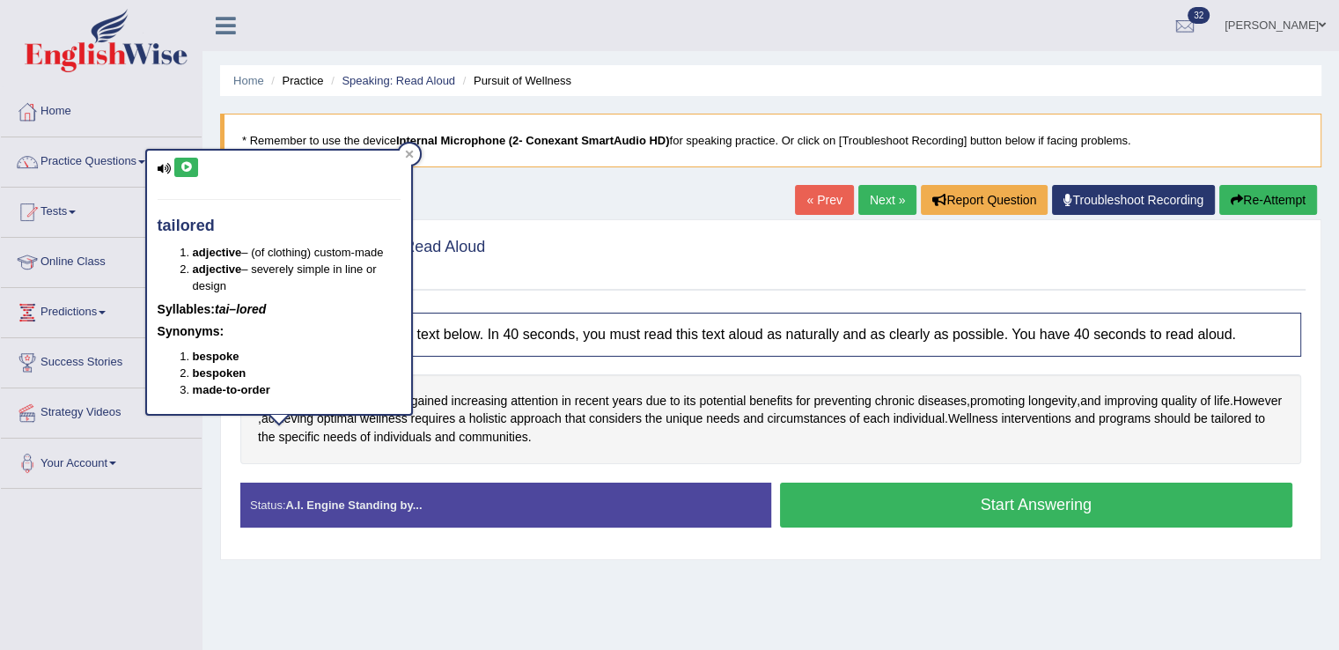
click at [189, 168] on icon at bounding box center [186, 167] width 13 height 11
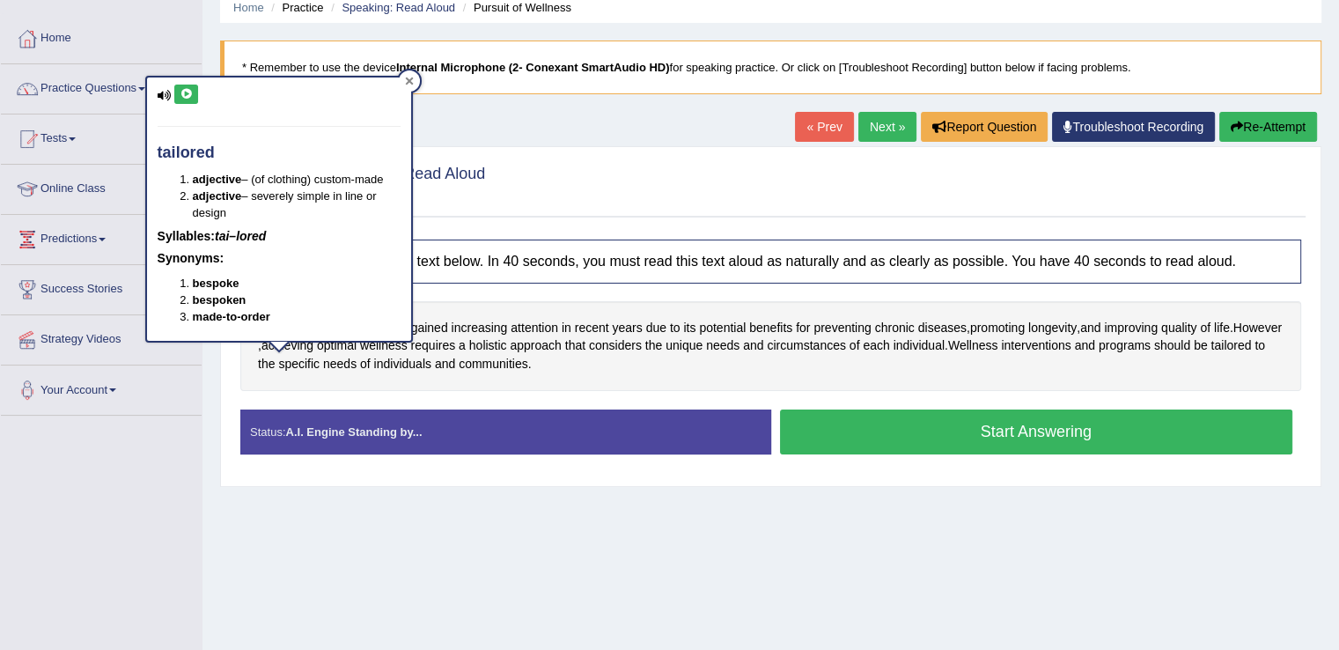
click at [408, 79] on icon at bounding box center [409, 81] width 8 height 8
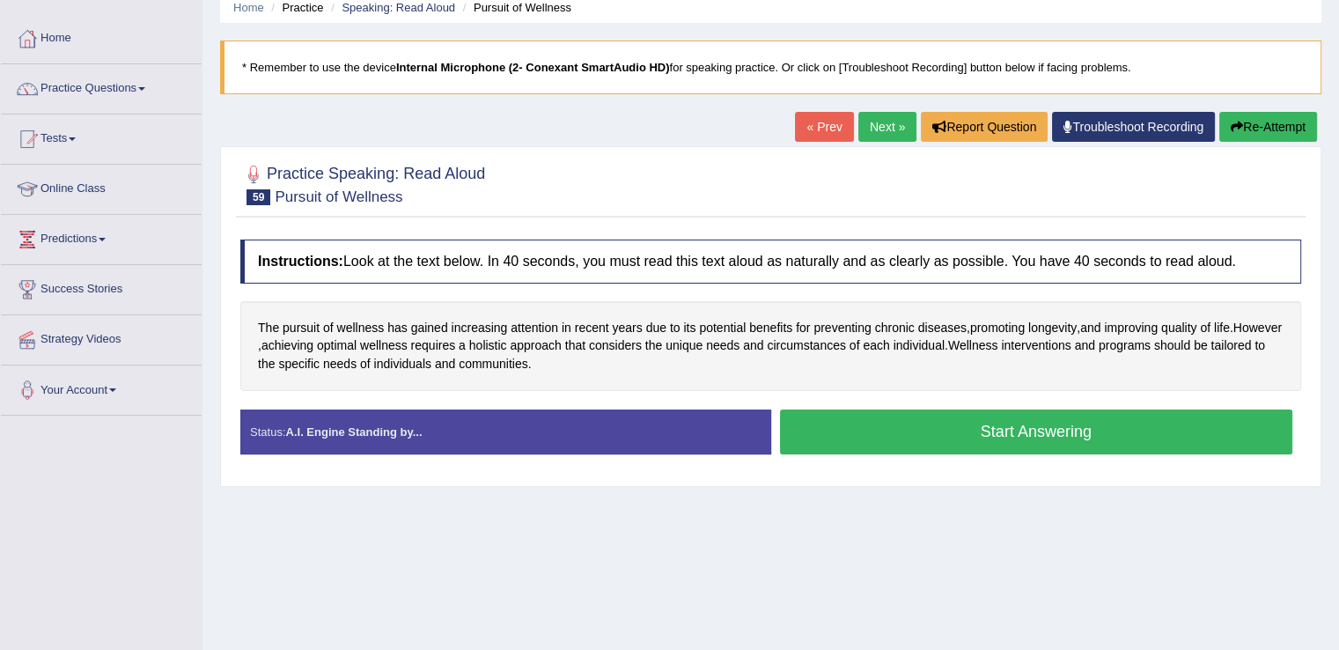
click at [895, 438] on button "Start Answering" at bounding box center [1036, 431] width 513 height 45
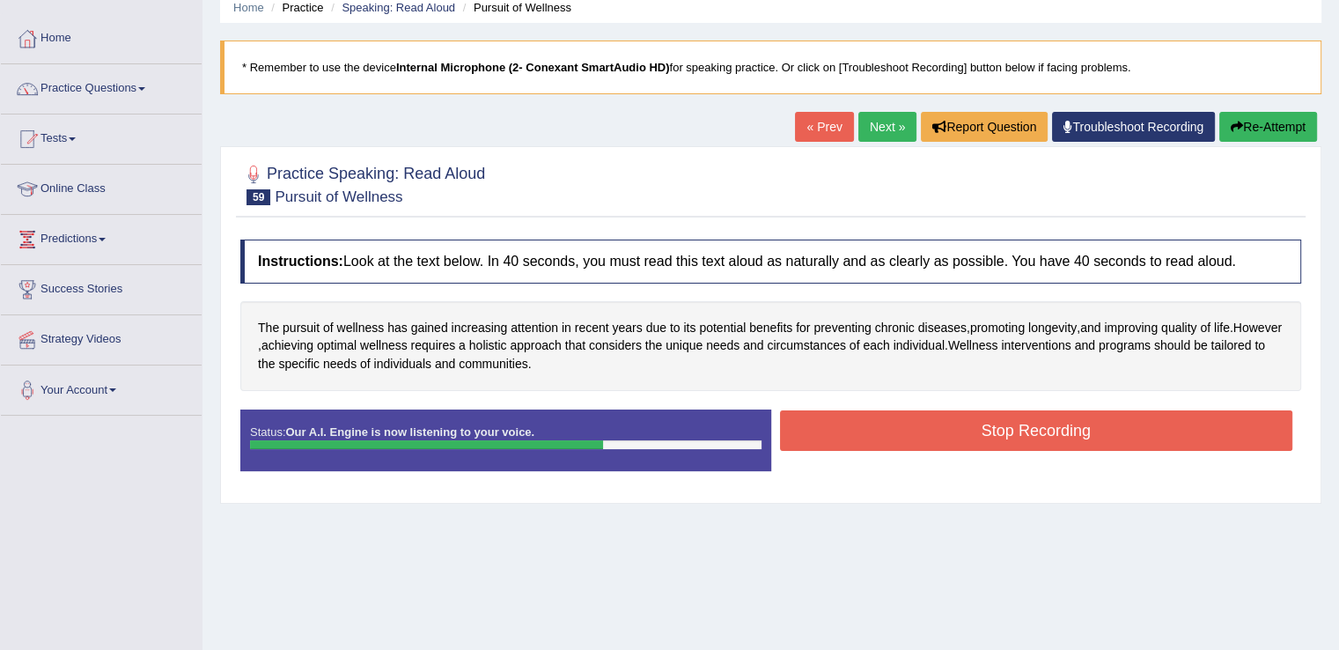
click at [895, 438] on button "Stop Recording" at bounding box center [1036, 430] width 513 height 40
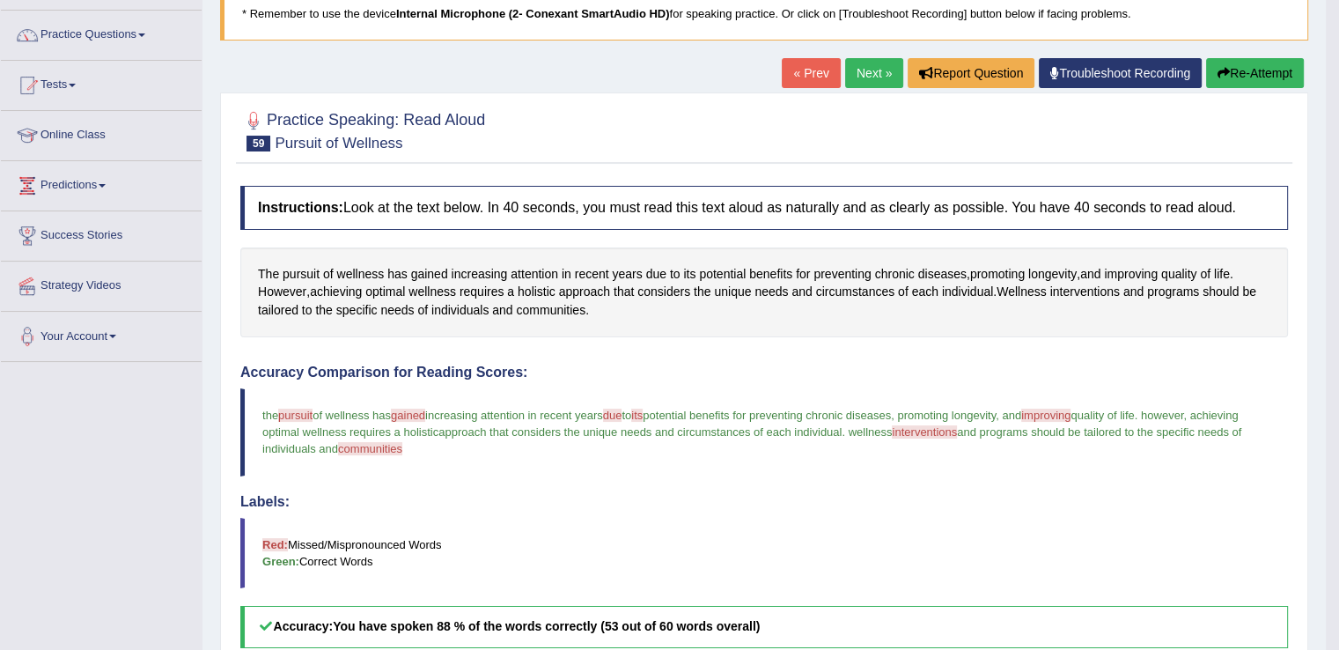
scroll to position [114, 0]
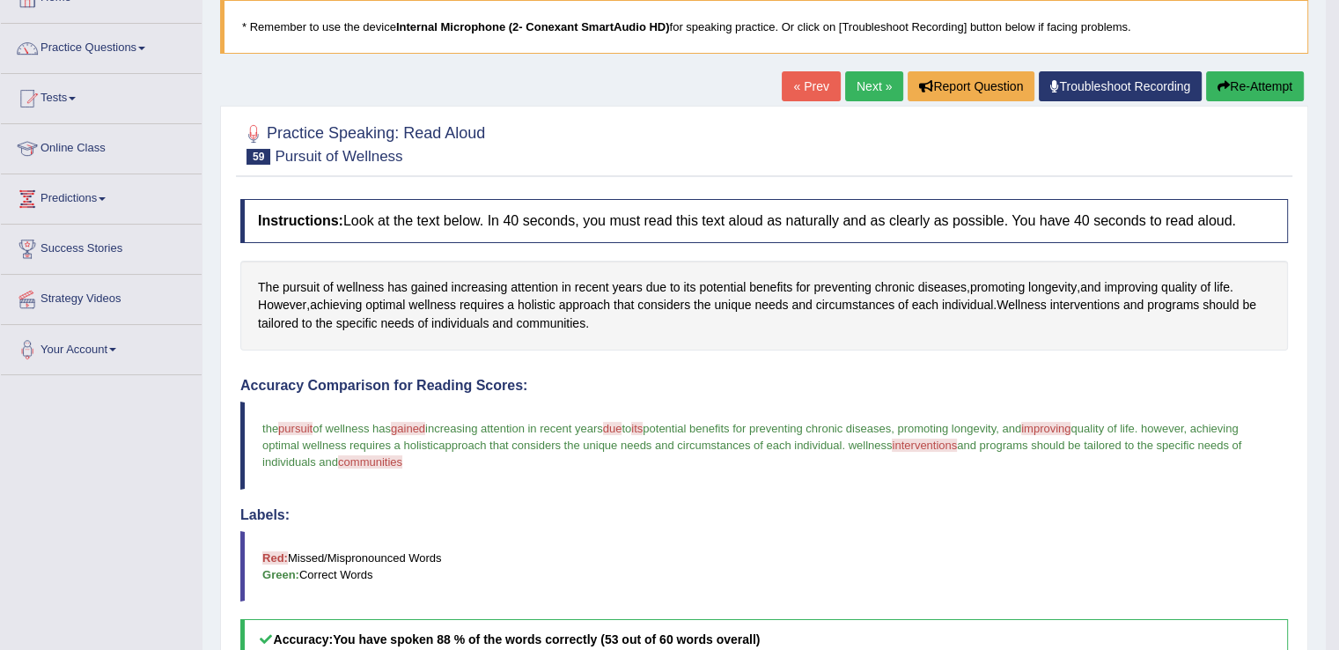
click at [1239, 82] on button "Re-Attempt" at bounding box center [1255, 86] width 98 height 30
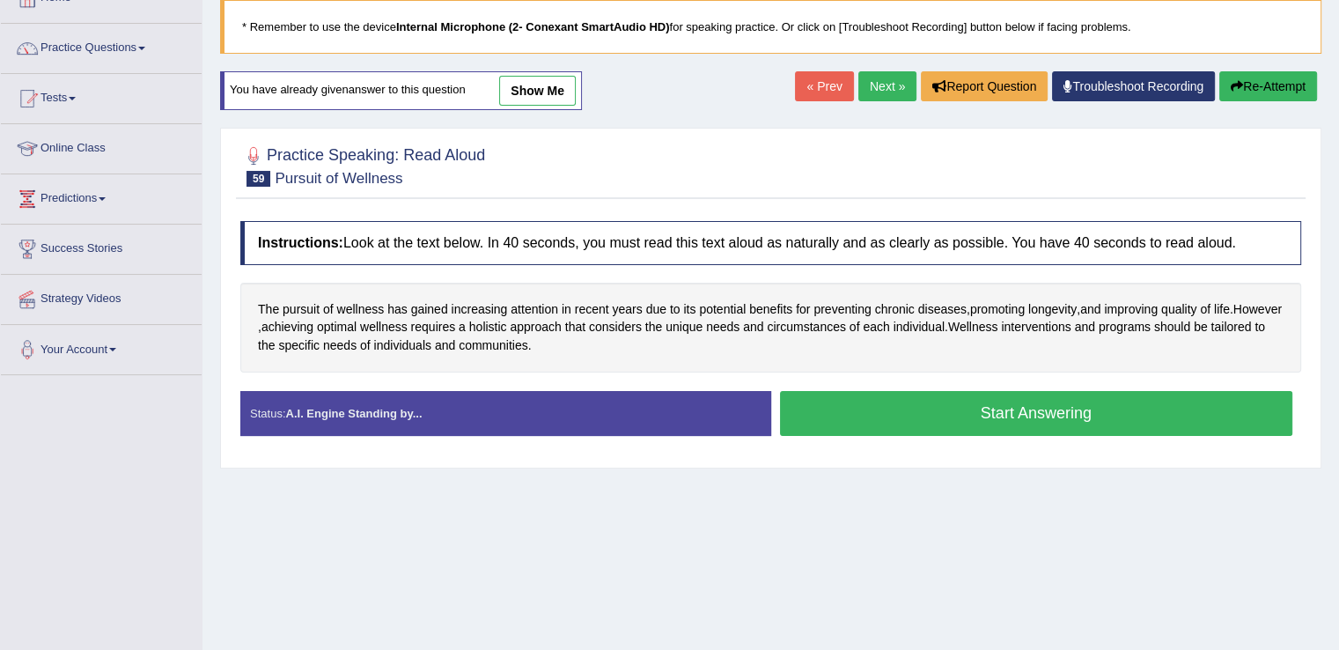
click at [900, 403] on button "Start Answering" at bounding box center [1036, 413] width 513 height 45
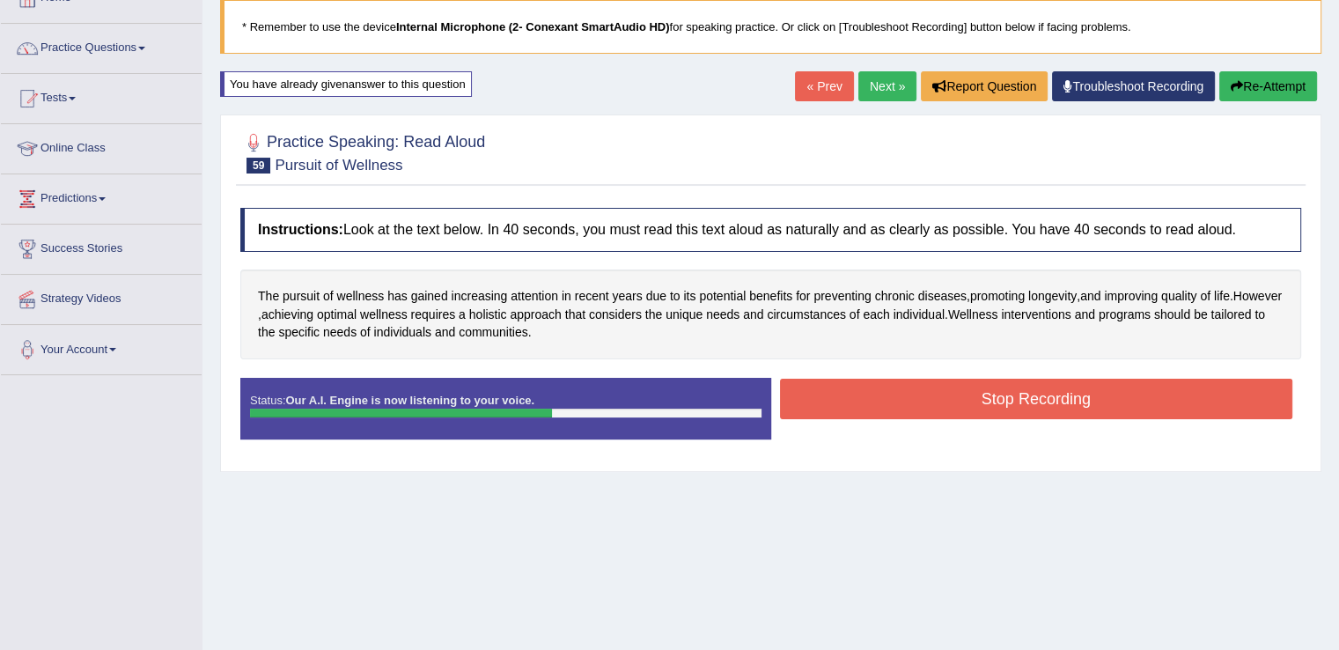
click at [900, 403] on button "Stop Recording" at bounding box center [1036, 398] width 513 height 40
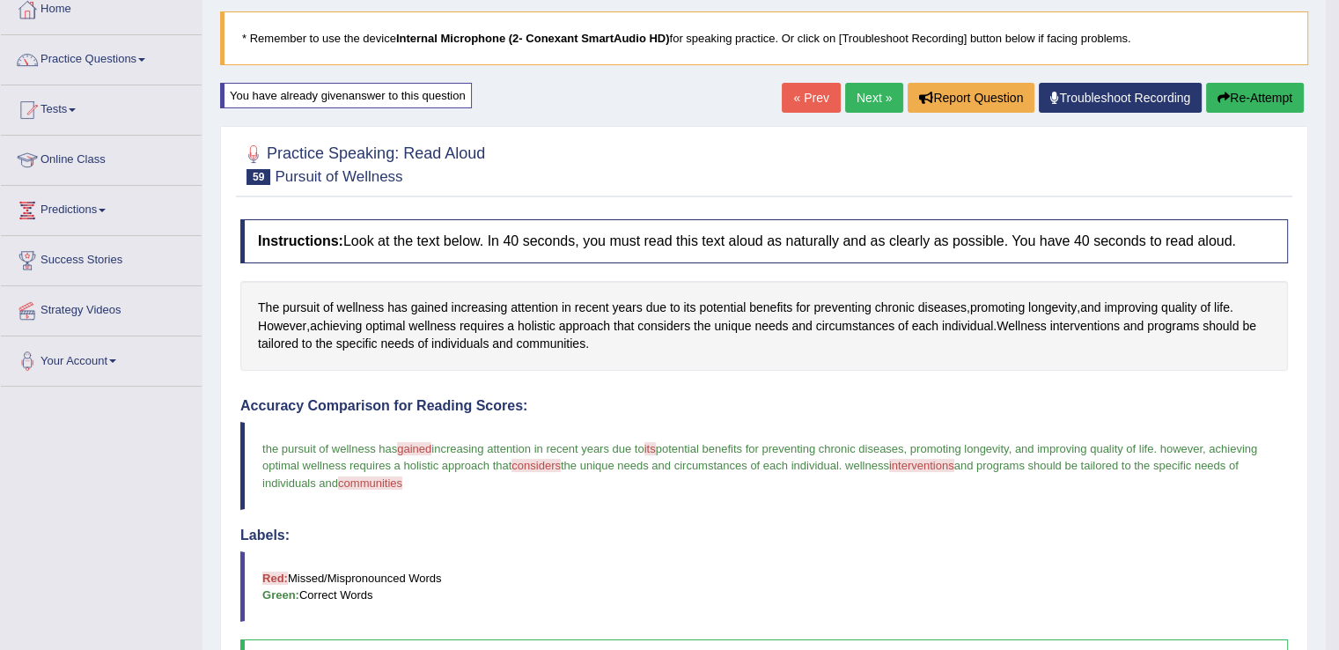
scroll to position [94, 0]
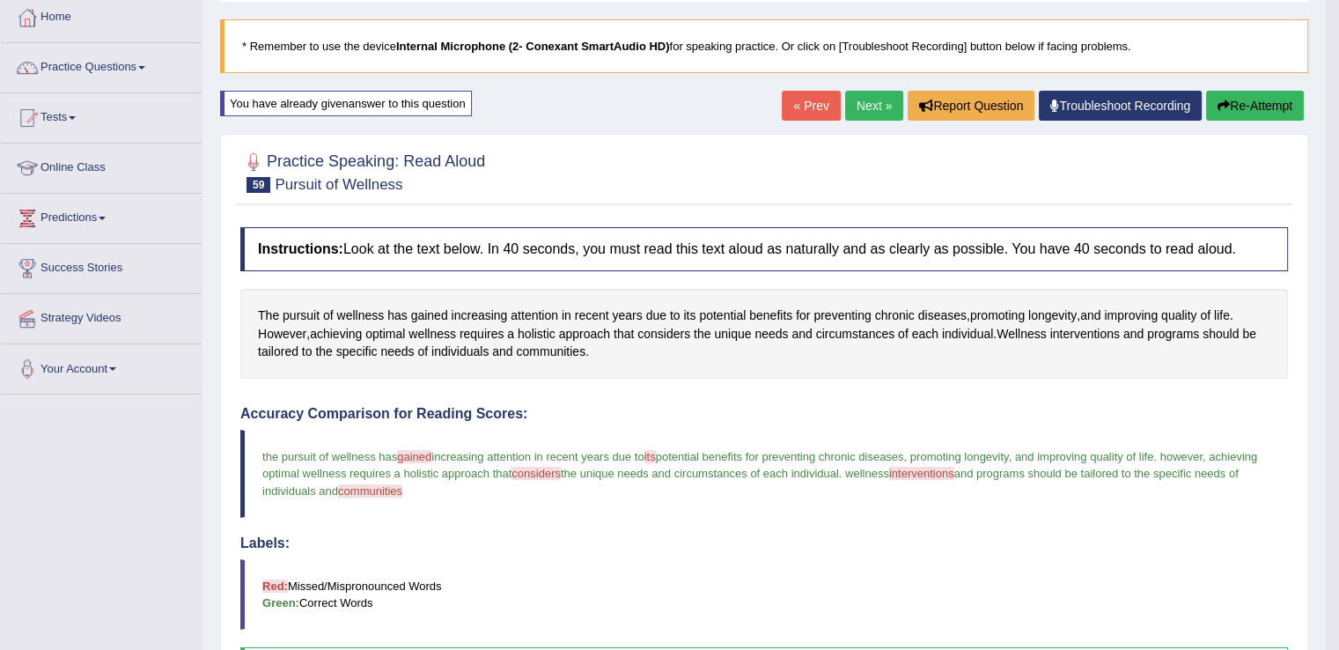
click at [863, 103] on link "Next »" at bounding box center [874, 106] width 58 height 30
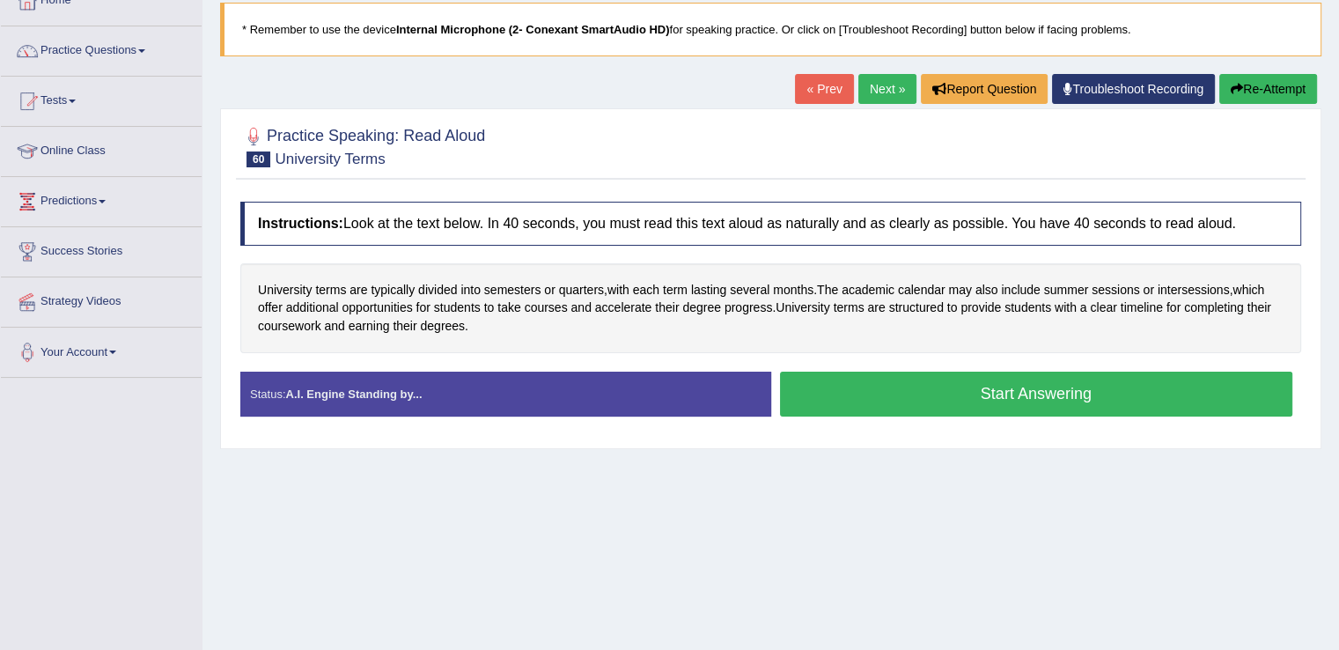
scroll to position [117, 0]
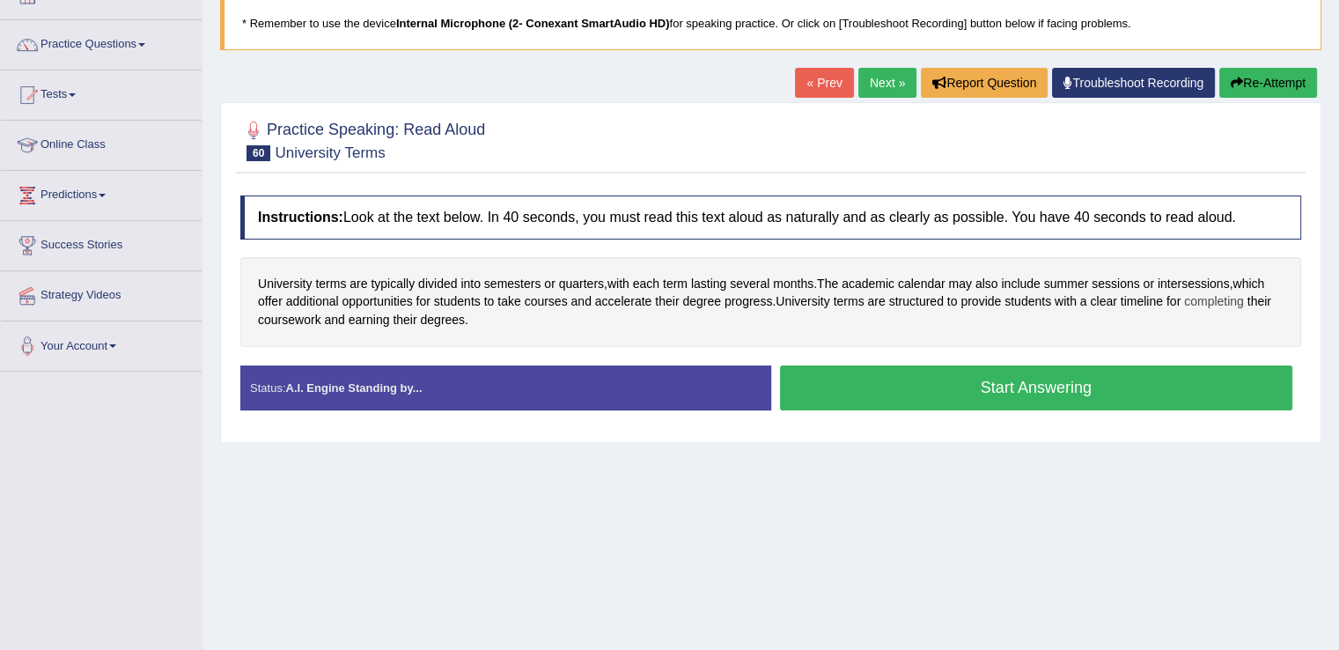
click at [1224, 302] on span "completing" at bounding box center [1214, 301] width 60 height 18
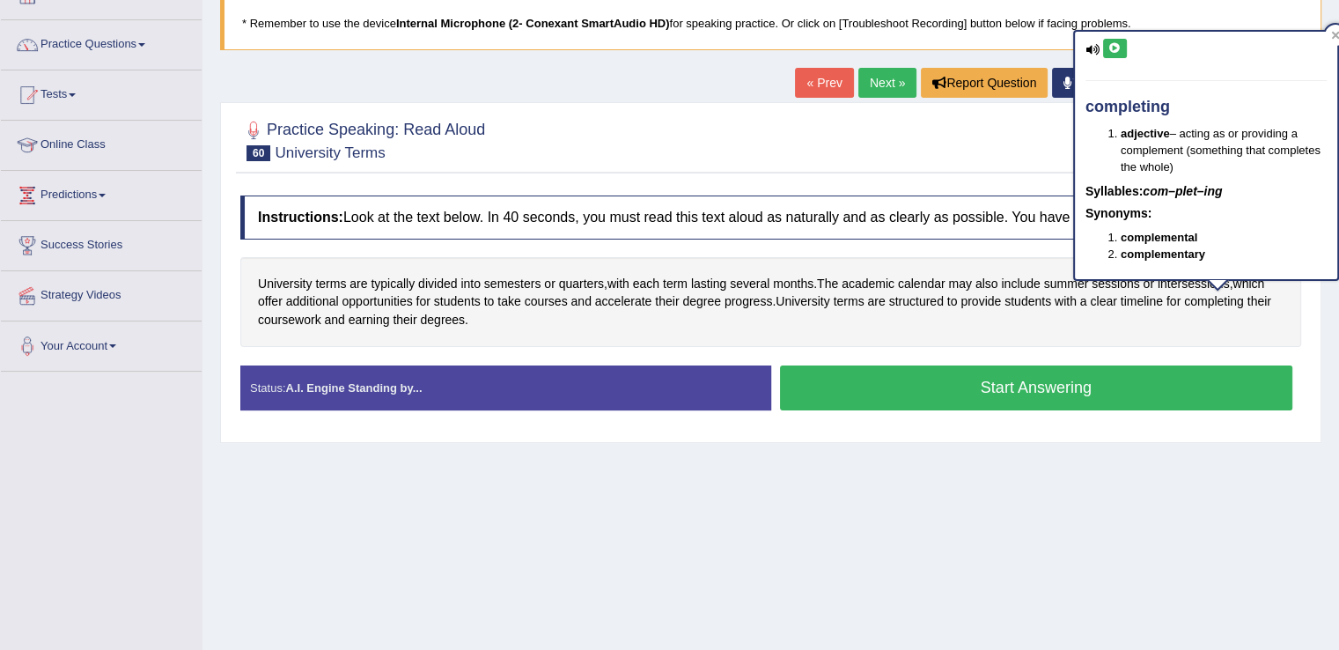
click at [1113, 47] on icon at bounding box center [1114, 48] width 13 height 11
click at [1334, 35] on icon at bounding box center [1336, 36] width 8 height 8
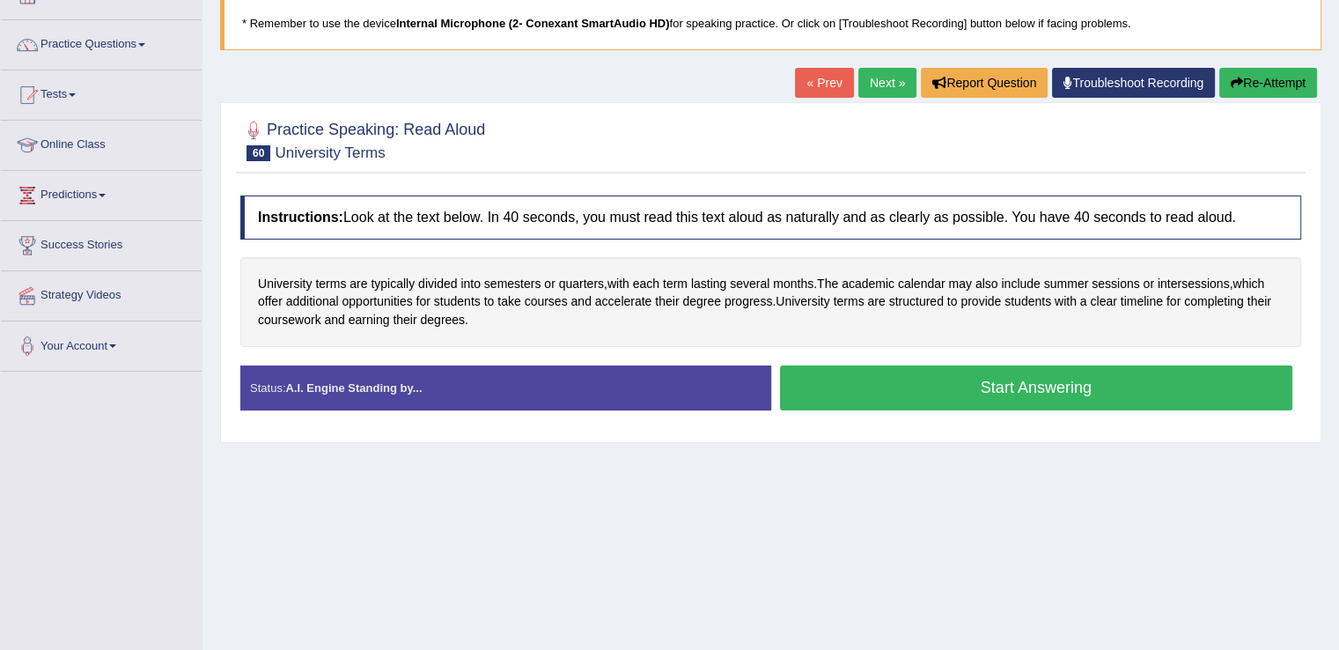
click at [893, 387] on button "Start Answering" at bounding box center [1036, 387] width 513 height 45
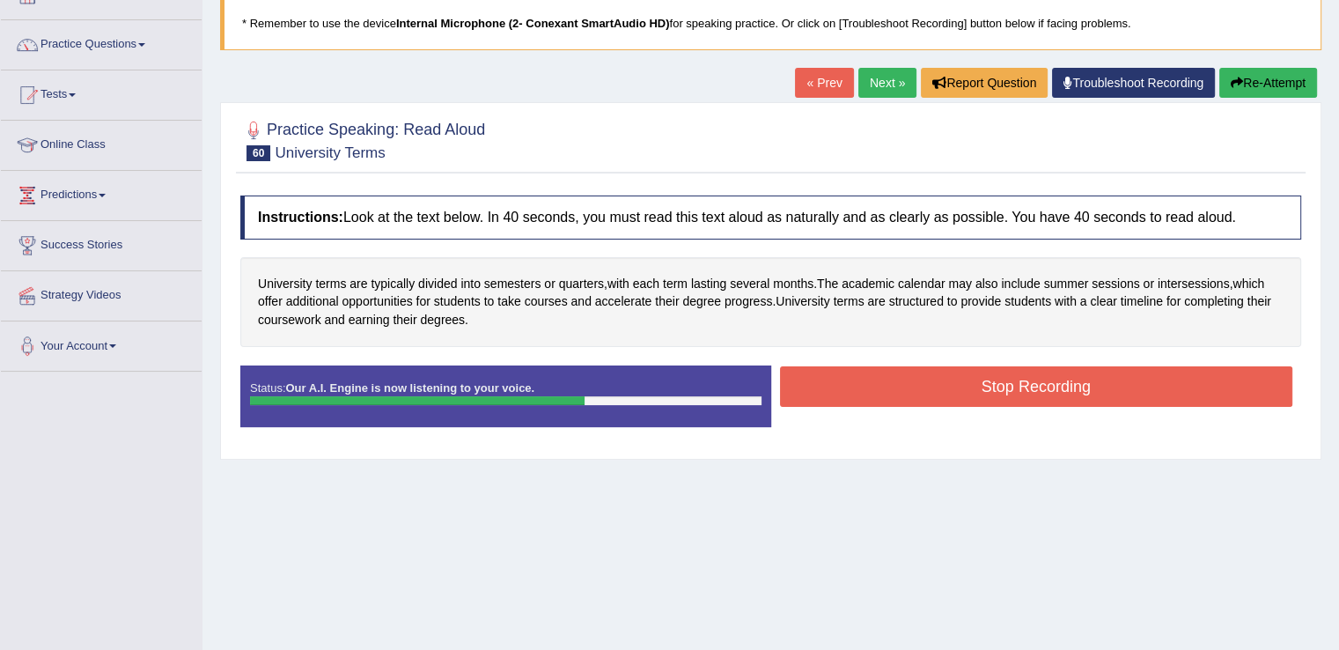
click at [893, 387] on button "Stop Recording" at bounding box center [1036, 386] width 513 height 40
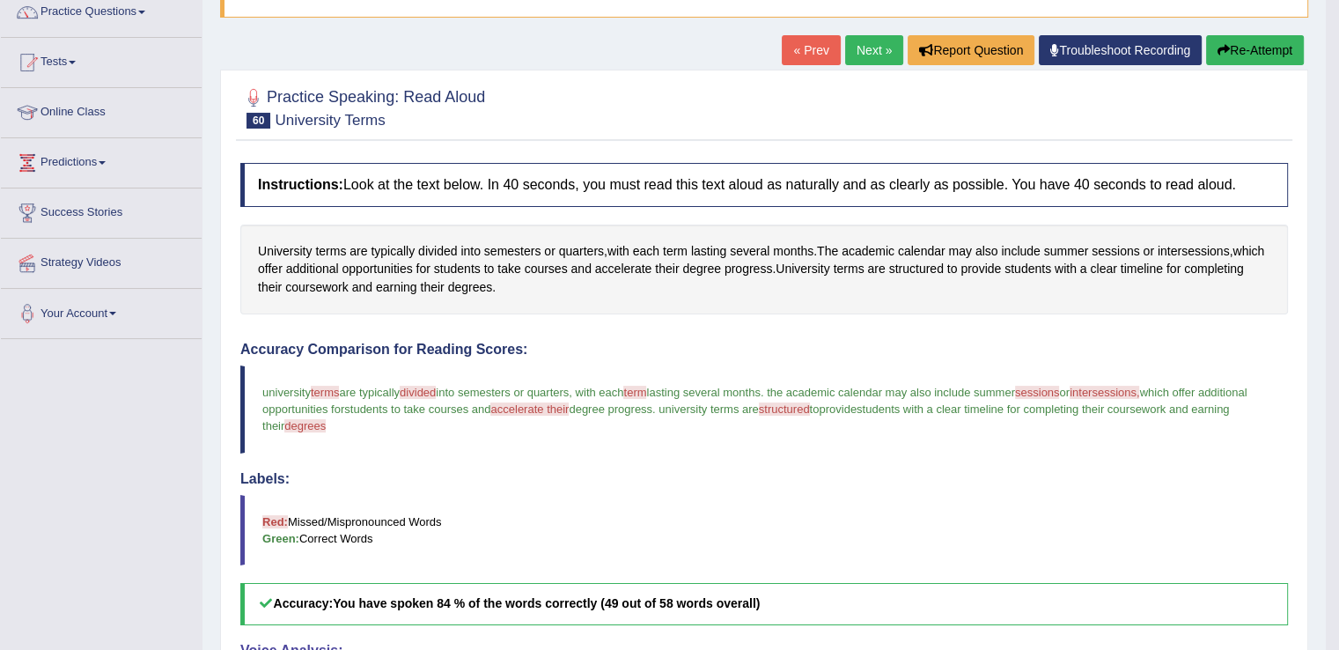
scroll to position [145, 0]
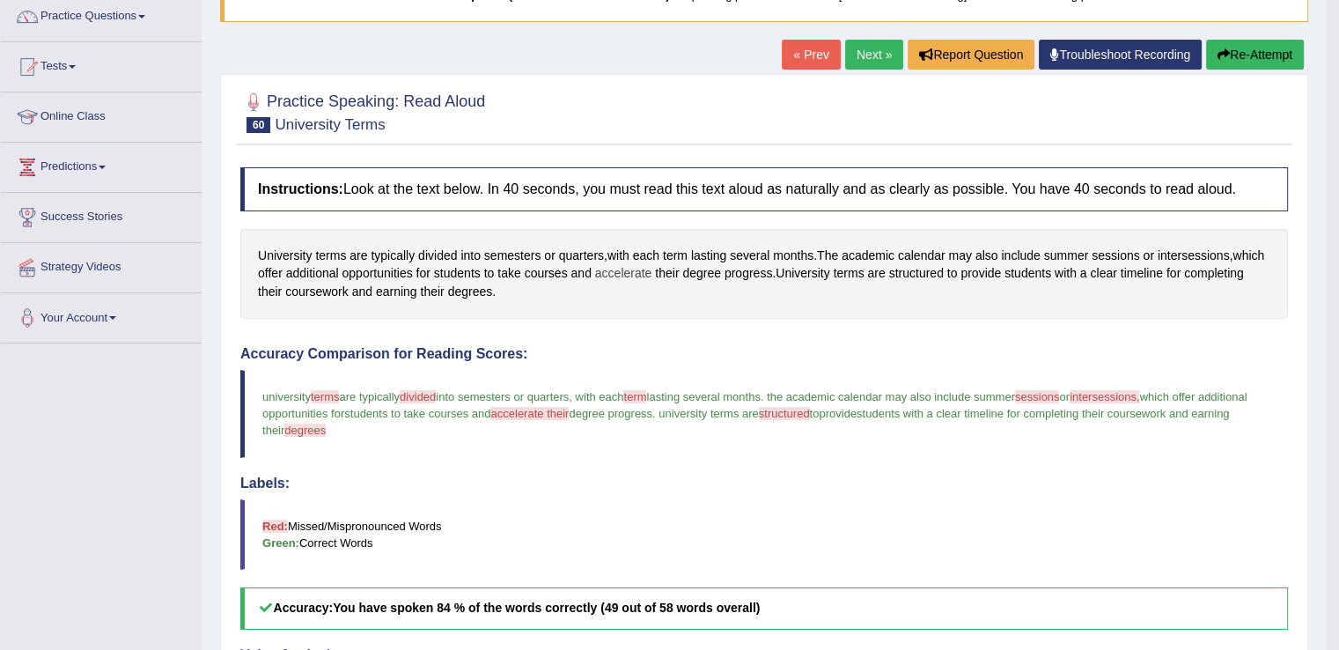
click at [652, 272] on span "accelerate" at bounding box center [623, 273] width 57 height 18
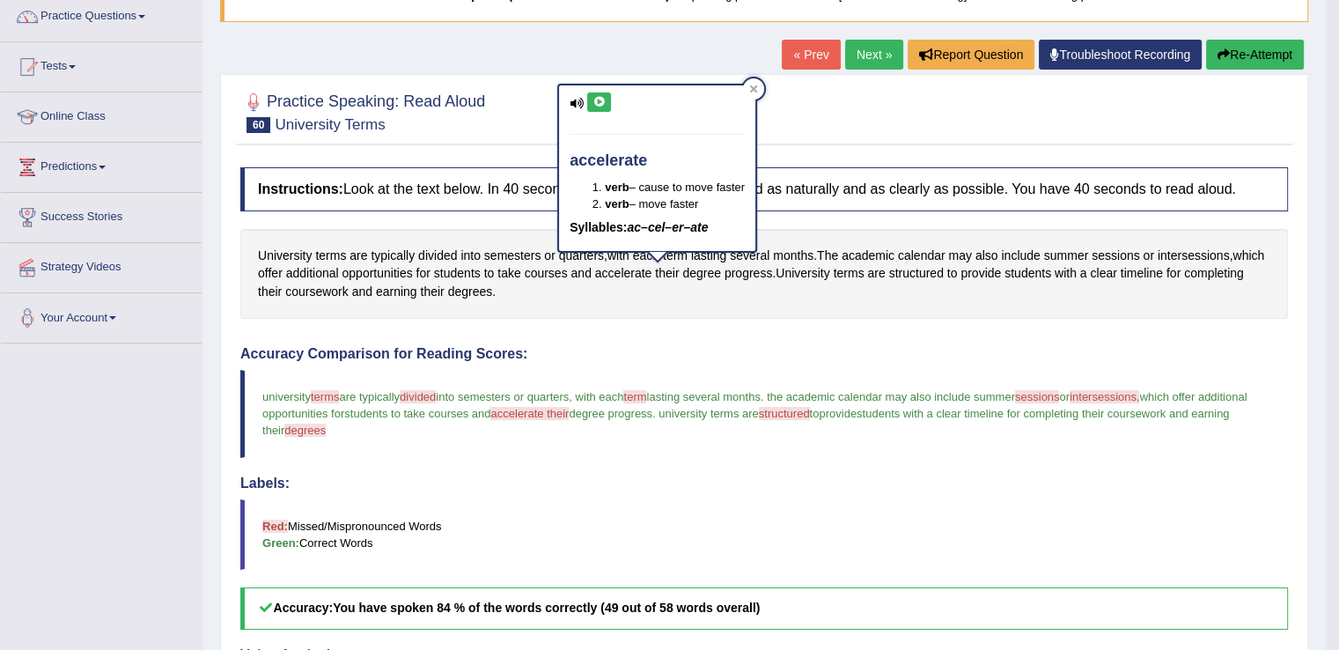
click at [599, 99] on icon at bounding box center [598, 102] width 13 height 11
click at [1182, 255] on span "intersessions" at bounding box center [1193, 255] width 72 height 18
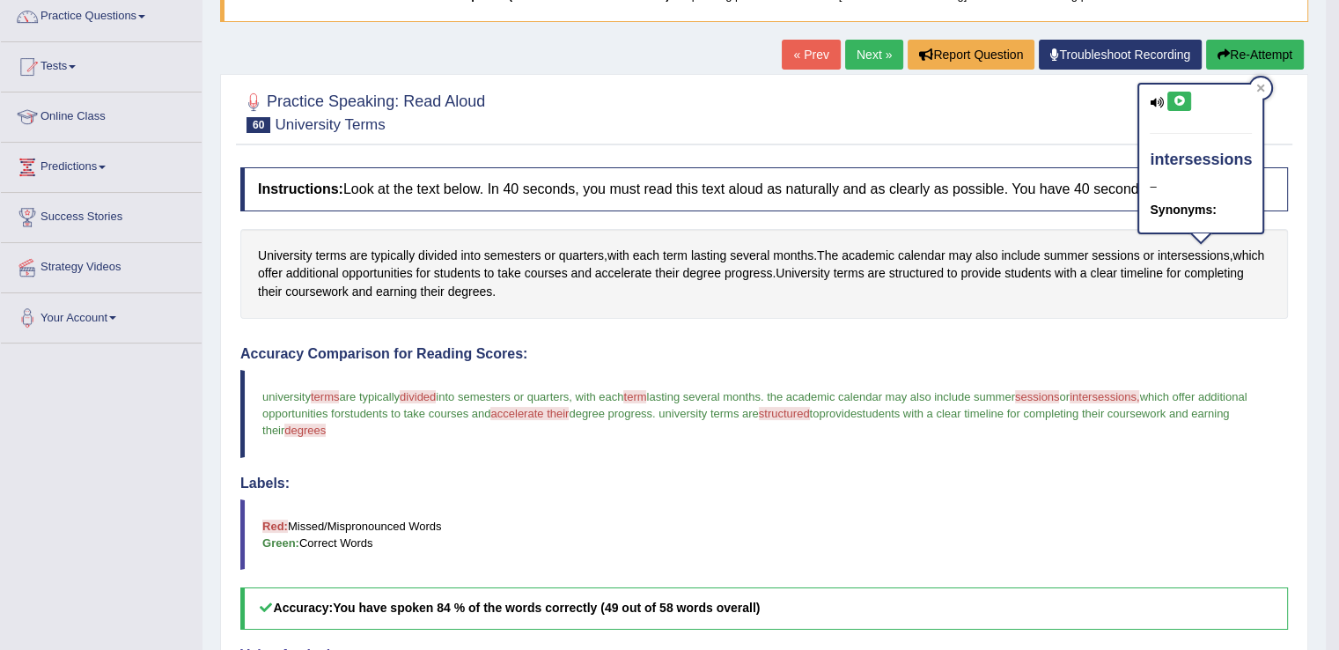
click at [1183, 110] on div "intersessions – Synonyms:" at bounding box center [1200, 158] width 123 height 148
click at [1182, 105] on button at bounding box center [1179, 101] width 24 height 19
click at [1103, 253] on span "sessions" at bounding box center [1115, 255] width 48 height 18
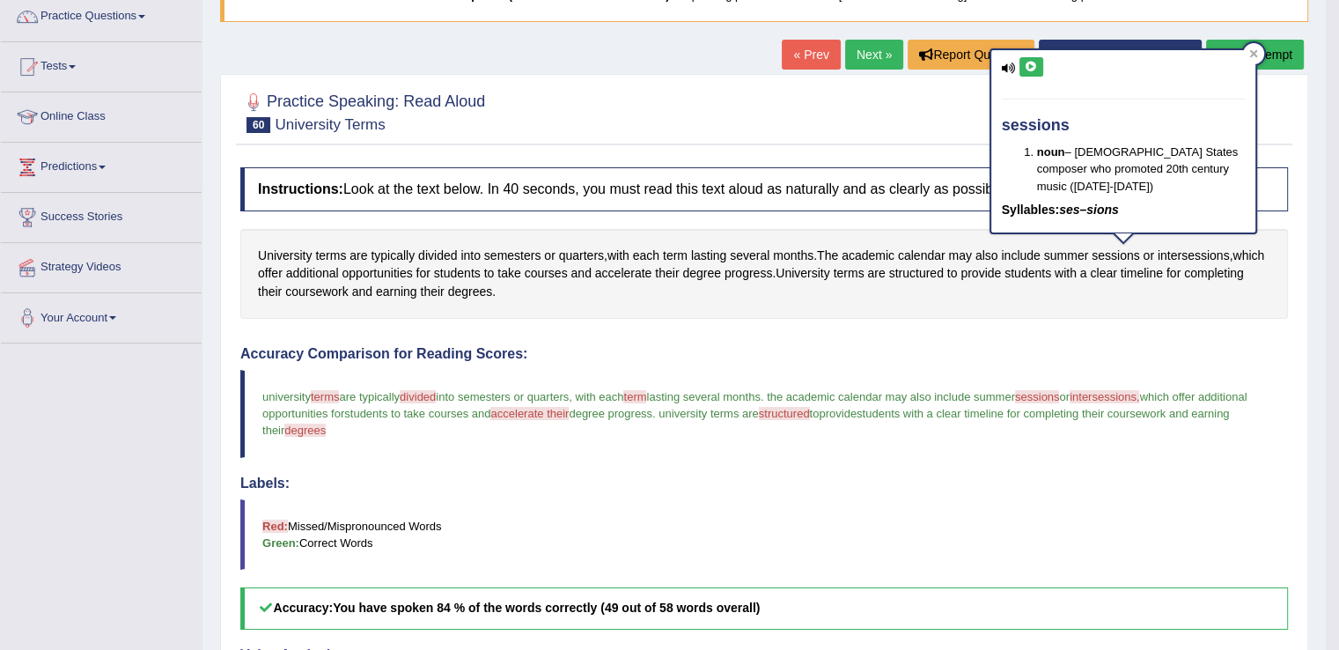
click at [1037, 79] on div "sessions noun – United States composer who promoted 20th century music (1896-19…" at bounding box center [1123, 141] width 264 height 182
click at [1029, 64] on icon at bounding box center [1031, 67] width 13 height 11
click at [1028, 64] on icon at bounding box center [1031, 67] width 13 height 11
click at [1258, 54] on div at bounding box center [1253, 53] width 21 height 21
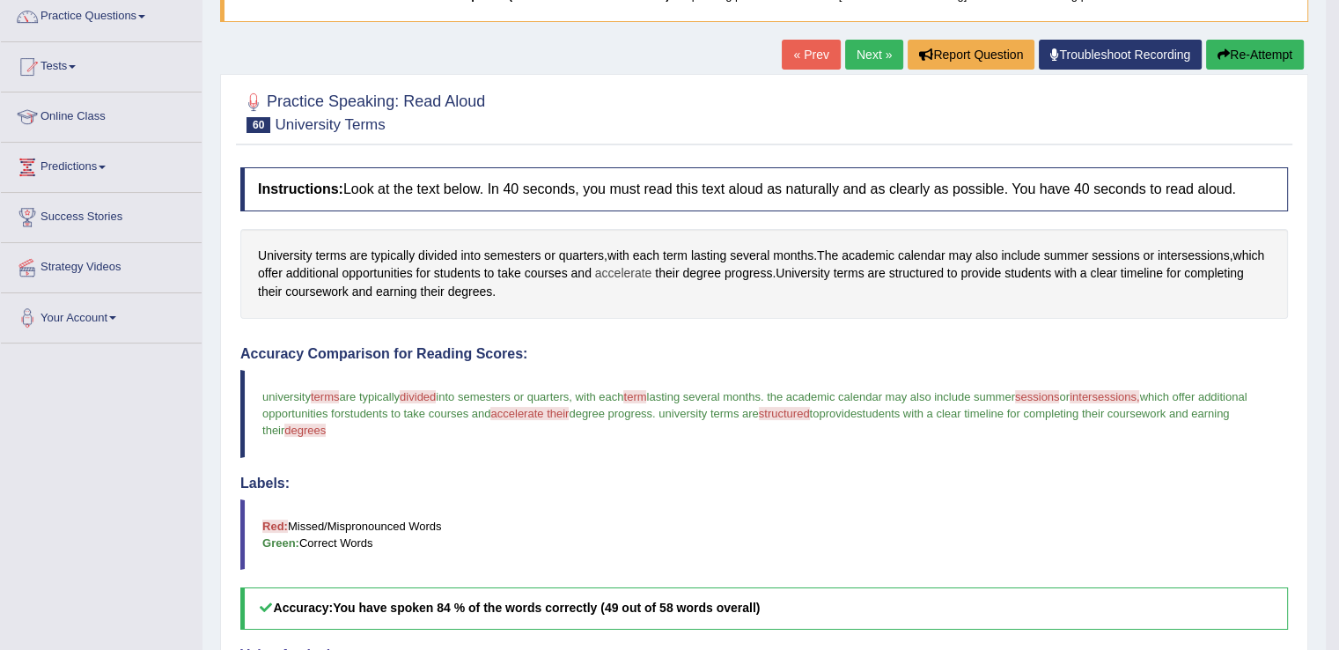
click at [652, 267] on span "accelerate" at bounding box center [623, 273] width 57 height 18
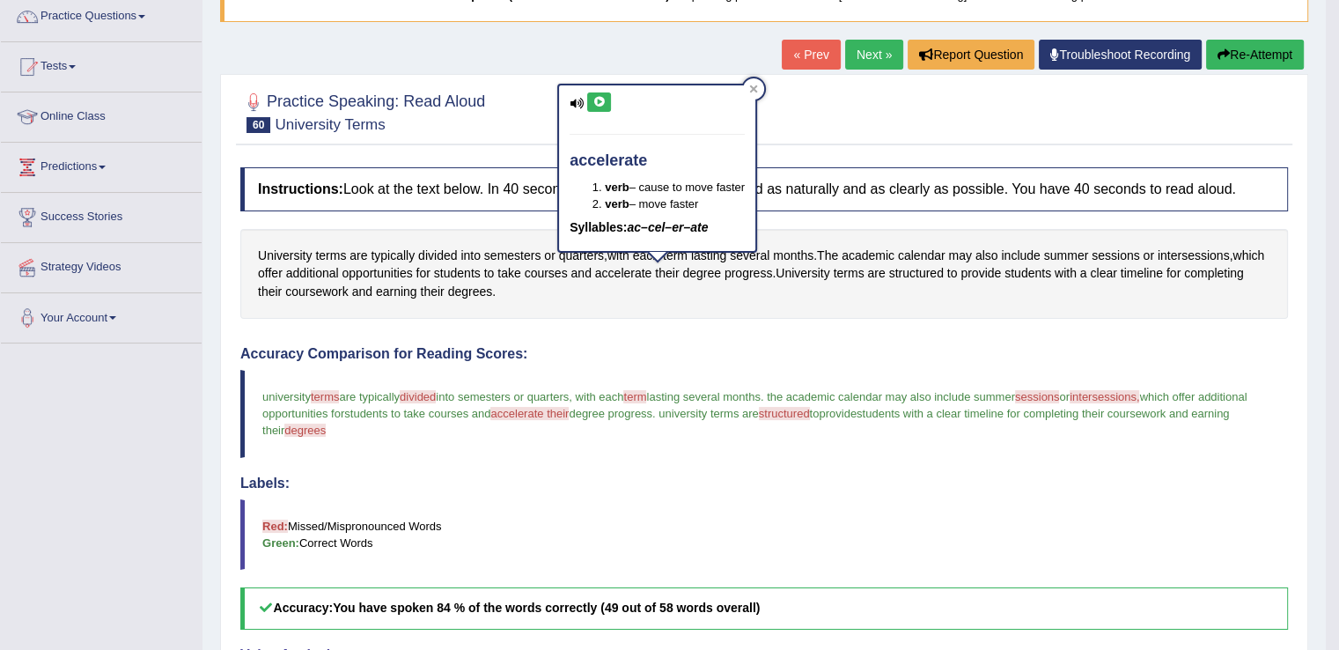
click at [595, 99] on icon at bounding box center [598, 102] width 13 height 11
click at [1234, 47] on button "Re-Attempt" at bounding box center [1255, 55] width 98 height 30
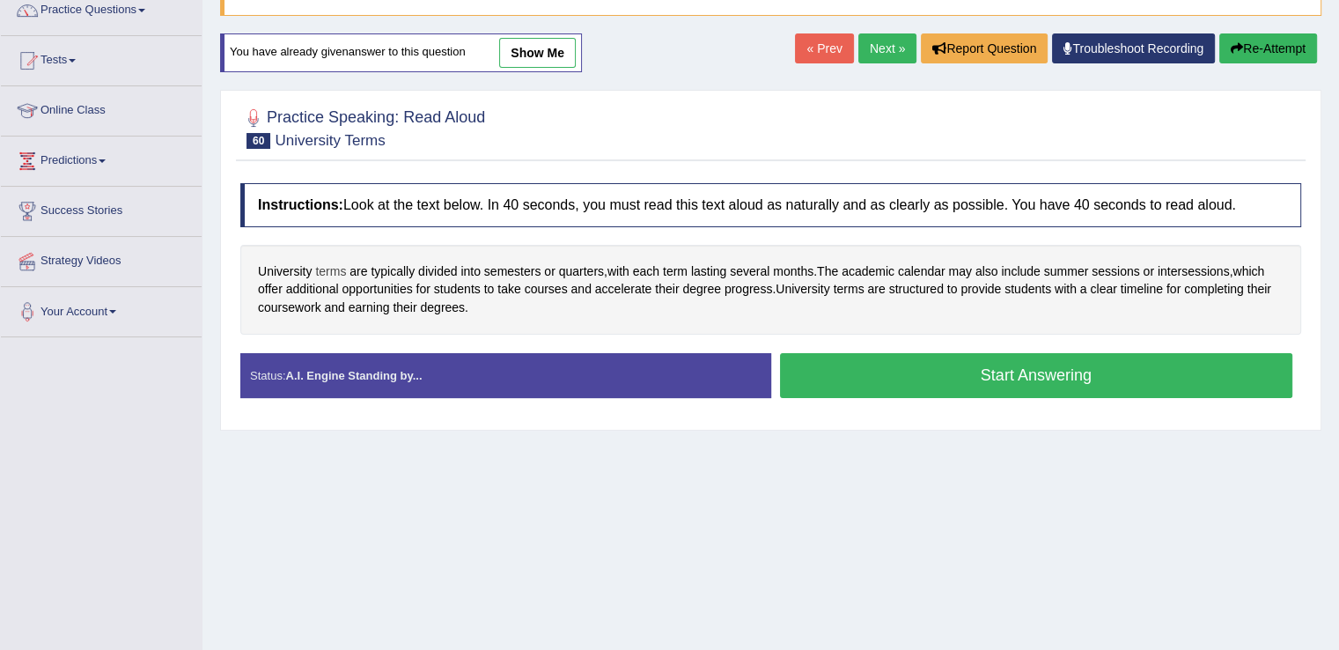
click at [326, 268] on span "terms" at bounding box center [330, 271] width 31 height 18
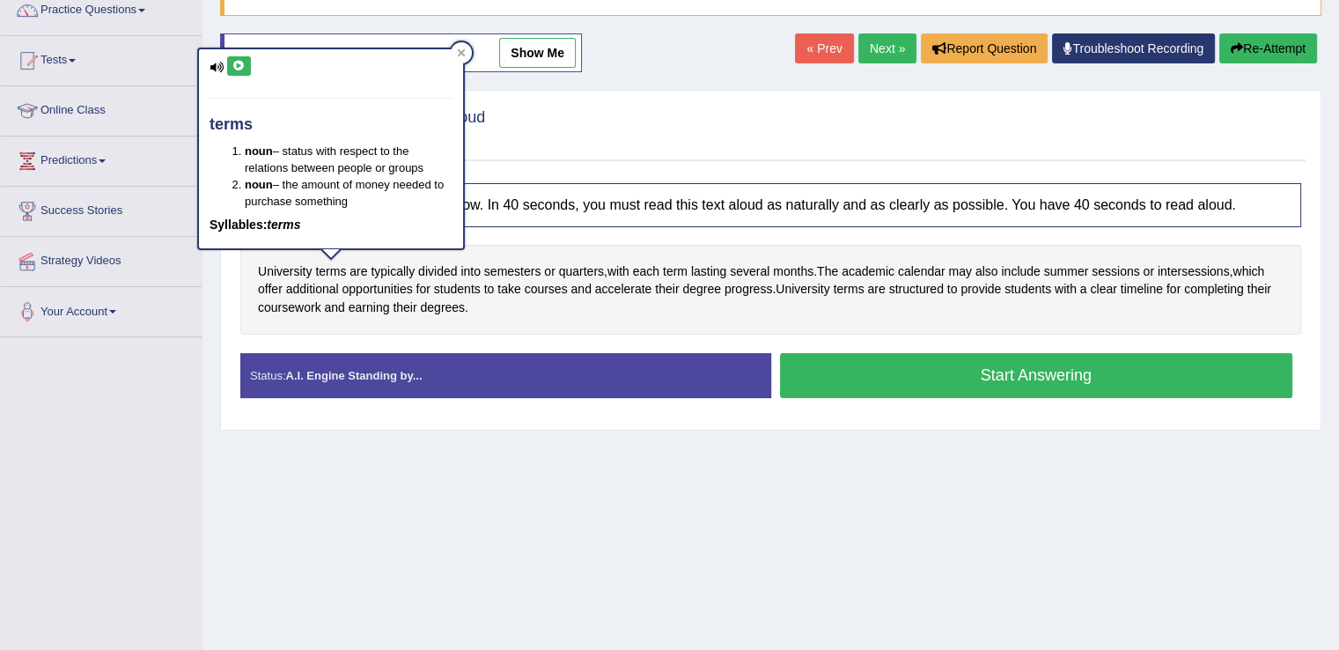
click at [239, 71] on button at bounding box center [239, 65] width 24 height 19
click at [454, 55] on div at bounding box center [461, 52] width 21 height 21
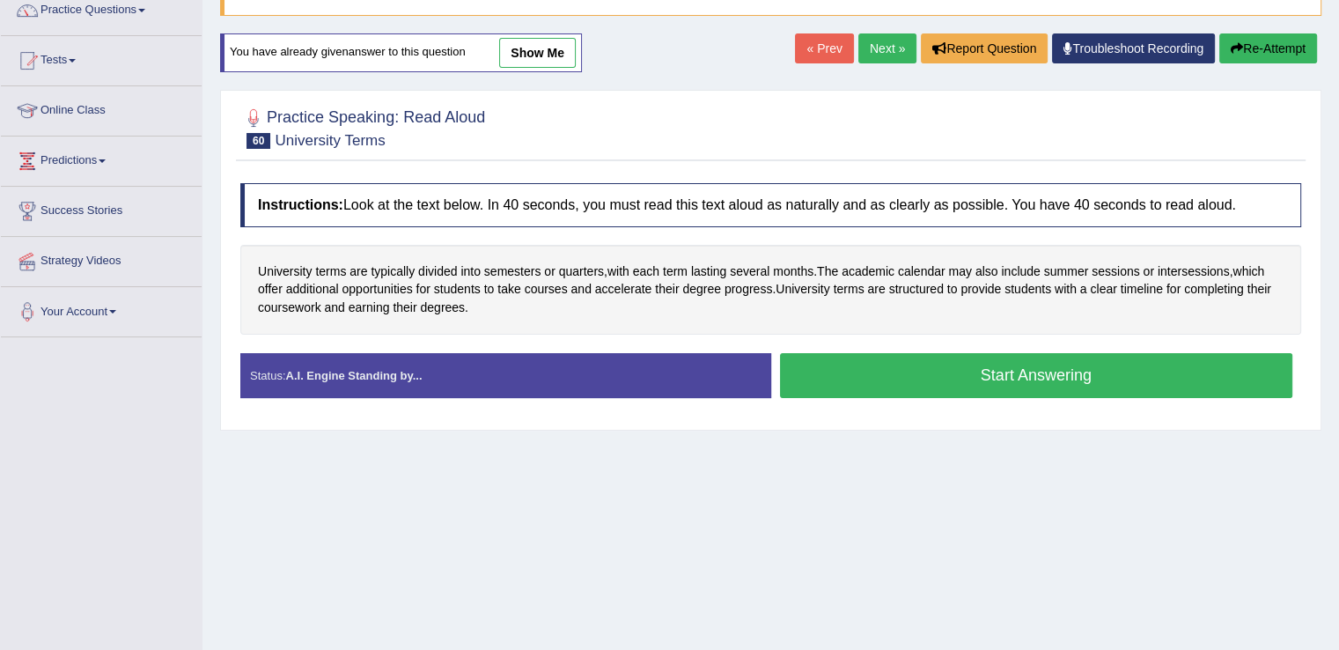
click at [926, 365] on button "Start Answering" at bounding box center [1036, 375] width 513 height 45
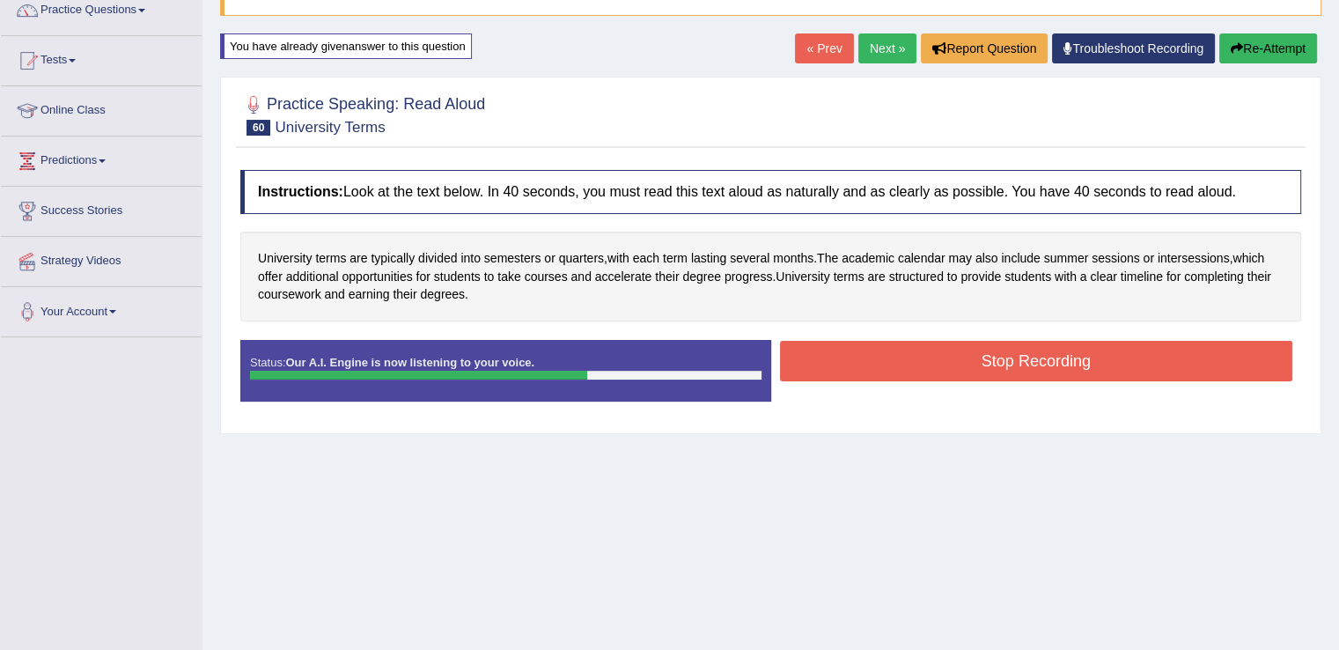
click at [926, 365] on button "Stop Recording" at bounding box center [1036, 361] width 513 height 40
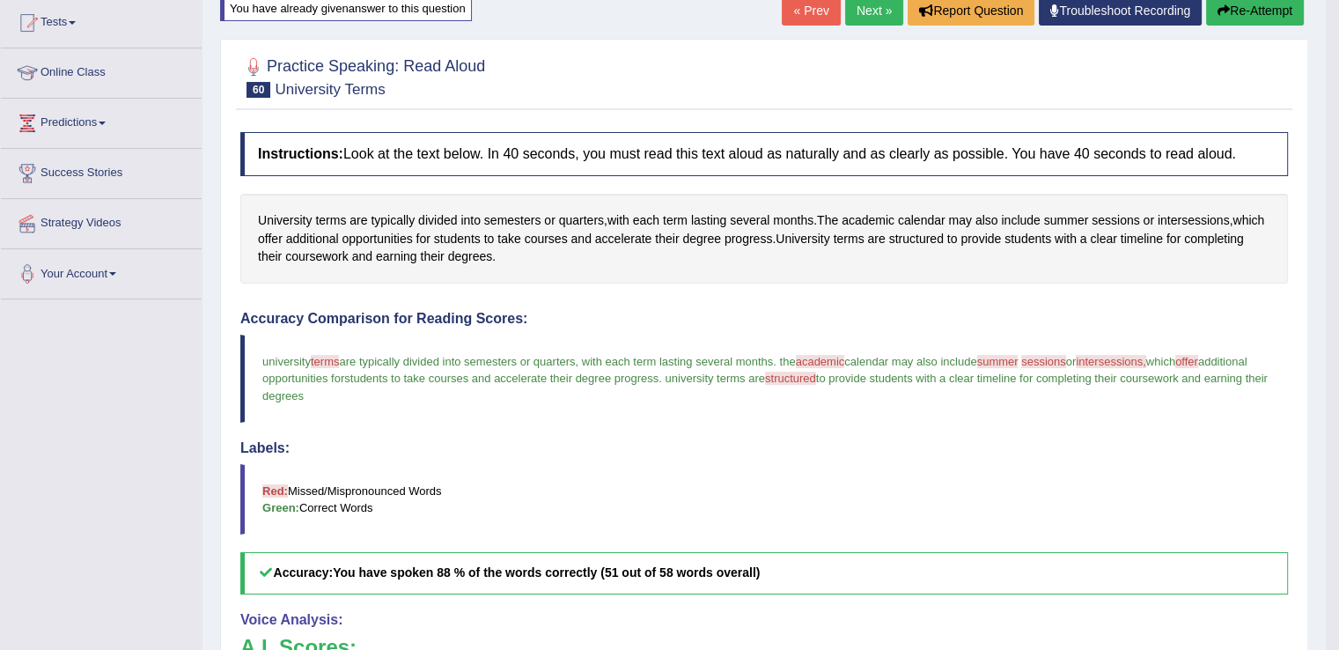
scroll to position [129, 0]
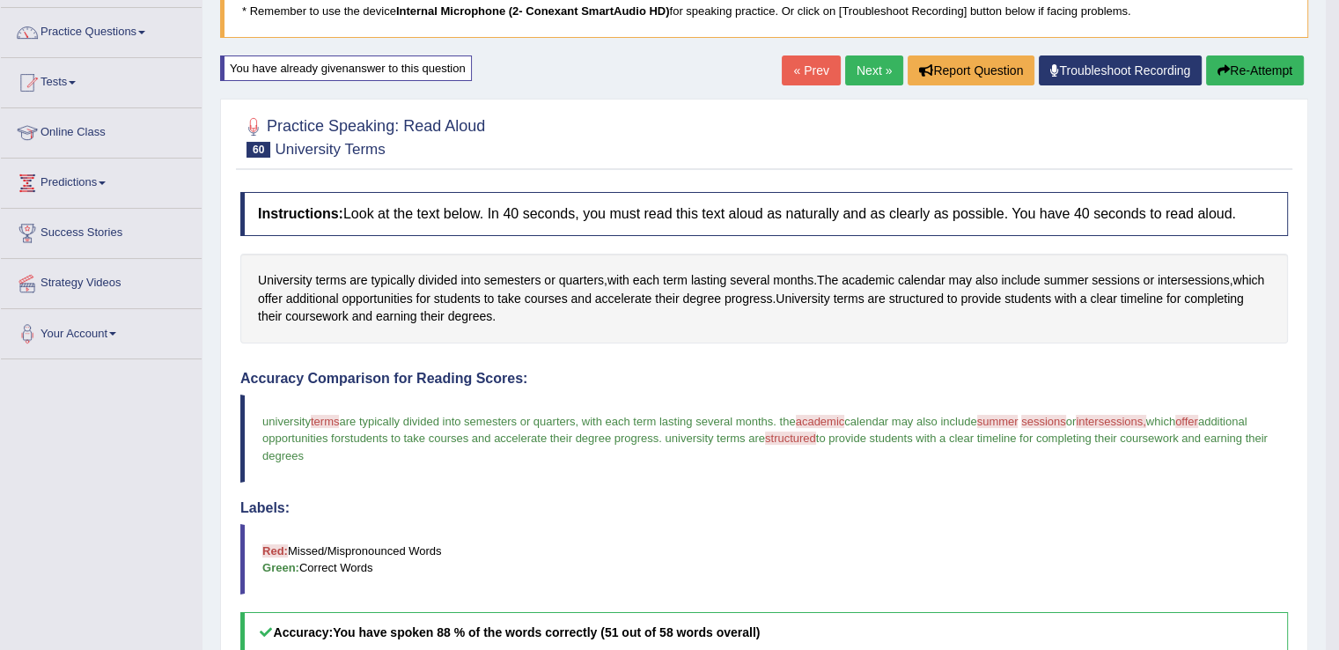
click at [870, 73] on link "Next »" at bounding box center [874, 70] width 58 height 30
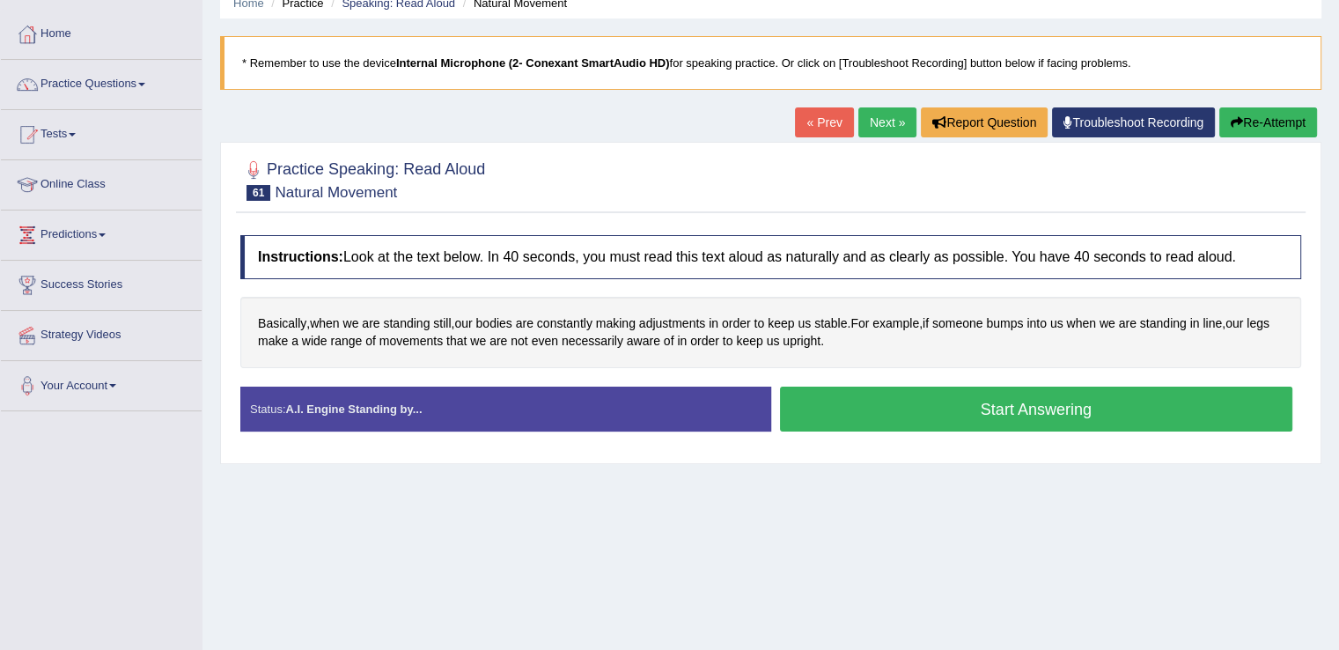
scroll to position [113, 0]
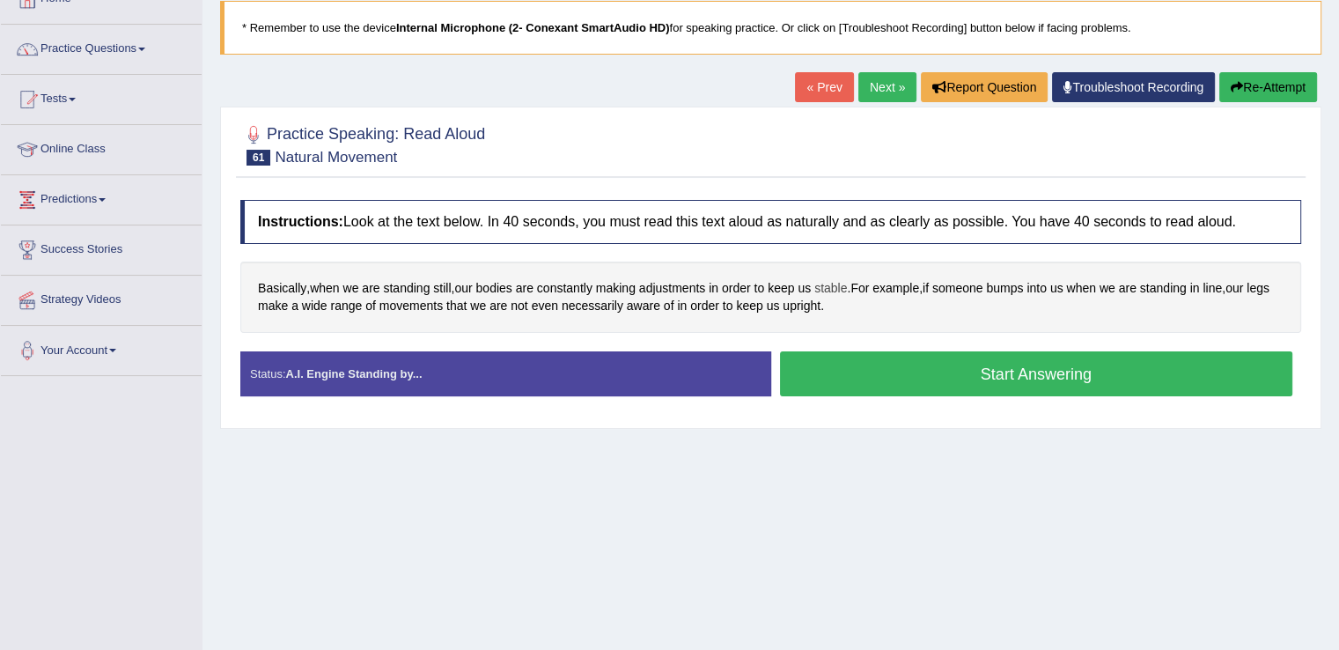
click at [820, 293] on span "stable" at bounding box center [830, 288] width 33 height 18
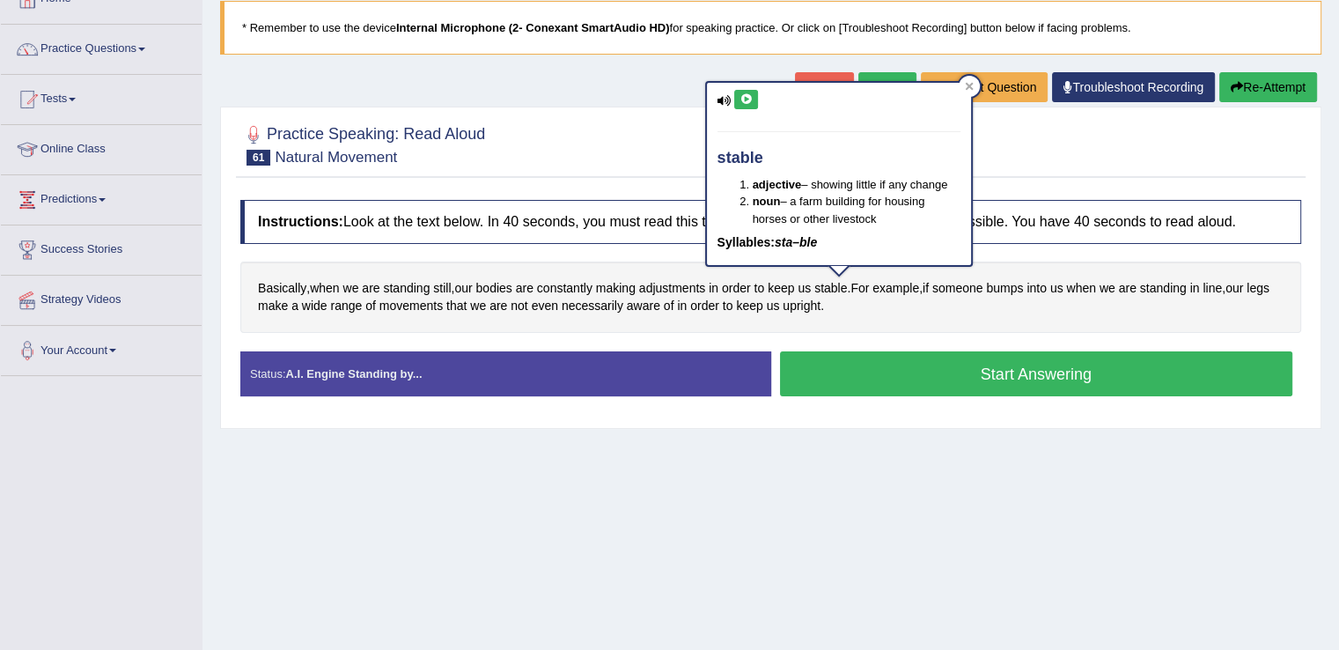
click at [741, 94] on icon at bounding box center [745, 99] width 13 height 11
click at [741, 99] on icon at bounding box center [745, 99] width 13 height 11
click at [820, 302] on span "upright" at bounding box center [801, 306] width 38 height 18
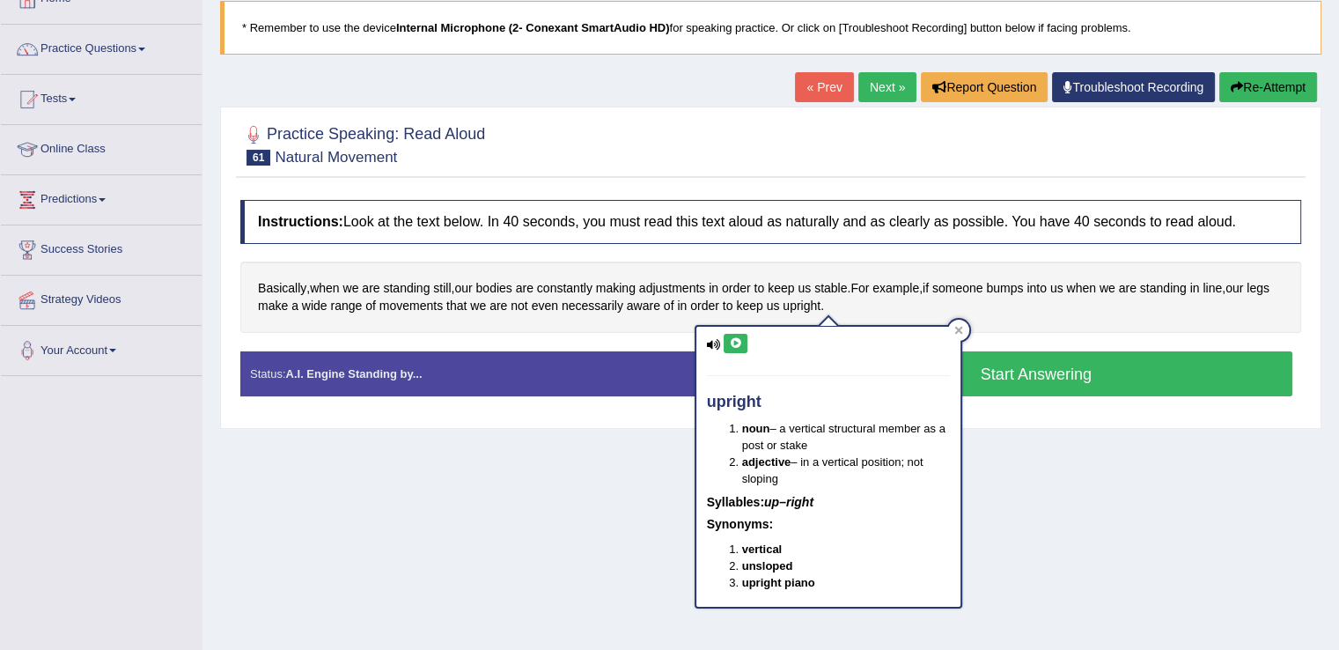
click at [745, 340] on button at bounding box center [736, 343] width 24 height 19
click at [960, 328] on icon at bounding box center [958, 330] width 9 height 9
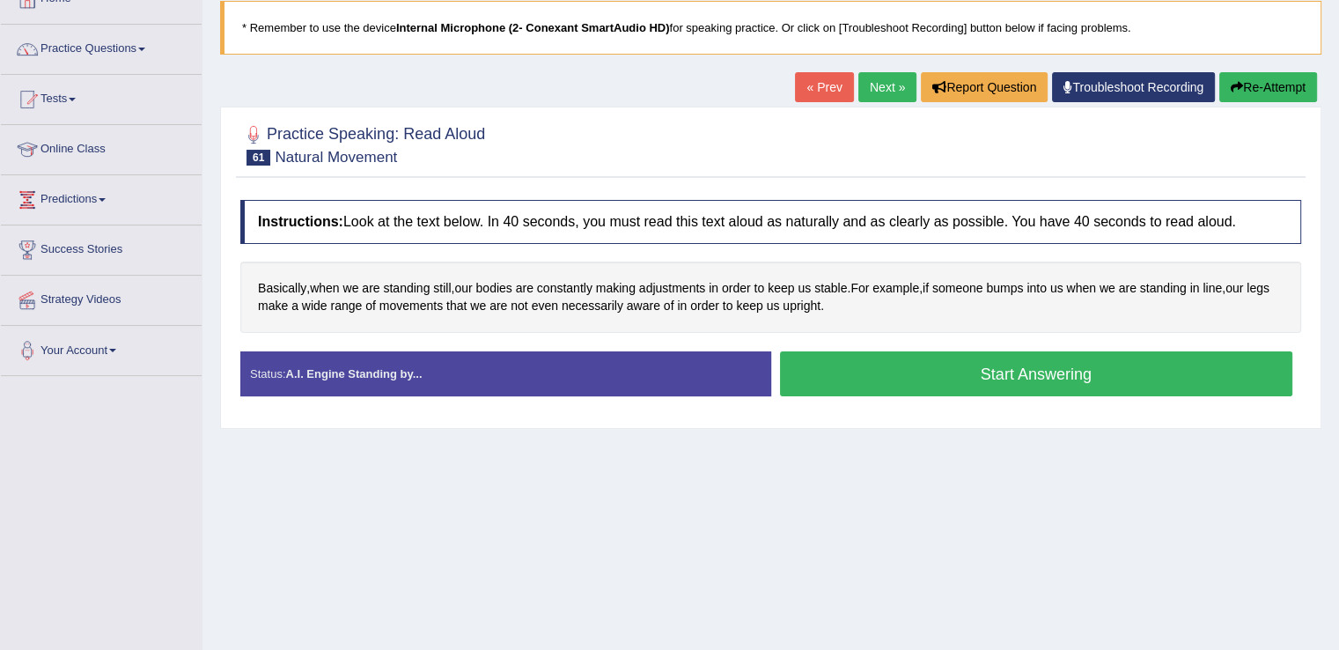
click at [831, 381] on button "Start Answering" at bounding box center [1036, 373] width 513 height 45
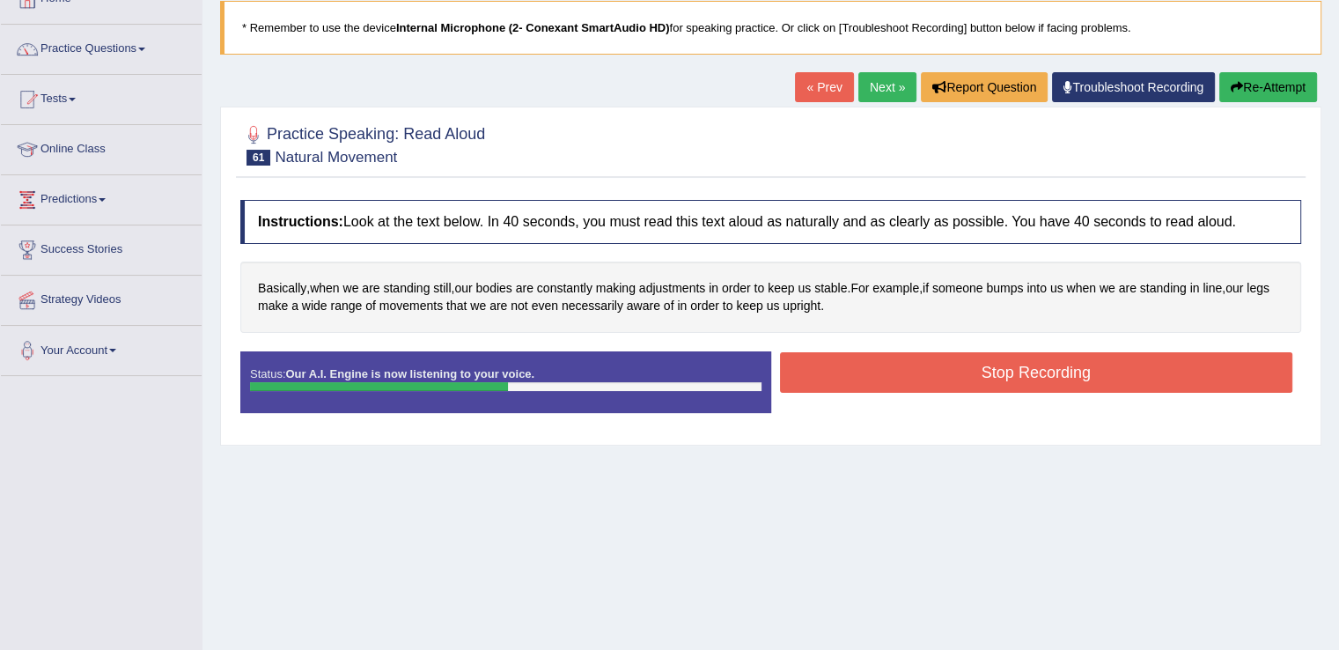
click at [831, 381] on button "Stop Recording" at bounding box center [1036, 372] width 513 height 40
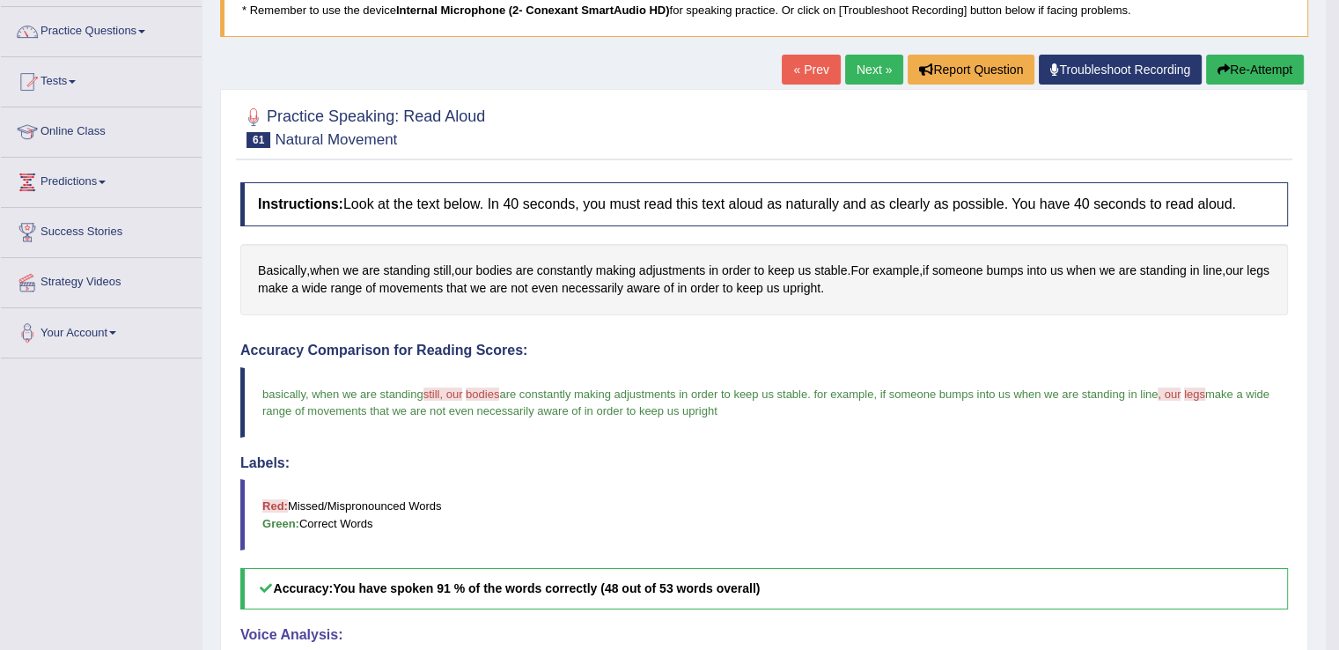
scroll to position [84, 0]
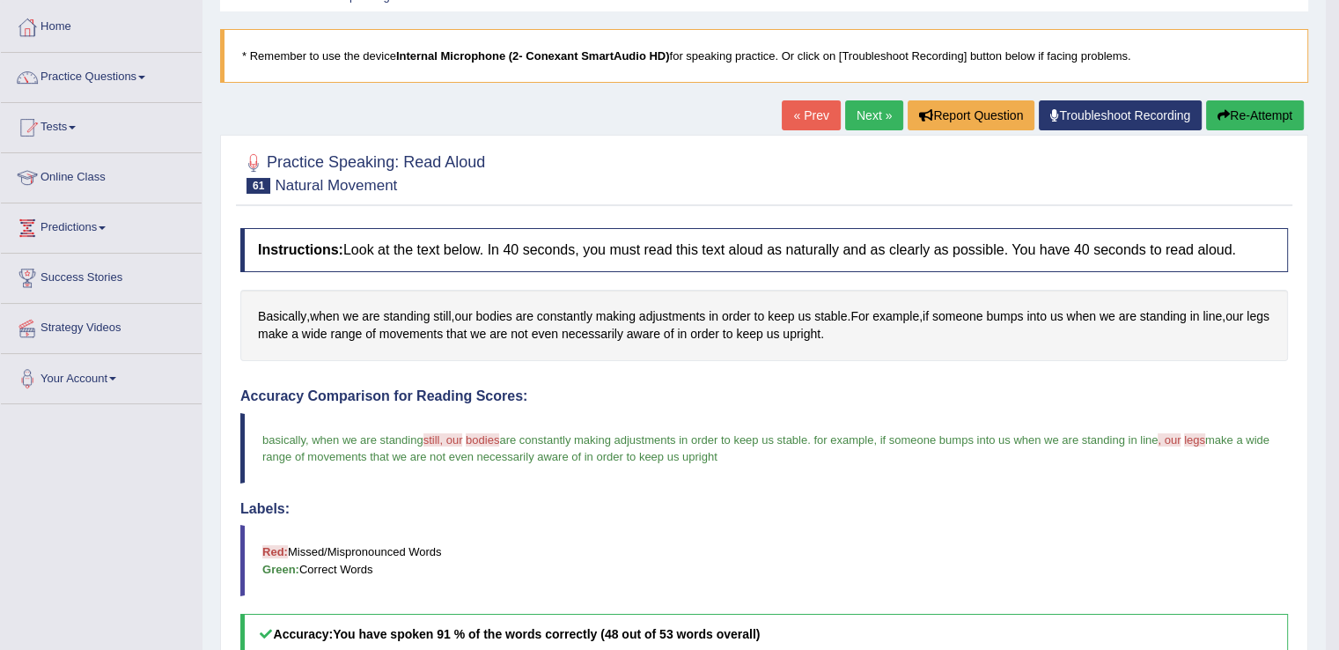
click at [873, 116] on link "Next »" at bounding box center [874, 115] width 58 height 30
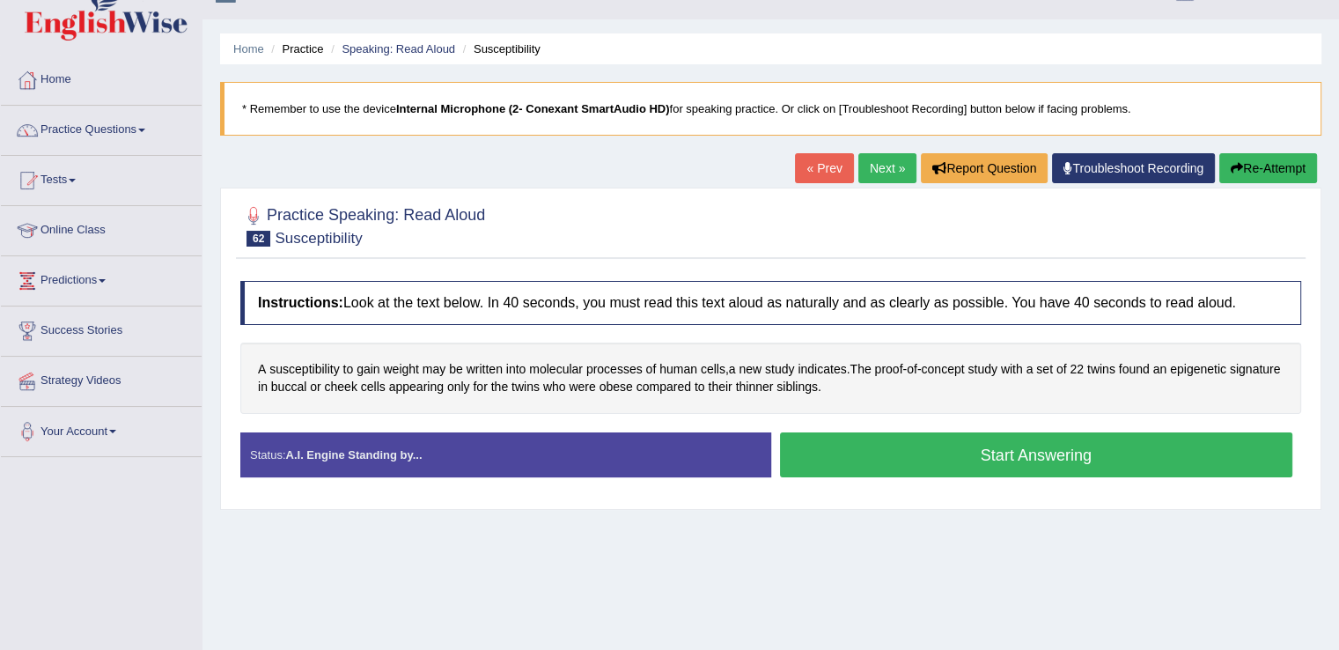
scroll to position [59, 0]
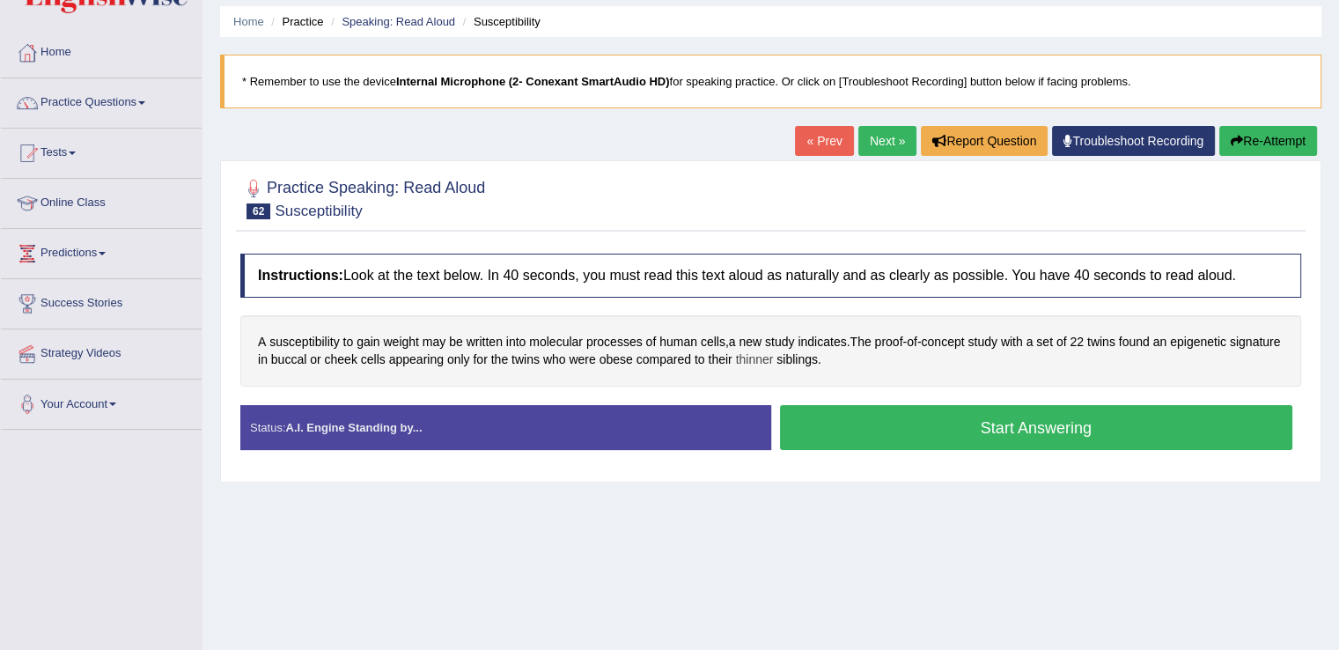
click at [774, 355] on span "thinner" at bounding box center [755, 359] width 38 height 18
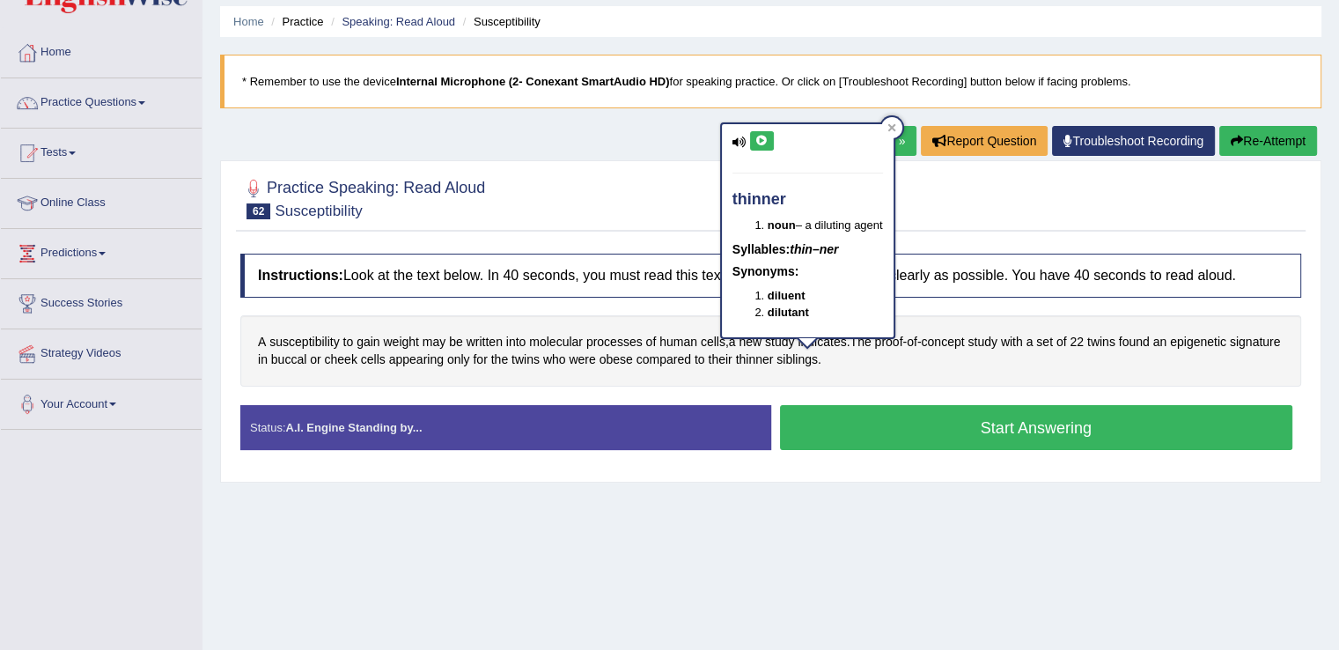
click at [758, 136] on icon at bounding box center [761, 141] width 13 height 11
click at [306, 360] on span "buccal" at bounding box center [288, 359] width 35 height 18
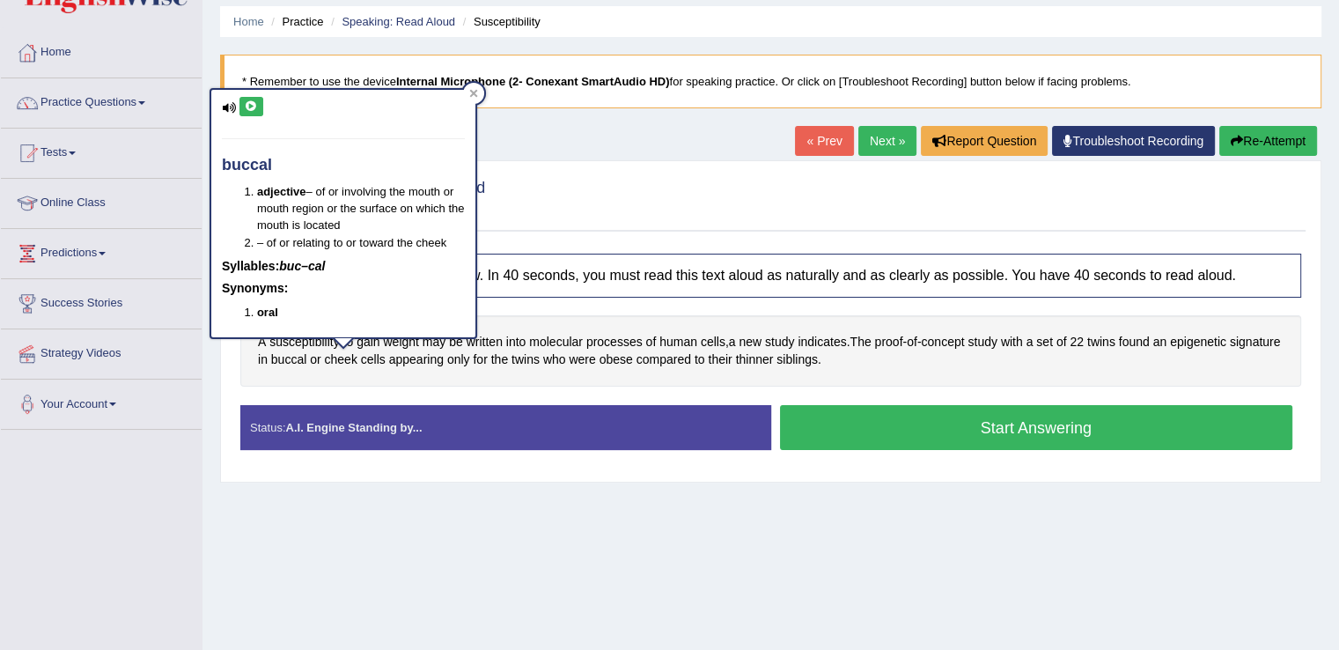
click at [259, 98] on button at bounding box center [251, 106] width 24 height 19
click at [246, 114] on button at bounding box center [251, 106] width 24 height 19
click at [469, 96] on icon at bounding box center [473, 93] width 9 height 9
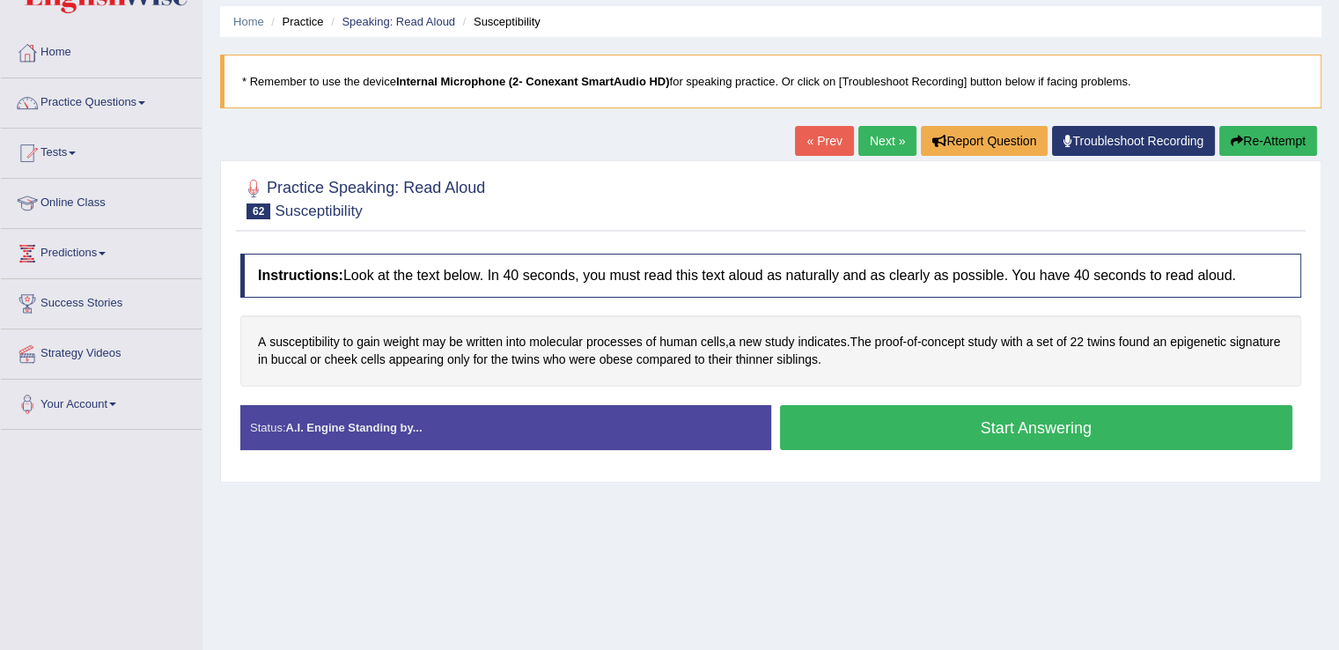
click at [837, 423] on button "Start Answering" at bounding box center [1036, 427] width 513 height 45
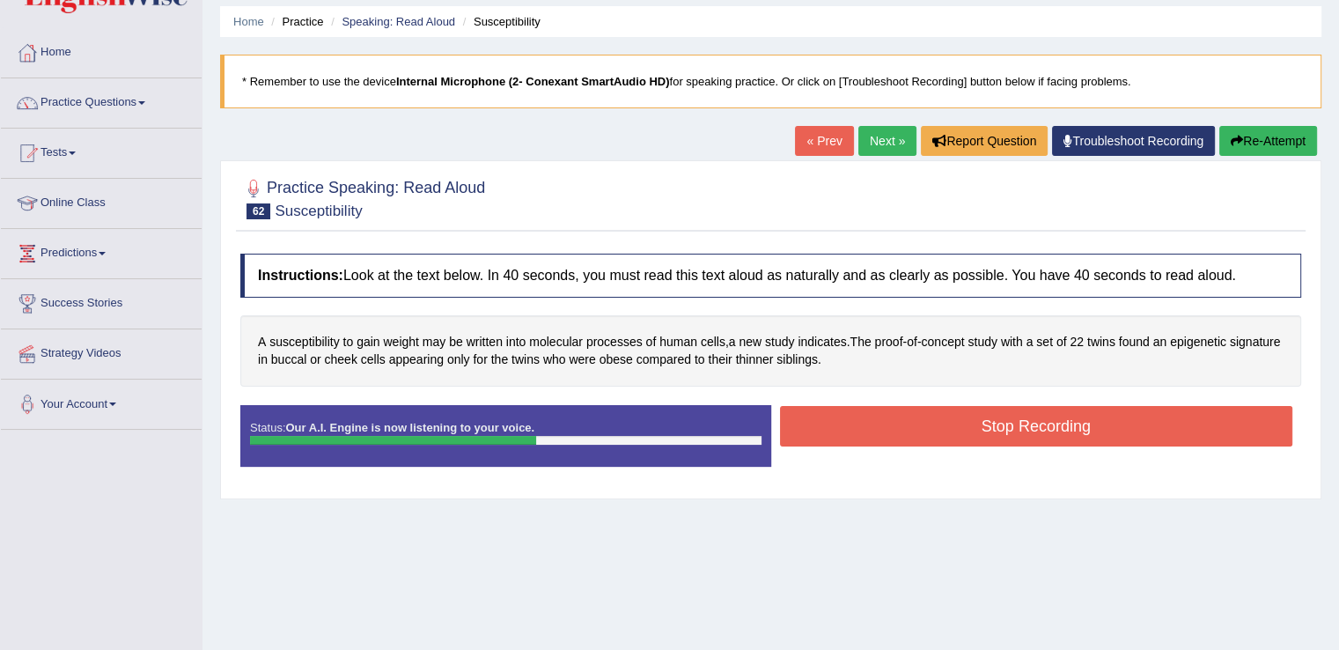
click at [837, 423] on button "Stop Recording" at bounding box center [1036, 426] width 513 height 40
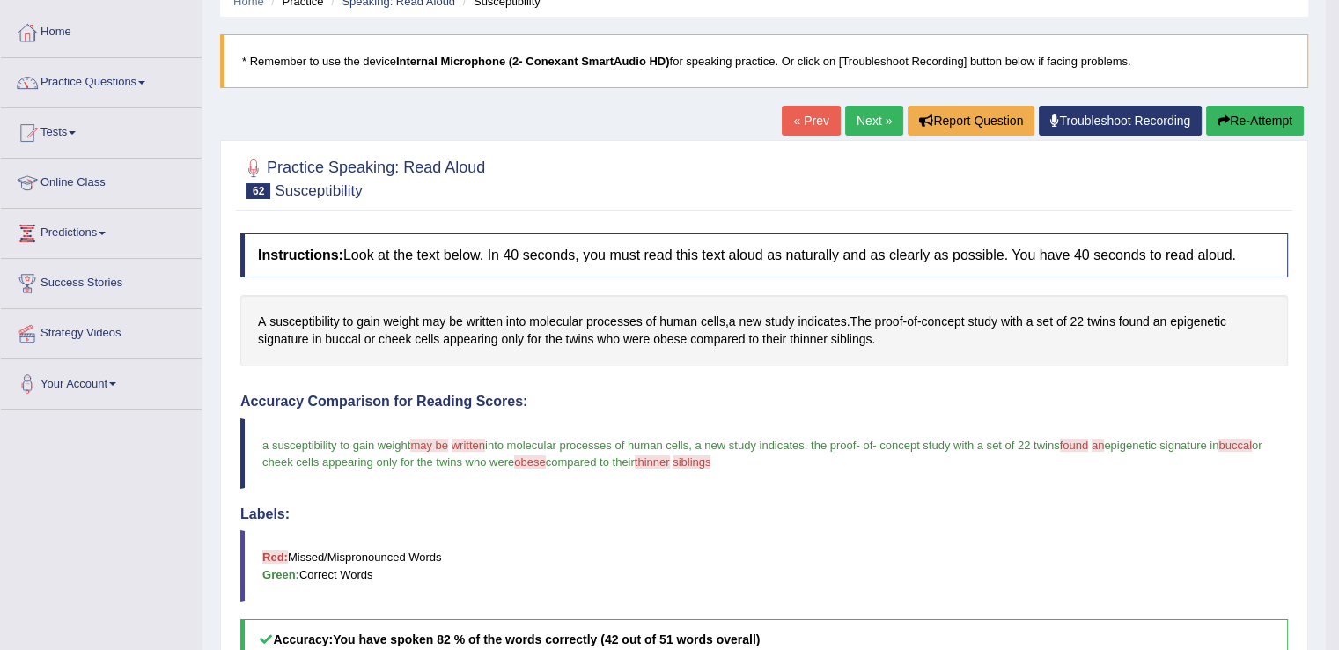
scroll to position [0, 0]
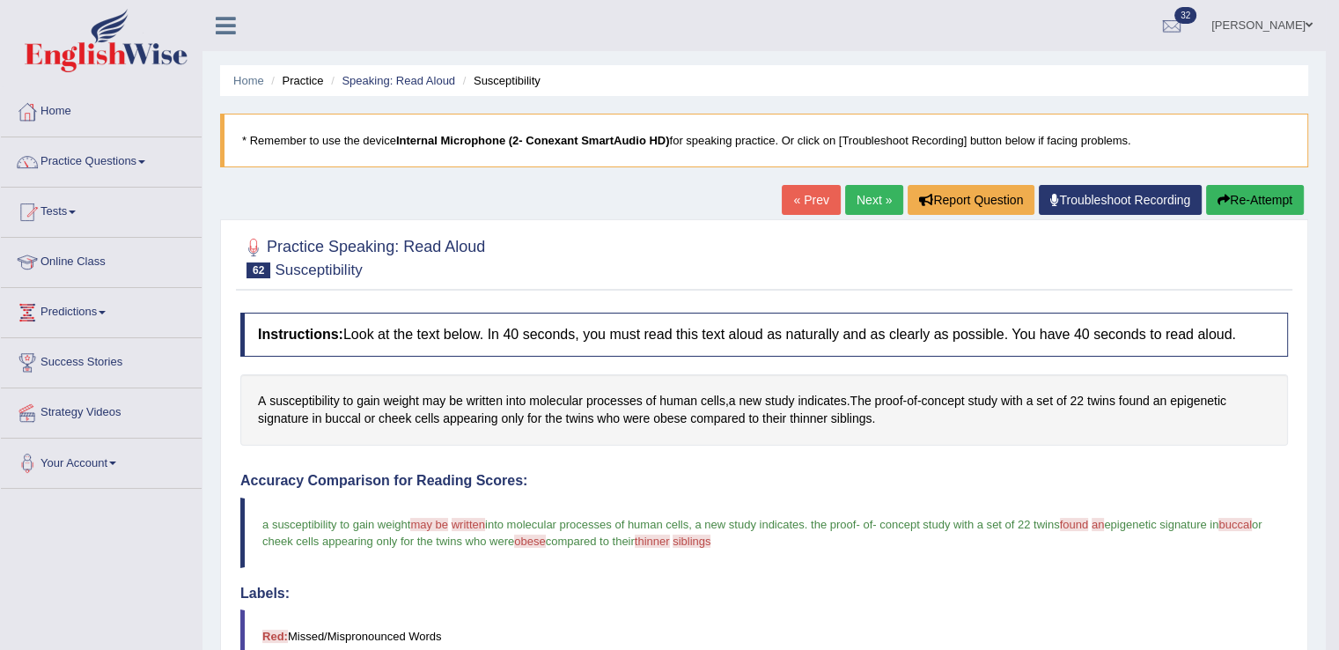
click at [1239, 209] on button "Re-Attempt" at bounding box center [1255, 200] width 98 height 30
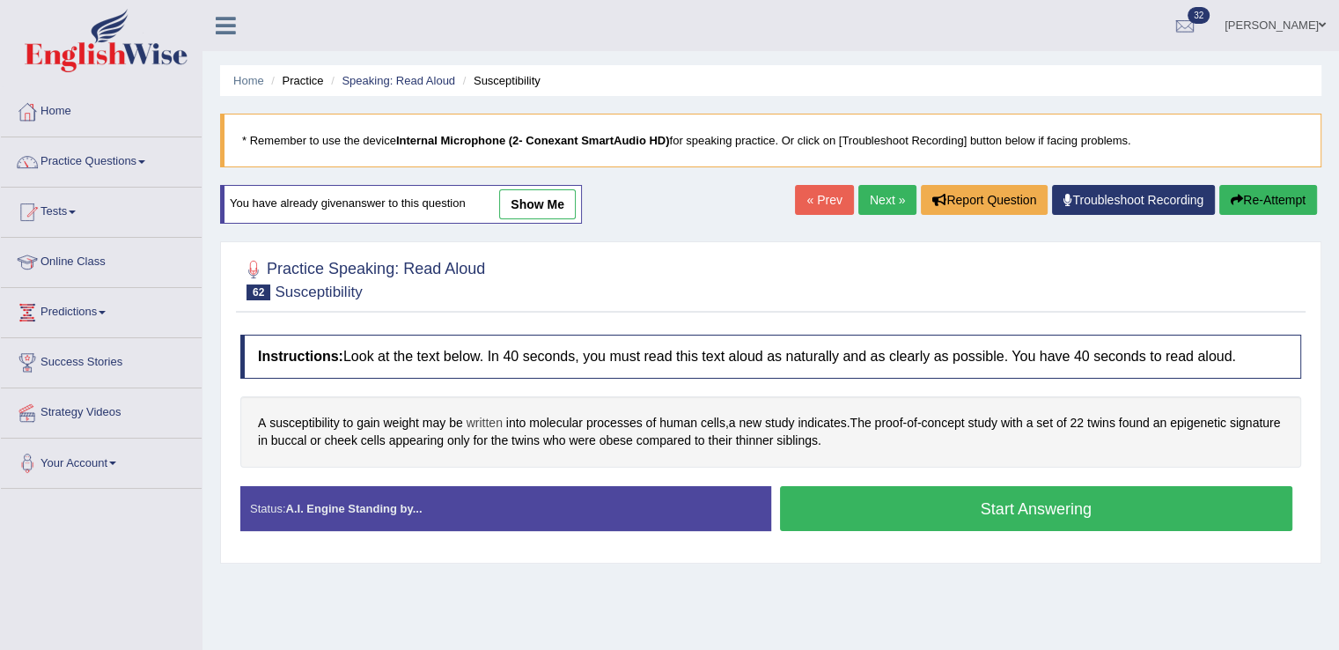
click at [481, 422] on span "written" at bounding box center [484, 423] width 36 height 18
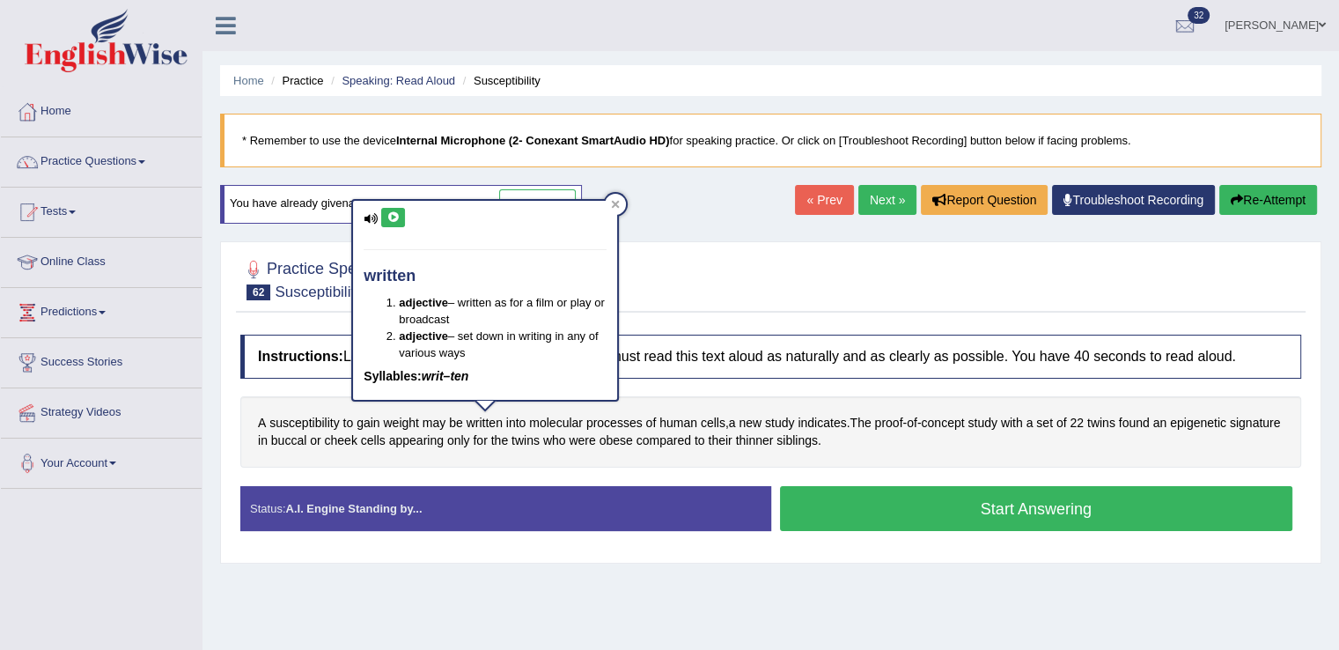
click at [388, 223] on button at bounding box center [393, 217] width 24 height 19
click at [774, 437] on span "thinner" at bounding box center [755, 440] width 38 height 18
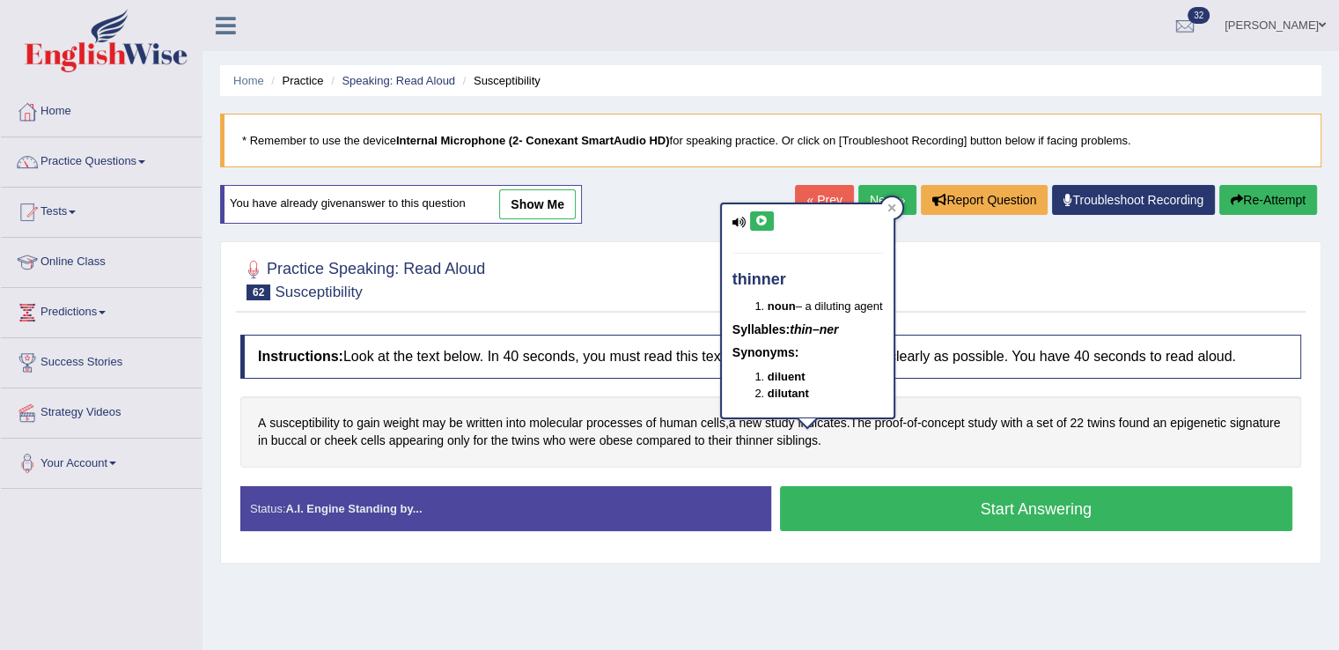
click at [757, 216] on icon at bounding box center [761, 221] width 13 height 11
click at [818, 437] on span "siblings" at bounding box center [796, 440] width 41 height 18
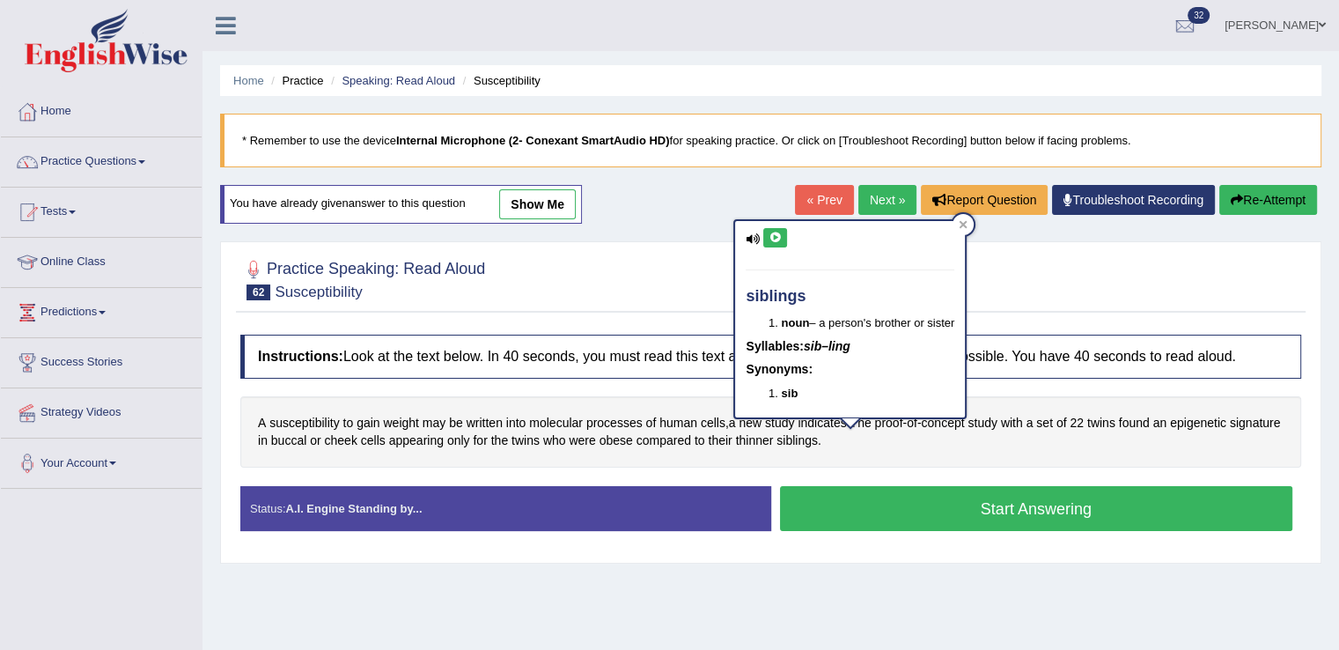
click at [775, 233] on icon at bounding box center [774, 237] width 13 height 11
click at [479, 415] on span "written" at bounding box center [484, 423] width 36 height 18
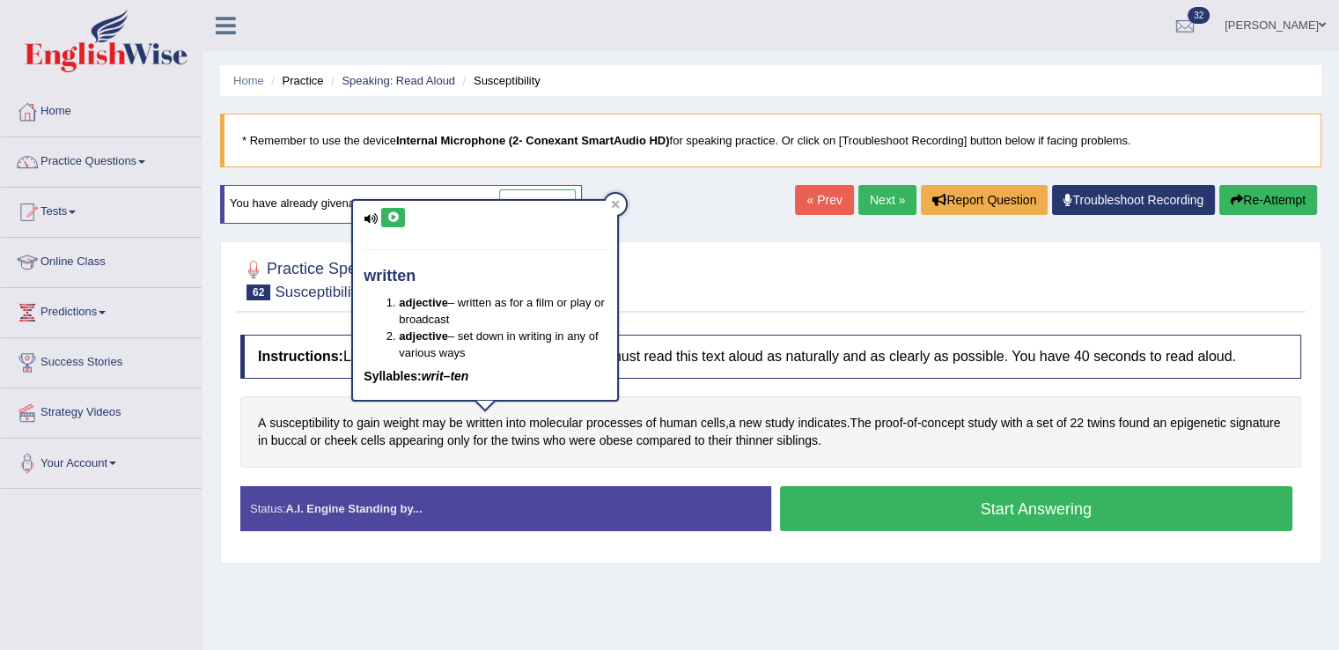
click at [394, 209] on button at bounding box center [393, 217] width 24 height 19
click at [609, 205] on div at bounding box center [615, 204] width 21 height 21
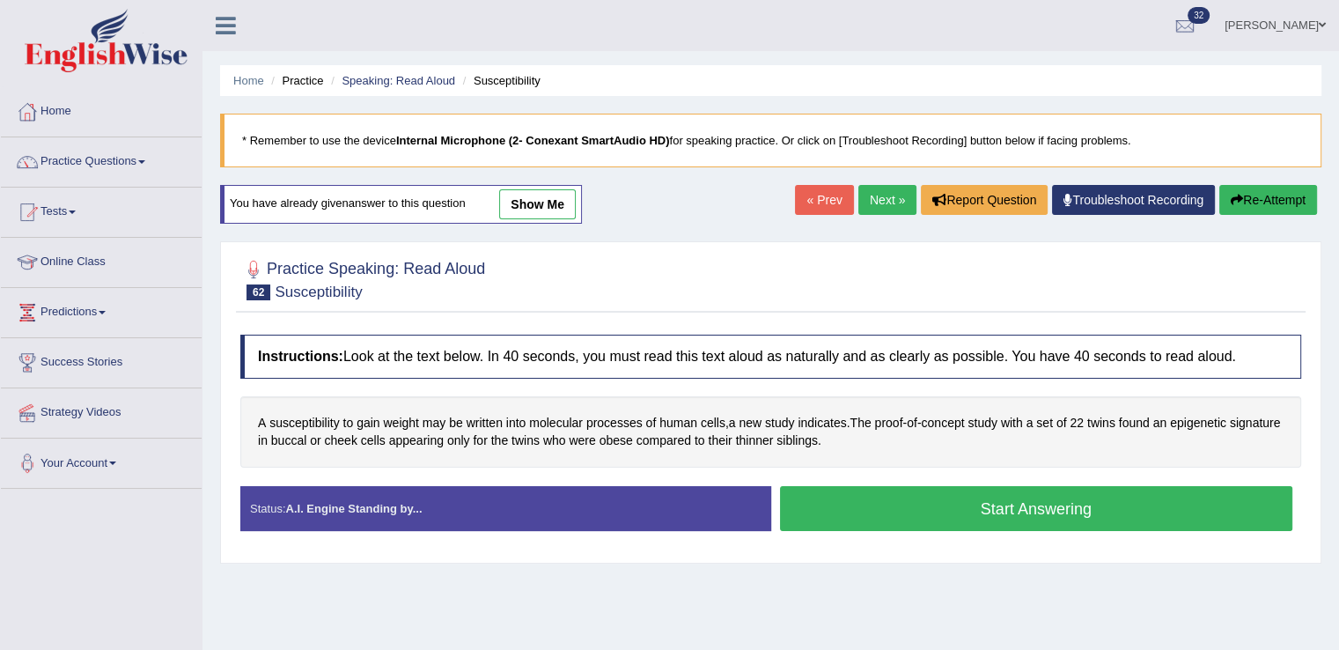
click at [828, 503] on button "Start Answering" at bounding box center [1036, 508] width 513 height 45
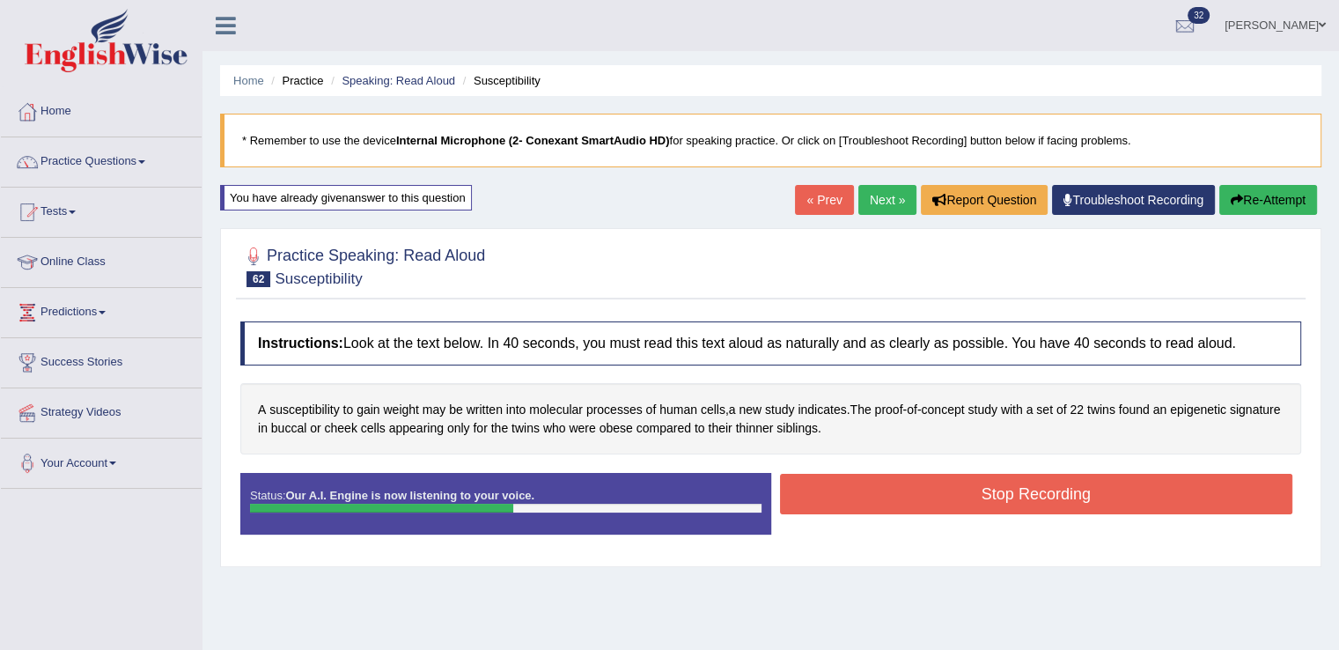
click at [828, 503] on button "Stop Recording" at bounding box center [1036, 494] width 513 height 40
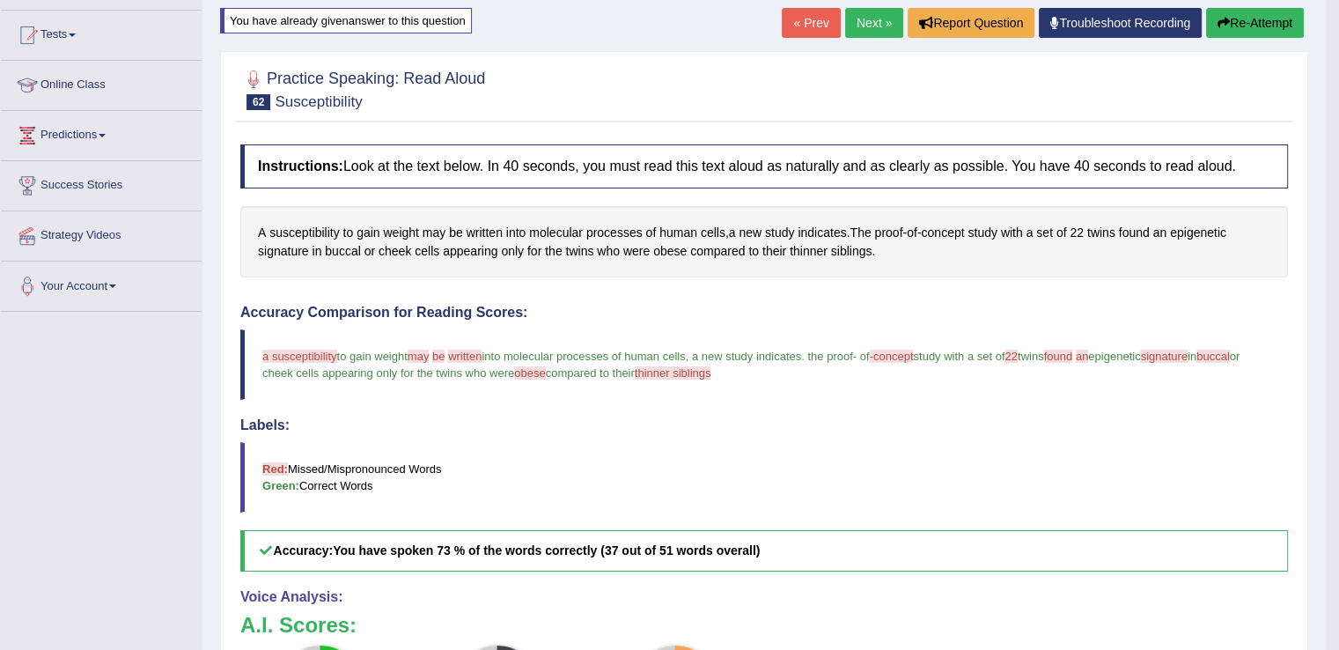
scroll to position [173, 0]
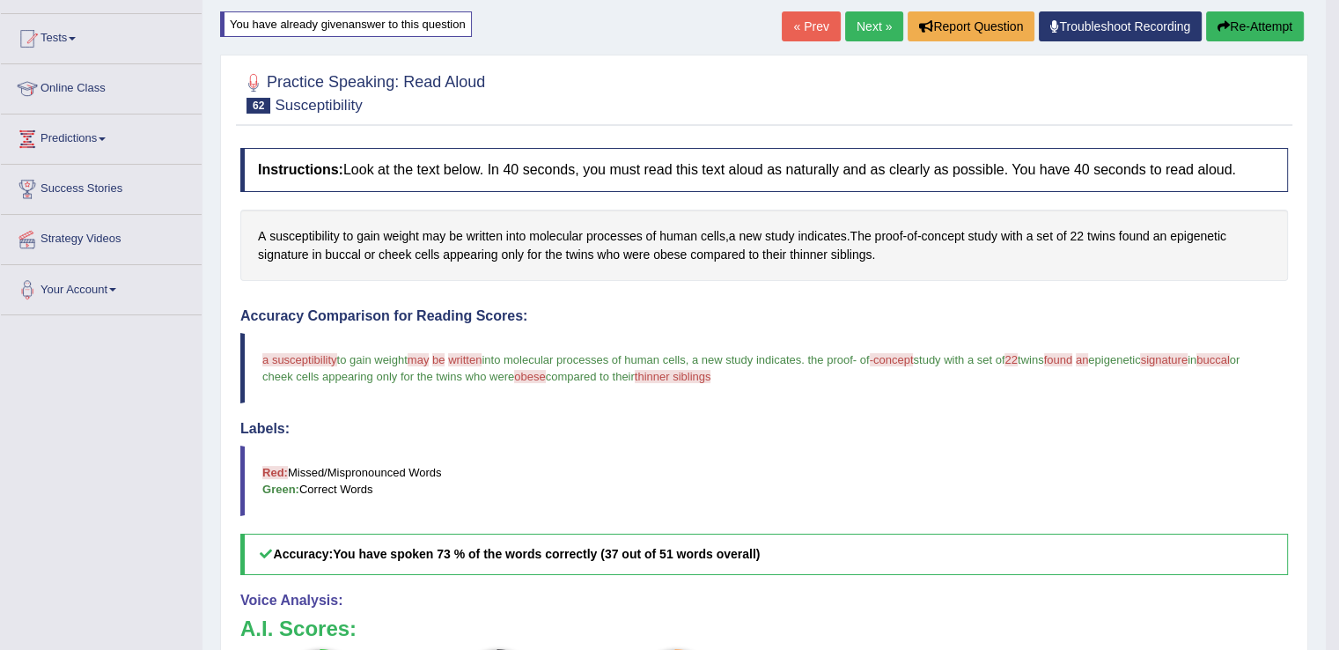
click at [859, 35] on link "Next »" at bounding box center [874, 26] width 58 height 30
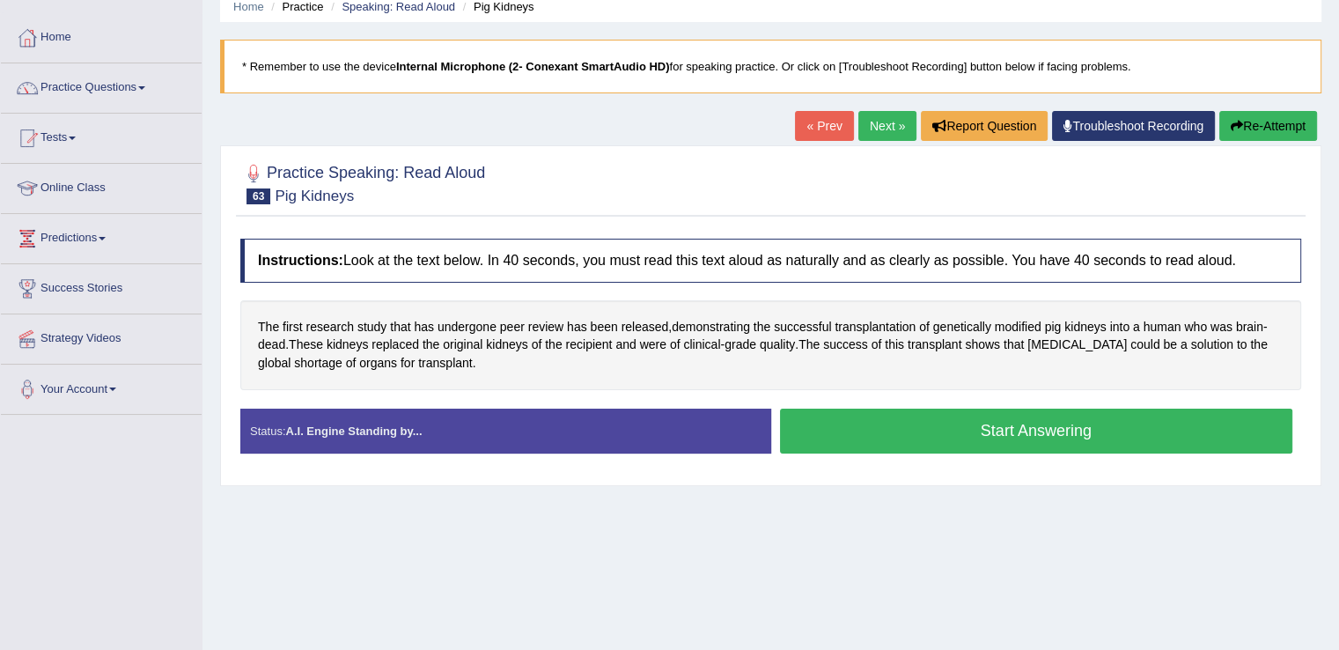
scroll to position [184, 0]
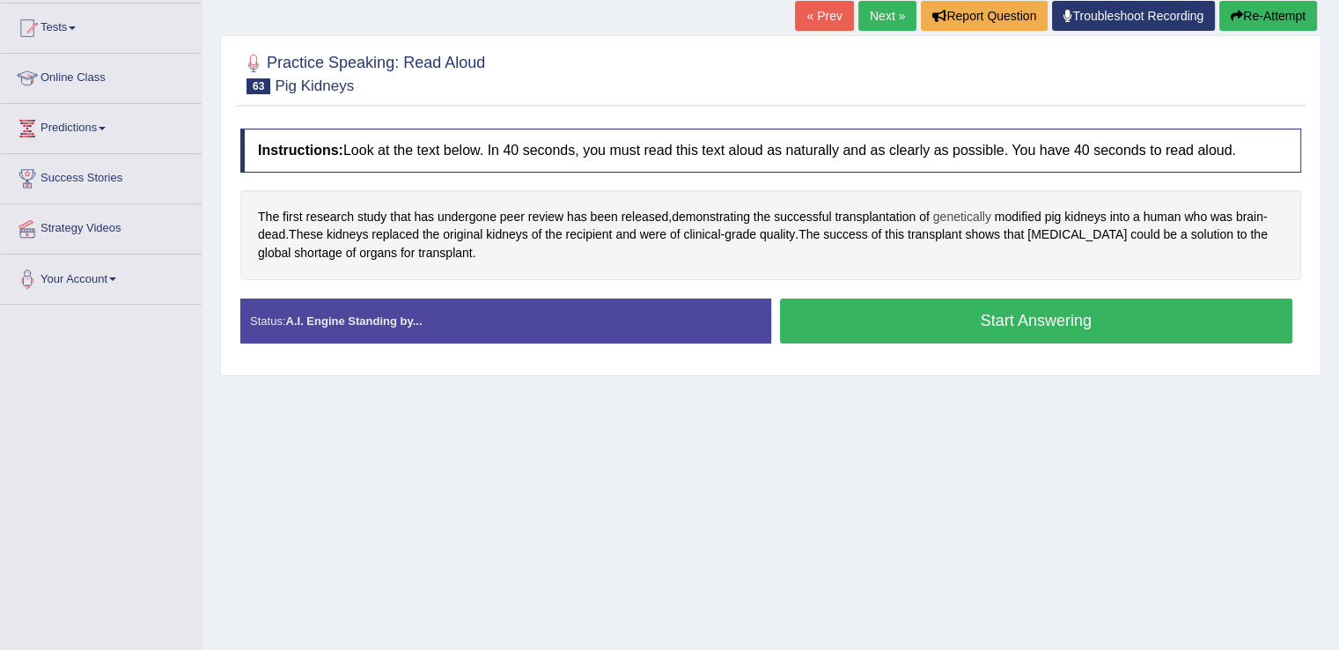
click at [947, 210] on span "genetically" at bounding box center [962, 217] width 58 height 18
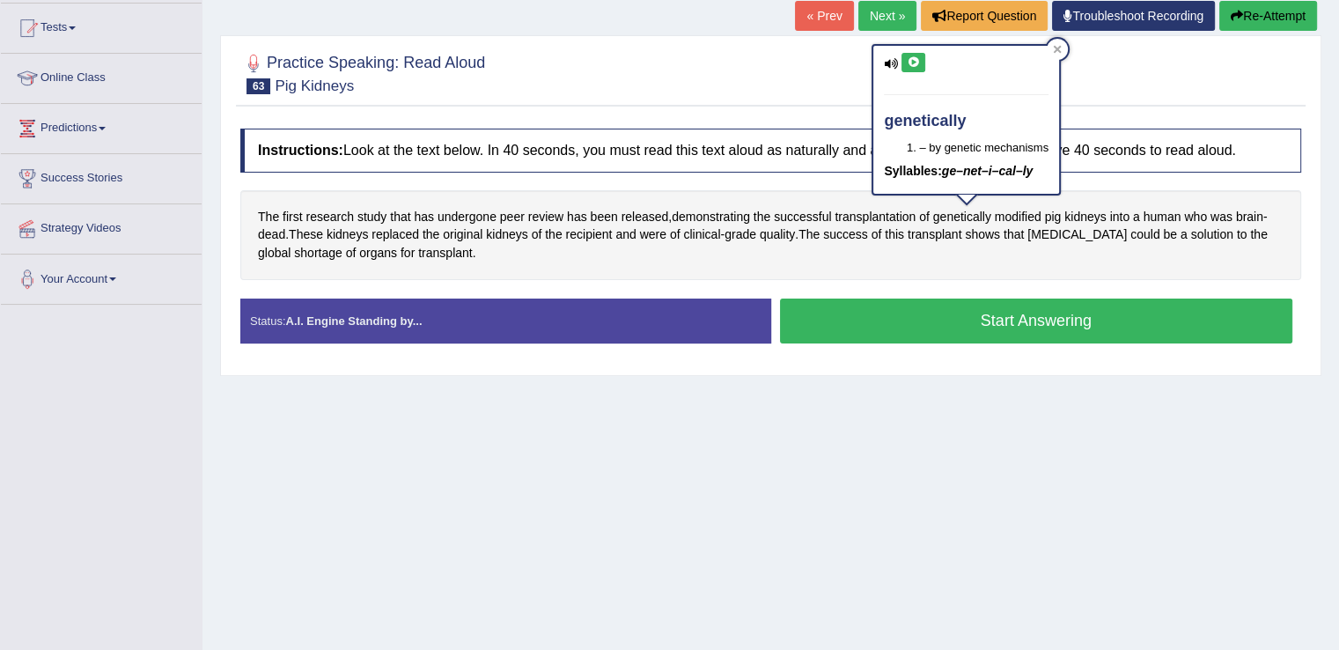
click at [908, 61] on icon at bounding box center [913, 62] width 13 height 11
click at [1062, 240] on span "[MEDICAL_DATA]" at bounding box center [1076, 234] width 99 height 18
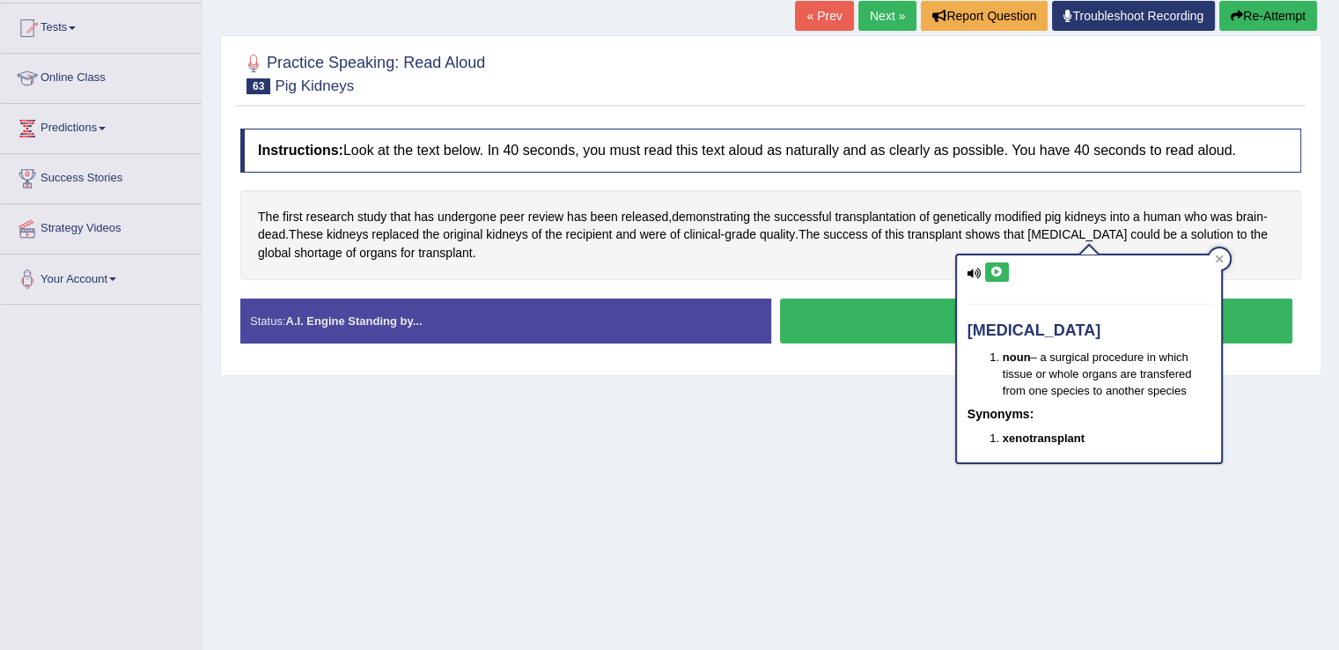
click at [998, 269] on icon at bounding box center [996, 272] width 13 height 11
click at [1221, 255] on icon at bounding box center [1219, 258] width 8 height 8
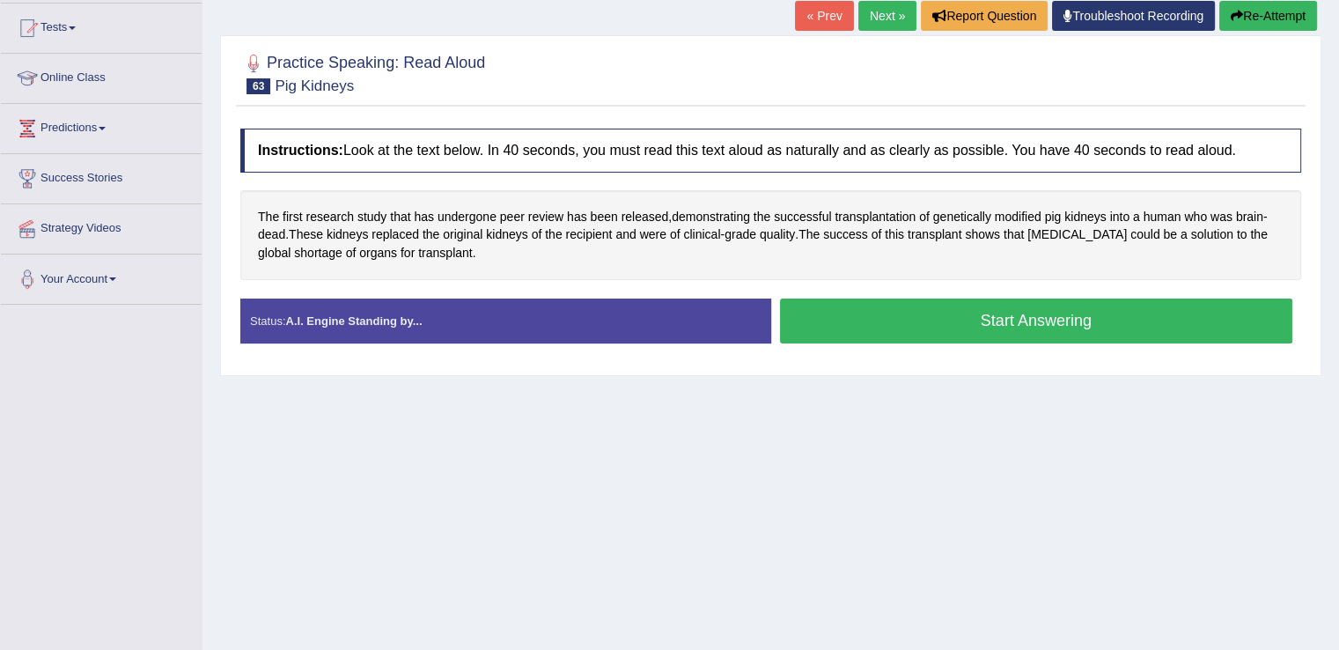
click at [878, 328] on button "Start Answering" at bounding box center [1036, 320] width 513 height 45
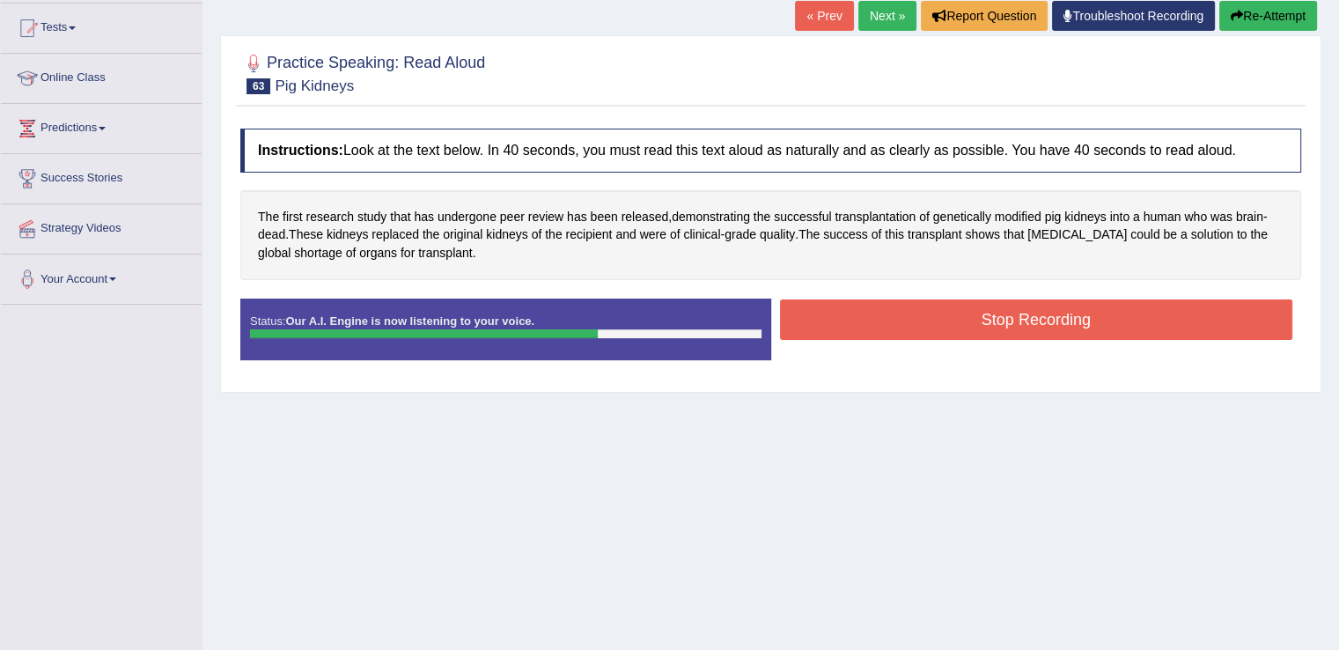
click at [878, 328] on button "Stop Recording" at bounding box center [1036, 319] width 513 height 40
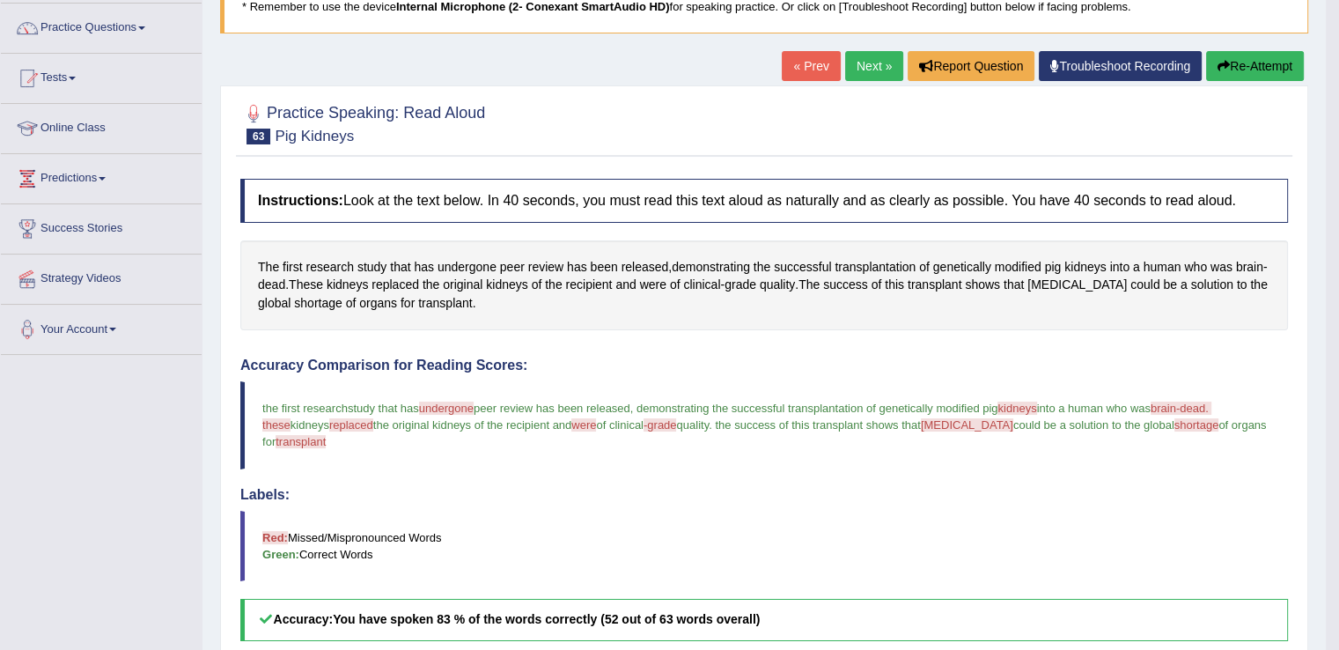
scroll to position [89, 0]
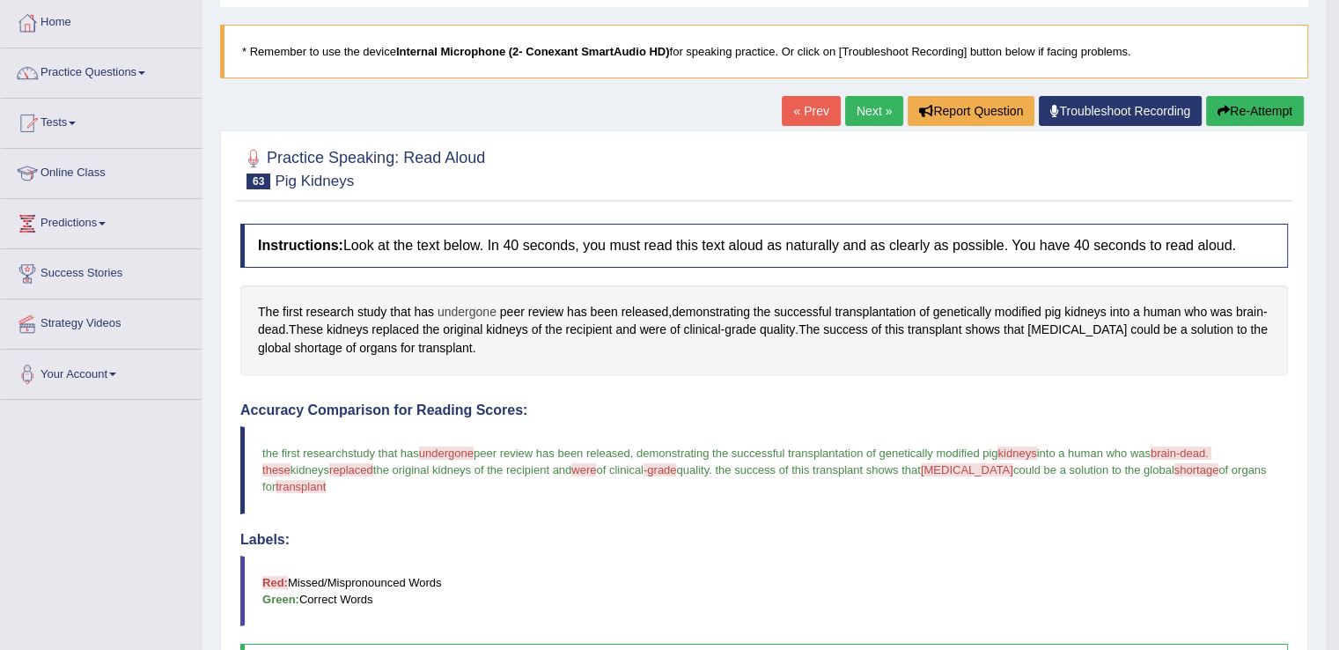
click at [475, 304] on span "undergone" at bounding box center [466, 312] width 59 height 18
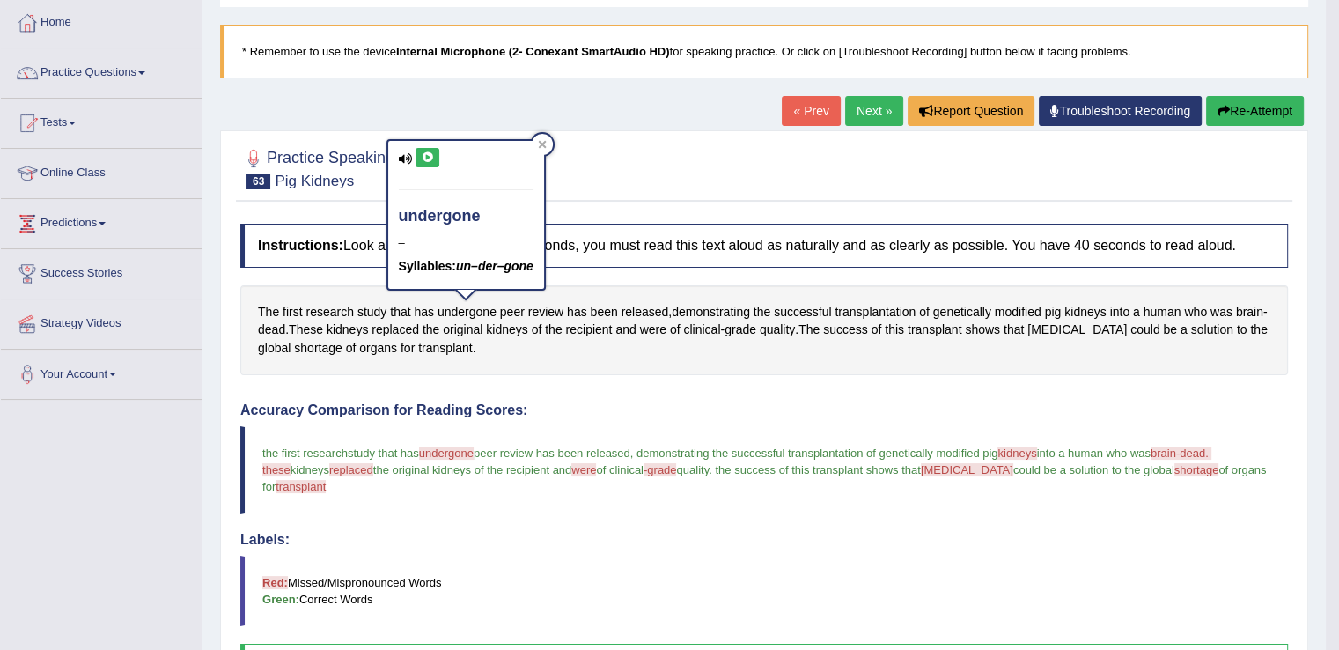
click at [432, 158] on icon at bounding box center [427, 157] width 13 height 11
click at [1230, 104] on button "Re-Attempt" at bounding box center [1255, 111] width 98 height 30
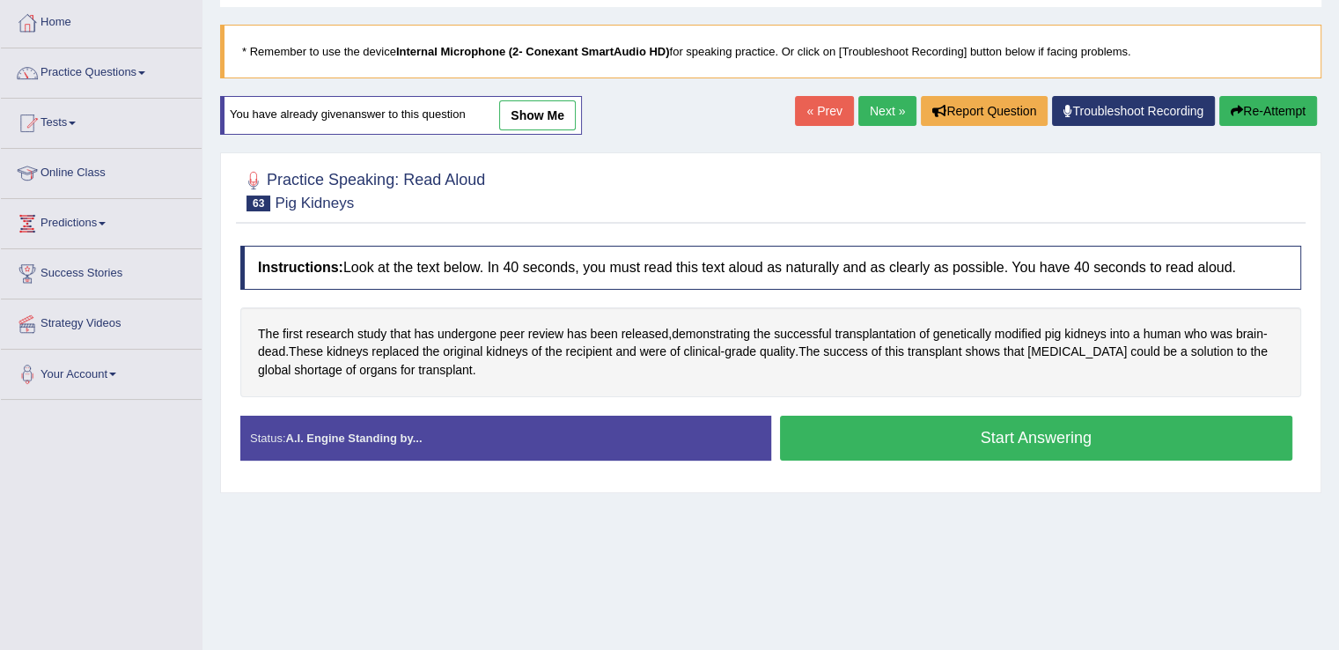
click at [910, 435] on button "Start Answering" at bounding box center [1036, 437] width 513 height 45
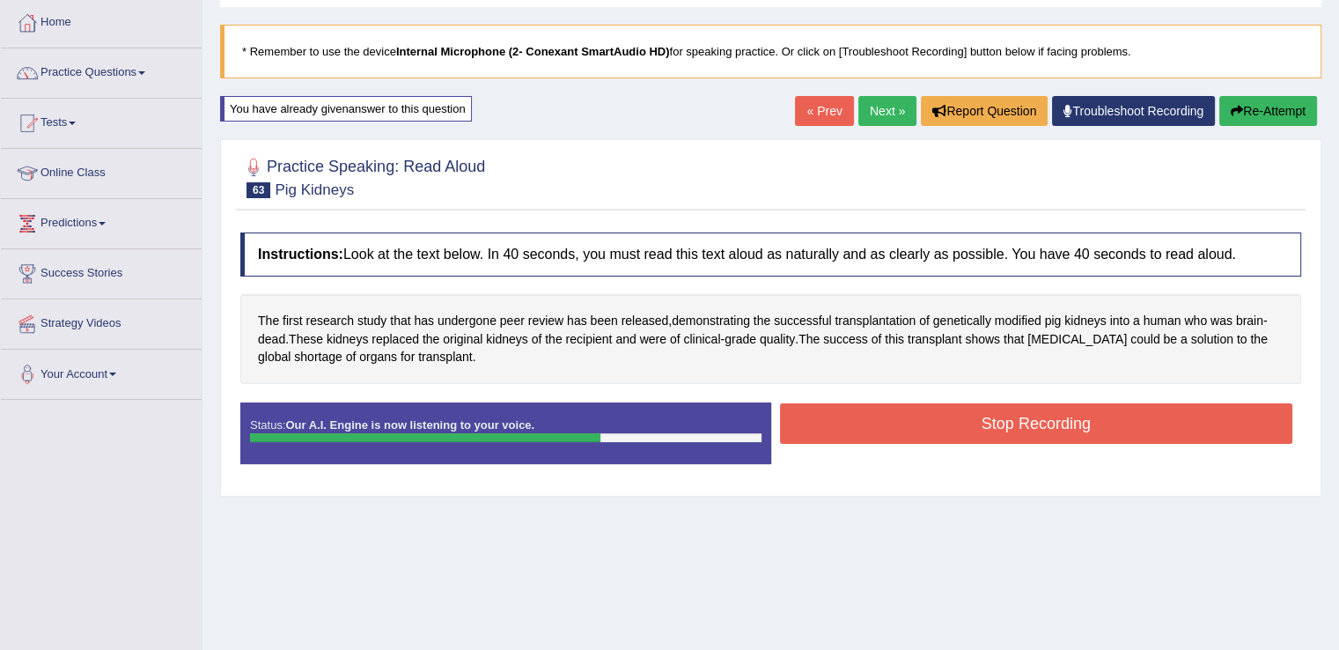
click at [910, 435] on button "Stop Recording" at bounding box center [1036, 423] width 513 height 40
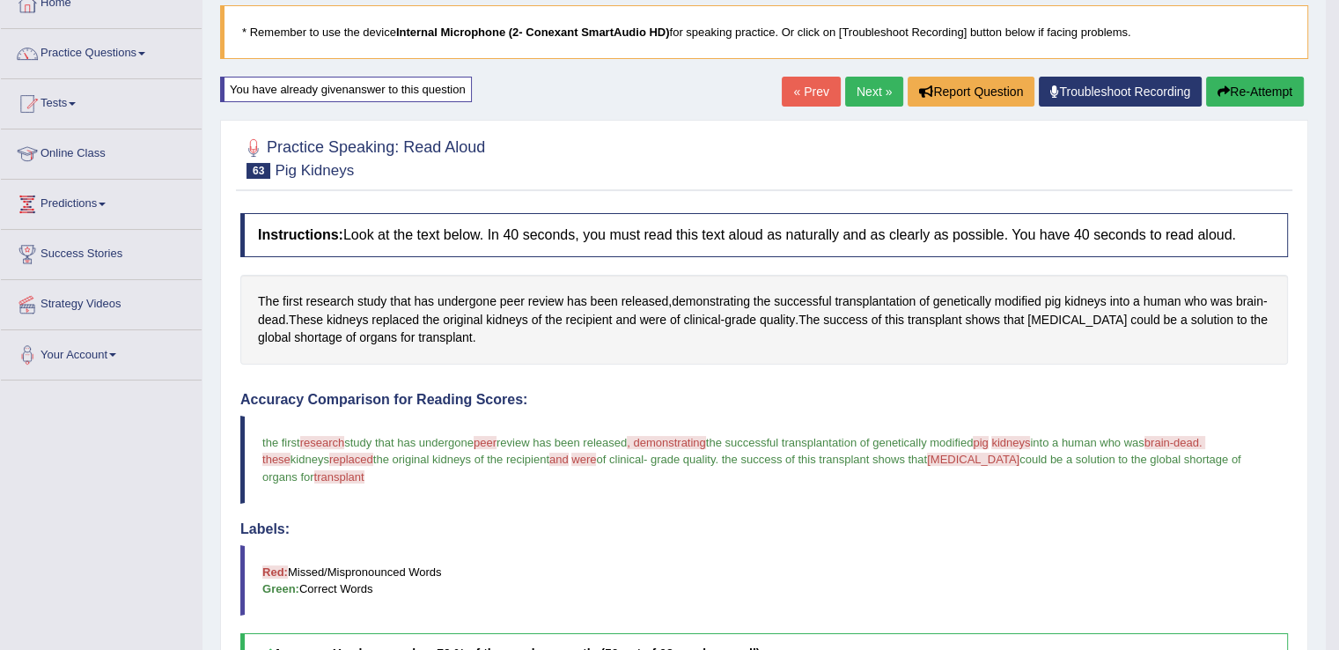
scroll to position [22, 0]
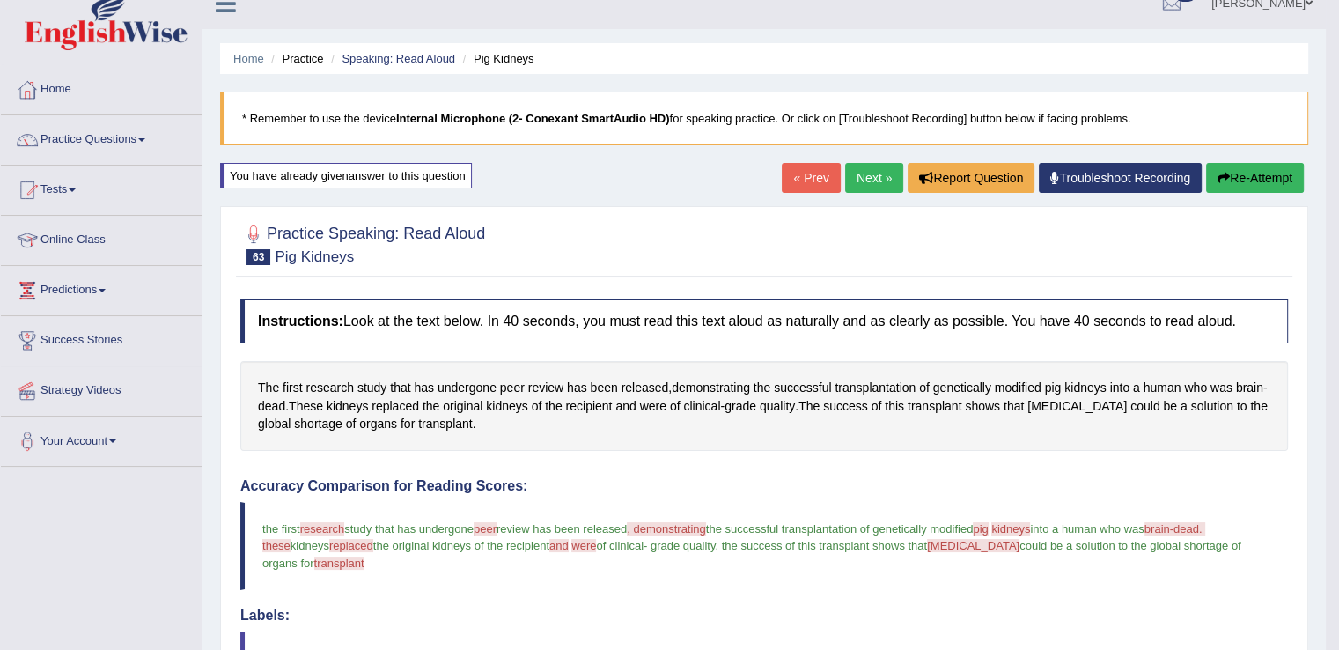
click at [866, 181] on link "Next »" at bounding box center [874, 178] width 58 height 30
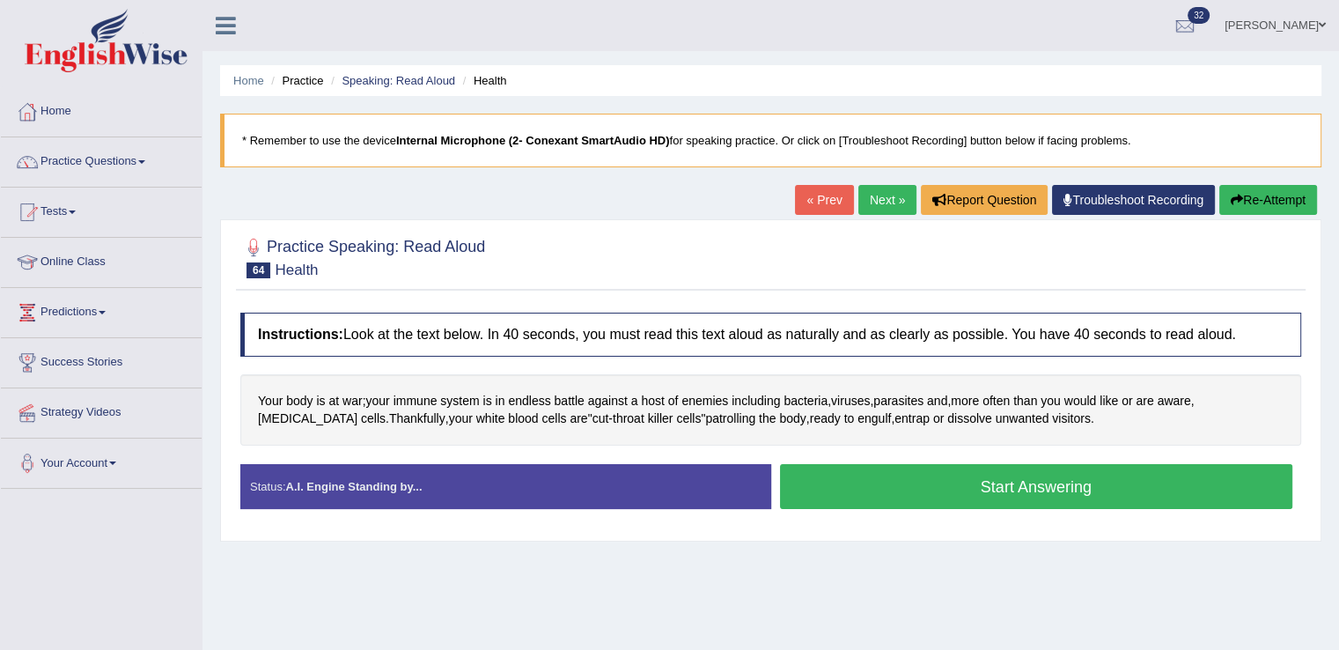
scroll to position [93, 0]
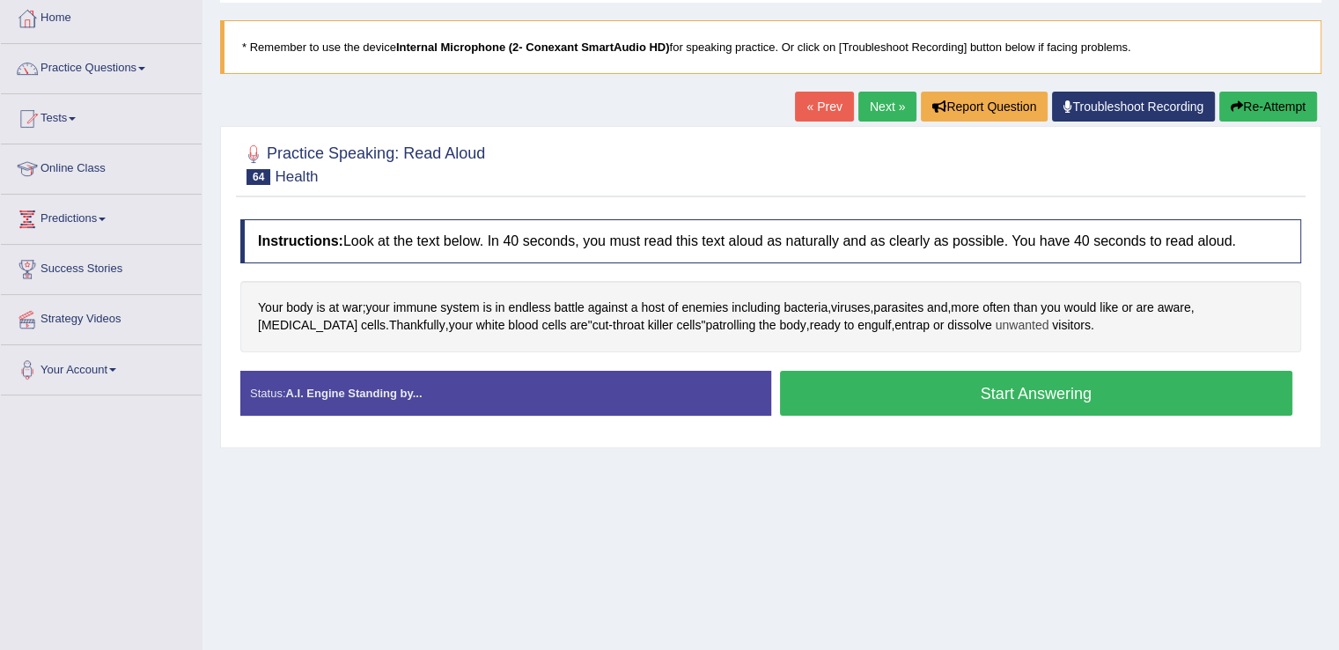
click at [995, 319] on span "unwanted" at bounding box center [1022, 325] width 54 height 18
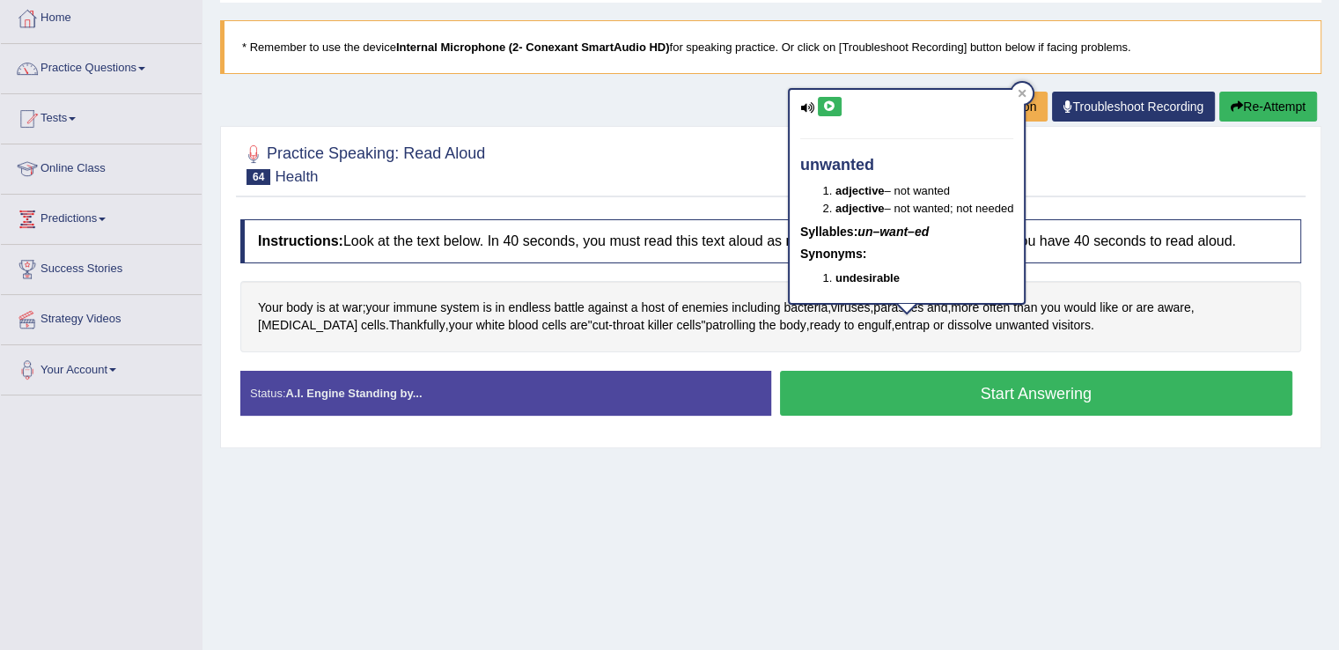
click at [831, 101] on icon at bounding box center [829, 106] width 13 height 11
click at [828, 105] on icon at bounding box center [829, 106] width 13 height 11
click at [1025, 93] on icon at bounding box center [1022, 93] width 8 height 8
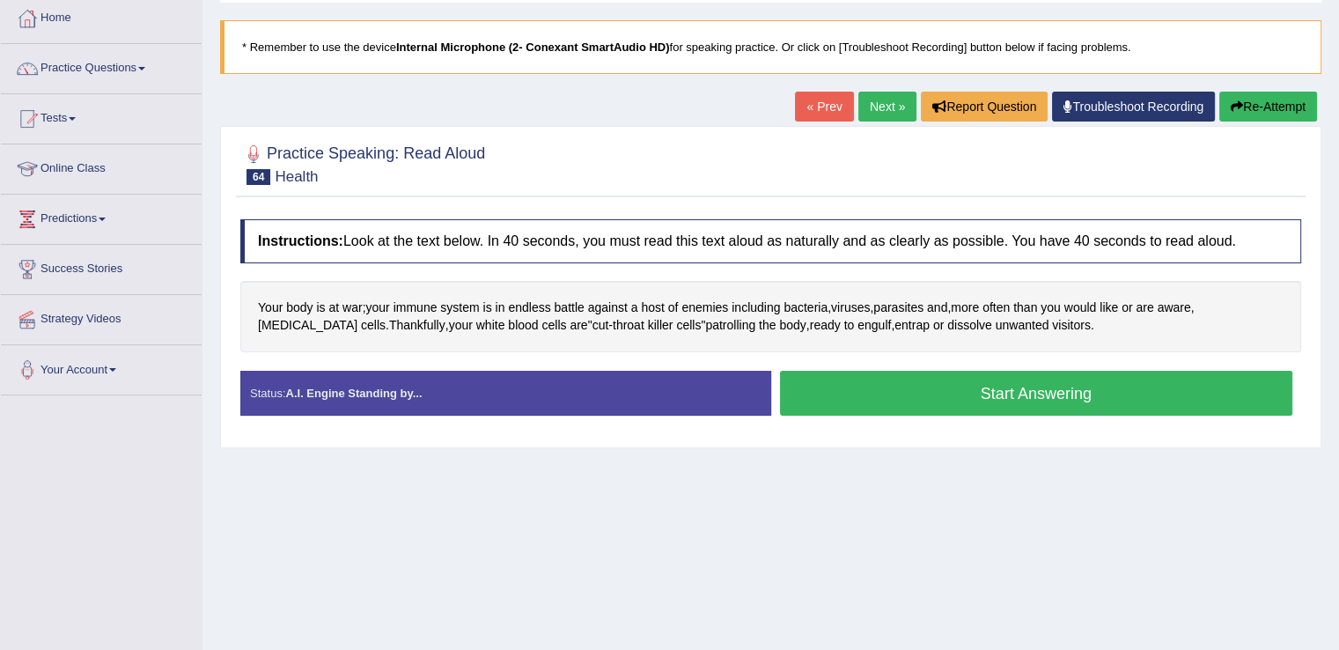
click at [902, 383] on button "Start Answering" at bounding box center [1036, 393] width 513 height 45
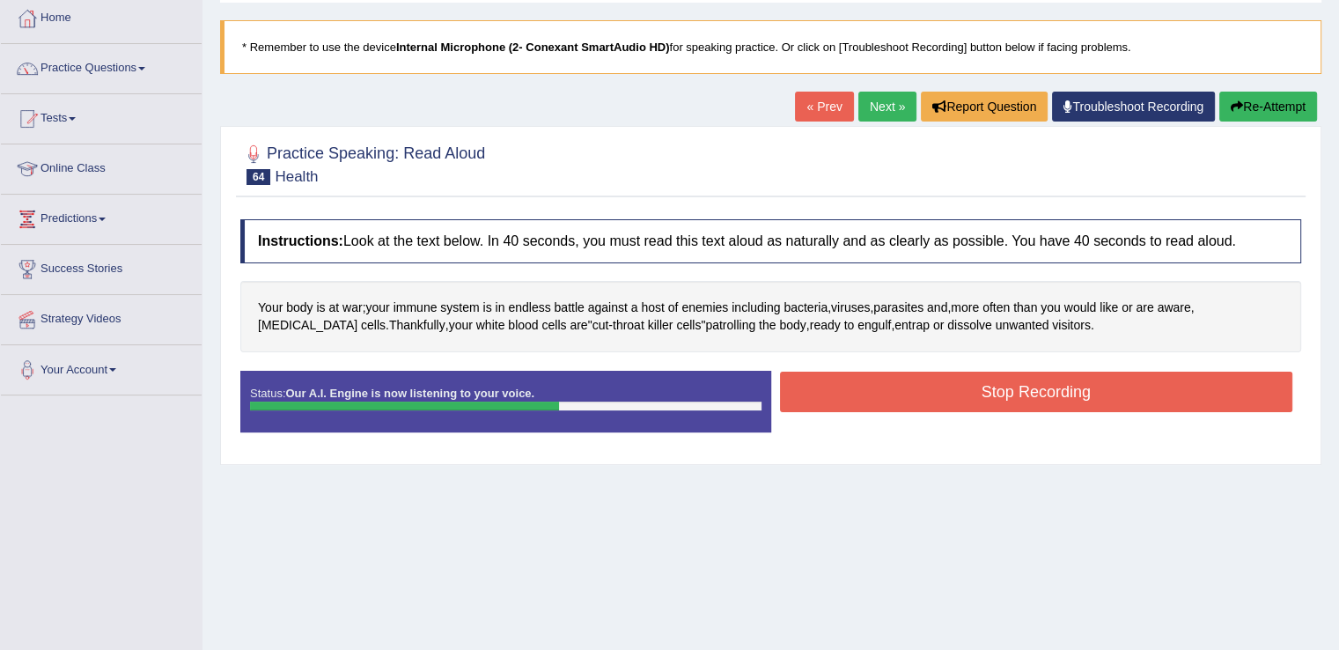
click at [902, 383] on button "Stop Recording" at bounding box center [1036, 391] width 513 height 40
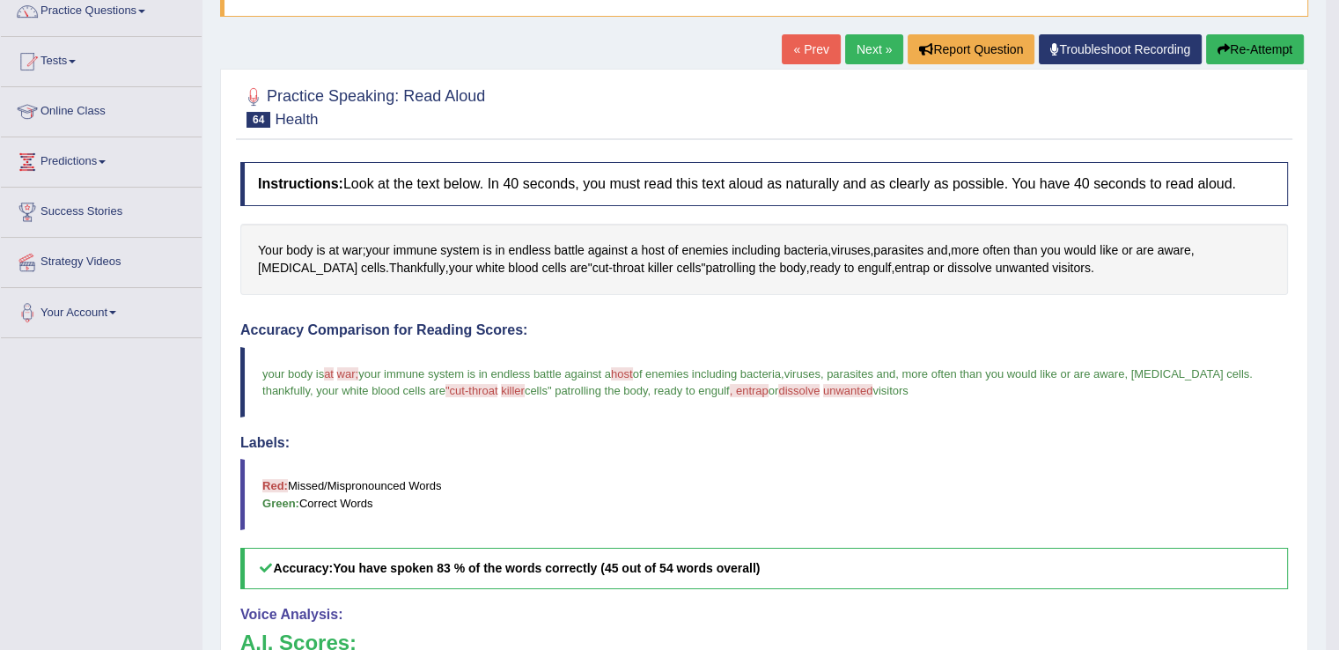
scroll to position [80, 0]
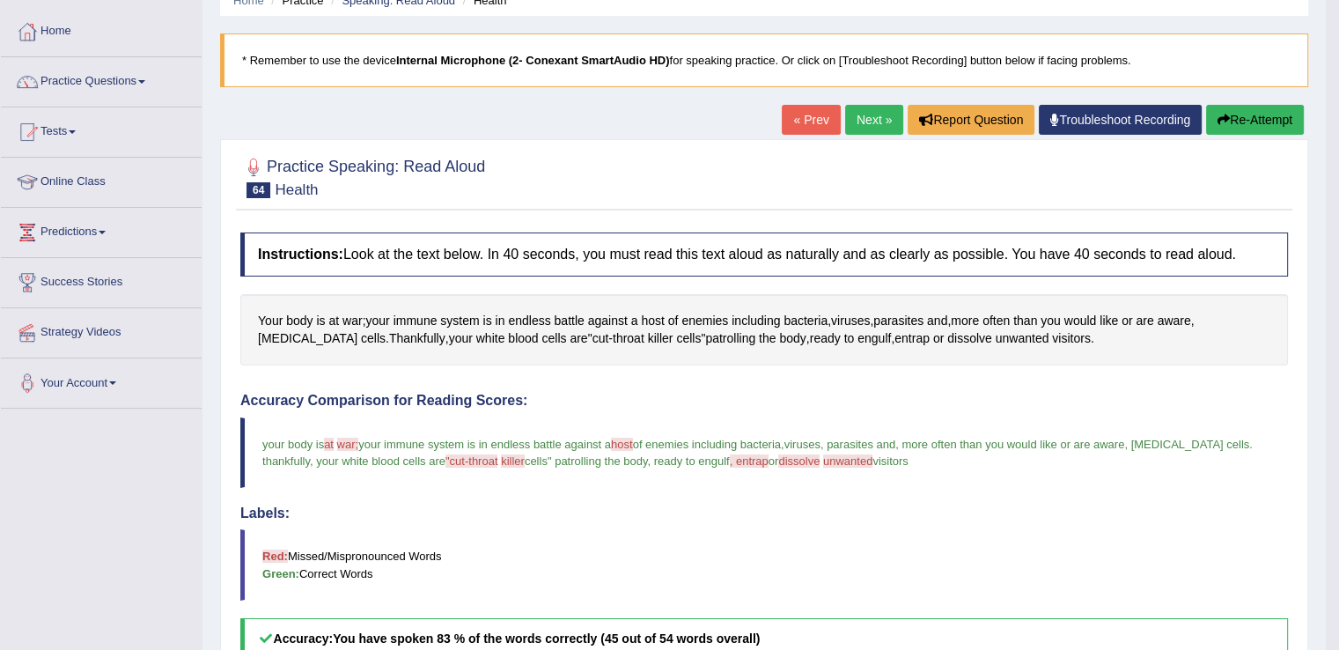
click at [1238, 117] on button "Re-Attempt" at bounding box center [1255, 120] width 98 height 30
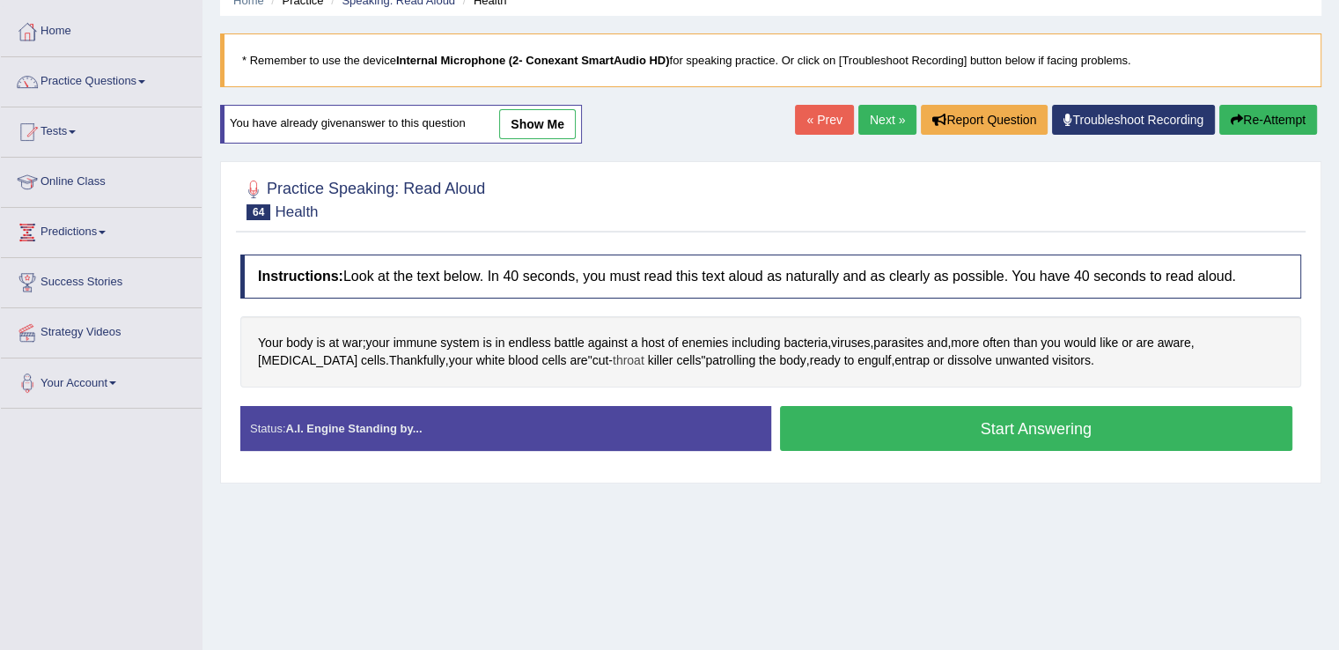
click at [613, 363] on span "throat" at bounding box center [629, 360] width 32 height 18
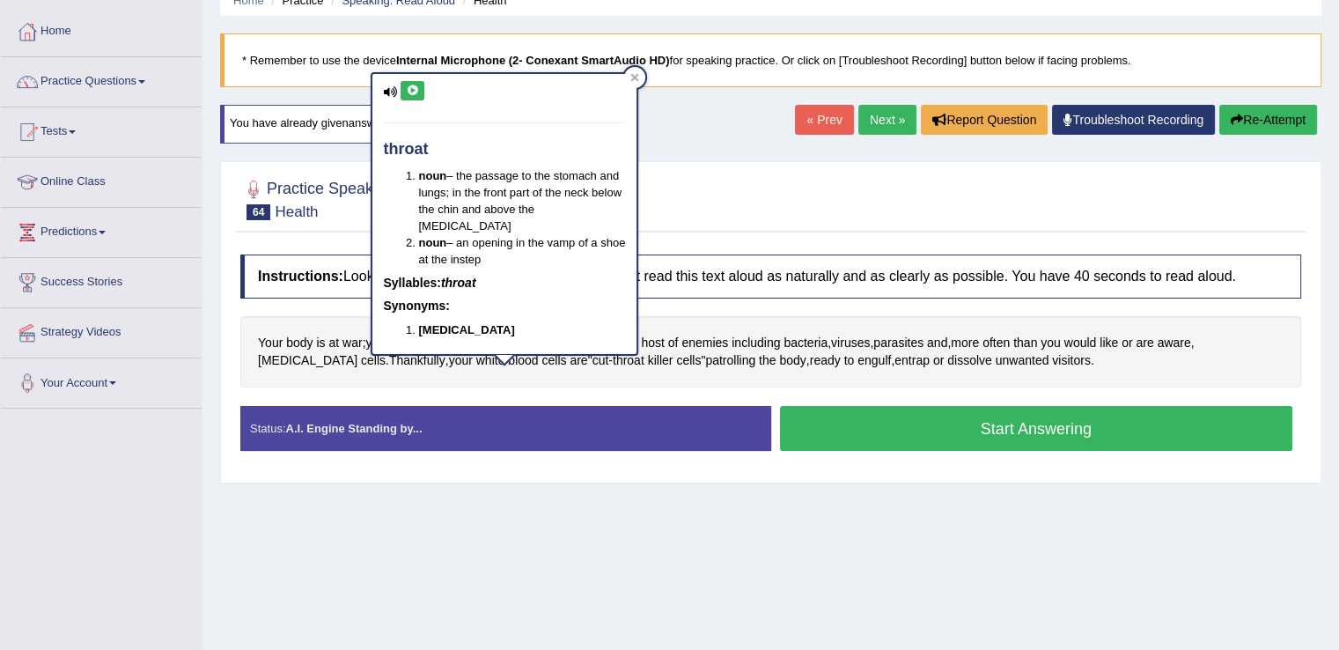
click at [408, 95] on button at bounding box center [412, 90] width 24 height 19
click at [592, 359] on span "cut" at bounding box center [600, 360] width 17 height 18
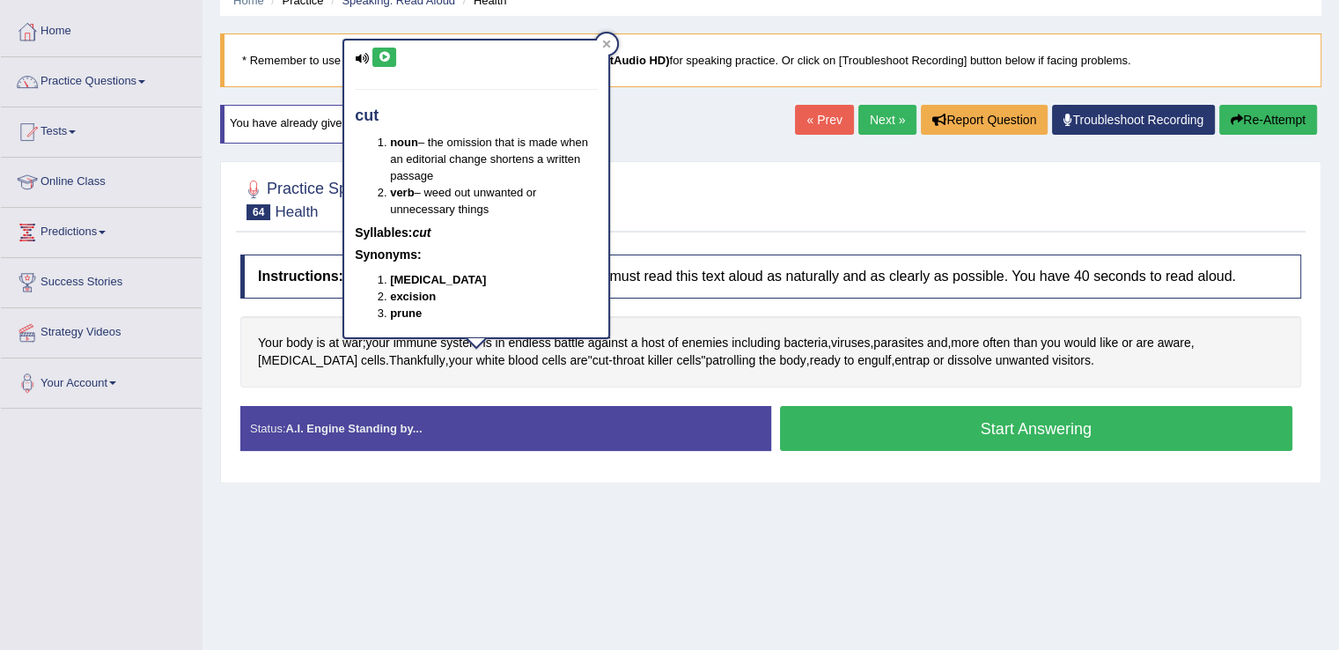
click at [384, 55] on icon at bounding box center [384, 57] width 13 height 11
click at [394, 55] on button at bounding box center [384, 57] width 24 height 19
click at [600, 50] on div at bounding box center [606, 43] width 21 height 21
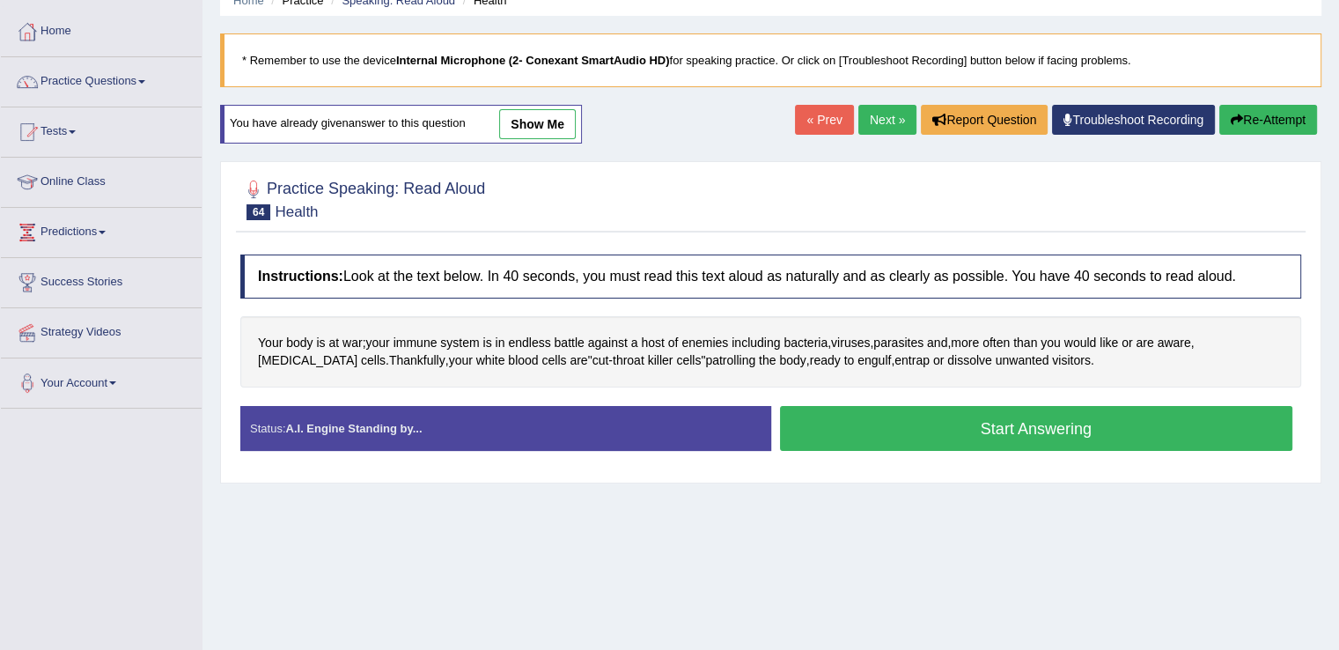
click at [901, 423] on button "Start Answering" at bounding box center [1036, 428] width 513 height 45
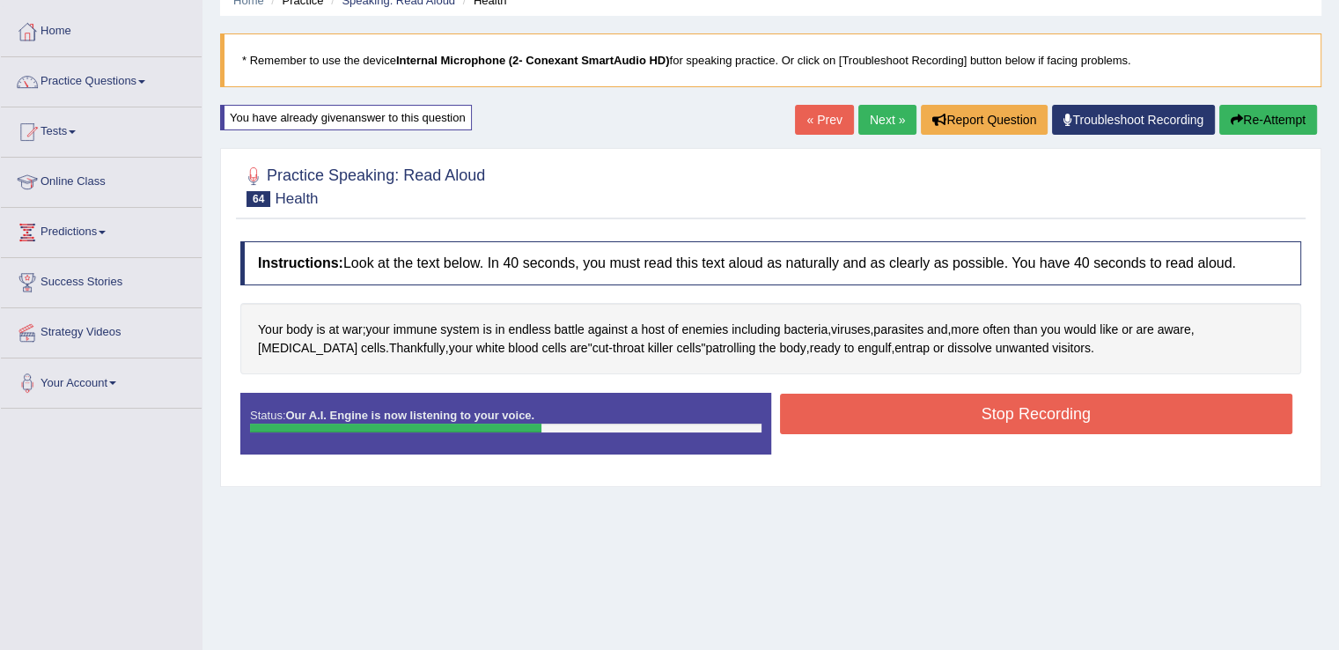
click at [901, 423] on button "Stop Recording" at bounding box center [1036, 413] width 513 height 40
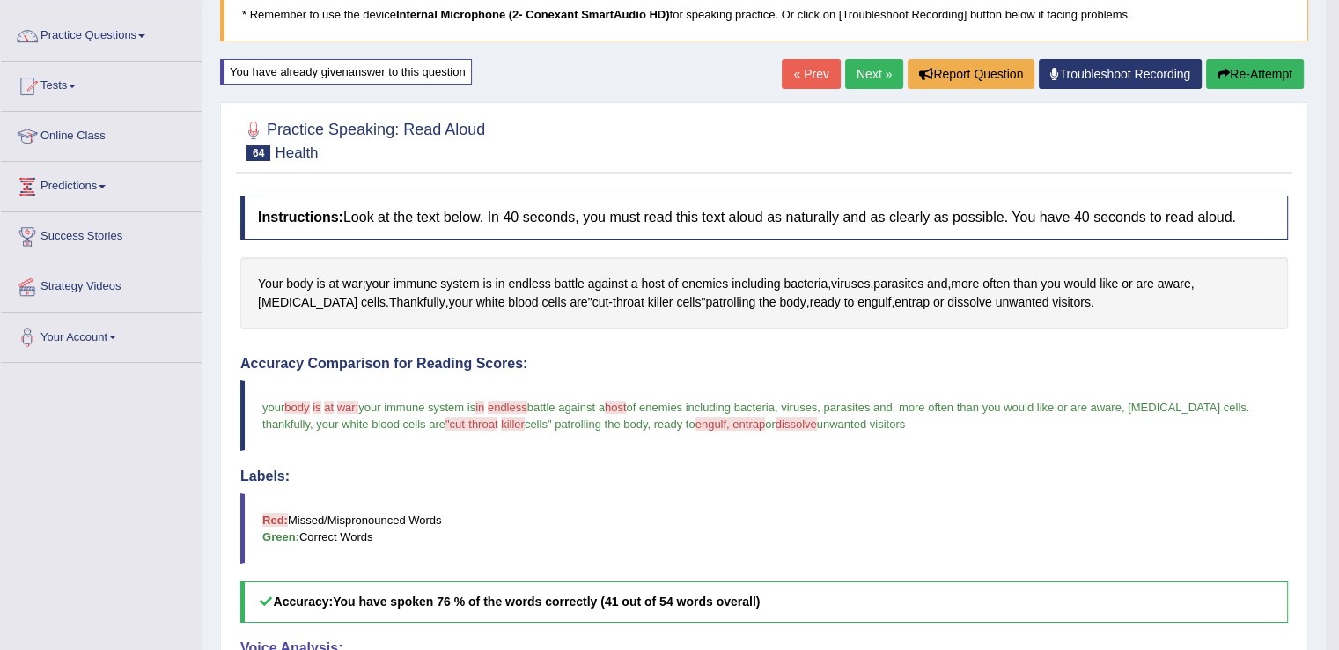
scroll to position [115, 0]
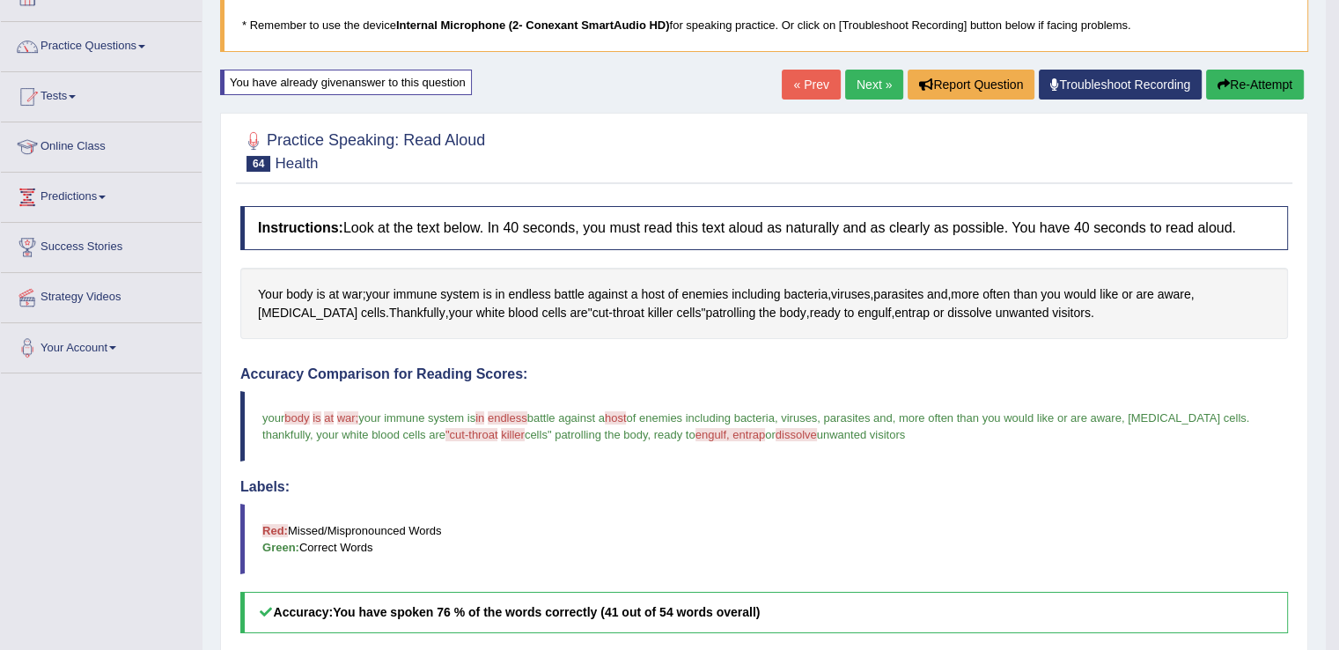
click at [856, 91] on link "Next »" at bounding box center [874, 85] width 58 height 30
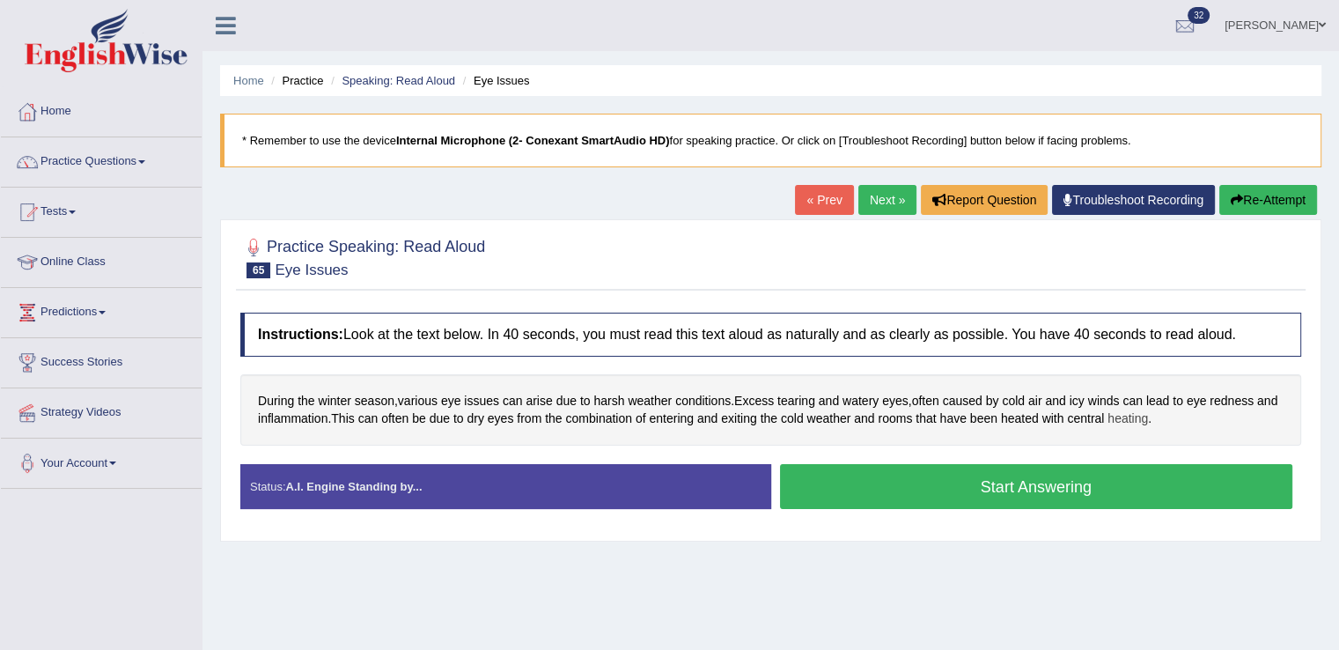
click at [1148, 409] on span "heating" at bounding box center [1127, 418] width 40 height 18
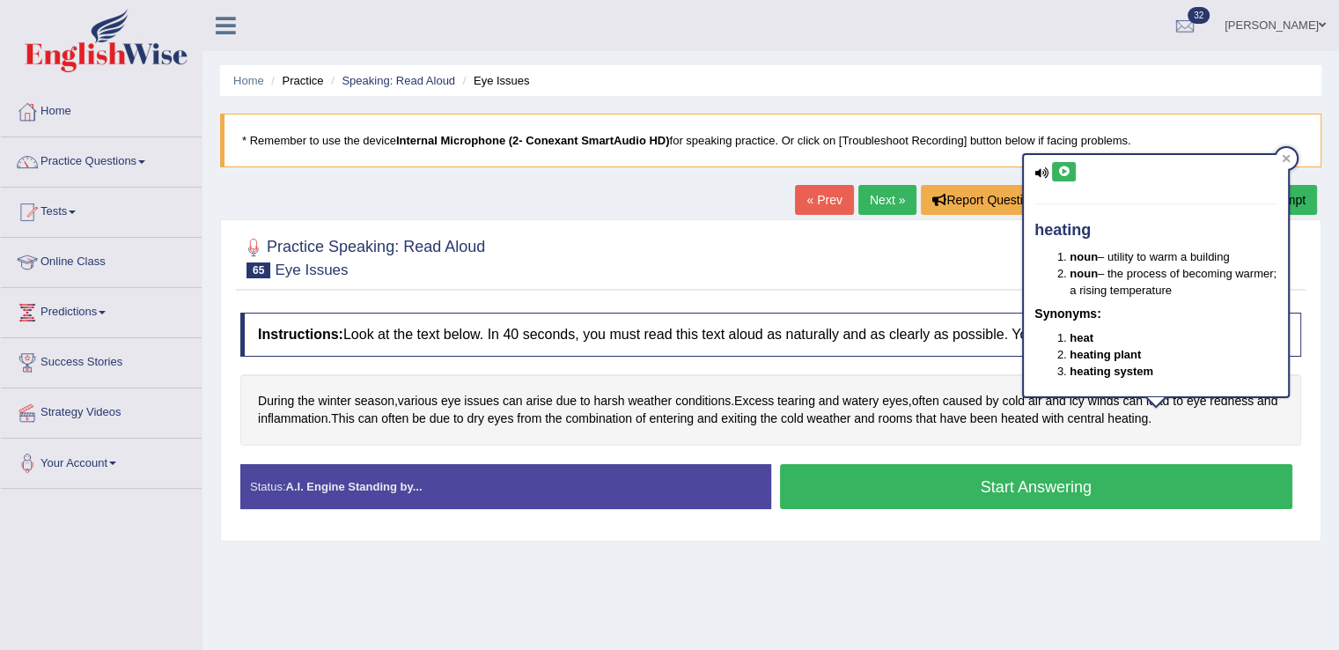
click at [1066, 171] on icon at bounding box center [1063, 171] width 13 height 11
click at [1037, 417] on span "heated" at bounding box center [1020, 418] width 38 height 18
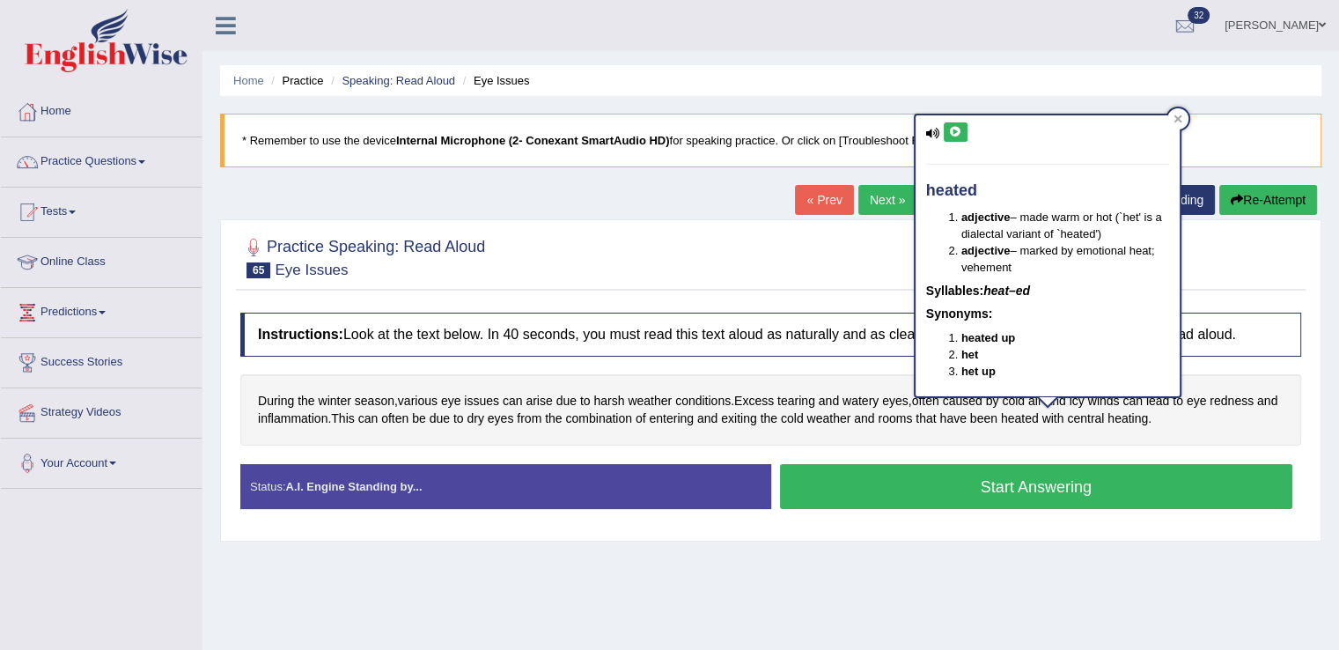
click at [958, 131] on icon at bounding box center [955, 132] width 13 height 11
click at [1179, 117] on icon at bounding box center [1177, 119] width 8 height 8
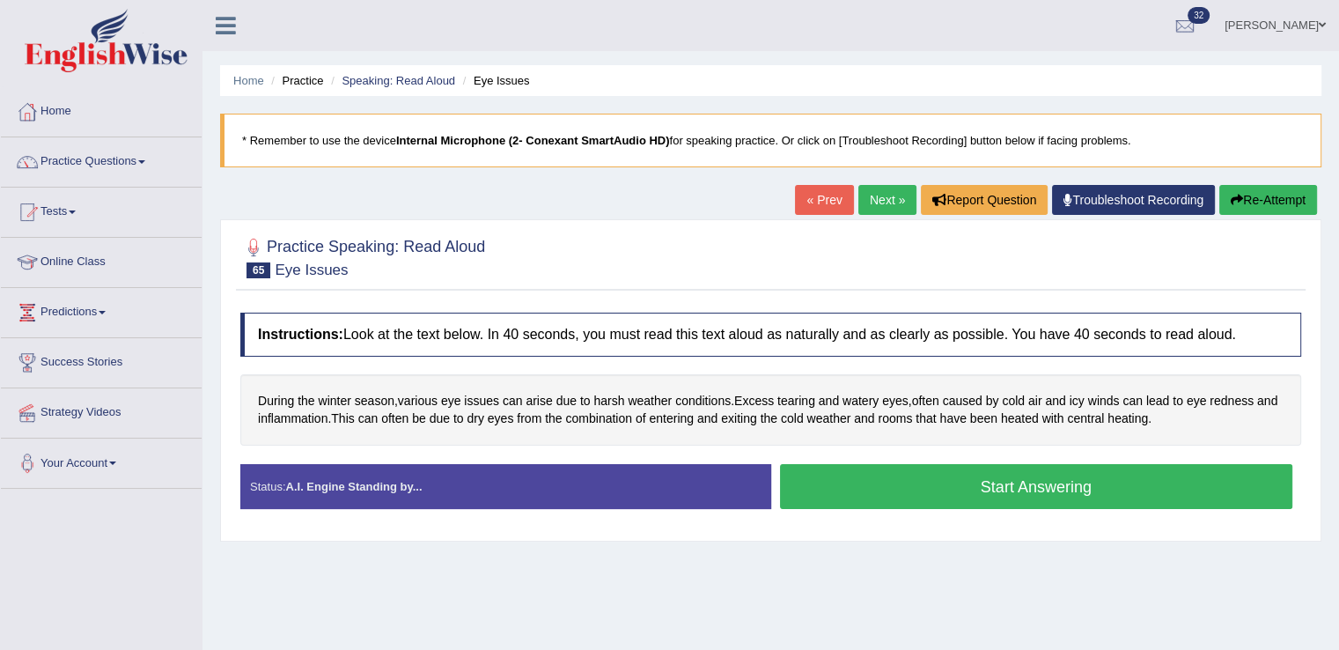
click at [827, 482] on button "Start Answering" at bounding box center [1036, 486] width 513 height 45
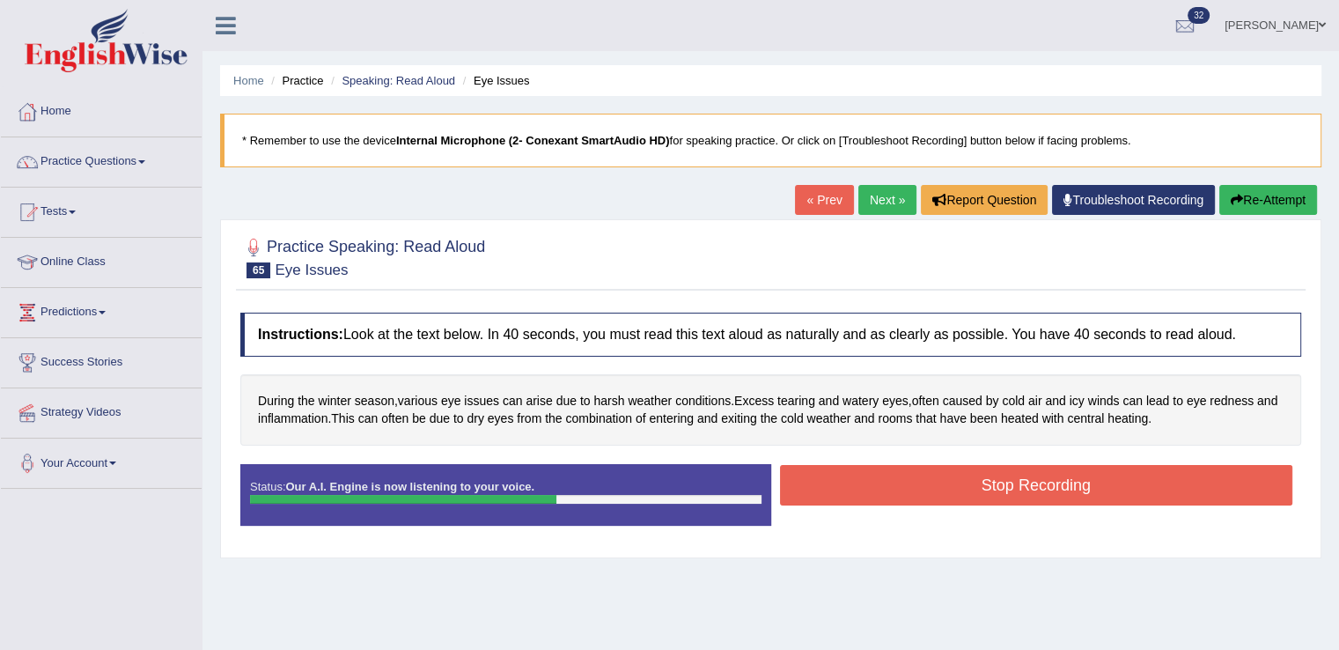
click at [827, 482] on button "Stop Recording" at bounding box center [1036, 485] width 513 height 40
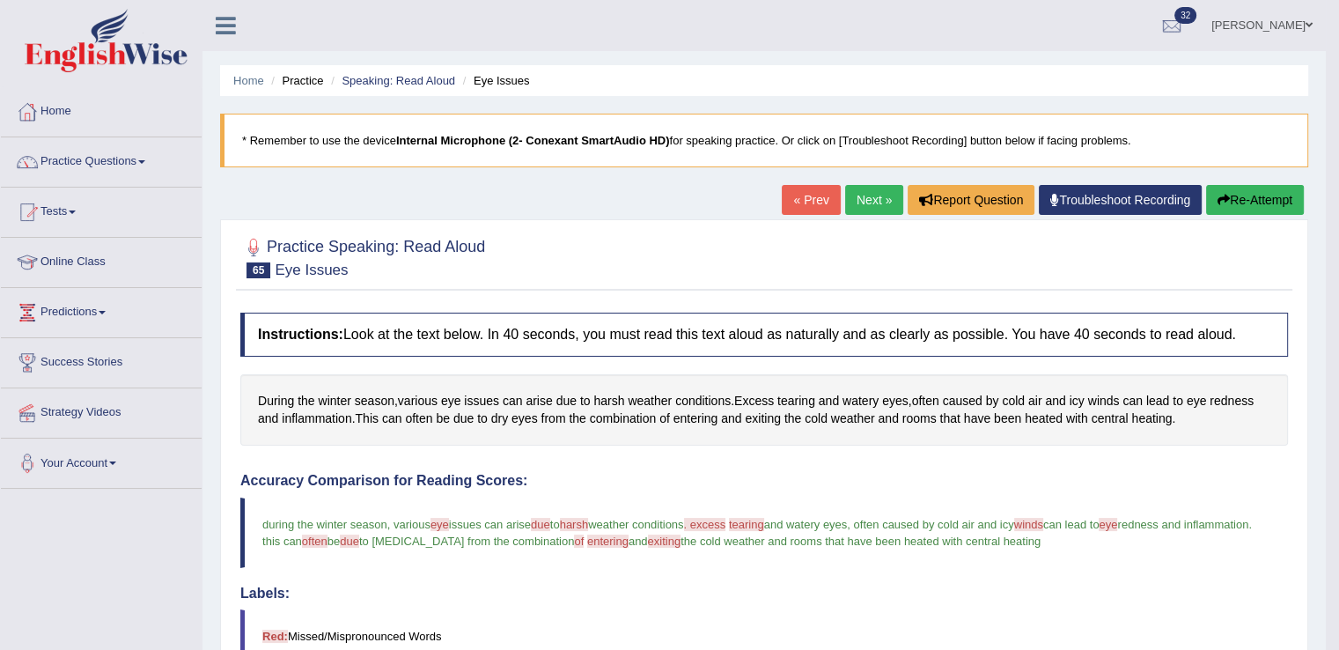
click at [879, 196] on link "Next »" at bounding box center [874, 200] width 58 height 30
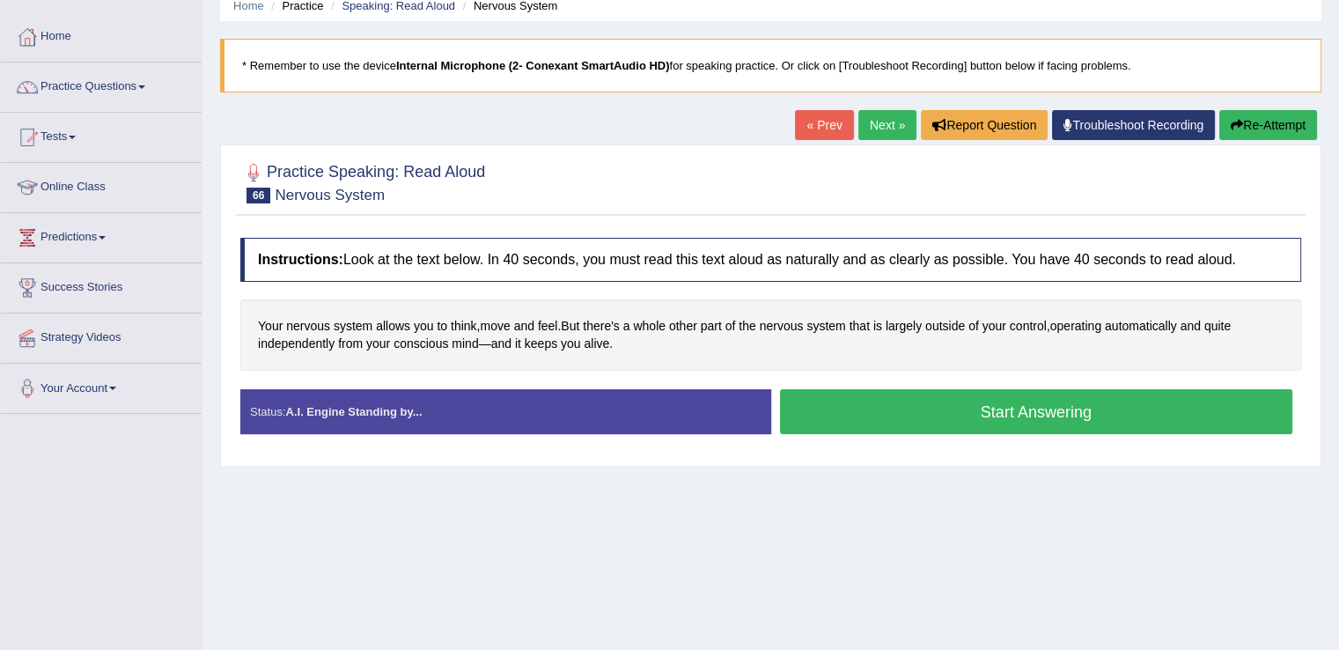
scroll to position [84, 0]
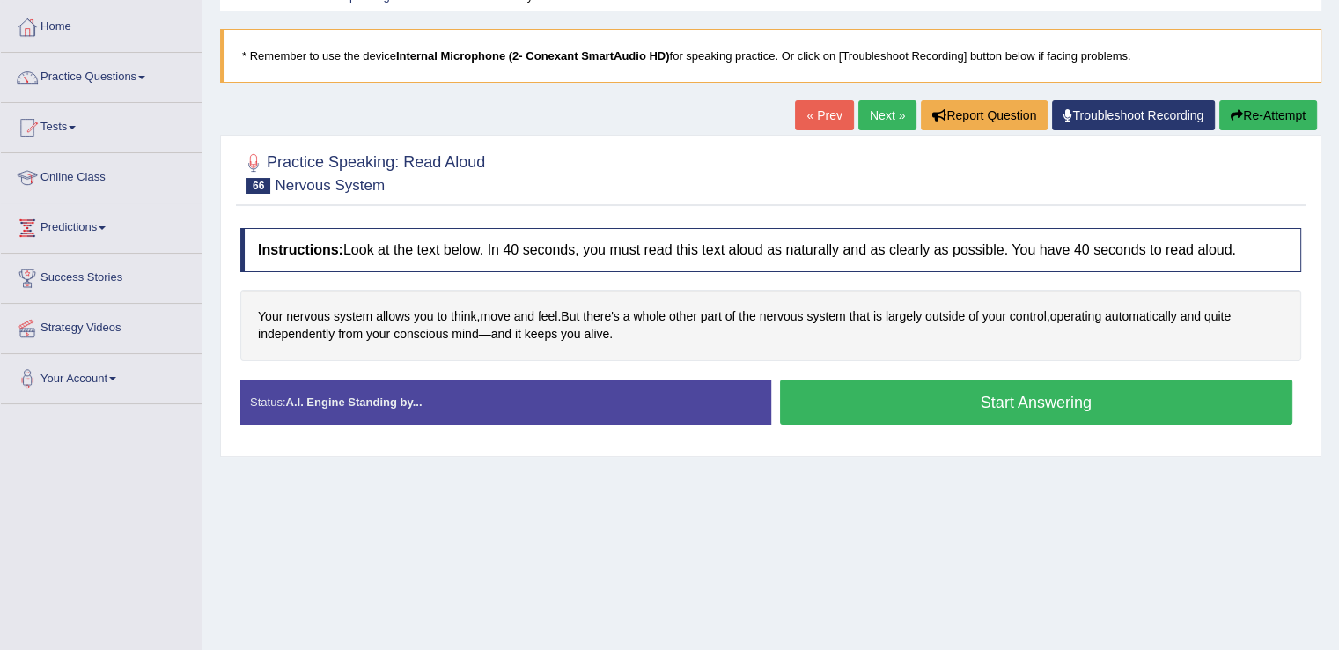
click at [813, 403] on button "Start Answering" at bounding box center [1036, 401] width 513 height 45
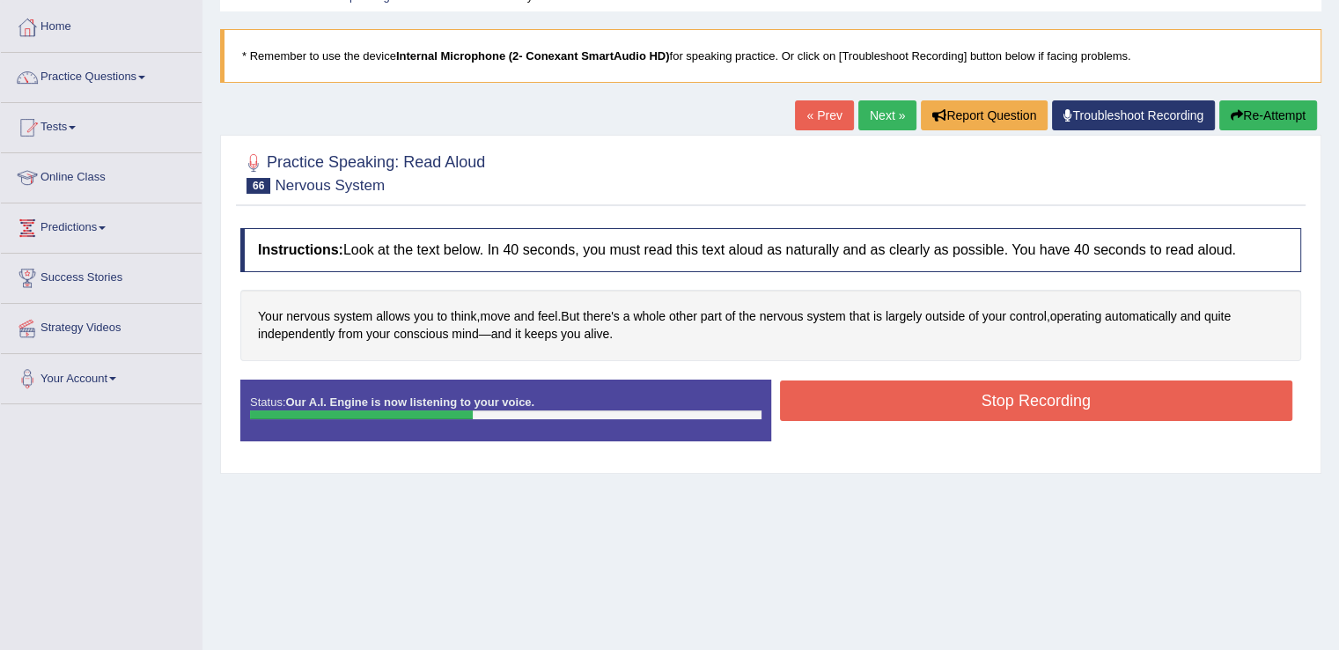
click at [813, 403] on button "Stop Recording" at bounding box center [1036, 400] width 513 height 40
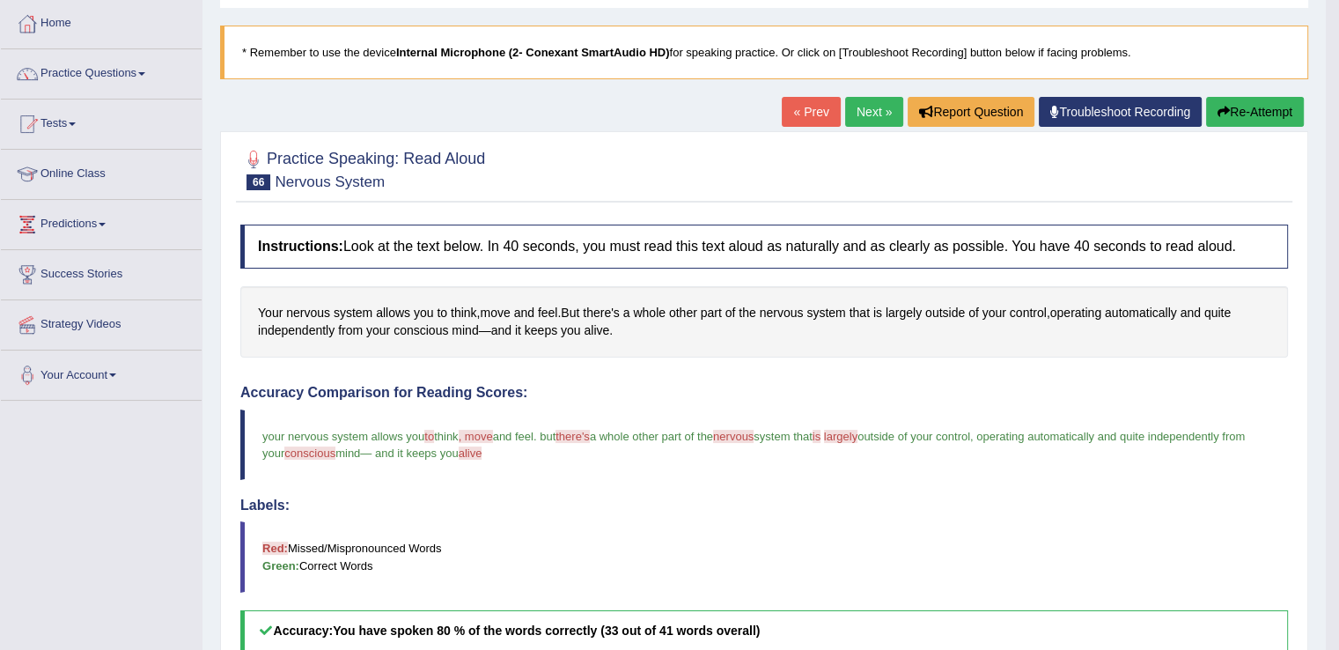
scroll to position [84, 0]
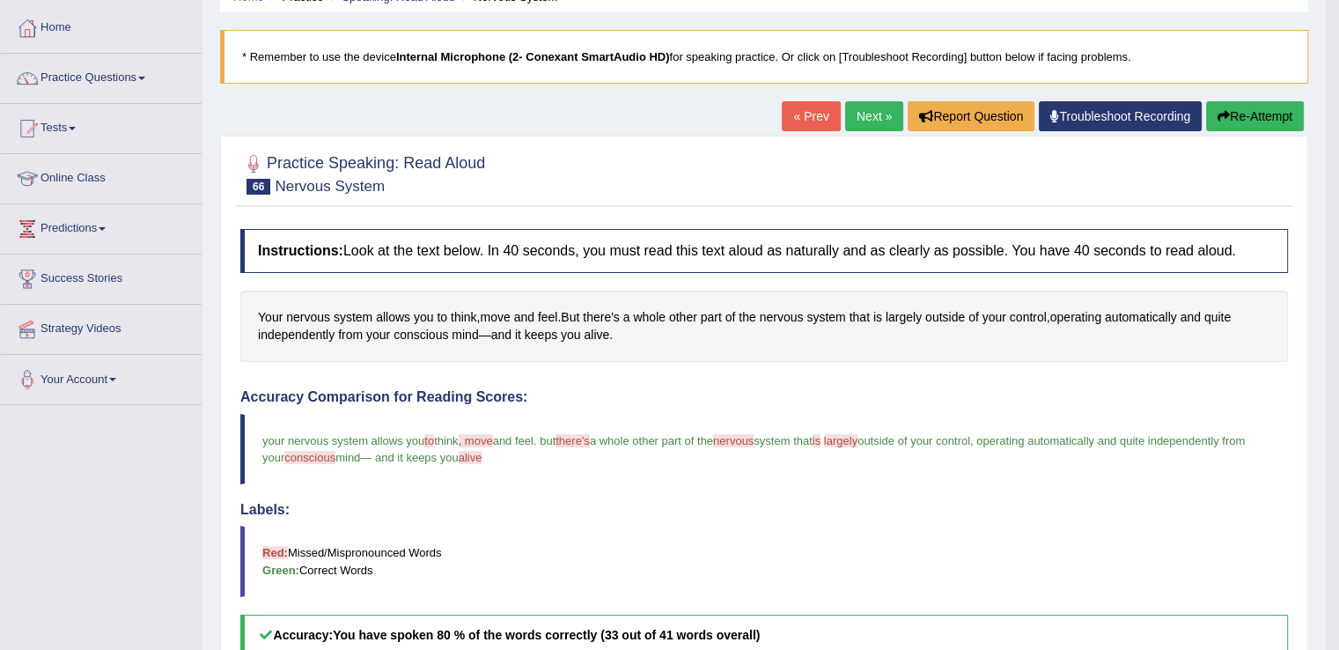
click at [878, 107] on link "Next »" at bounding box center [874, 116] width 58 height 30
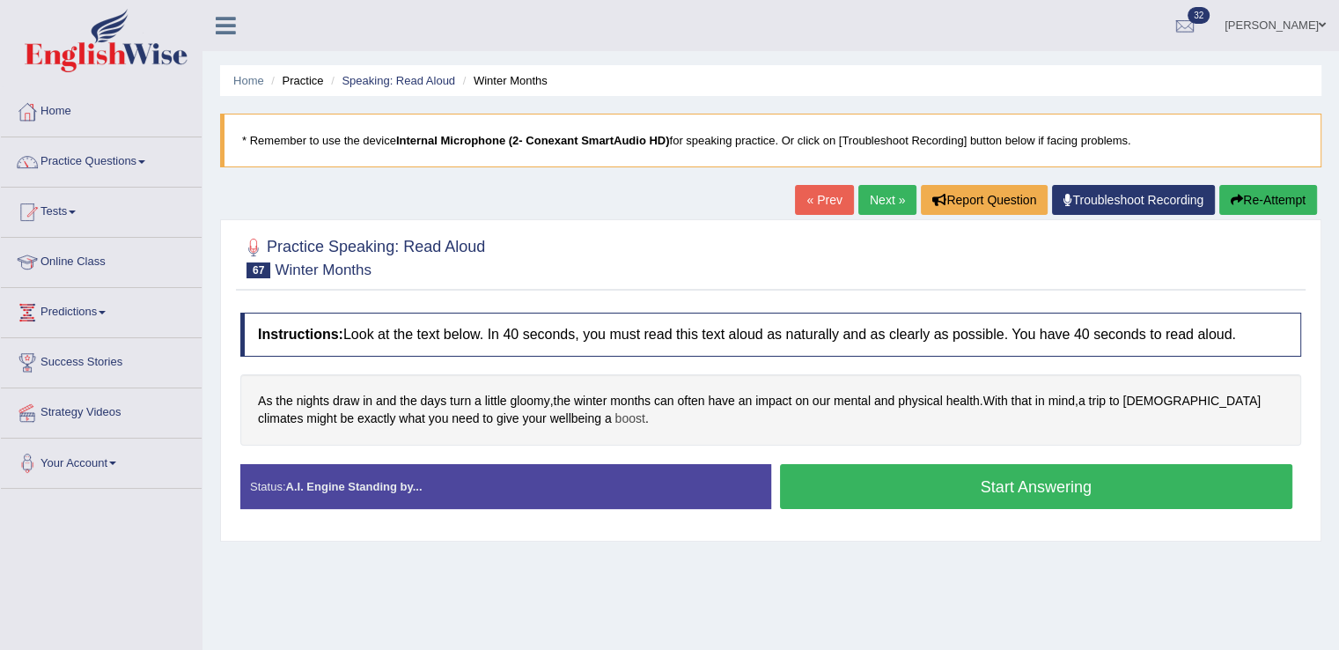
click at [615, 413] on span "boost" at bounding box center [630, 418] width 30 height 18
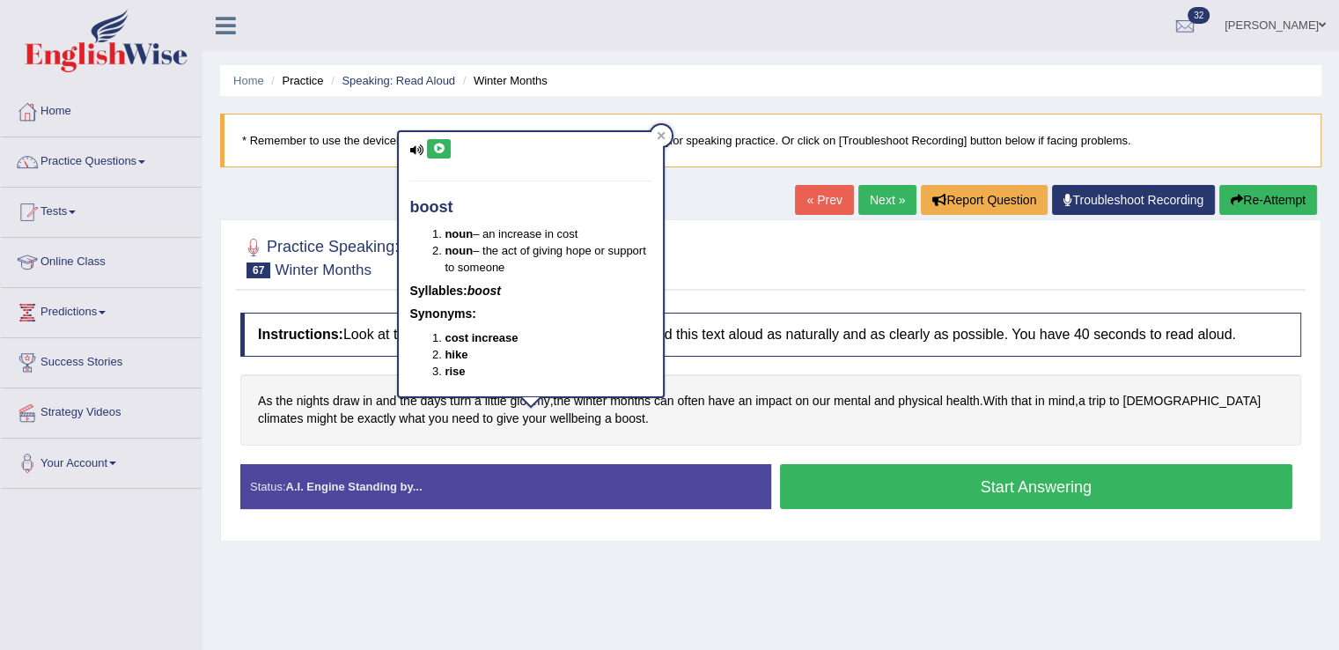
click at [437, 154] on button at bounding box center [439, 148] width 24 height 19
click at [659, 134] on icon at bounding box center [661, 136] width 8 height 8
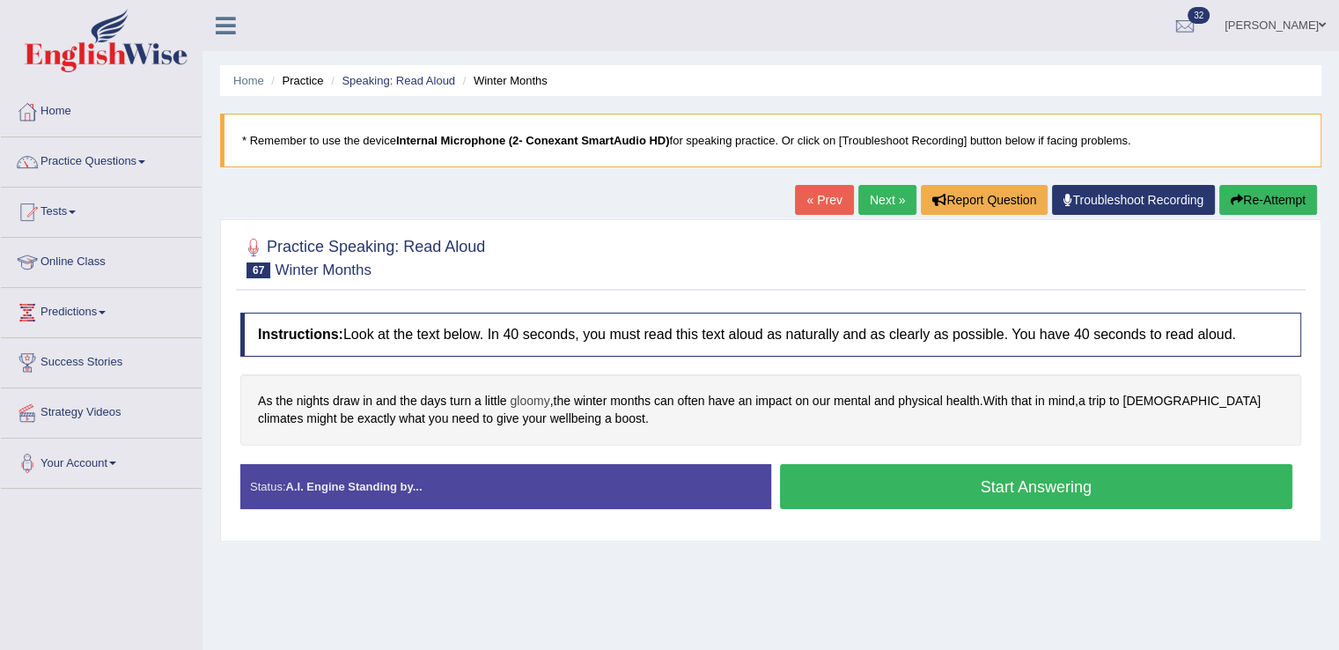
click at [530, 400] on span "gloomy" at bounding box center [530, 401] width 40 height 18
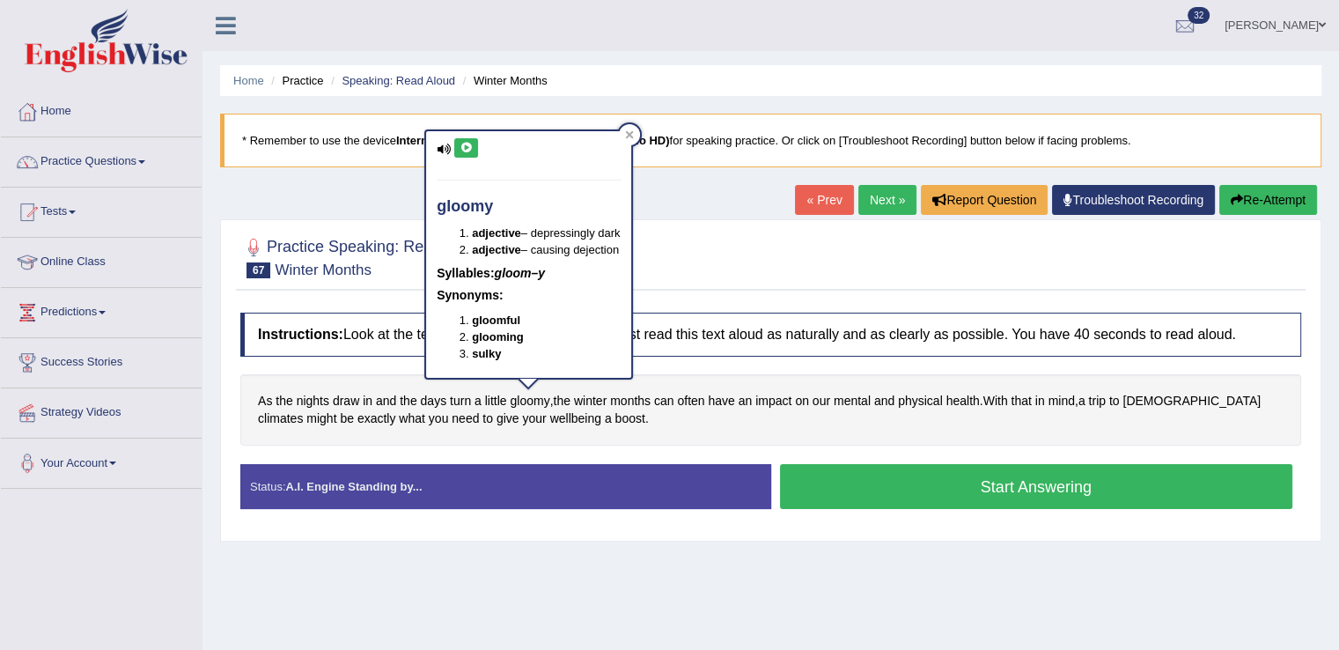
click at [460, 143] on icon at bounding box center [465, 148] width 13 height 11
click at [627, 142] on div at bounding box center [629, 134] width 21 height 21
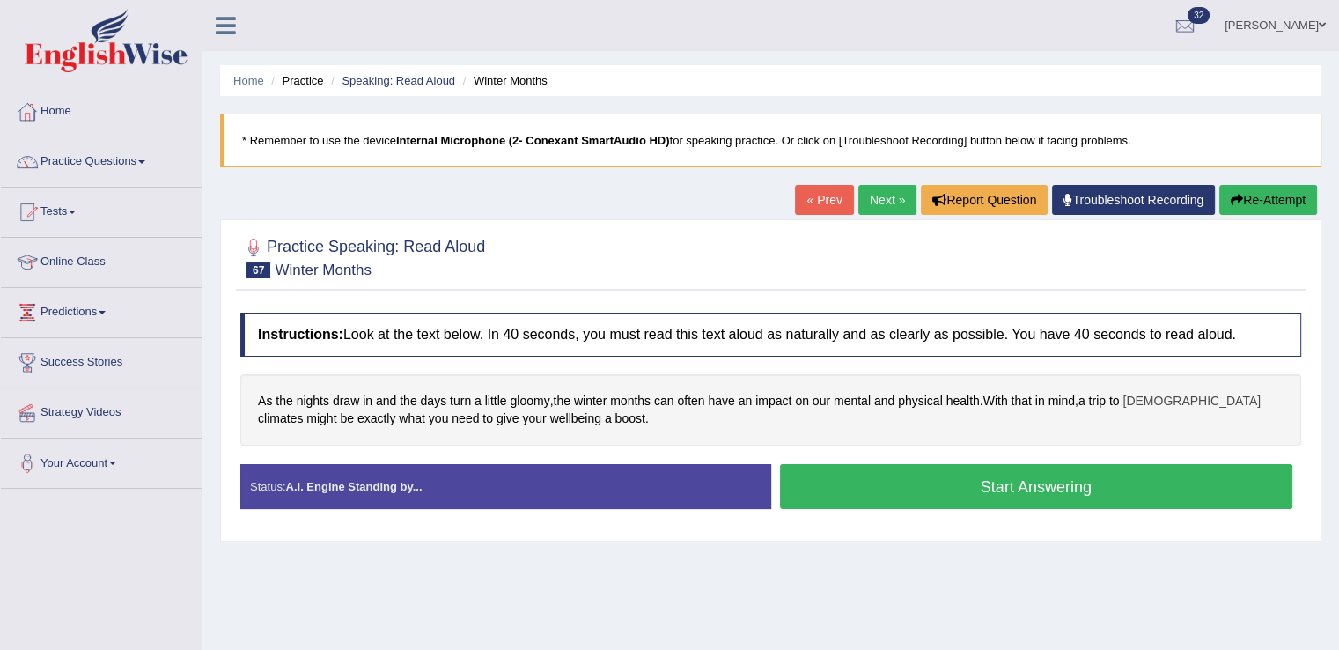
click at [1142, 400] on span "[DEMOGRAPHIC_DATA]" at bounding box center [1191, 401] width 138 height 18
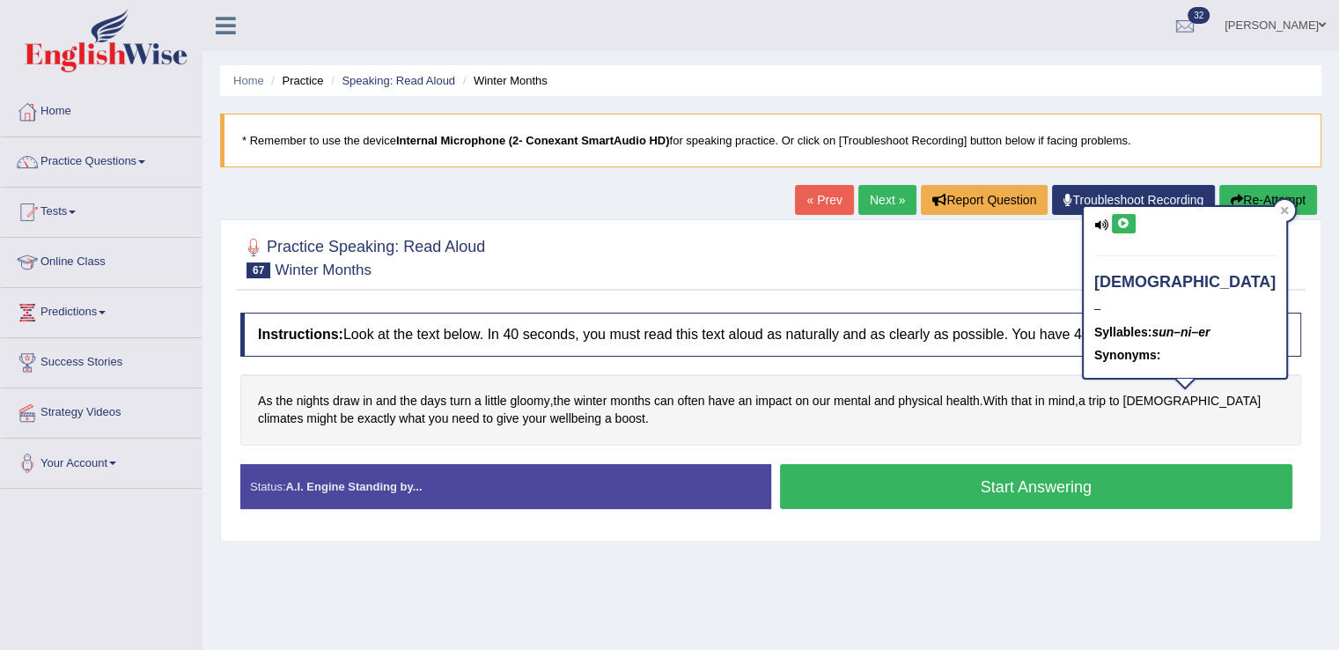
click at [1130, 234] on div "[DEMOGRAPHIC_DATA] – Syllables: sun–ni–er Synonyms:" at bounding box center [1184, 292] width 202 height 171
click at [1120, 225] on icon at bounding box center [1123, 223] width 13 height 11
click at [1034, 253] on div at bounding box center [770, 257] width 1061 height 54
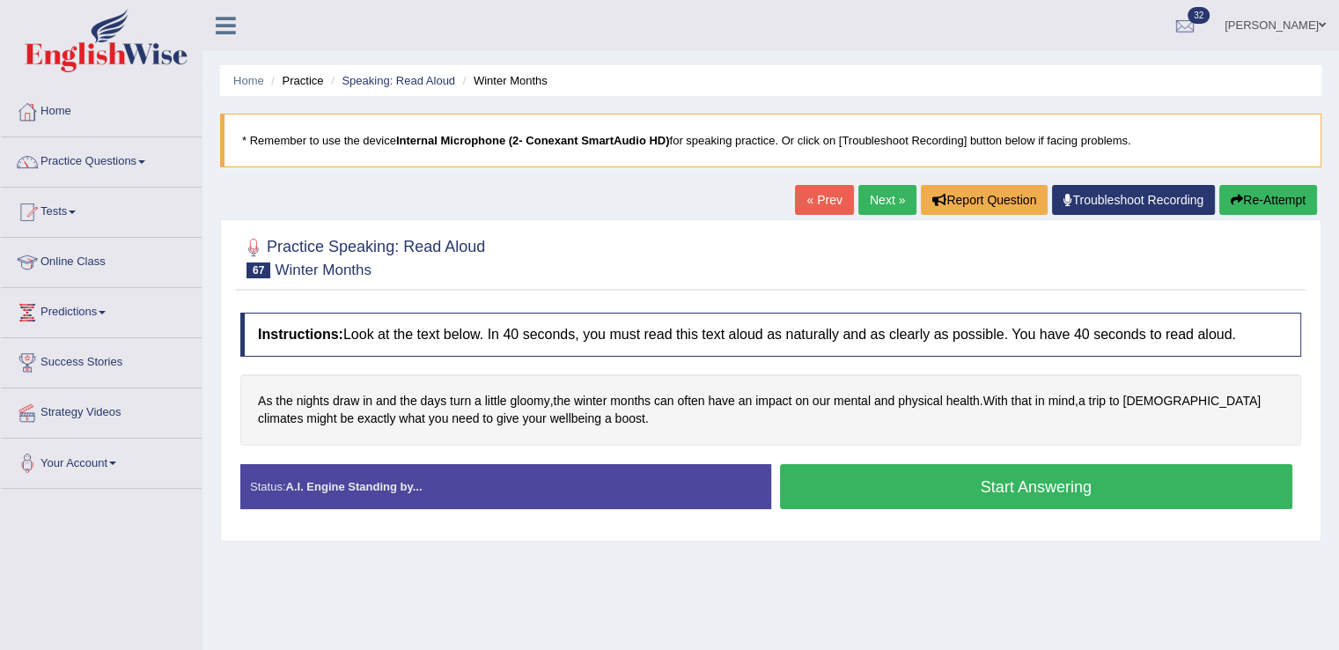
click at [880, 487] on button "Start Answering" at bounding box center [1036, 486] width 513 height 45
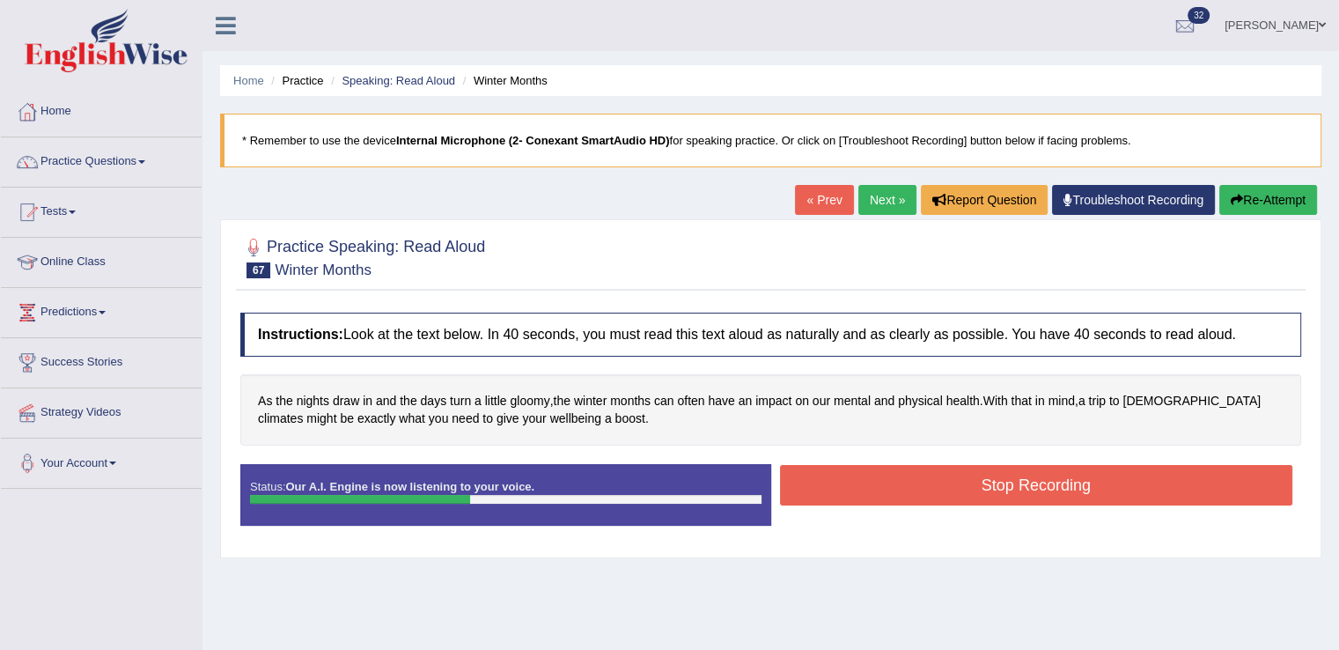
click at [880, 487] on button "Stop Recording" at bounding box center [1036, 485] width 513 height 40
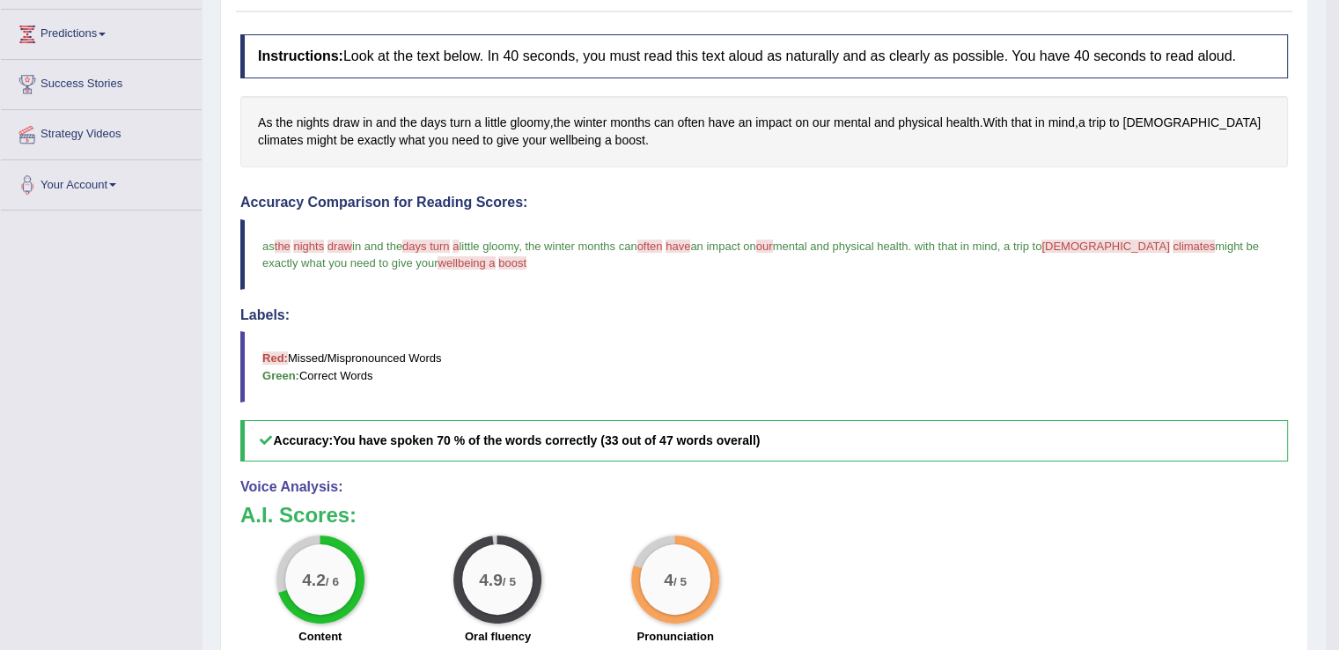
scroll to position [144, 0]
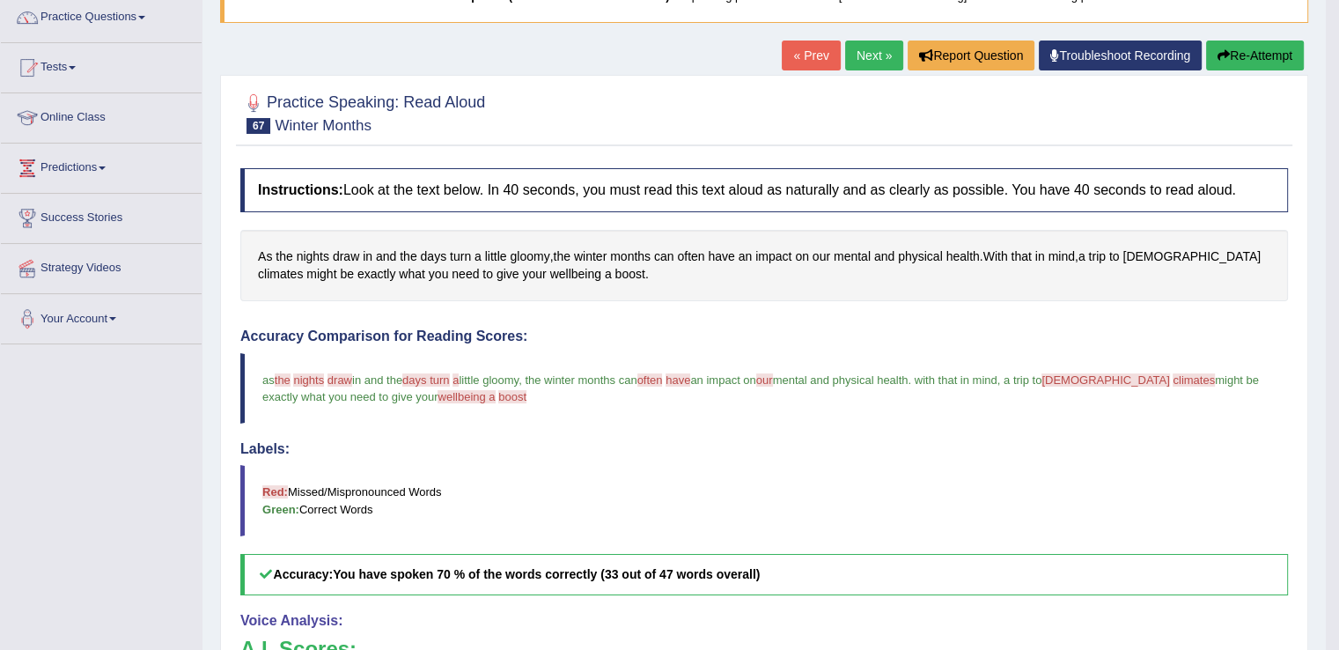
click at [871, 51] on link "Next »" at bounding box center [874, 55] width 58 height 30
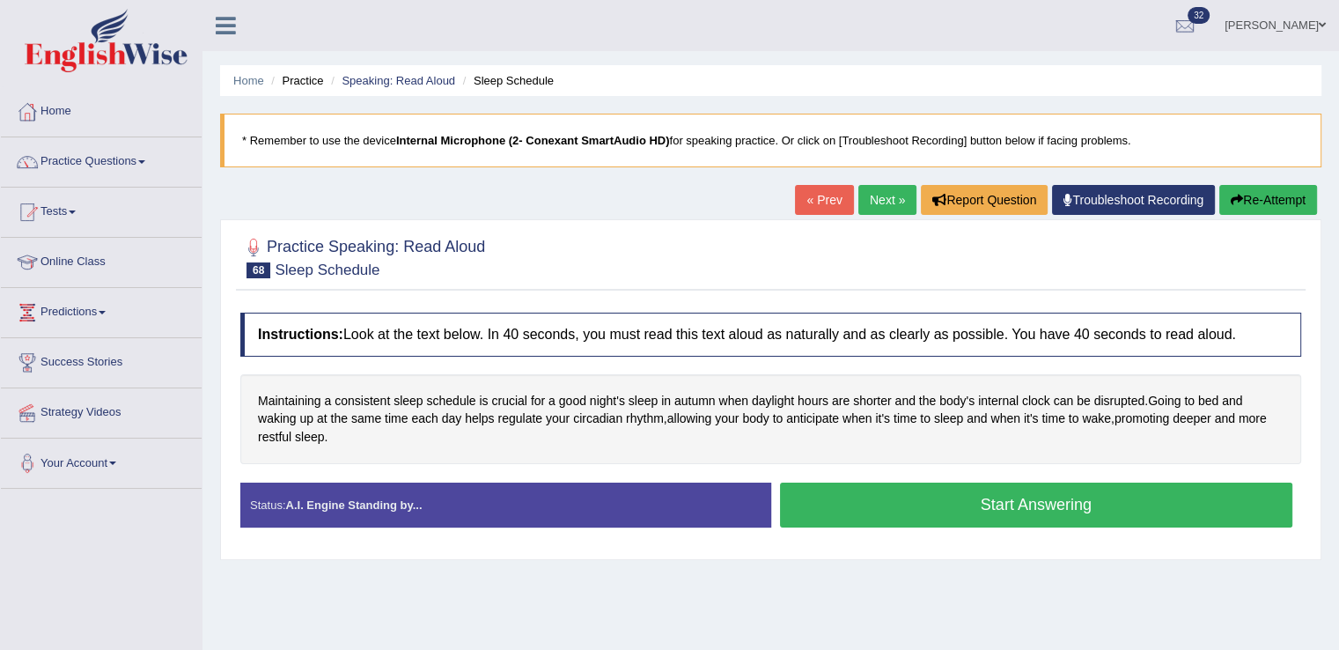
click at [879, 493] on button "Start Answering" at bounding box center [1036, 504] width 513 height 45
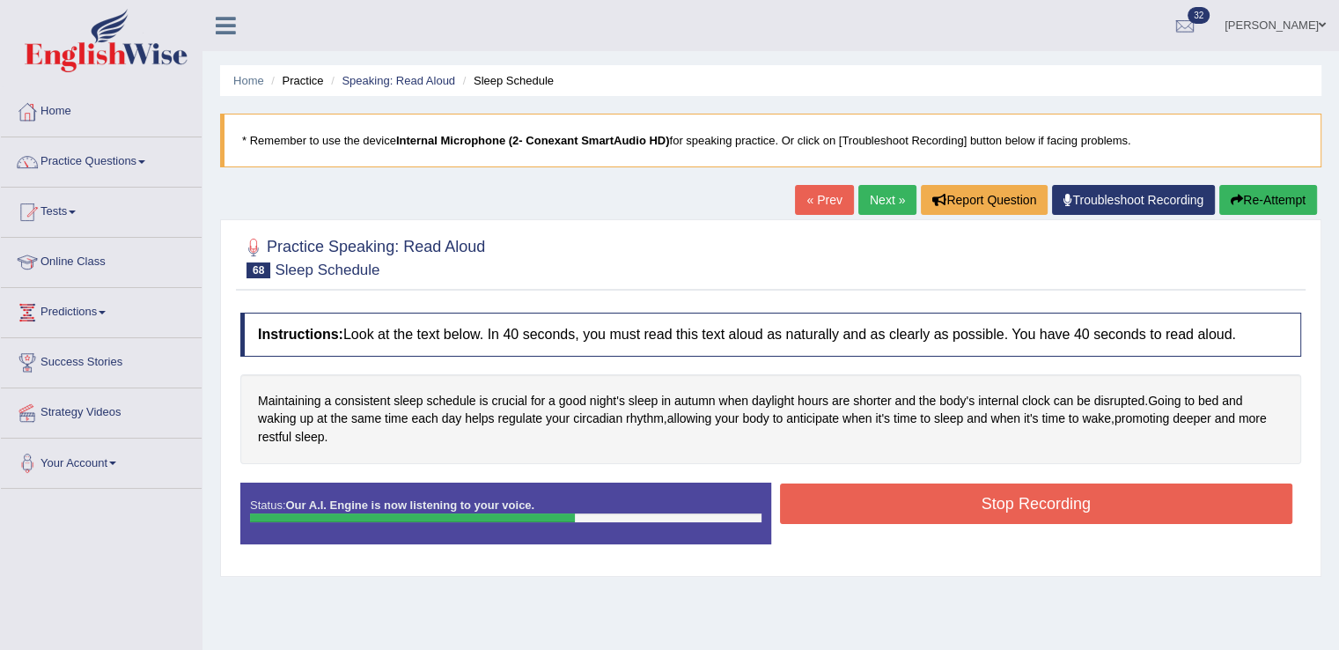
click at [879, 493] on button "Stop Recording" at bounding box center [1036, 503] width 513 height 40
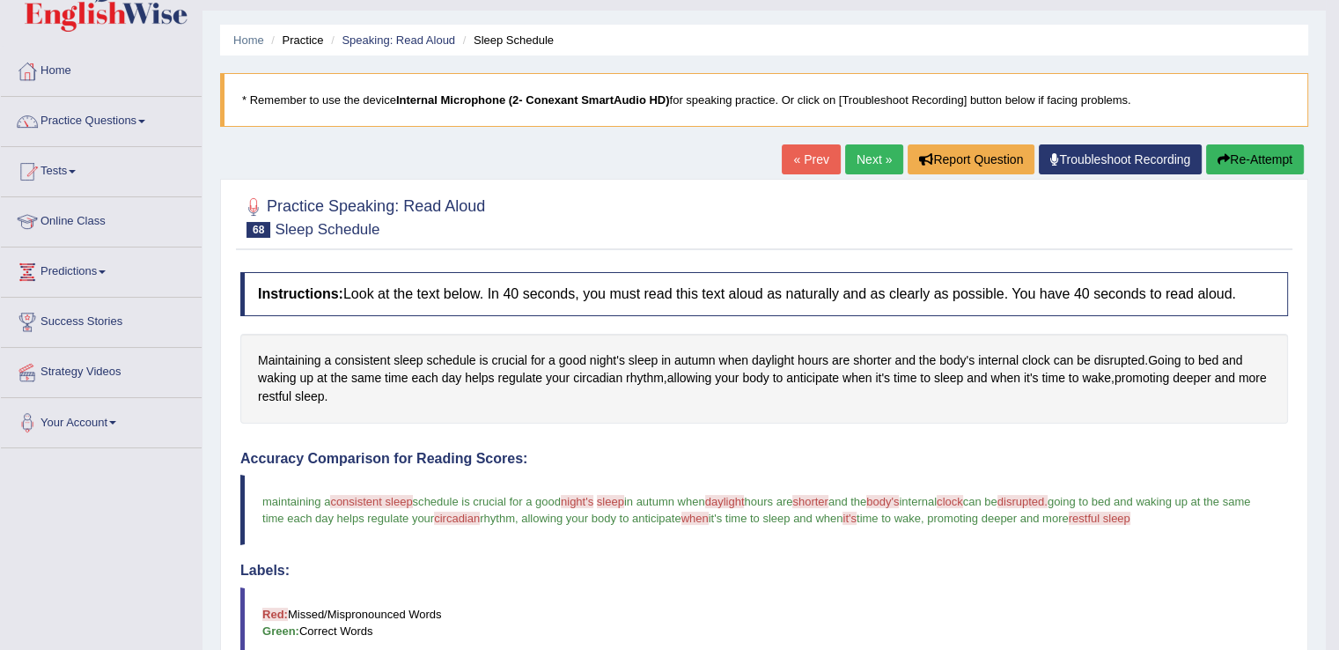
scroll to position [35, 0]
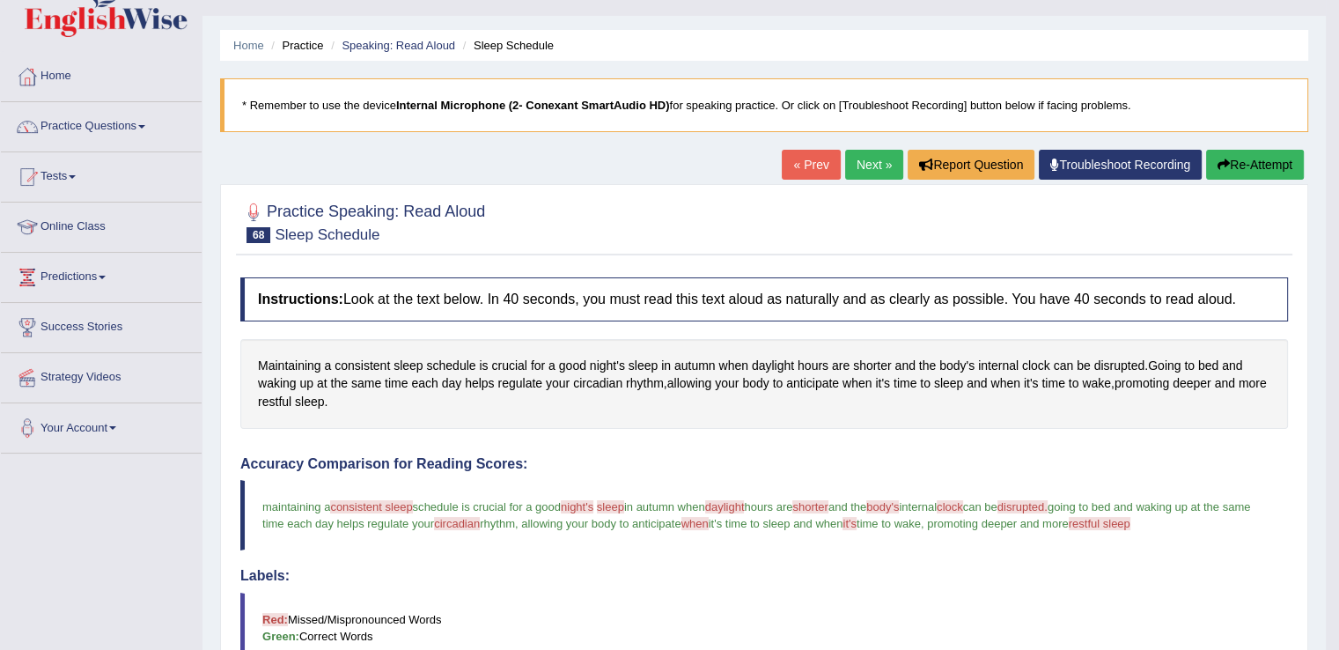
click at [870, 161] on link "Next »" at bounding box center [874, 165] width 58 height 30
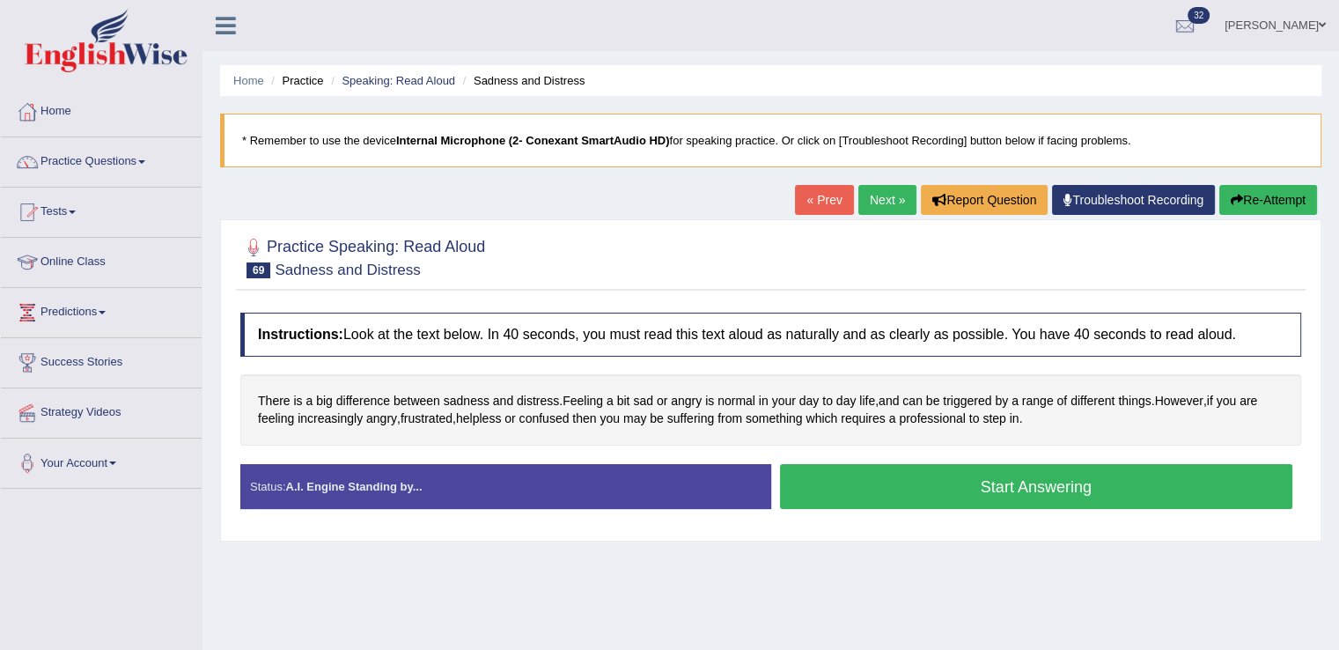
click at [835, 486] on button "Start Answering" at bounding box center [1036, 486] width 513 height 45
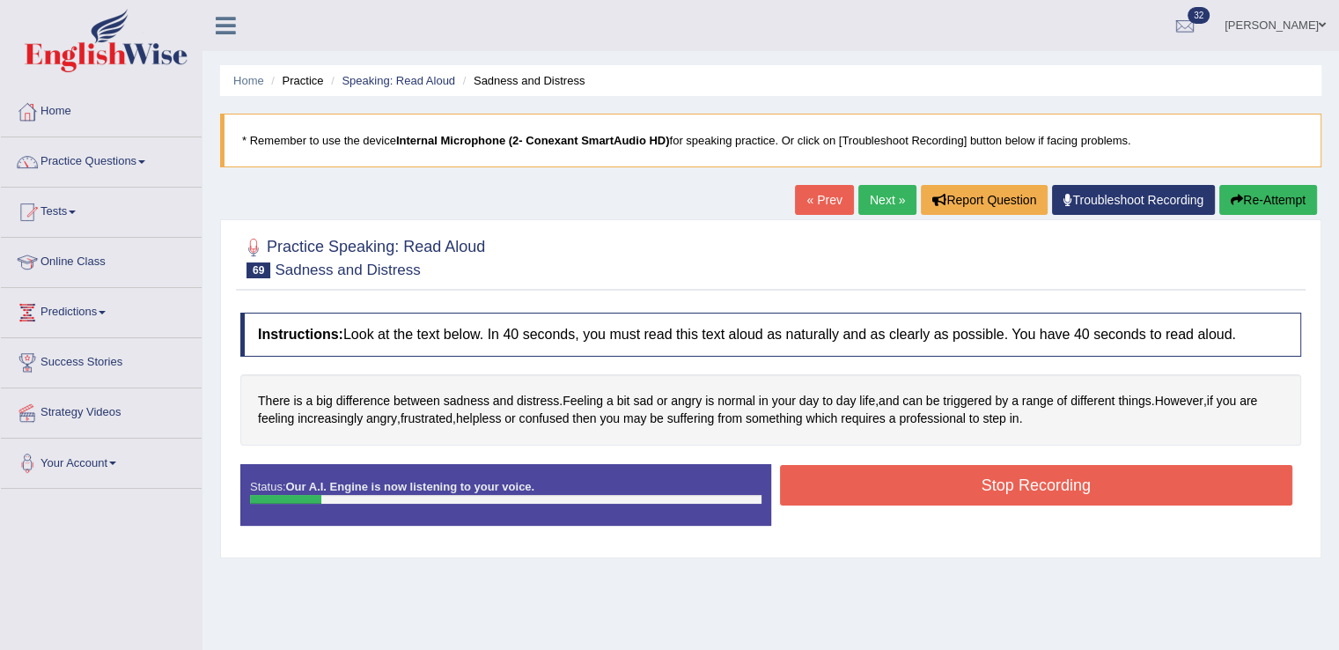
click at [835, 486] on button "Stop Recording" at bounding box center [1036, 485] width 513 height 40
